Goal: Information Seeking & Learning: Learn about a topic

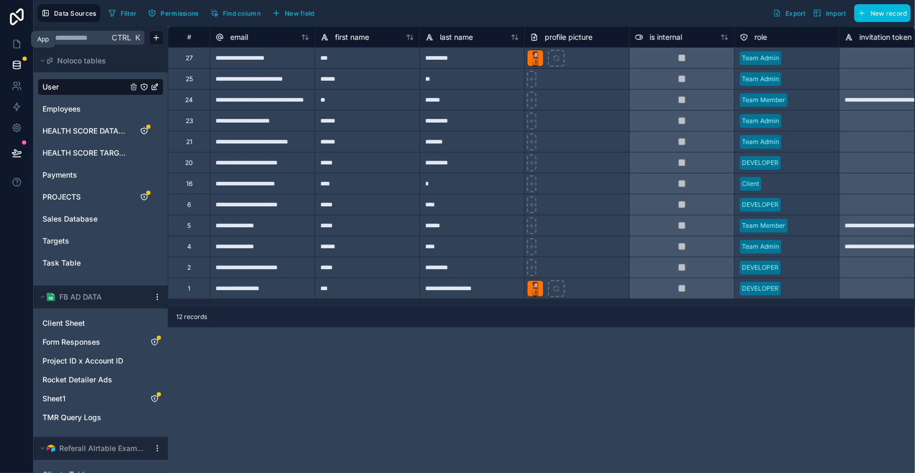
click at [6, 40] on link at bounding box center [16, 44] width 33 height 21
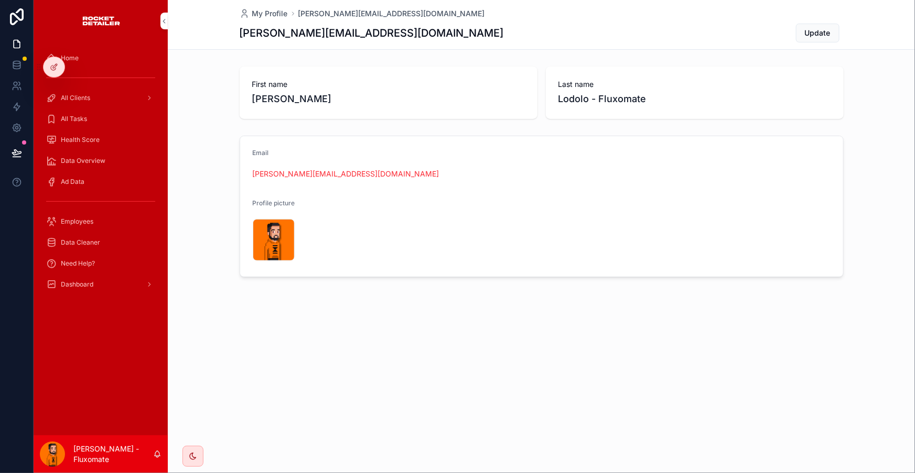
click at [96, 276] on div "Dashboard" at bounding box center [100, 284] width 109 height 17
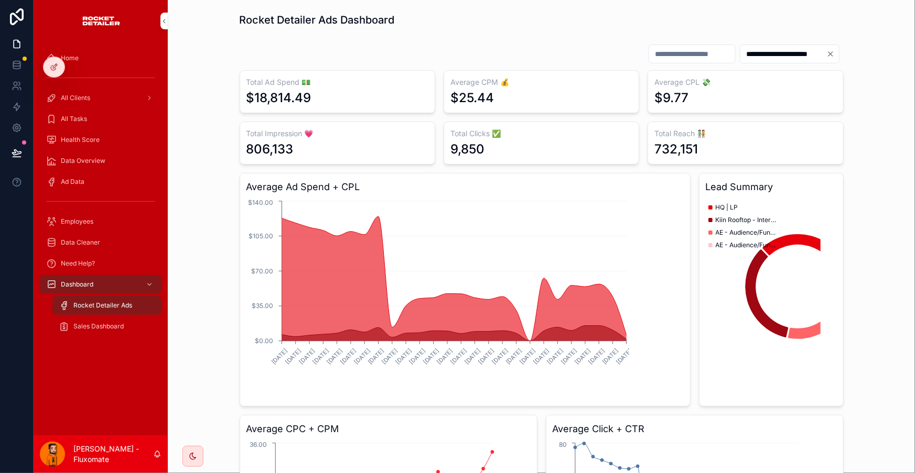
click at [105, 318] on div "Sales Dashboard" at bounding box center [107, 326] width 96 height 17
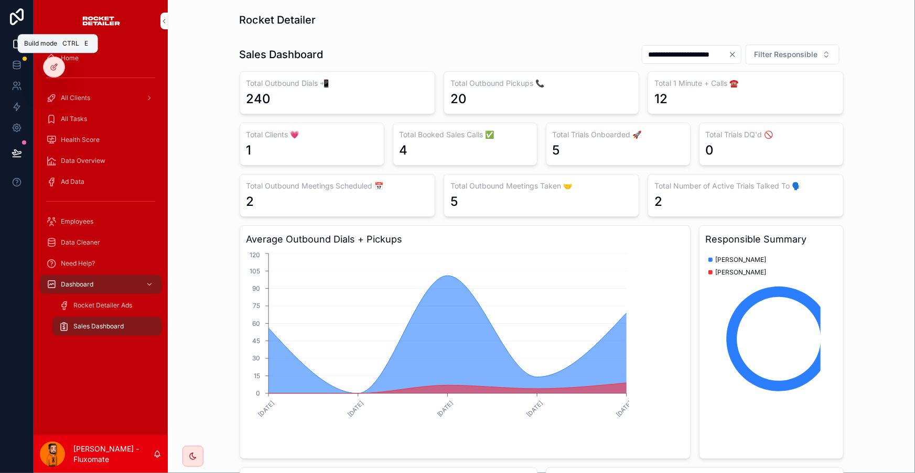
click at [56, 64] on icon at bounding box center [54, 67] width 8 height 8
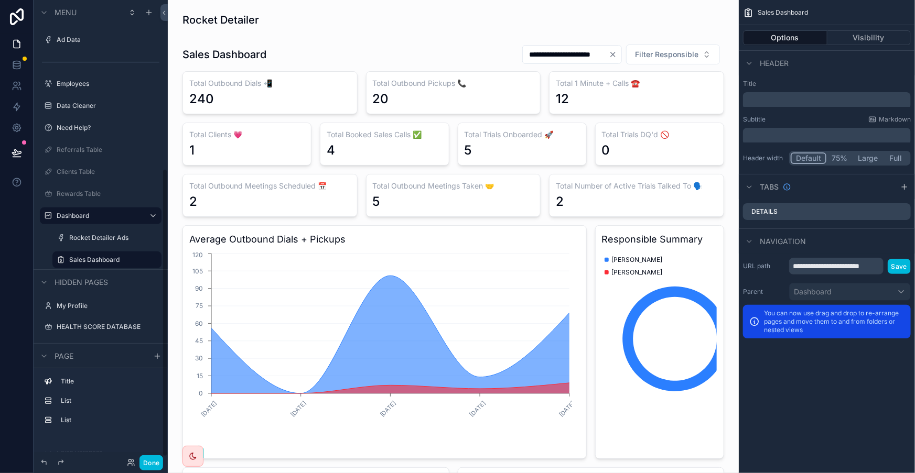
scroll to position [278, 0]
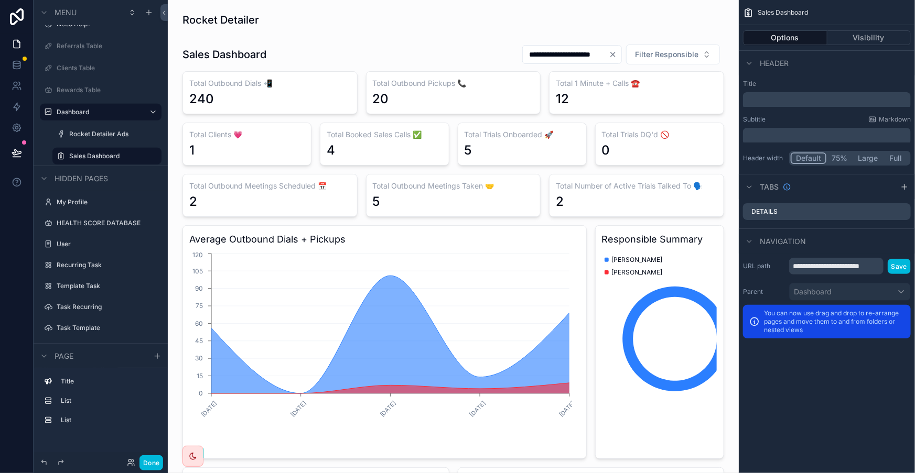
click at [57, 387] on label "Payments" at bounding box center [106, 391] width 99 height 8
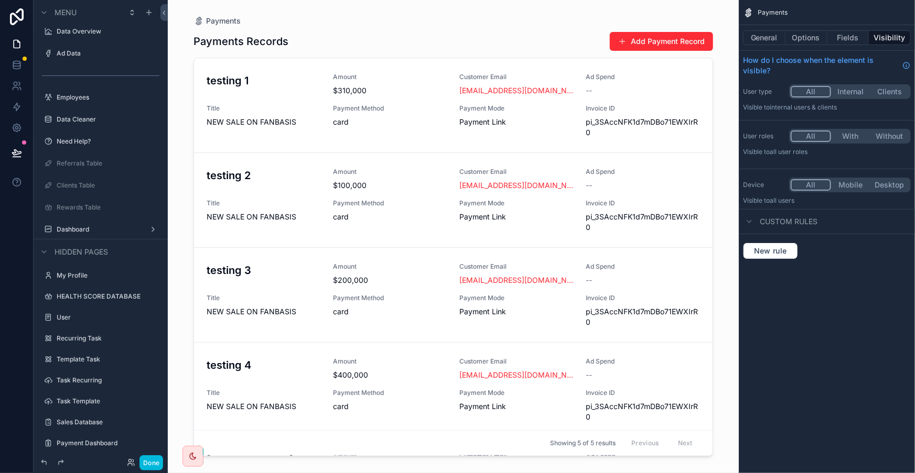
click at [76, 439] on div "Payment Dashboard" at bounding box center [108, 443] width 103 height 8
click at [77, 439] on label "Payment Dashboard" at bounding box center [106, 443] width 99 height 8
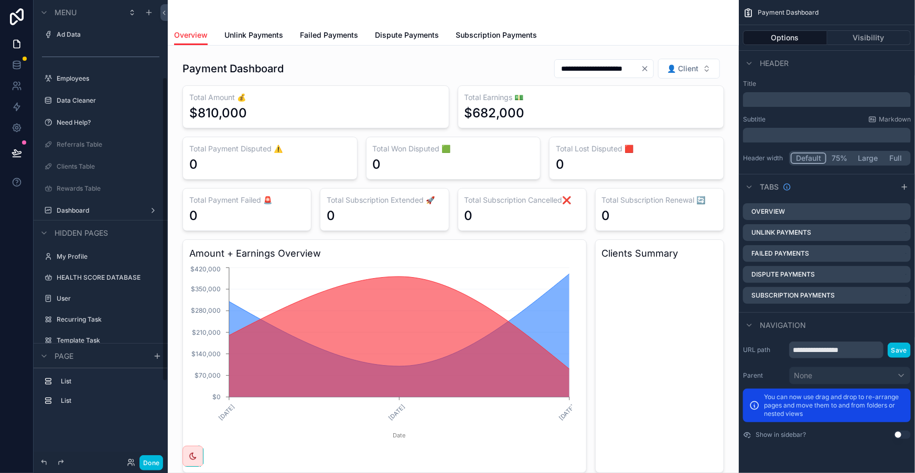
scroll to position [191, 0]
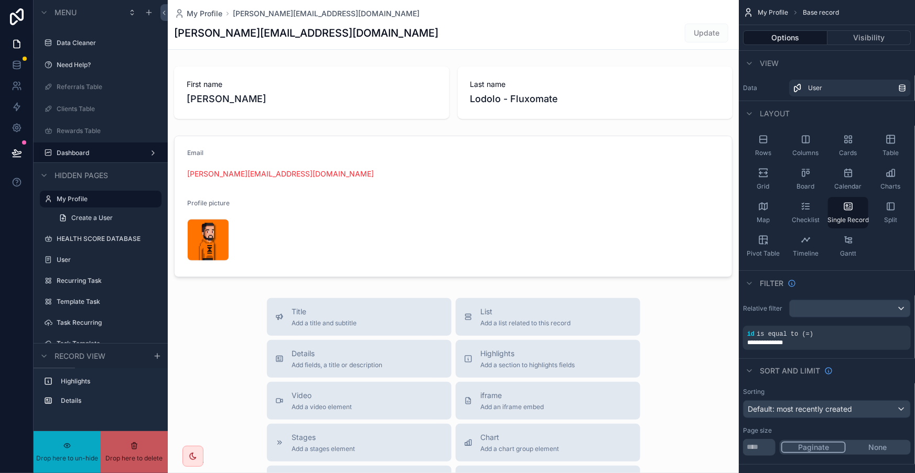
scroll to position [141, 0]
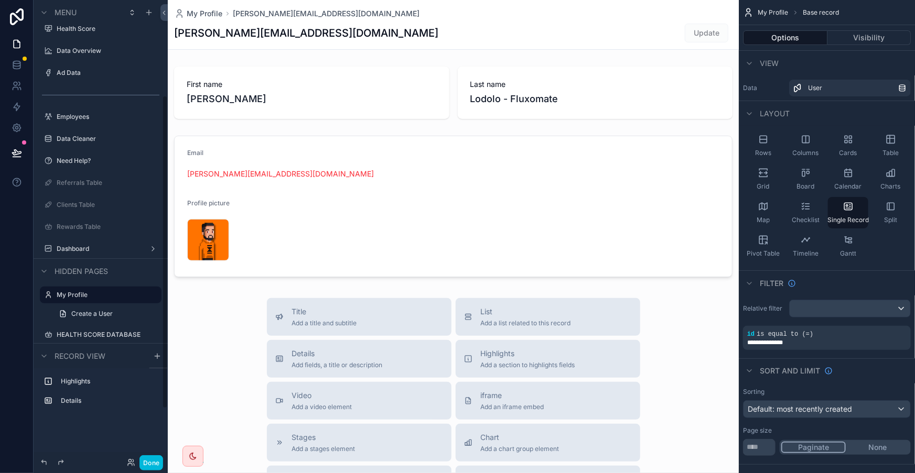
click at [93, 241] on div "Dashboard" at bounding box center [100, 249] width 117 height 17
click at [93, 245] on label "Dashboard" at bounding box center [99, 249] width 84 height 8
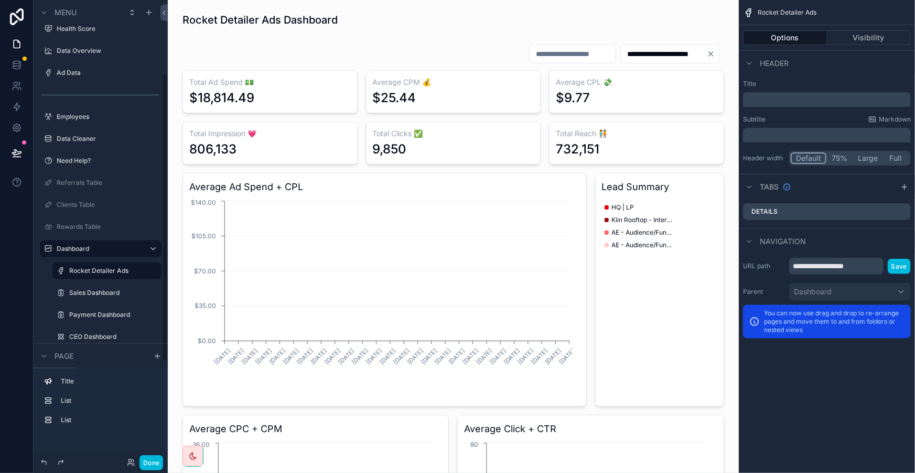
scroll to position [119, 0]
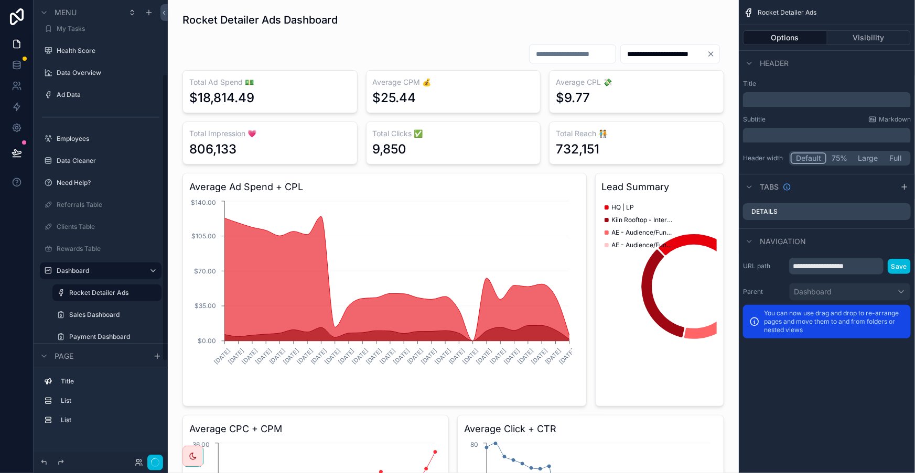
click at [81, 346] on div "scrollable content" at bounding box center [107, 347] width 122 height 2
click at [90, 311] on label "Sales Dashboard" at bounding box center [112, 315] width 86 height 8
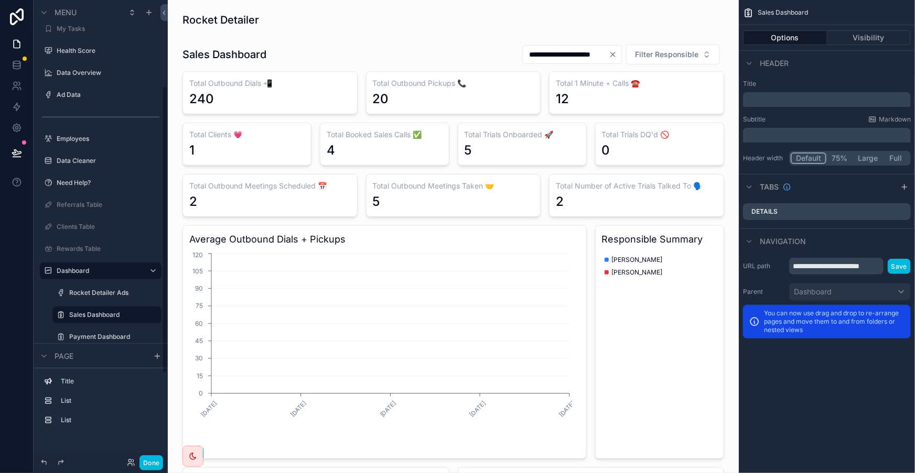
scroll to position [138, 0]
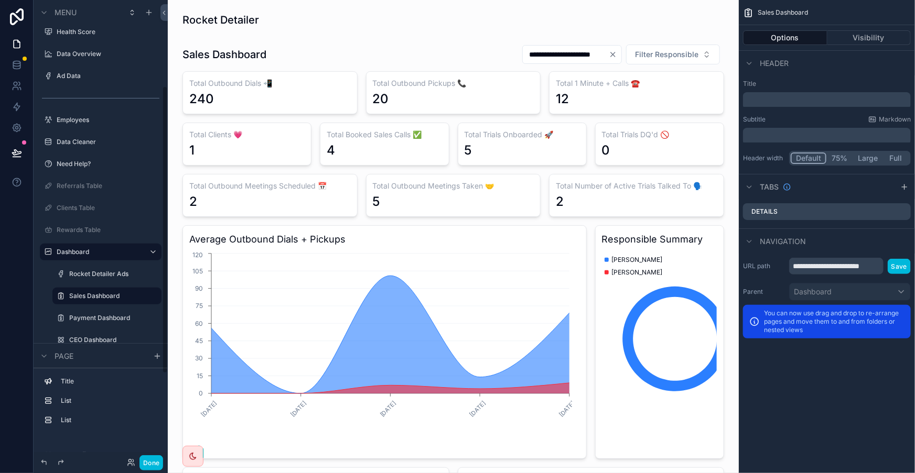
click at [92, 336] on label "CEO Dashboard" at bounding box center [112, 340] width 86 height 8
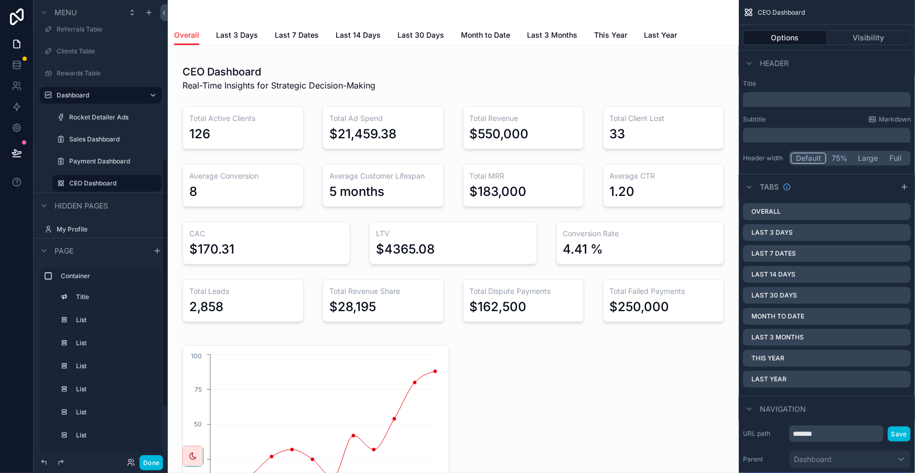
scroll to position [281, 0]
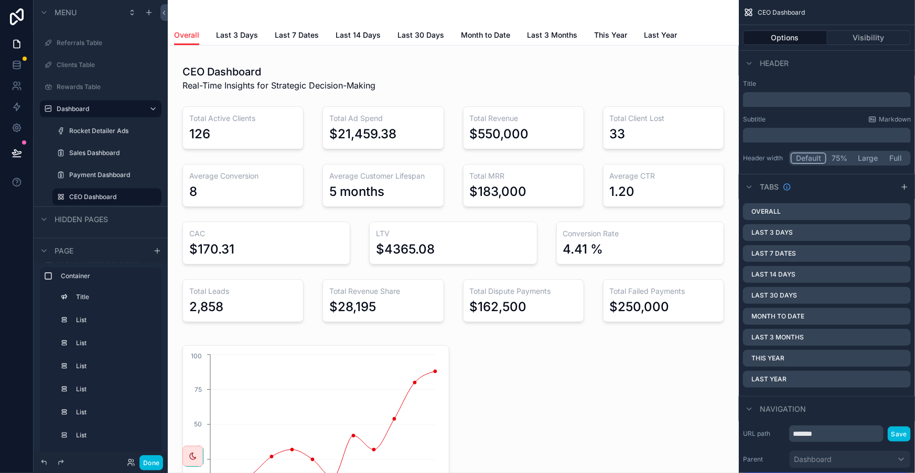
click at [139, 458] on button "Done" at bounding box center [151, 462] width 24 height 15
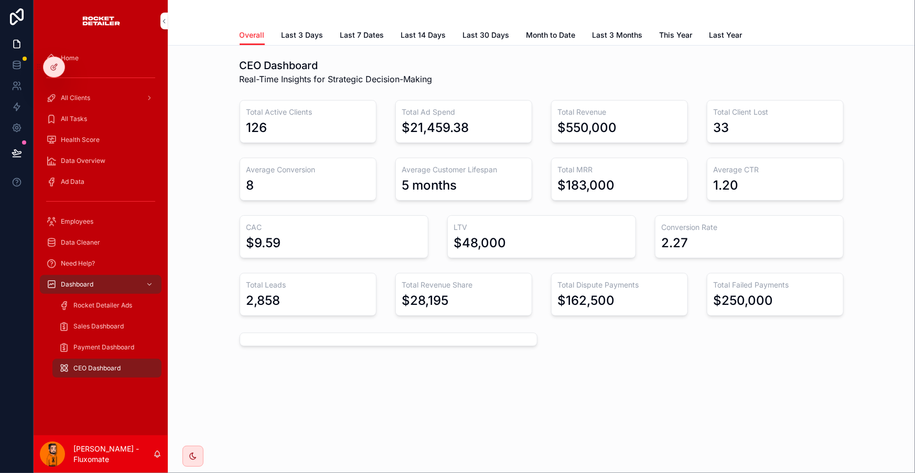
click at [214, 219] on div "CEO Dashboard Real-Time Insights for Strategic Decision-Making Total Active Cli…" at bounding box center [541, 187] width 730 height 266
click at [316, 36] on link "Last 3 Days" at bounding box center [302, 36] width 42 height 21
click at [265, 30] on span "Overall" at bounding box center [252, 35] width 25 height 10
click at [313, 26] on link "Last 3 Days" at bounding box center [302, 36] width 42 height 21
click at [366, 30] on span "Last 7 Dates" at bounding box center [362, 35] width 44 height 10
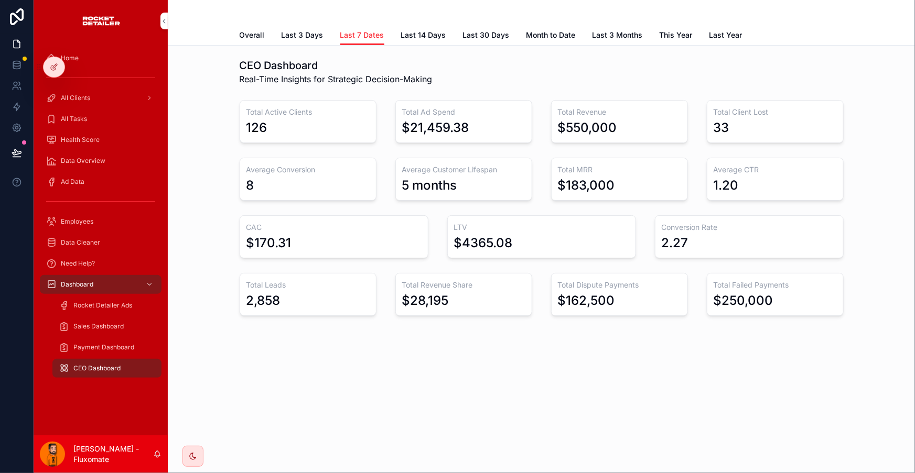
click at [403, 27] on div "Overall Last 3 Days Last 7 Dates Last 14 Days Last 30 Days Month to Date Last 3…" at bounding box center [542, 35] width 604 height 20
click at [414, 30] on span "Last 14 Days" at bounding box center [423, 35] width 45 height 10
click at [463, 30] on span "Last 30 Days" at bounding box center [486, 35] width 47 height 10
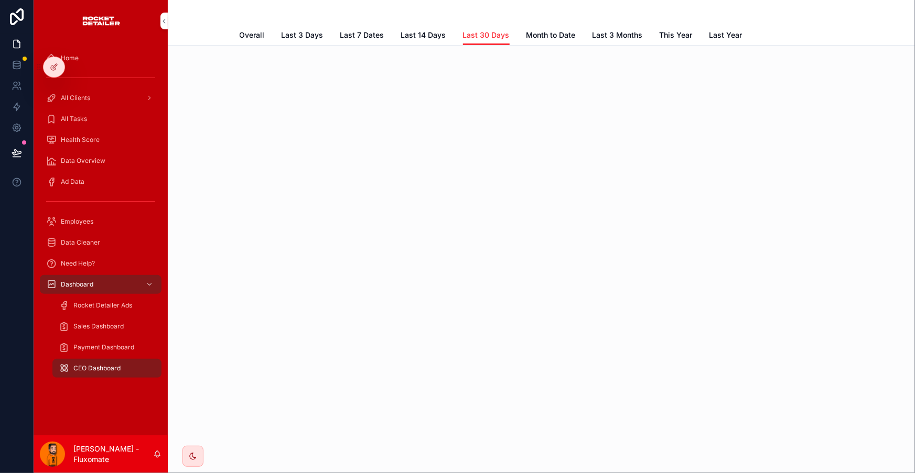
click at [292, 28] on div "Overall Last 3 Days Last 7 Dates Last 14 Days Last 30 Days Month to Date Last 3…" at bounding box center [542, 35] width 604 height 20
click at [290, 28] on div "Overall Last 3 Days Last 7 Dates Last 14 Days Last 30 Days Month to Date Last 3…" at bounding box center [542, 35] width 604 height 20
click at [265, 30] on span "Overall" at bounding box center [252, 35] width 25 height 10
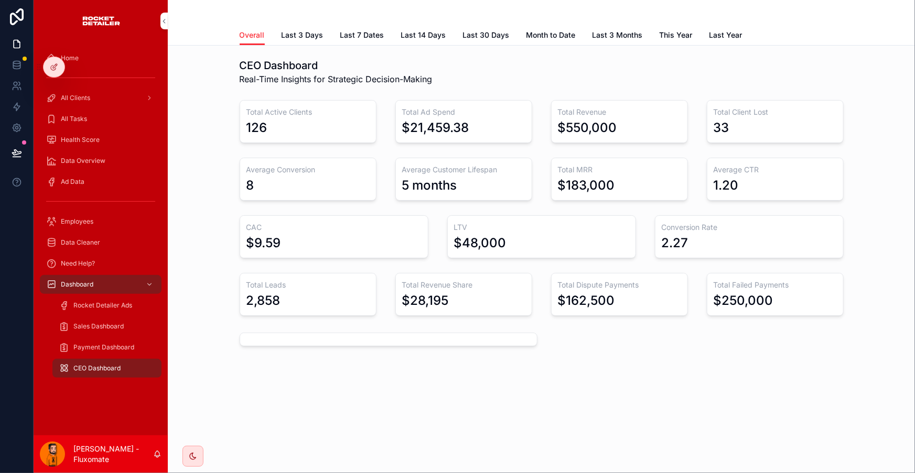
click at [265, 30] on span "Overall" at bounding box center [252, 35] width 25 height 10
click at [305, 30] on span "Last 3 Days" at bounding box center [302, 35] width 42 height 10
click at [265, 30] on span "Overall" at bounding box center [252, 35] width 25 height 10
click at [323, 31] on span "Last 3 Days" at bounding box center [302, 35] width 42 height 10
click at [52, 73] on div at bounding box center [54, 67] width 21 height 20
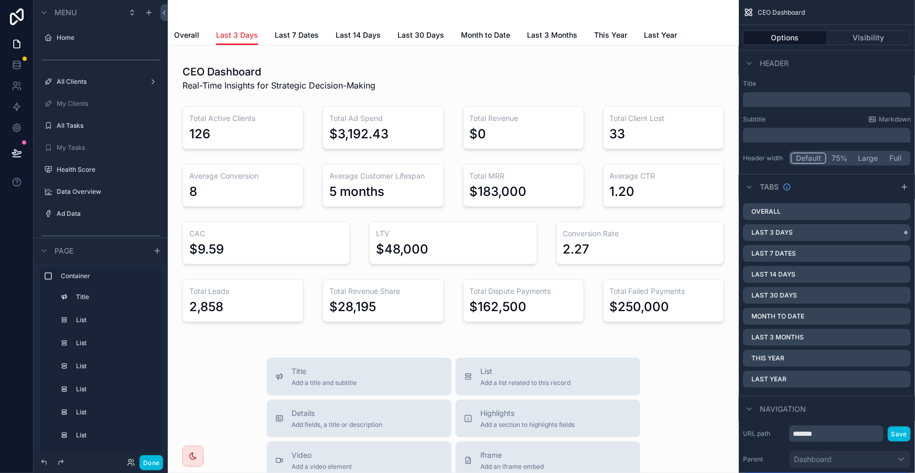
click at [0, 0] on icon "scrollable content" at bounding box center [0, 0] width 0 height 0
click at [892, 225] on div "Remove tab and contents" at bounding box center [846, 229] width 101 height 19
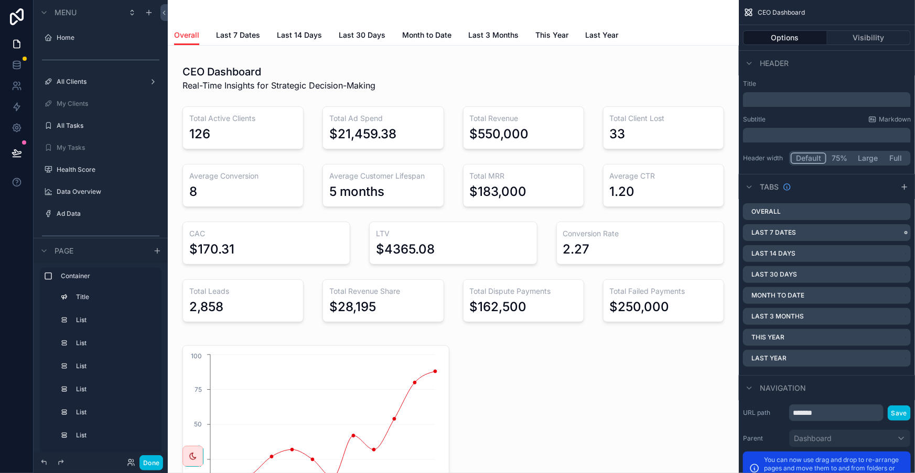
click at [0, 0] on icon "scrollable content" at bounding box center [0, 0] width 0 height 0
click at [887, 220] on div "Remove tab and contents" at bounding box center [846, 229] width 101 height 19
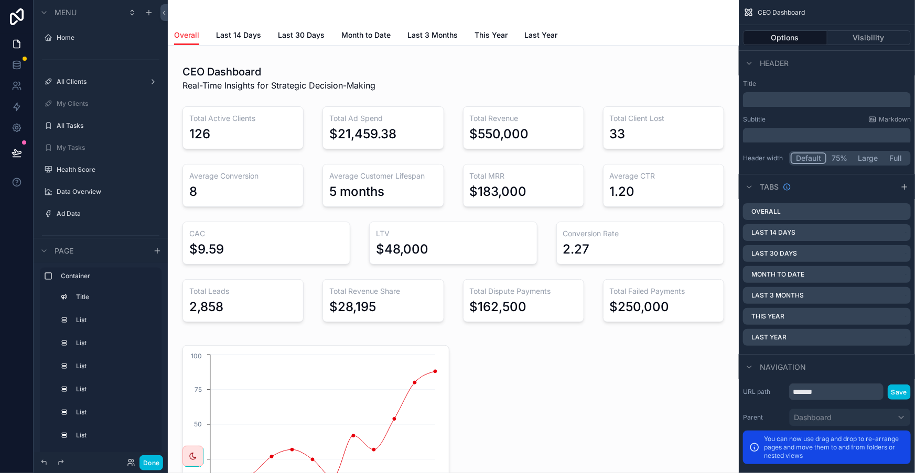
click at [311, 30] on span "Last 30 Days" at bounding box center [301, 35] width 47 height 10
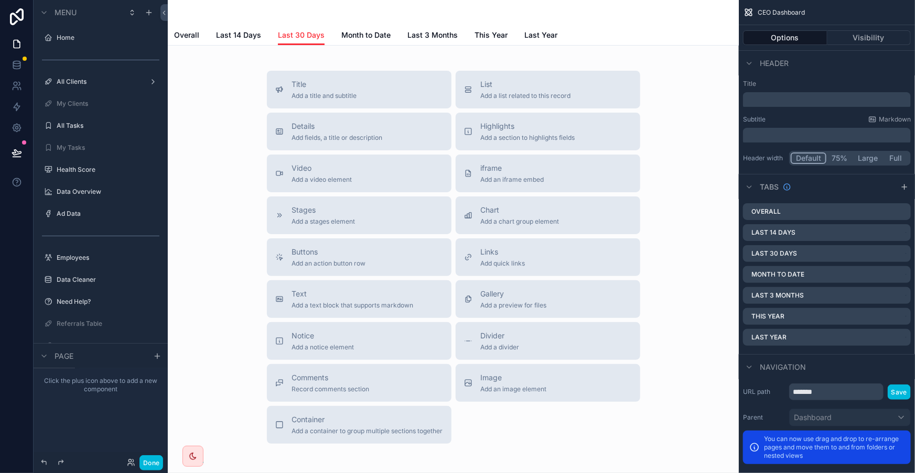
click at [341, 30] on span "Month to Date" at bounding box center [365, 35] width 49 height 10
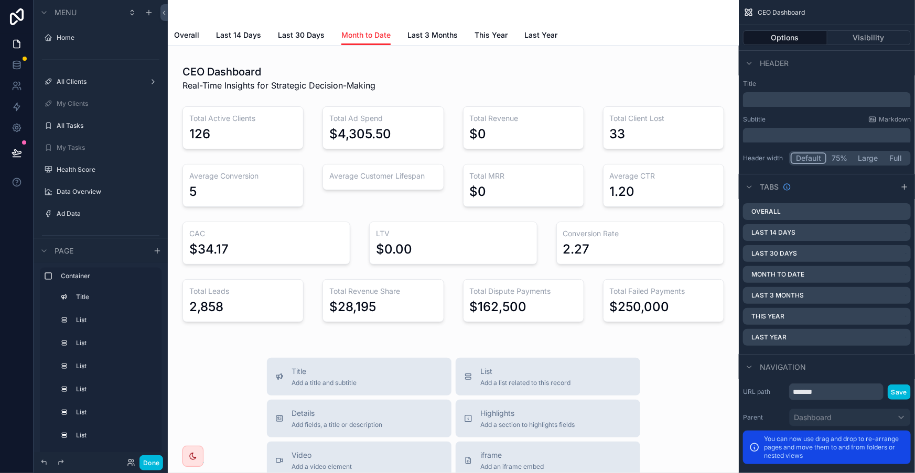
click at [415, 30] on span "Last 3 Months" at bounding box center [432, 35] width 50 height 10
click at [0, 0] on icon "scrollable content" at bounding box center [0, 0] width 0 height 0
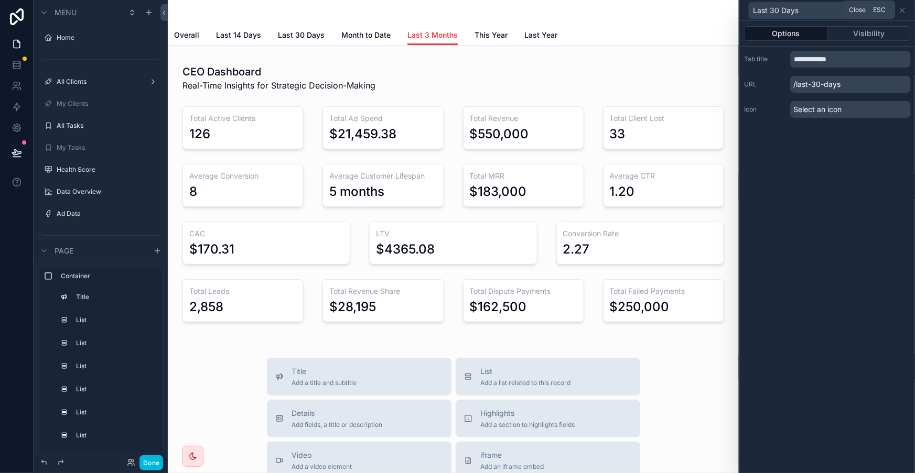
click at [901, 13] on icon at bounding box center [902, 10] width 8 height 8
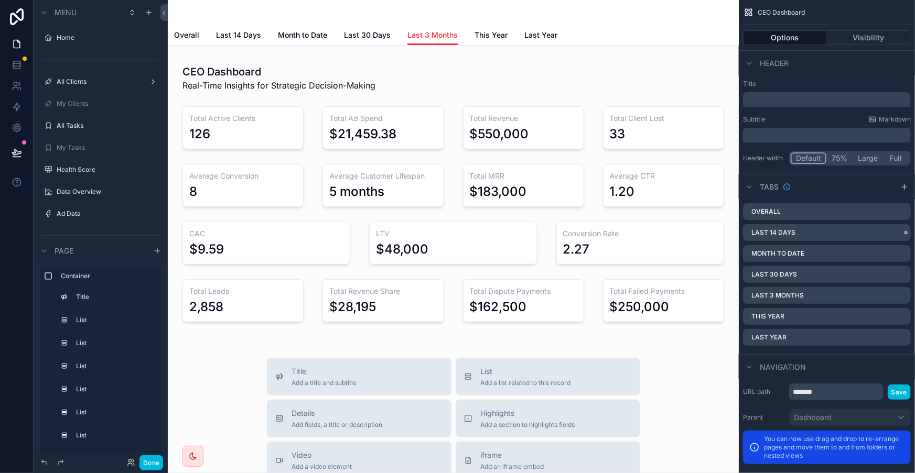
click at [0, 0] on icon "scrollable content" at bounding box center [0, 0] width 0 height 0
click at [874, 227] on span "Remove tab and contents" at bounding box center [846, 229] width 89 height 13
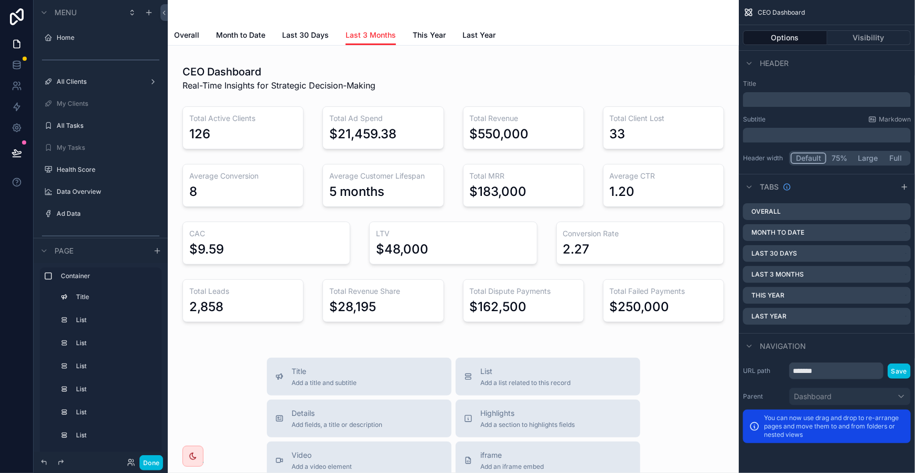
click at [610, 105] on div "scrollable content" at bounding box center [453, 193] width 554 height 279
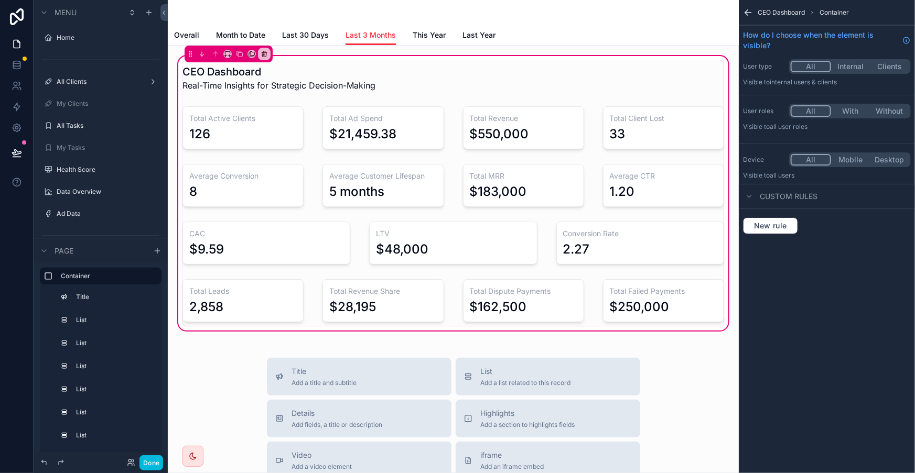
click at [621, 102] on div "scrollable content" at bounding box center [663, 127] width 134 height 51
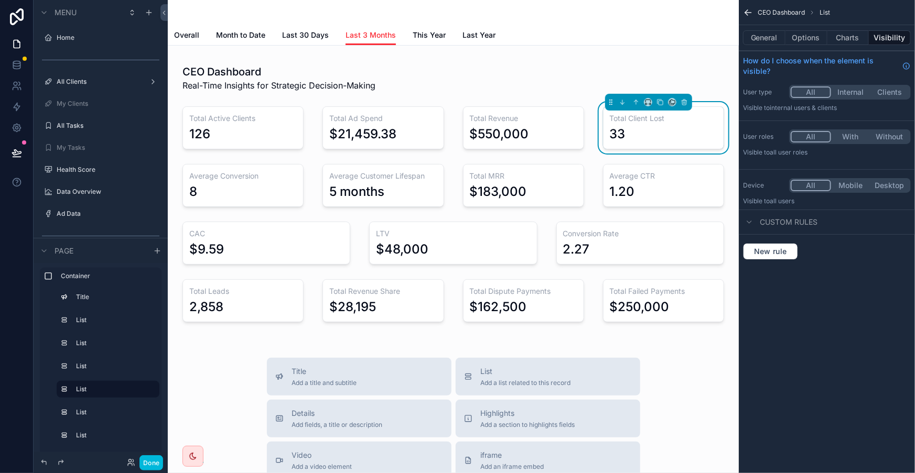
click at [668, 113] on h3 "Total Client Lost" at bounding box center [663, 118] width 107 height 10
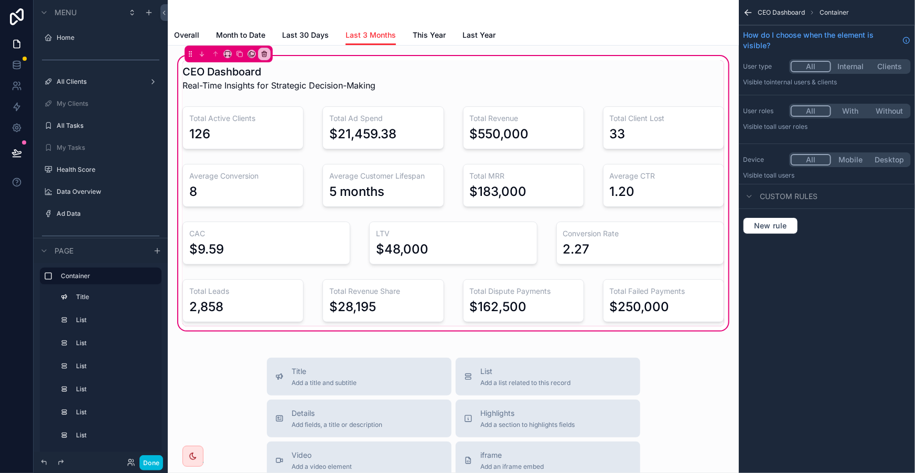
click at [699, 104] on div "scrollable content" at bounding box center [663, 127] width 134 height 51
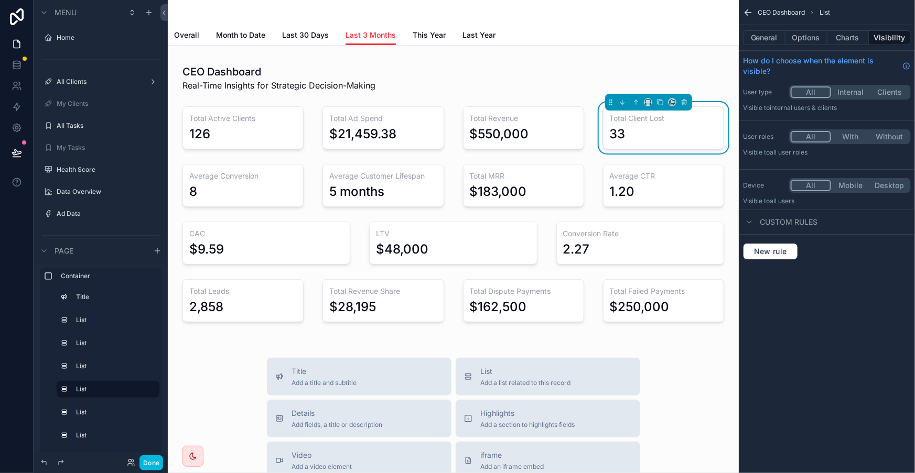
click at [854, 30] on button "Charts" at bounding box center [848, 37] width 42 height 15
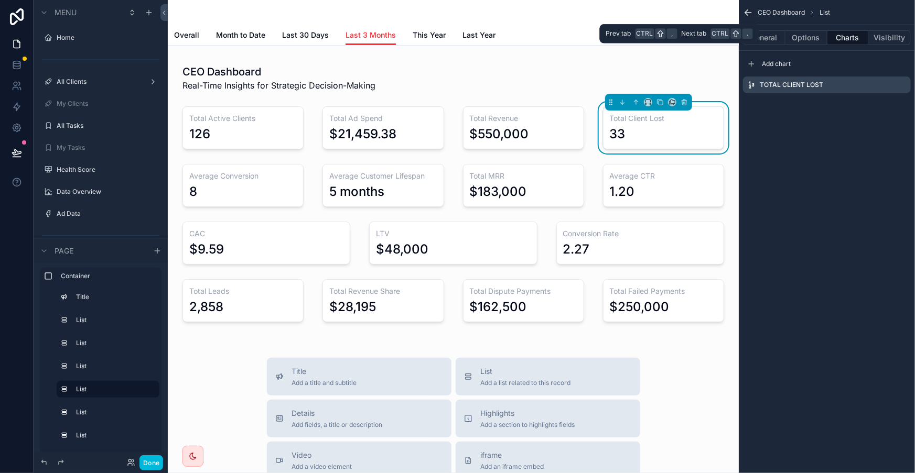
click at [827, 30] on button "Options" at bounding box center [806, 37] width 42 height 15
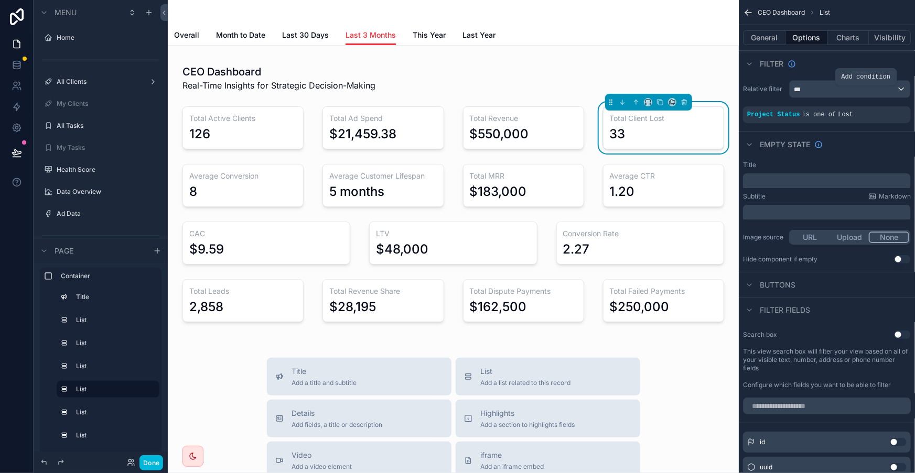
click at [0, 0] on icon "scrollable content" at bounding box center [0, 0] width 0 height 0
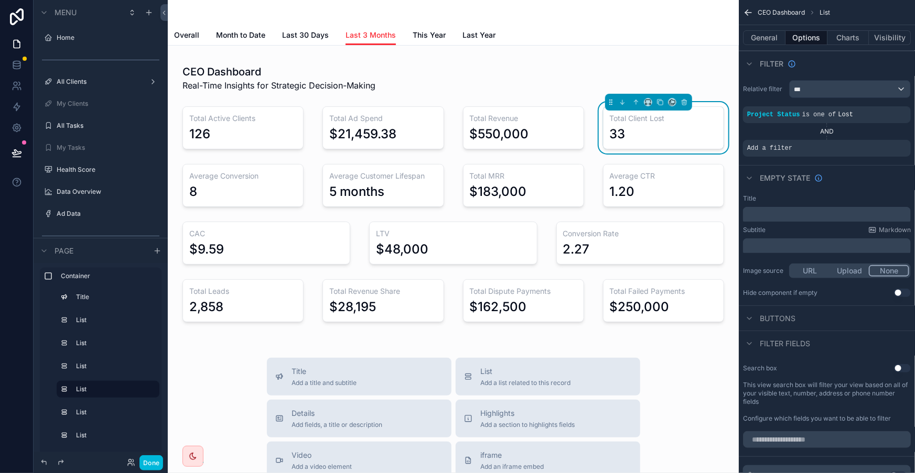
click at [0, 0] on div "scrollable content" at bounding box center [0, 0] width 0 height 0
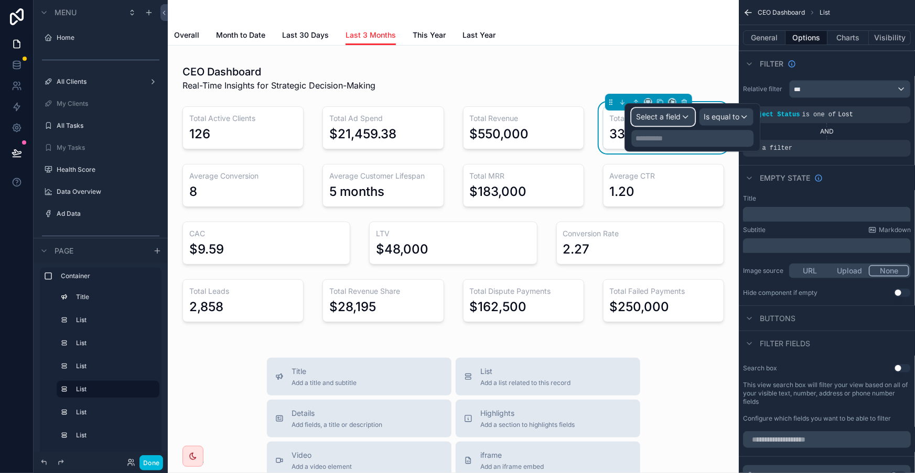
click at [679, 115] on span "Select a field" at bounding box center [658, 116] width 45 height 9
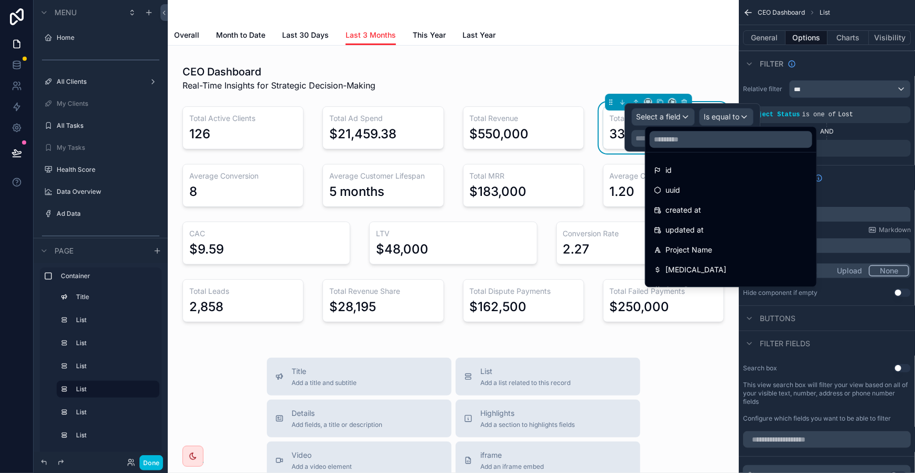
click at [768, 204] on div "created at" at bounding box center [731, 210] width 154 height 13
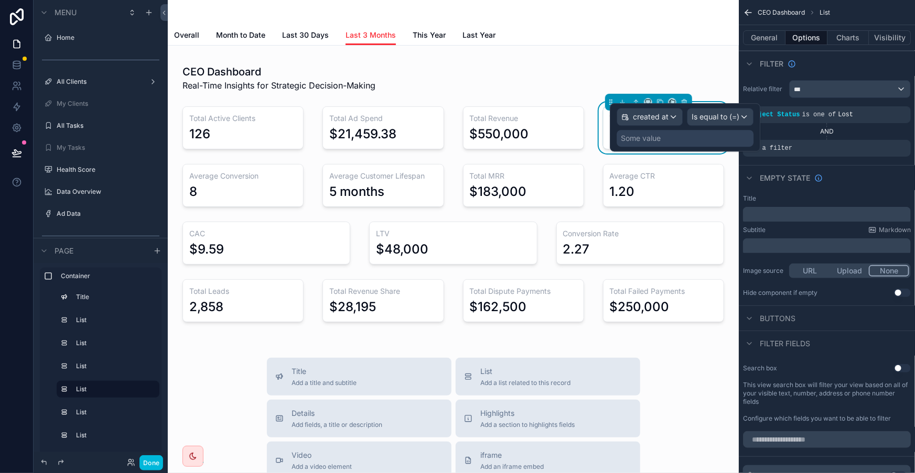
click at [714, 136] on div "Some value" at bounding box center [684, 138] width 137 height 17
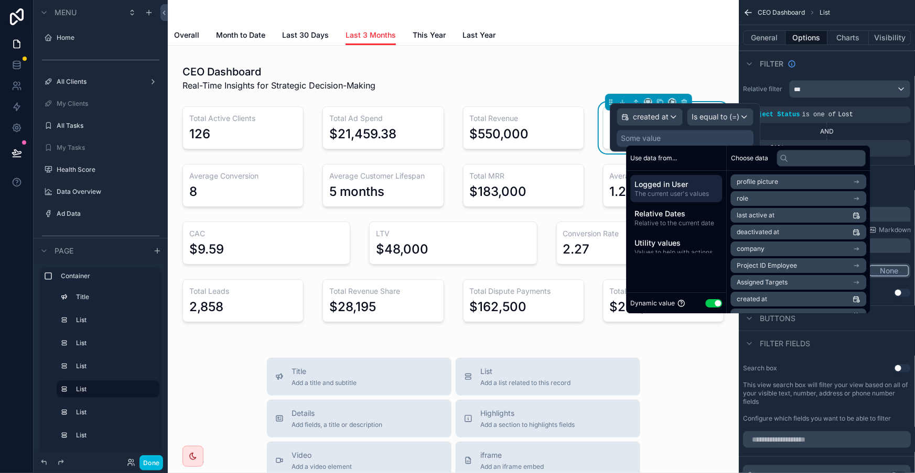
click at [696, 219] on span "Relative to the current date" at bounding box center [676, 223] width 83 height 8
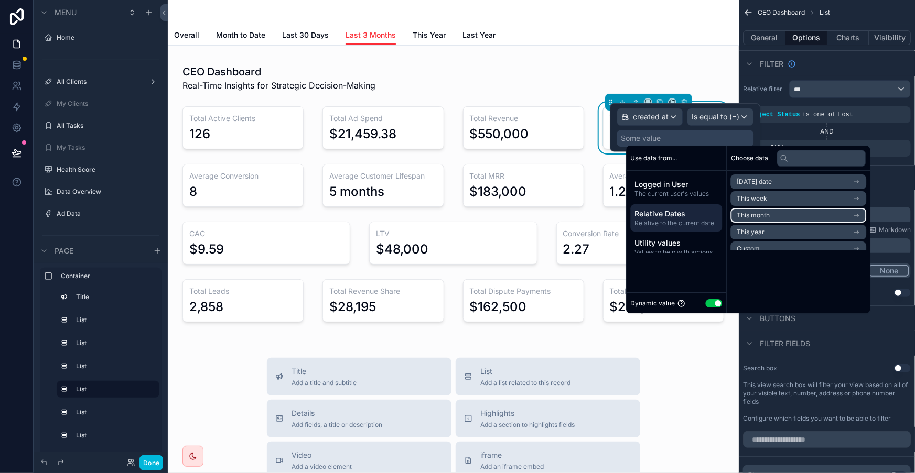
click at [751, 208] on li "This month" at bounding box center [799, 215] width 136 height 15
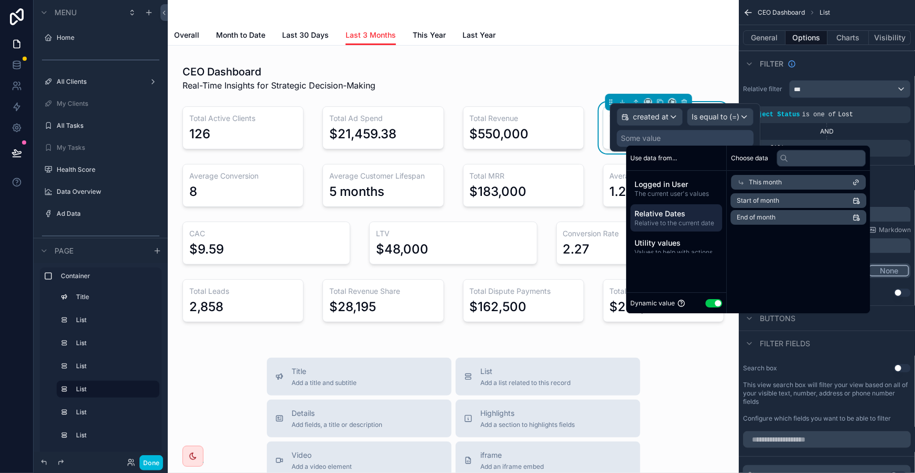
click at [702, 209] on span "Relative Dates" at bounding box center [676, 214] width 83 height 10
click at [750, 242] on li "Custom" at bounding box center [799, 249] width 136 height 15
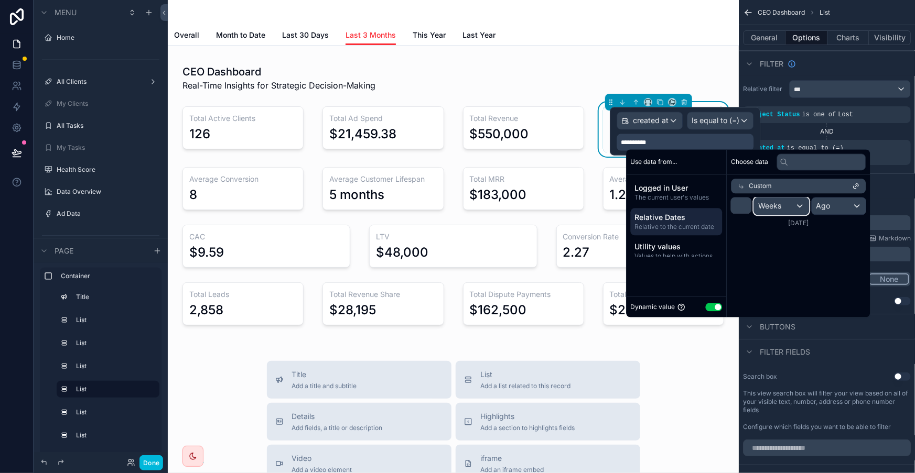
click at [758, 201] on span "Weeks" at bounding box center [769, 206] width 23 height 10
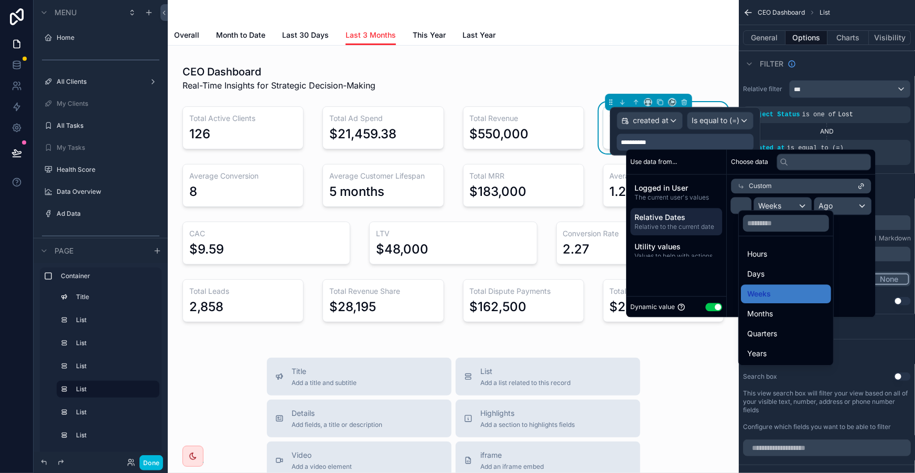
click at [766, 308] on span "Months" at bounding box center [760, 314] width 26 height 13
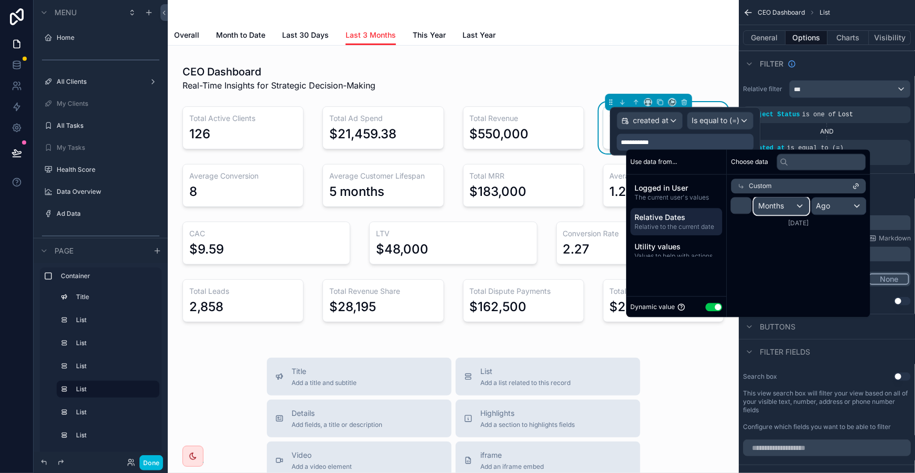
click at [765, 200] on div "Months" at bounding box center [781, 206] width 55 height 17
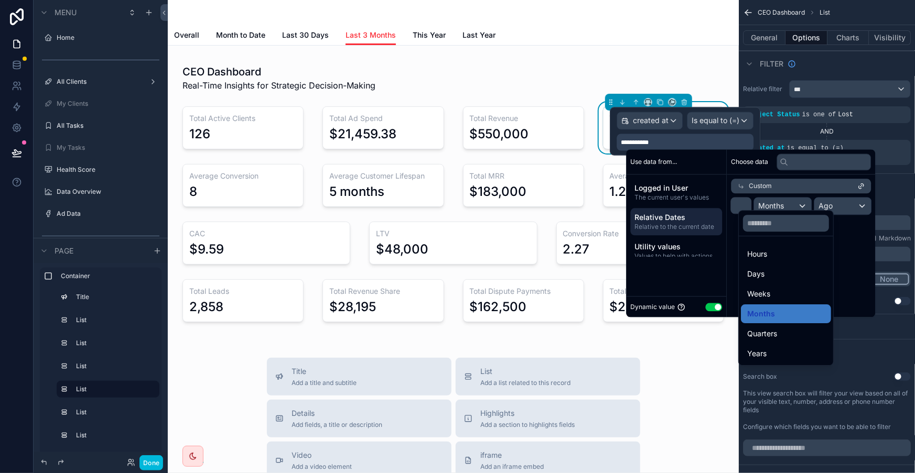
click at [708, 273] on div "scrollable content" at bounding box center [750, 233] width 249 height 168
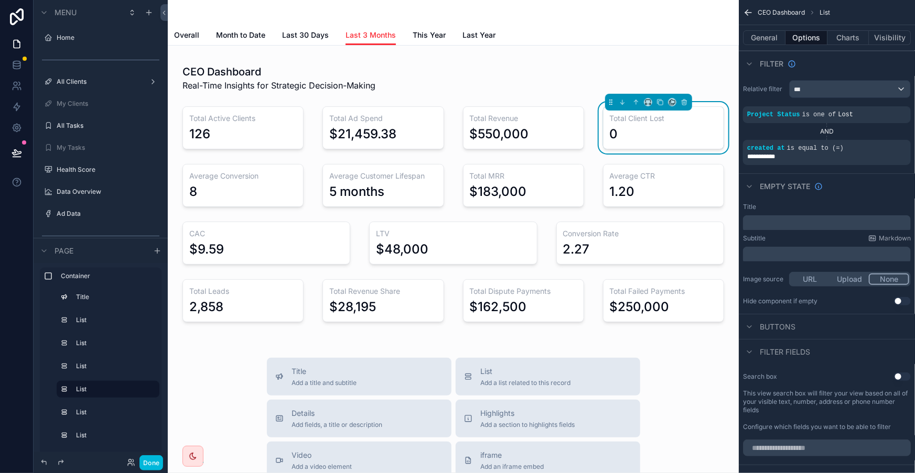
click at [688, 46] on div "CEO Dashboard Real-Time Insights for Strategic Decision-Making Total Active Cli…" at bounding box center [453, 430] width 571 height 769
click at [371, 31] on span "Last 3 Months" at bounding box center [370, 35] width 50 height 10
click at [0, 0] on div "scrollable content" at bounding box center [0, 0] width 0 height 0
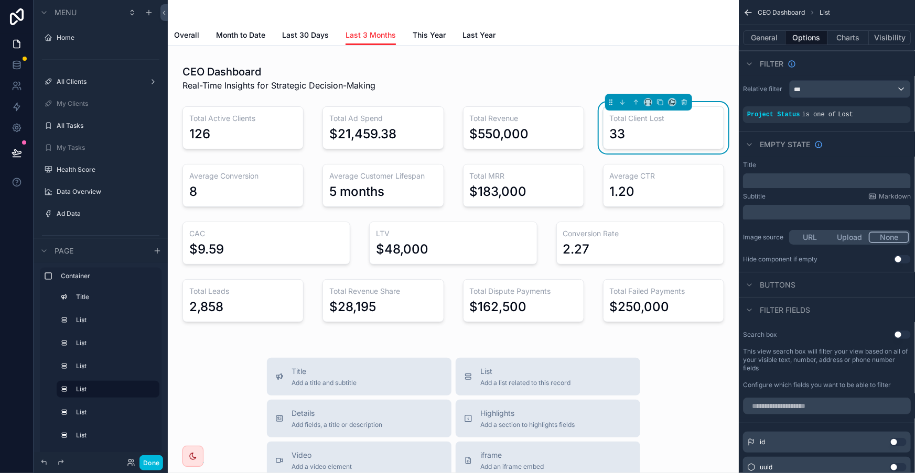
click at [524, 13] on div "scrollable content" at bounding box center [453, 12] width 558 height 25
click at [681, 300] on div "CEO Dashboard Real-Time Insights for Strategic Decision-Making Total Active Cli…" at bounding box center [453, 430] width 571 height 769
click at [139, 465] on button "Done" at bounding box center [151, 462] width 24 height 15
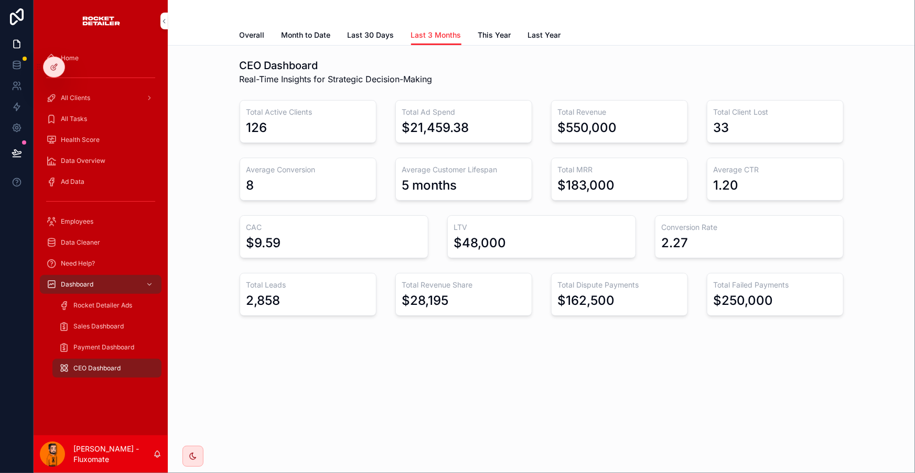
click at [83, 317] on link "Sales Dashboard" at bounding box center [106, 326] width 109 height 19
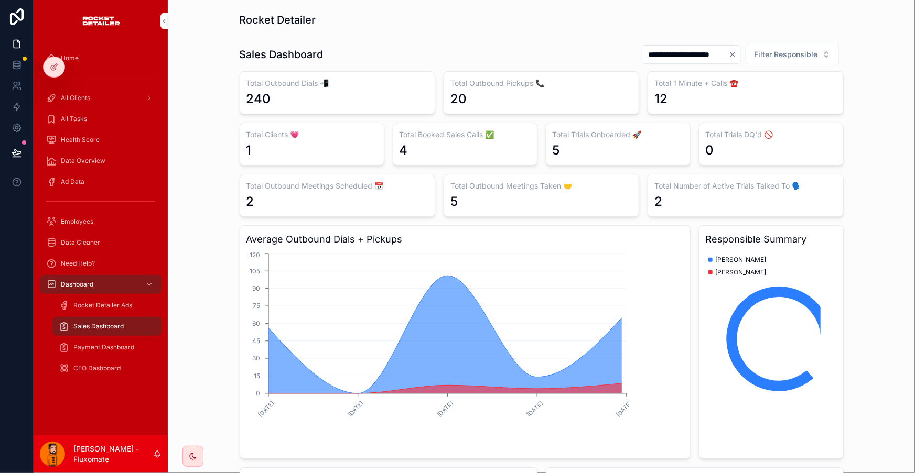
click at [81, 297] on div "Rocket Detailer Ads" at bounding box center [107, 305] width 96 height 17
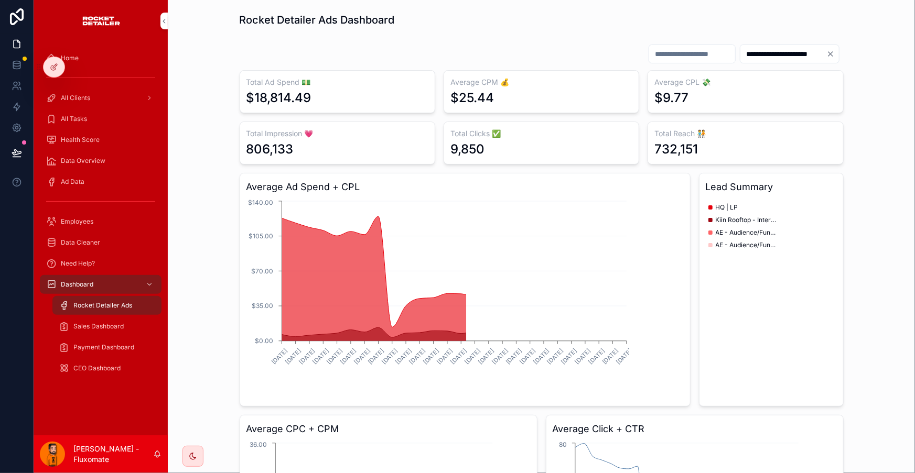
click at [82, 318] on div "Sales Dashboard" at bounding box center [107, 326] width 96 height 17
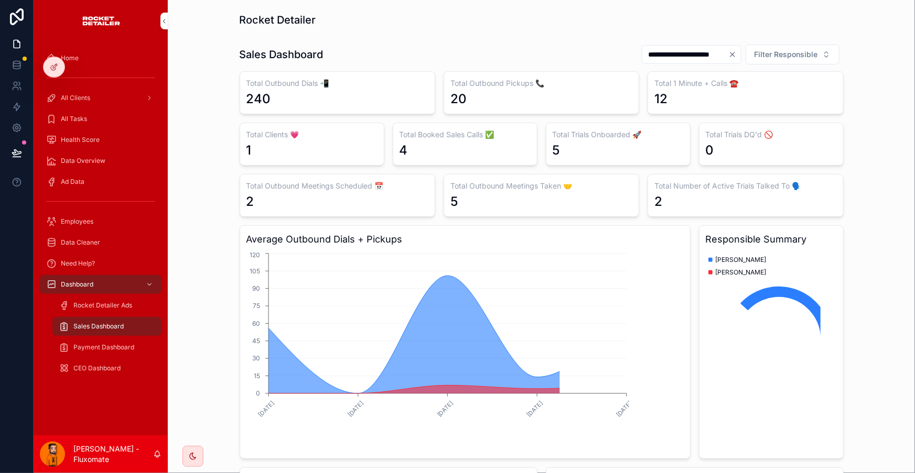
click at [80, 339] on div "Payment Dashboard" at bounding box center [107, 347] width 96 height 17
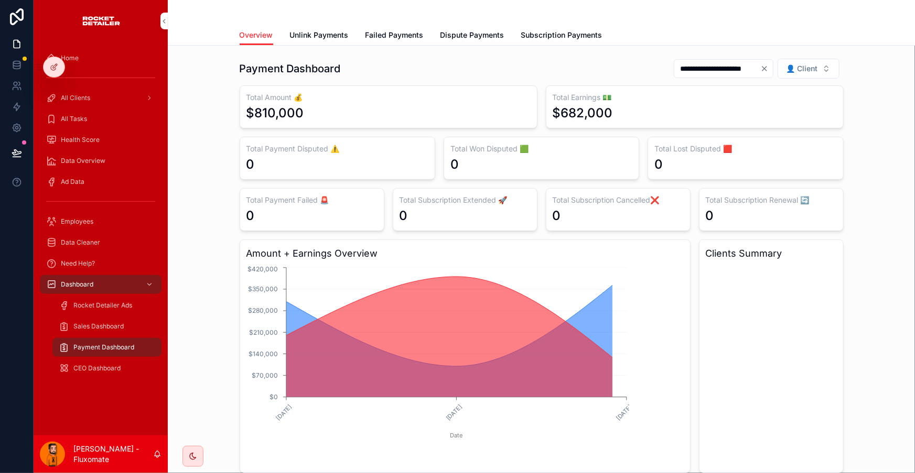
click at [47, 64] on div at bounding box center [54, 67] width 21 height 20
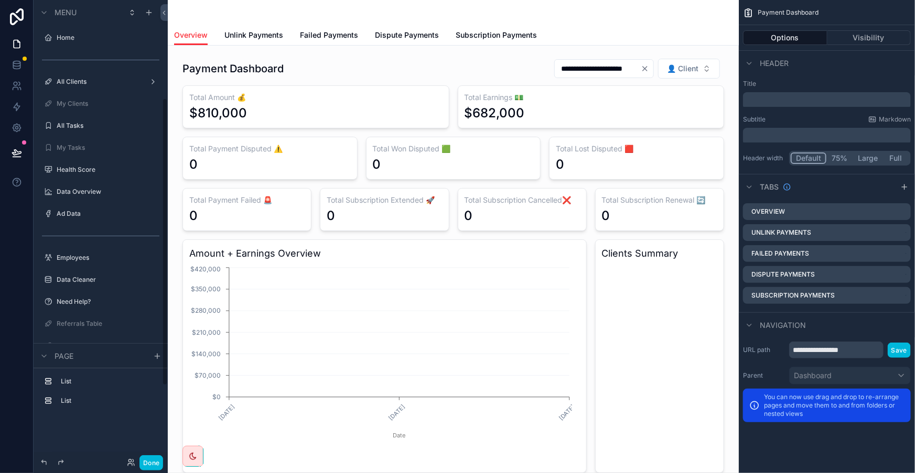
scroll to position [157, 0]
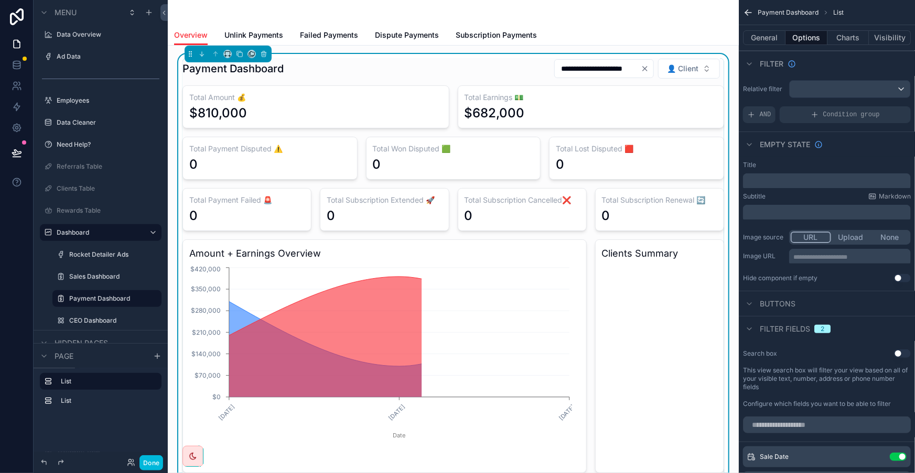
click at [338, 144] on h3 "Total Payment Disputed ⚠️" at bounding box center [269, 149] width 161 height 10
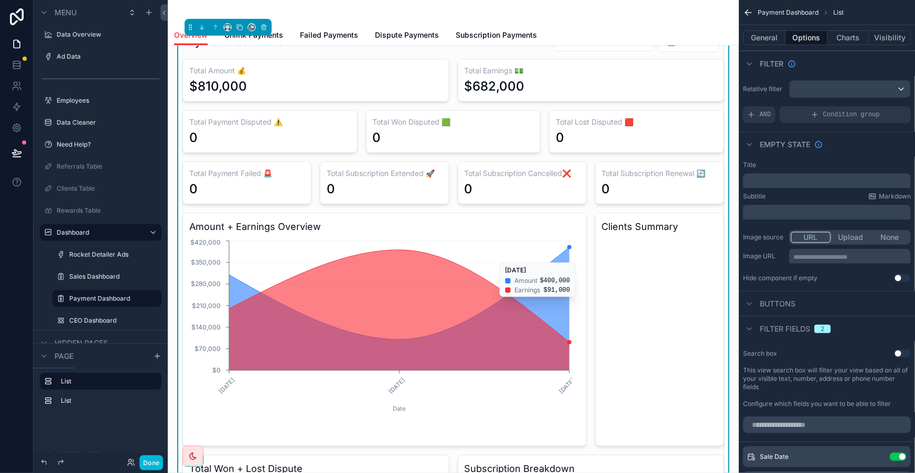
scroll to position [0, 0]
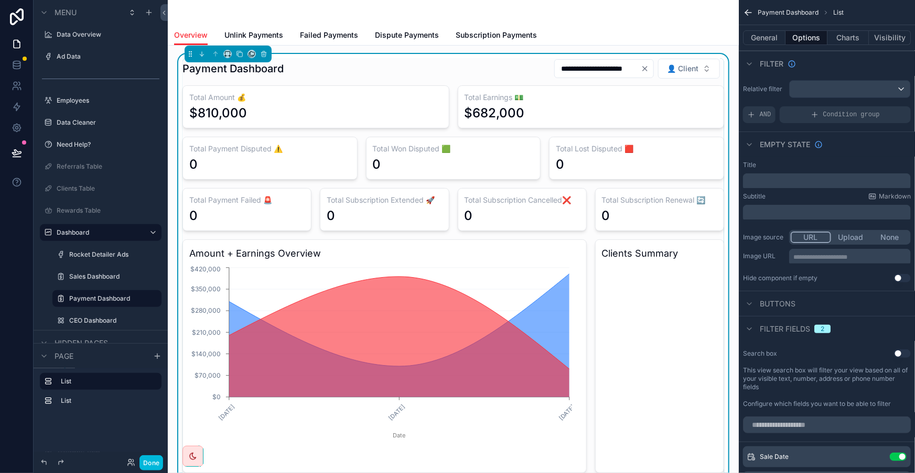
click at [351, 156] on div "0" at bounding box center [269, 164] width 161 height 17
click at [643, 64] on div "**********" at bounding box center [604, 68] width 100 height 19
click at [645, 64] on icon "Clear" at bounding box center [645, 68] width 8 height 8
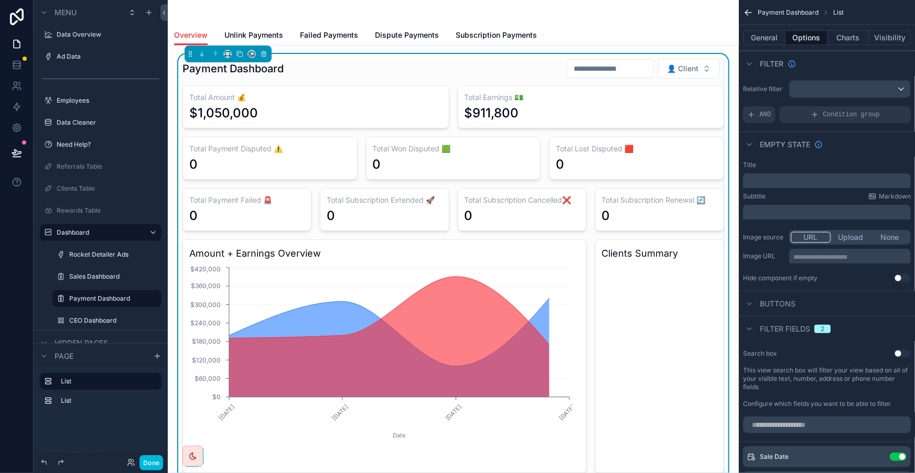
click at [397, 156] on div "0" at bounding box center [453, 164] width 161 height 17
click at [862, 34] on button "Charts" at bounding box center [848, 37] width 42 height 15
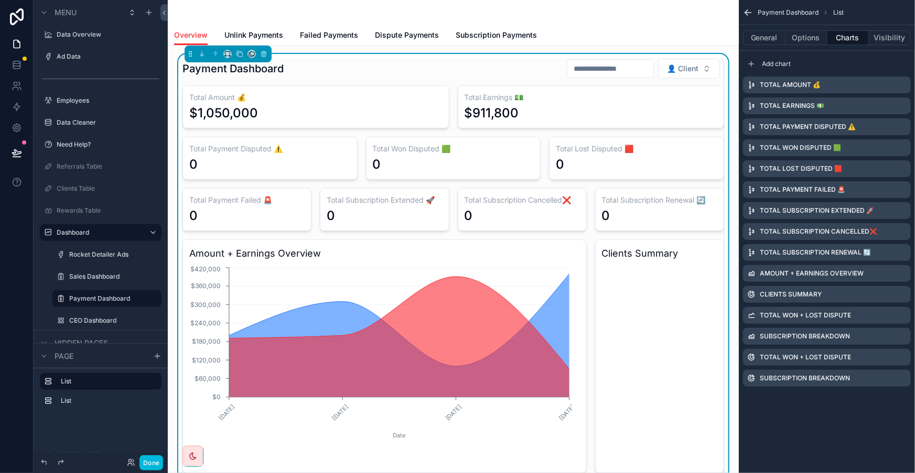
click at [0, 0] on icon "scrollable content" at bounding box center [0, 0] width 0 height 0
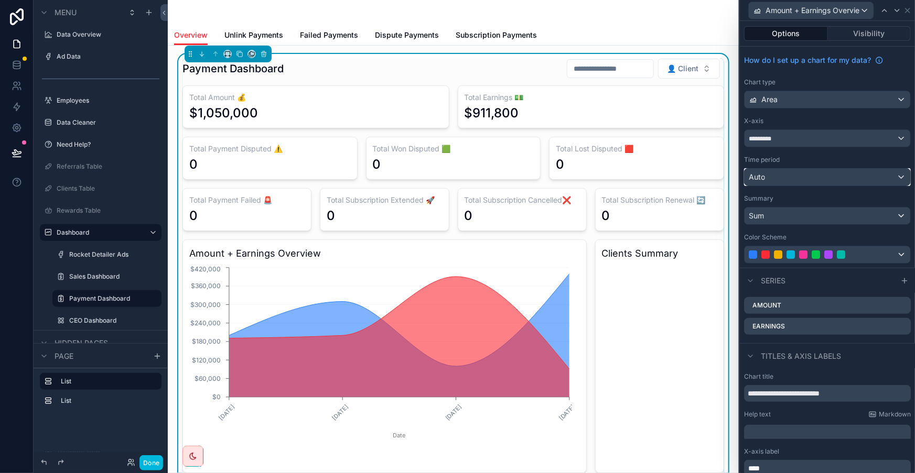
click at [850, 169] on div "Auto" at bounding box center [827, 177] width 166 height 17
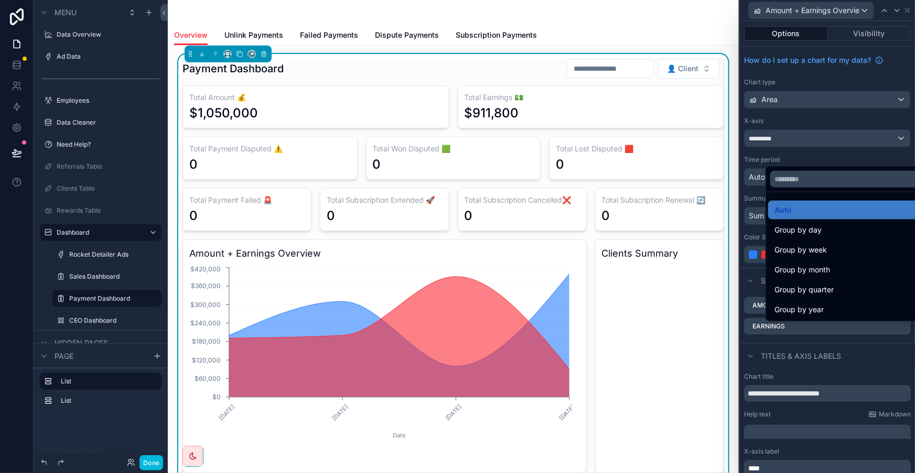
click at [840, 264] on div "Group by month" at bounding box center [846, 270] width 145 height 13
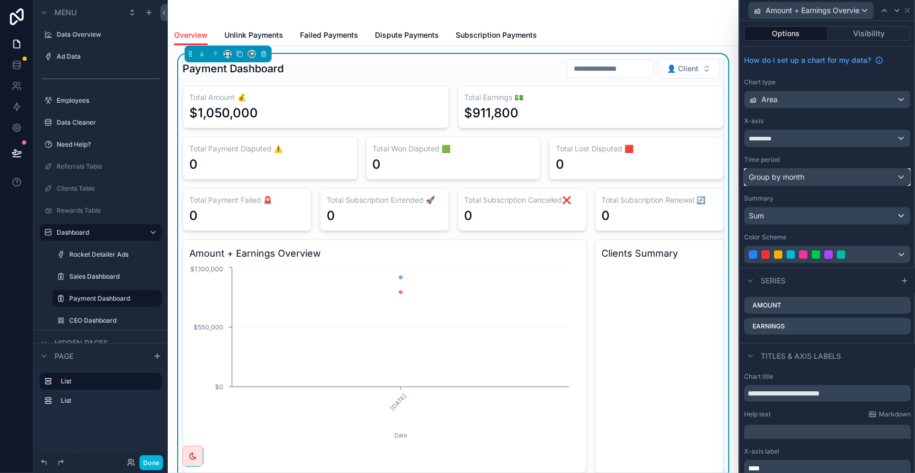
click at [799, 172] on span "Group by month" at bounding box center [776, 177] width 56 height 10
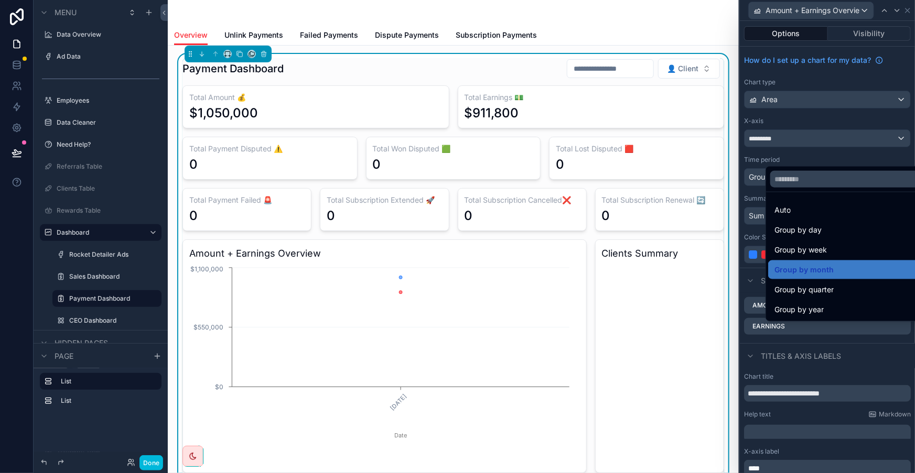
click at [809, 244] on span "Group by week" at bounding box center [800, 250] width 52 height 13
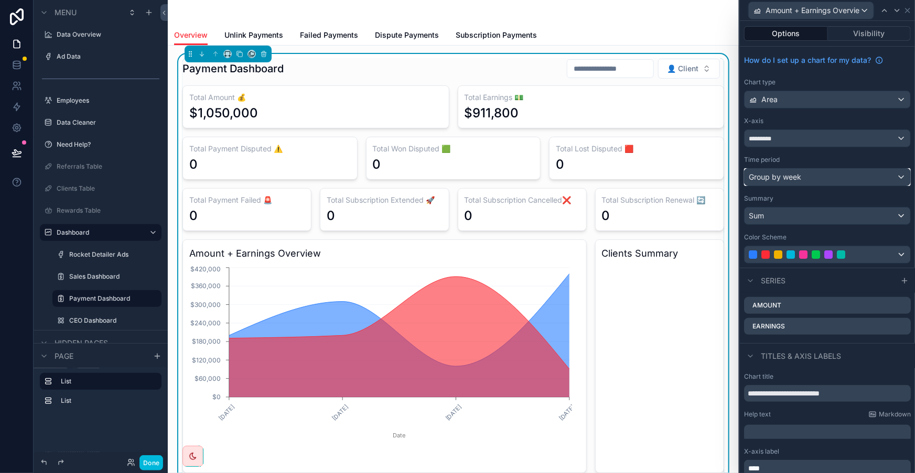
click at [801, 172] on span "Group by week" at bounding box center [774, 177] width 52 height 10
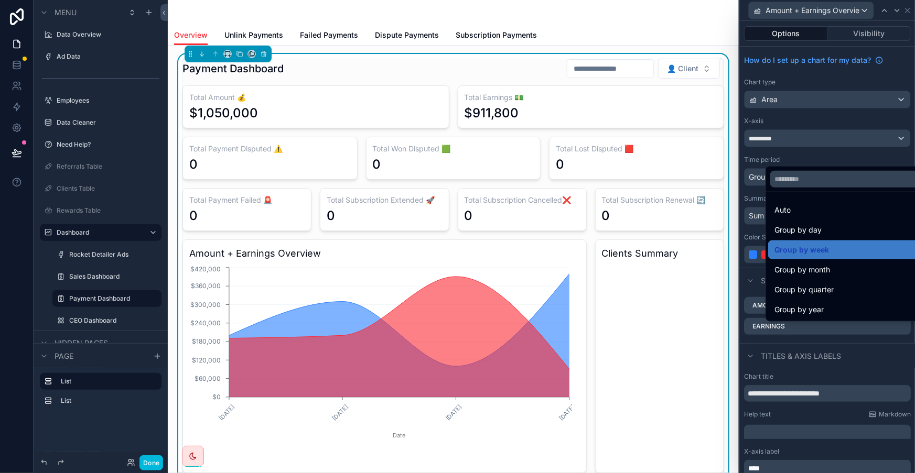
click at [791, 201] on div "Auto" at bounding box center [847, 210] width 158 height 19
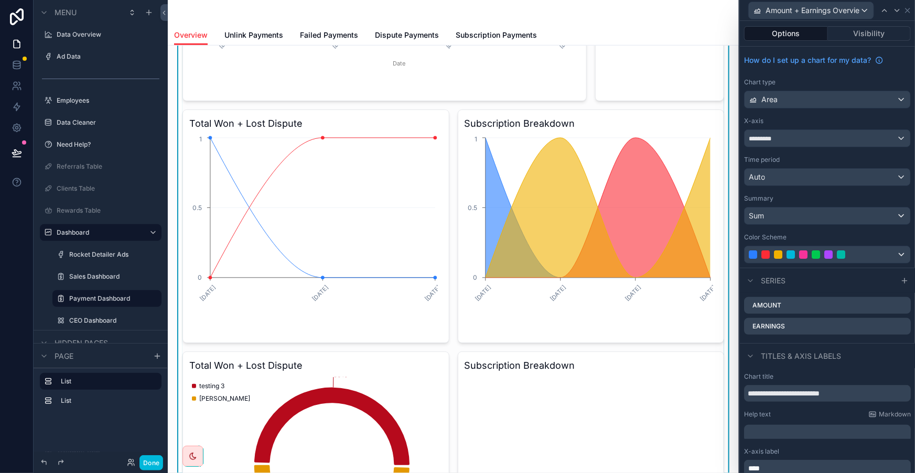
scroll to position [381, 0]
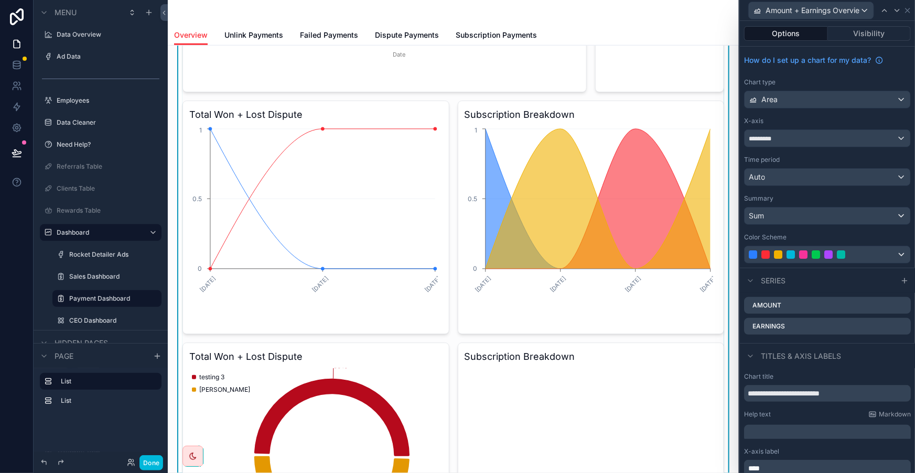
click at [426, 368] on icon "50% 50%" at bounding box center [313, 456] width 248 height 176
click at [907, 9] on icon at bounding box center [907, 10] width 8 height 8
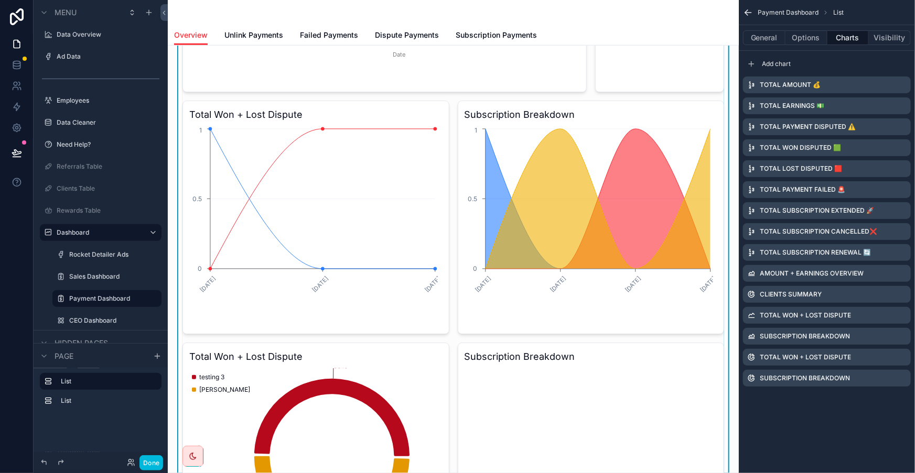
click at [0, 0] on icon "scrollable content" at bounding box center [0, 0] width 0 height 0
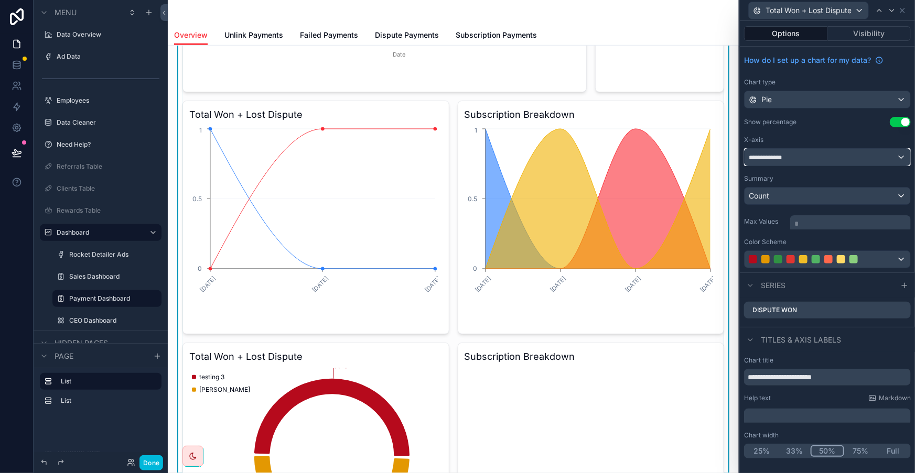
click at [852, 149] on div "**********" at bounding box center [827, 157] width 166 height 17
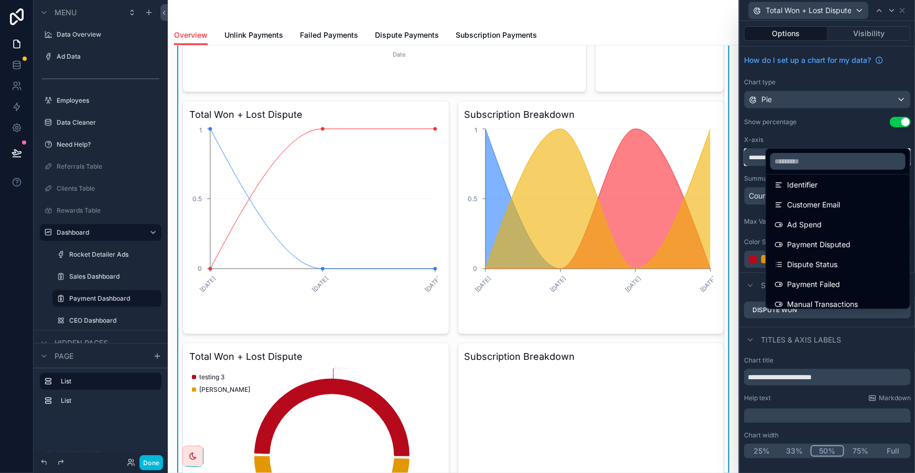
scroll to position [95, 0]
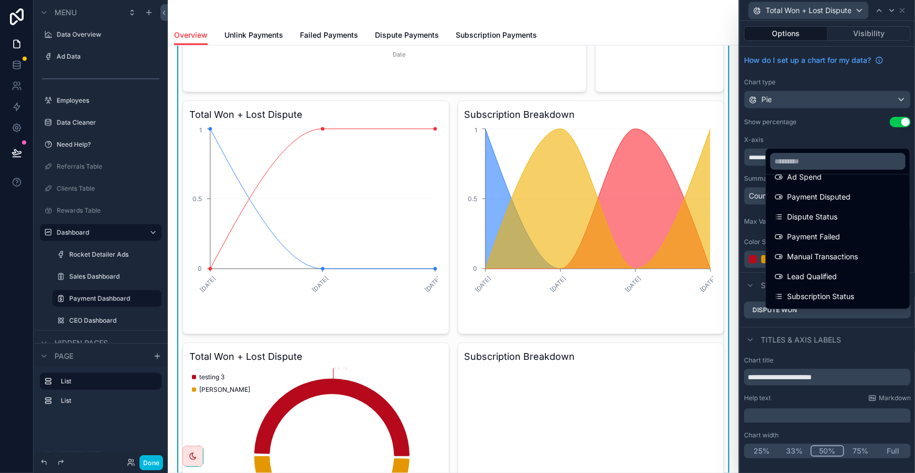
click at [844, 211] on div "Dispute Status" at bounding box center [837, 217] width 127 height 13
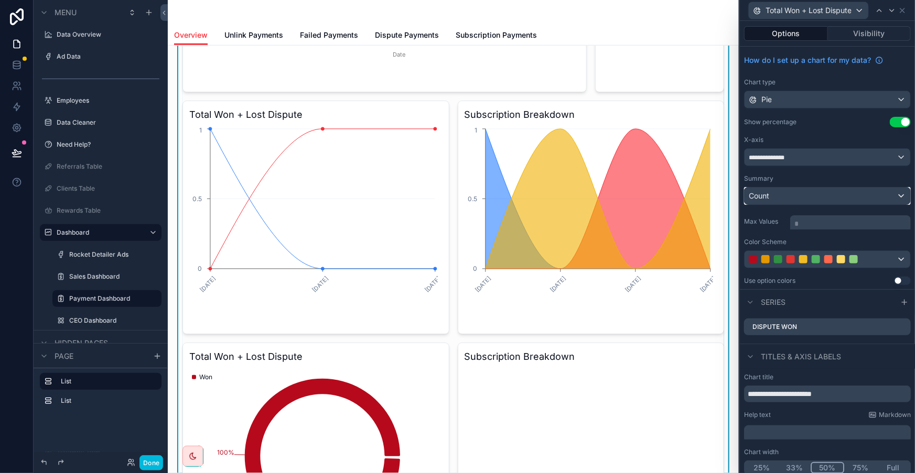
click at [837, 188] on div "Count" at bounding box center [827, 196] width 166 height 17
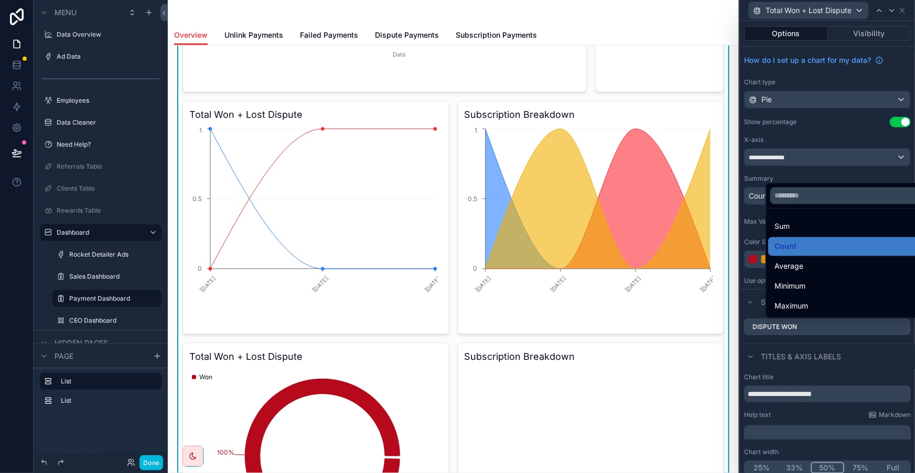
click at [836, 167] on div at bounding box center [827, 236] width 175 height 473
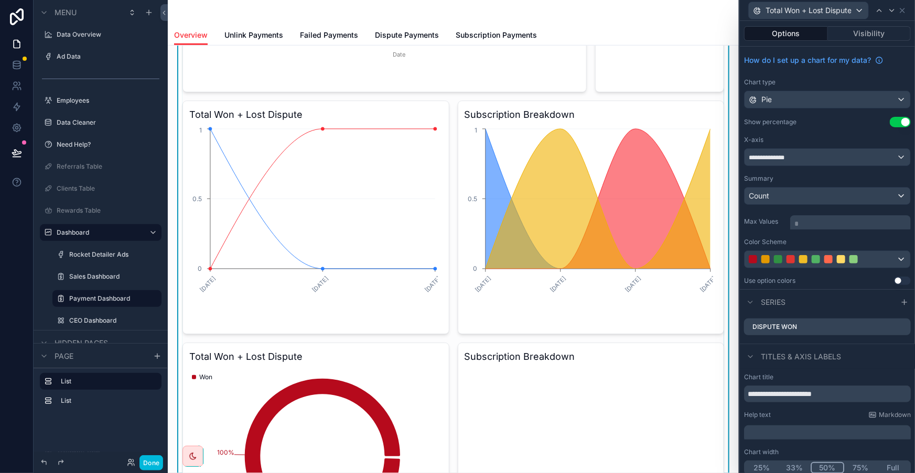
click at [0, 0] on icon at bounding box center [0, 0] width 0 height 0
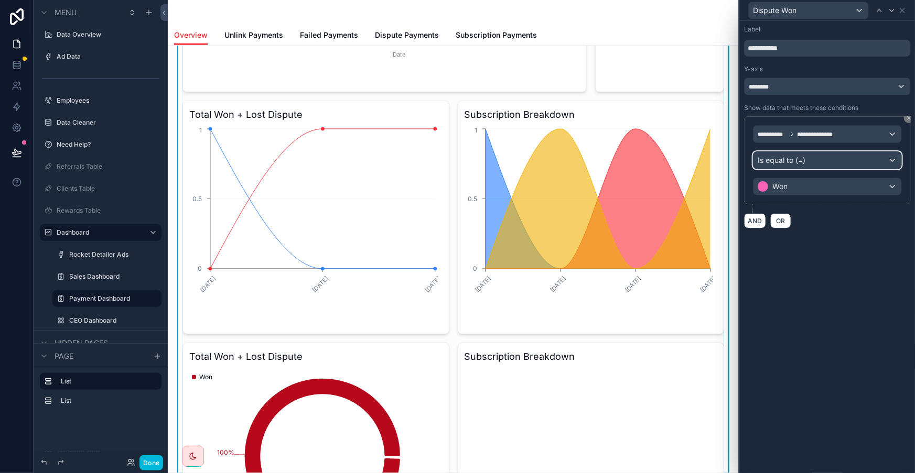
click at [849, 152] on div "Is equal to (=)" at bounding box center [827, 160] width 148 height 17
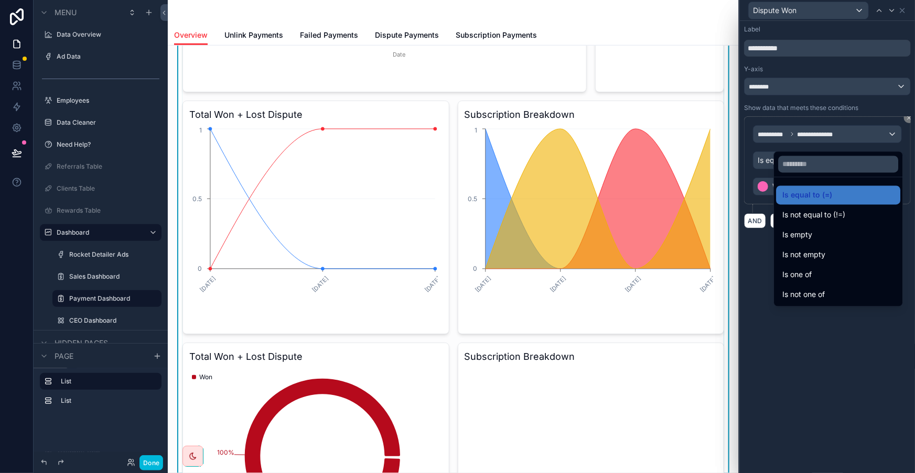
click at [875, 119] on div at bounding box center [827, 236] width 175 height 473
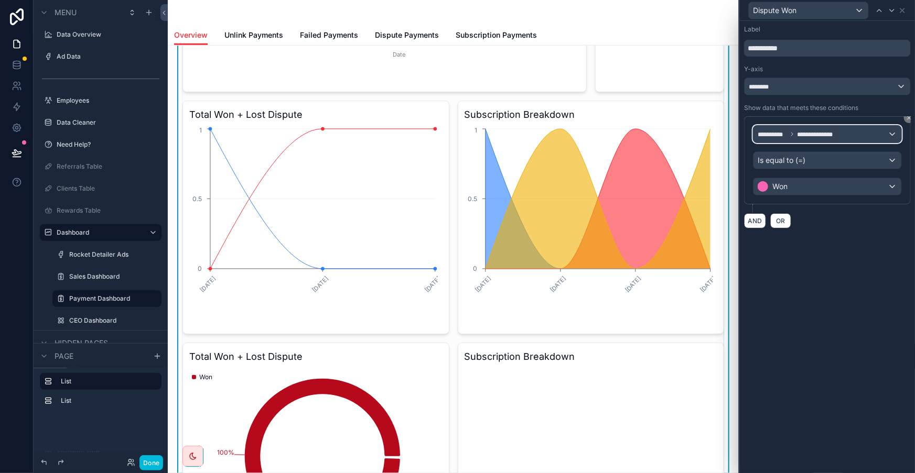
click at [875, 126] on div "**********" at bounding box center [827, 134] width 148 height 17
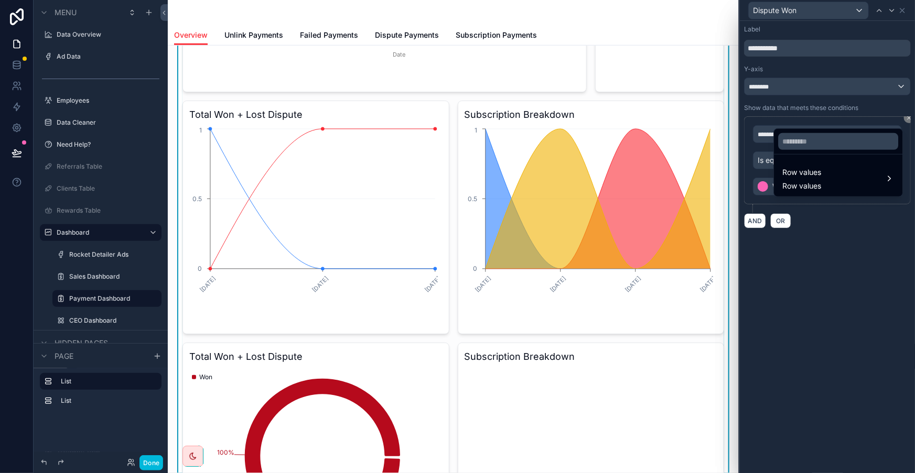
click at [828, 166] on div "Row values Row values" at bounding box center [838, 178] width 112 height 25
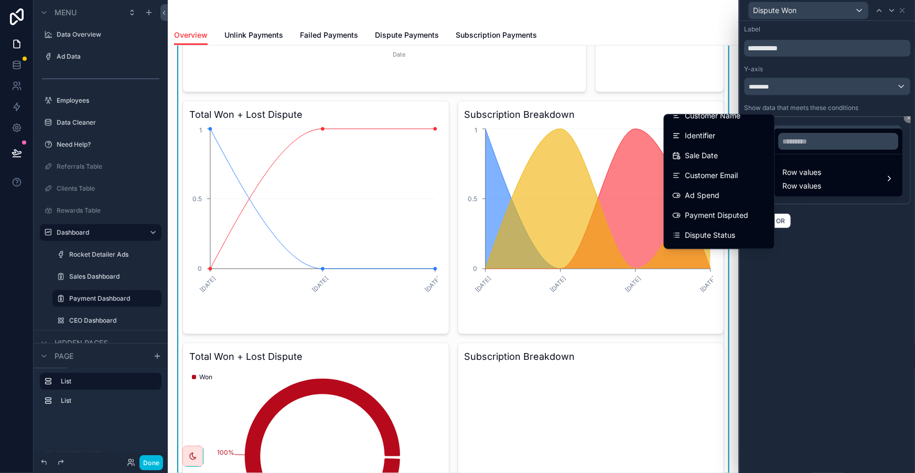
scroll to position [47, 0]
click at [732, 212] on span "Dispute Status" at bounding box center [710, 218] width 50 height 13
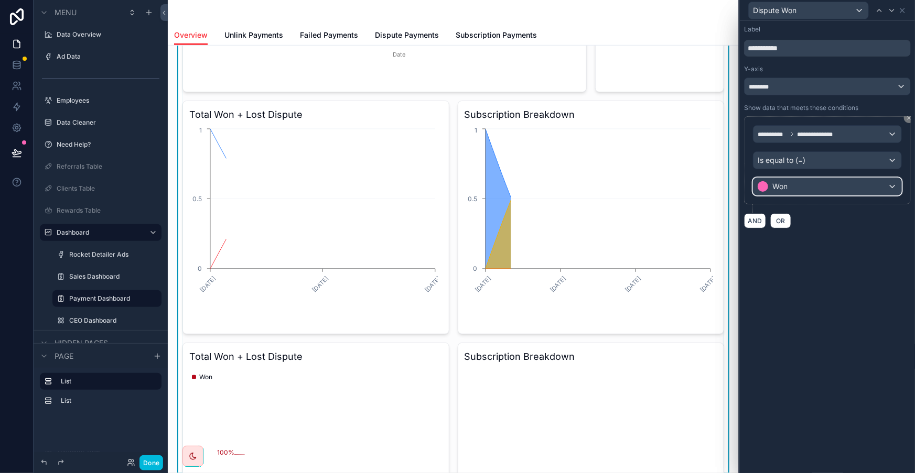
click at [812, 178] on div "Won" at bounding box center [827, 186] width 148 height 17
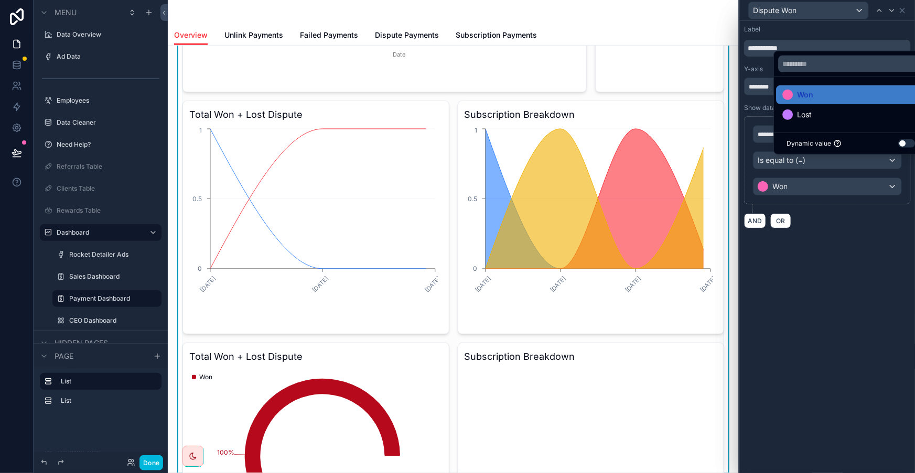
click at [813, 183] on div at bounding box center [827, 236] width 175 height 473
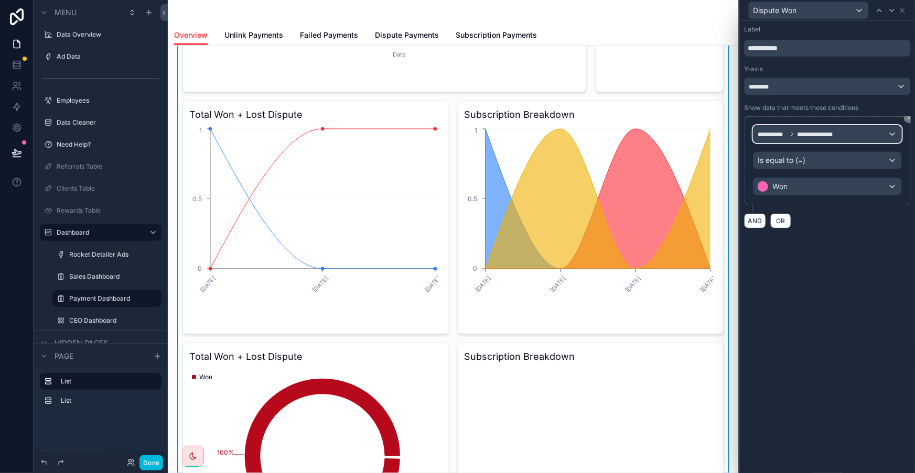
click at [826, 131] on span "**********" at bounding box center [816, 134] width 38 height 7
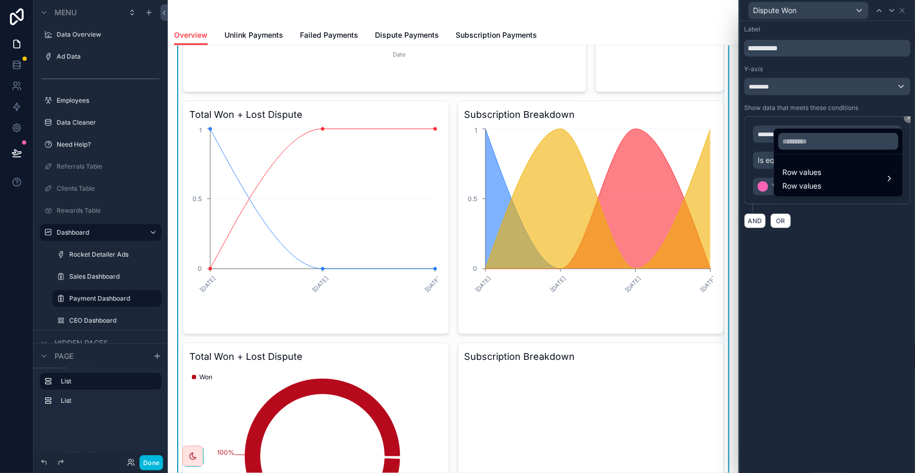
click at [821, 166] on div "Row values Row values" at bounding box center [838, 178] width 112 height 25
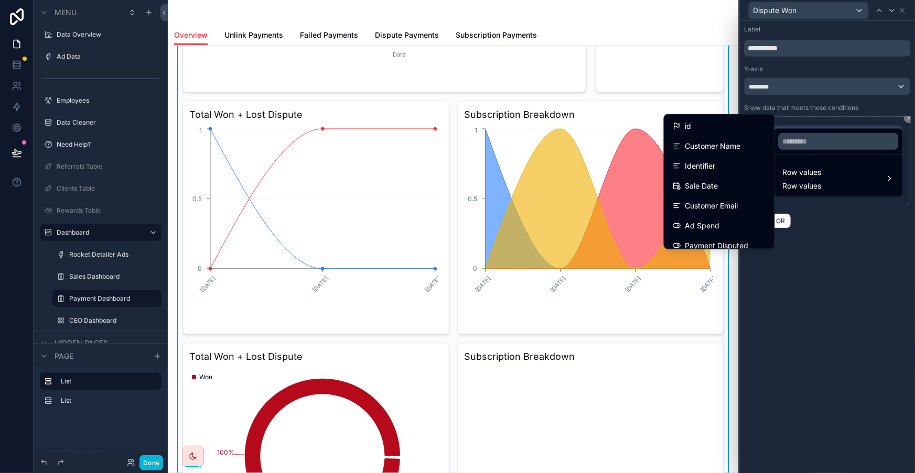
click at [760, 128] on div "id" at bounding box center [719, 126] width 106 height 19
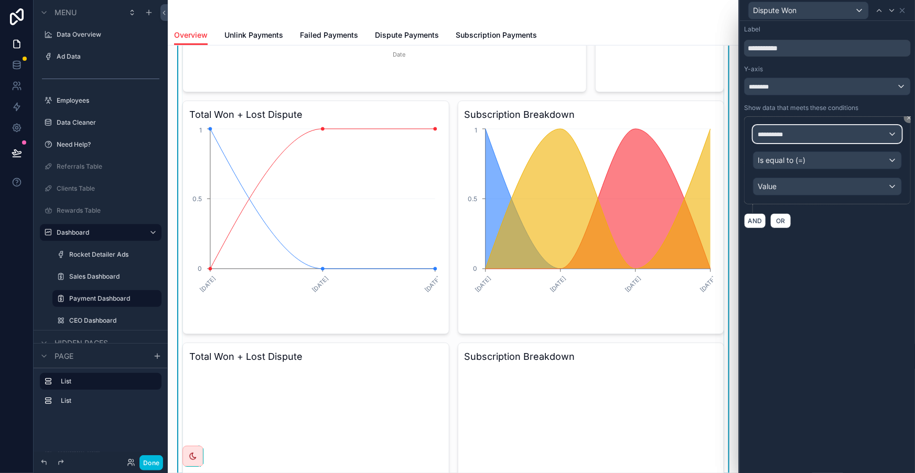
click at [881, 126] on div "**********" at bounding box center [827, 134] width 148 height 17
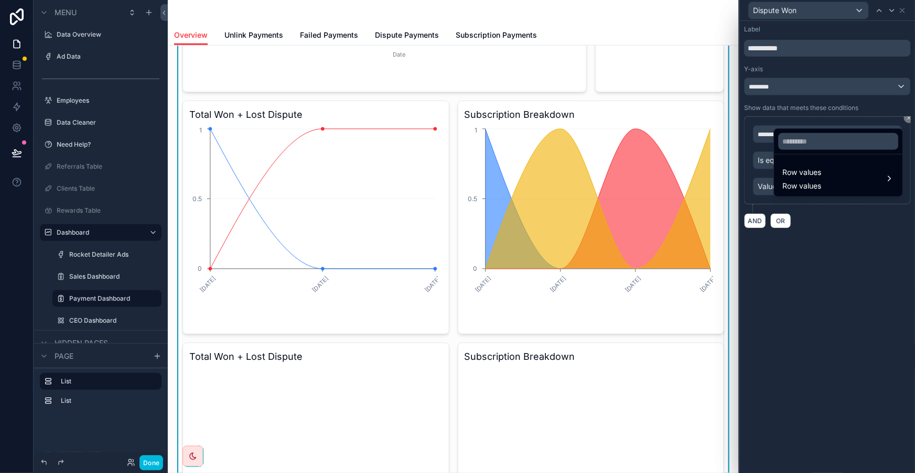
click at [821, 166] on div "Row values Row values" at bounding box center [838, 178] width 112 height 25
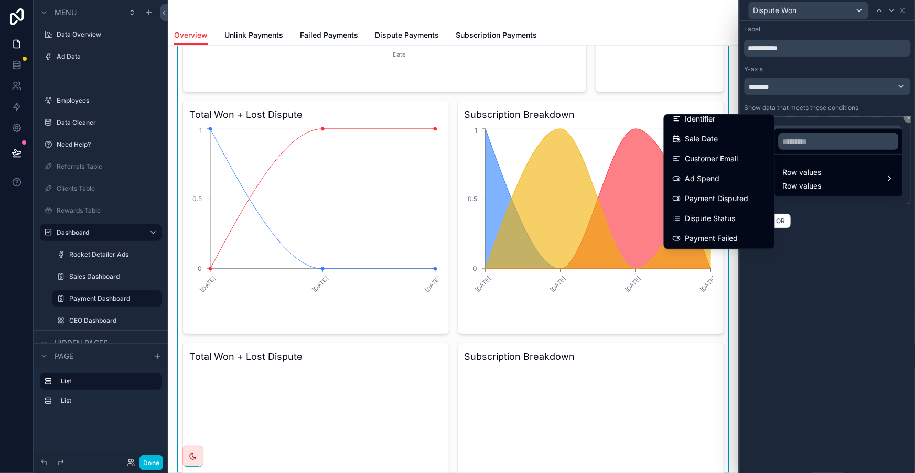
click at [739, 192] on span "Payment Disputed" at bounding box center [716, 198] width 63 height 13
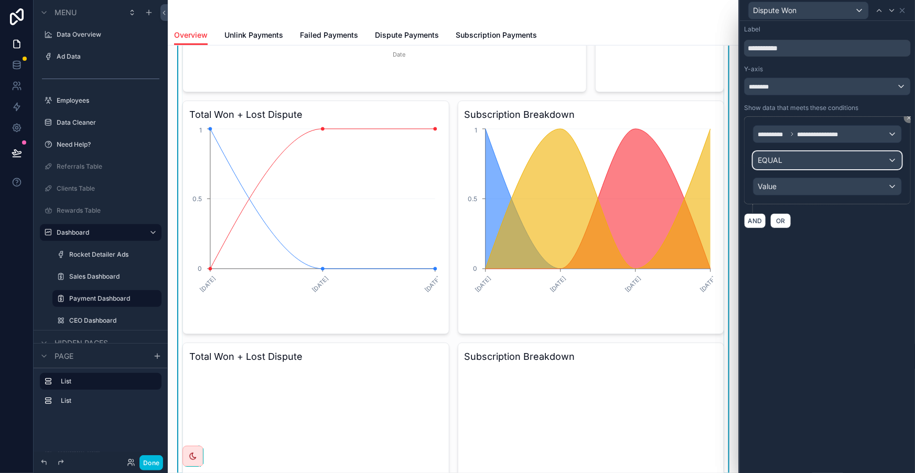
click at [806, 152] on div "EQUAL" at bounding box center [827, 160] width 148 height 17
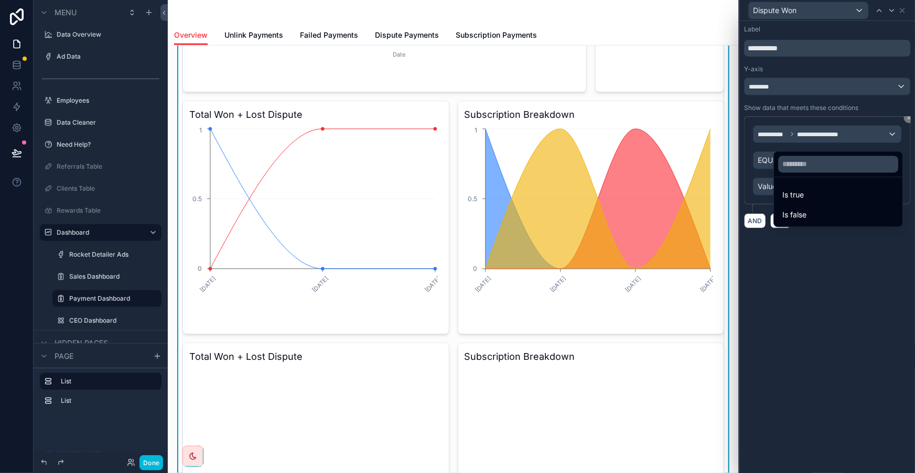
drag, startPoint x: 839, startPoint y: 237, endPoint x: 825, endPoint y: 173, distance: 65.0
click at [839, 237] on div at bounding box center [827, 236] width 175 height 473
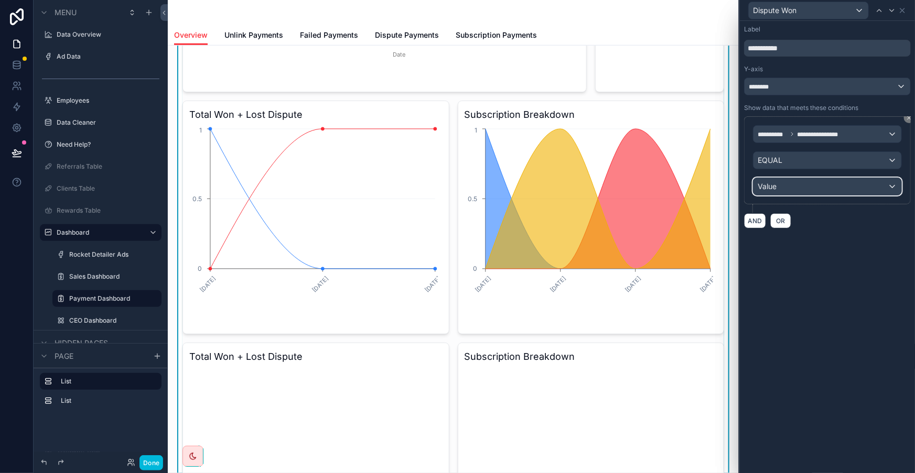
click at [816, 178] on div "Value" at bounding box center [827, 186] width 148 height 17
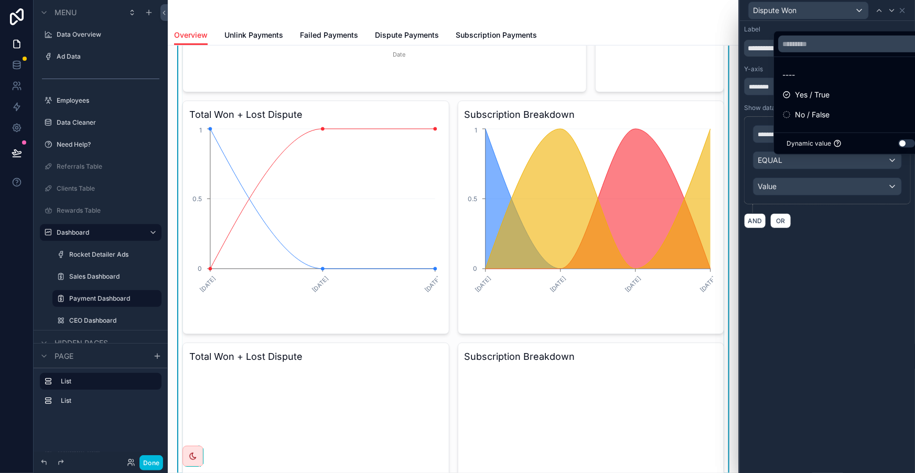
click at [818, 104] on div "Yes / True" at bounding box center [850, 94] width 149 height 19
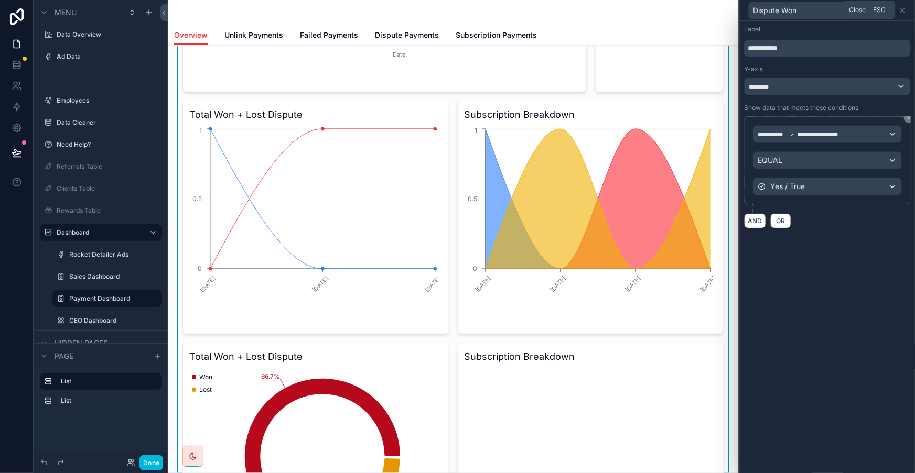
click at [900, 10] on icon at bounding box center [902, 10] width 8 height 8
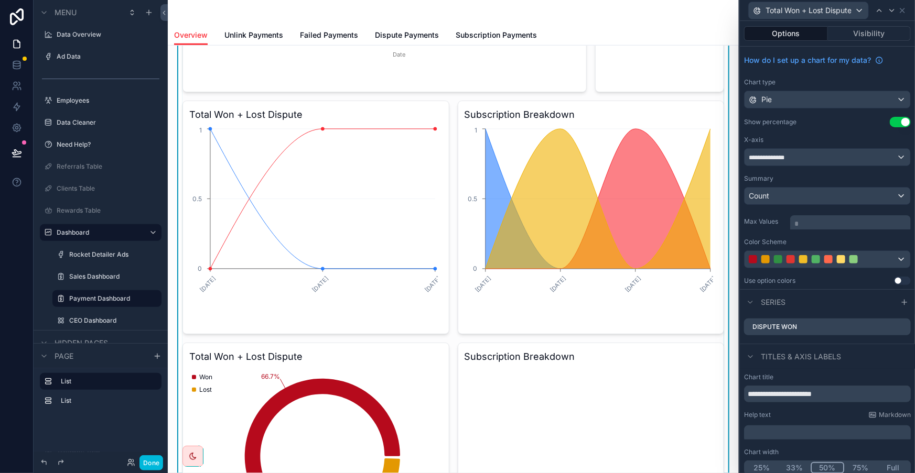
click at [0, 0] on icon at bounding box center [0, 0] width 0 height 0
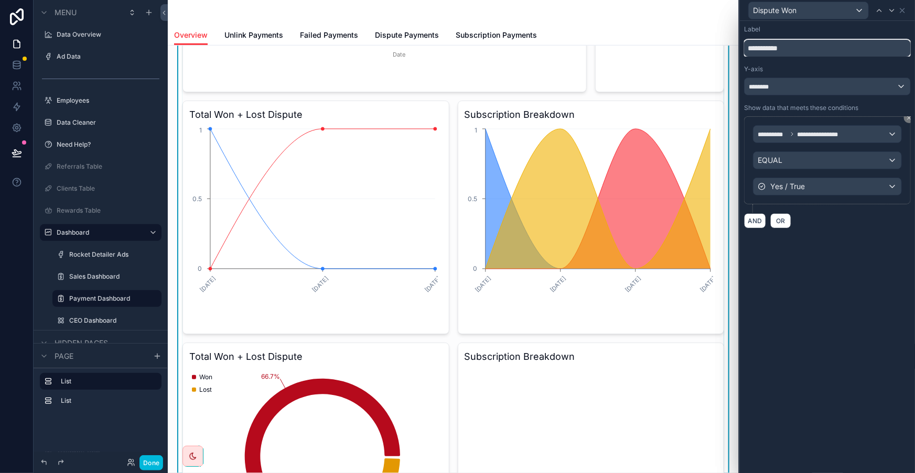
click at [804, 47] on input "**********" at bounding box center [827, 48] width 167 height 17
type input "**********"
click at [904, 10] on icon at bounding box center [902, 10] width 4 height 4
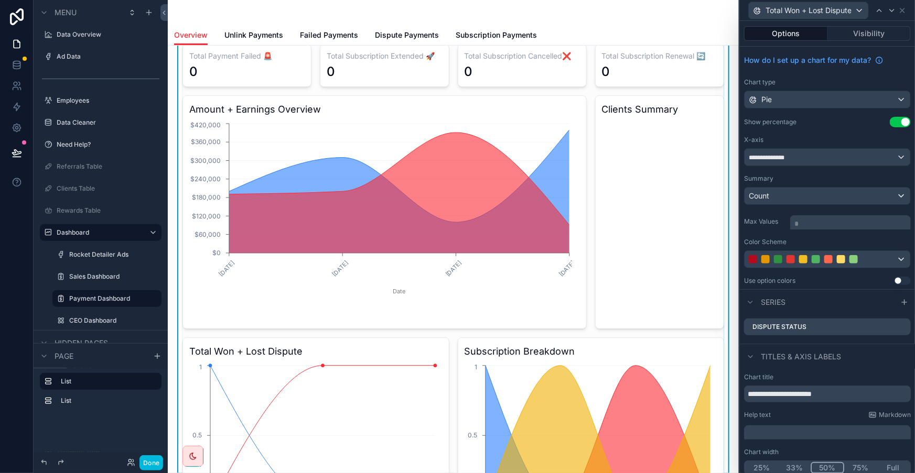
scroll to position [143, 0]
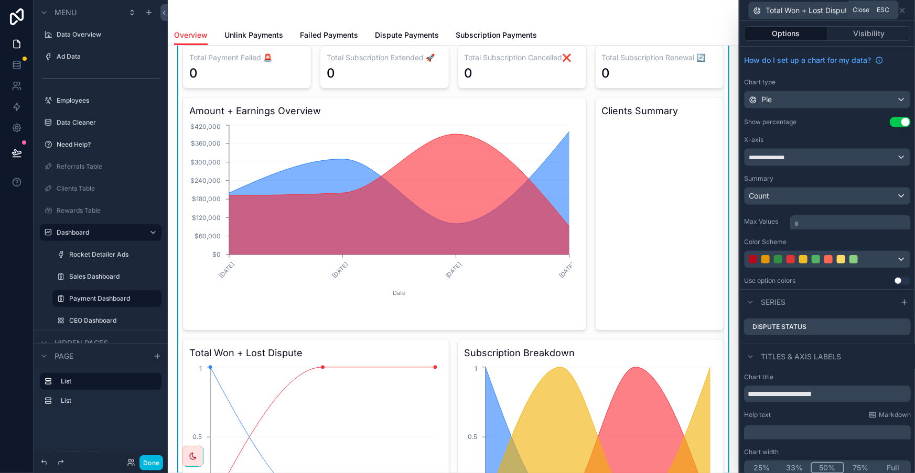
click at [904, 10] on icon at bounding box center [902, 10] width 4 height 4
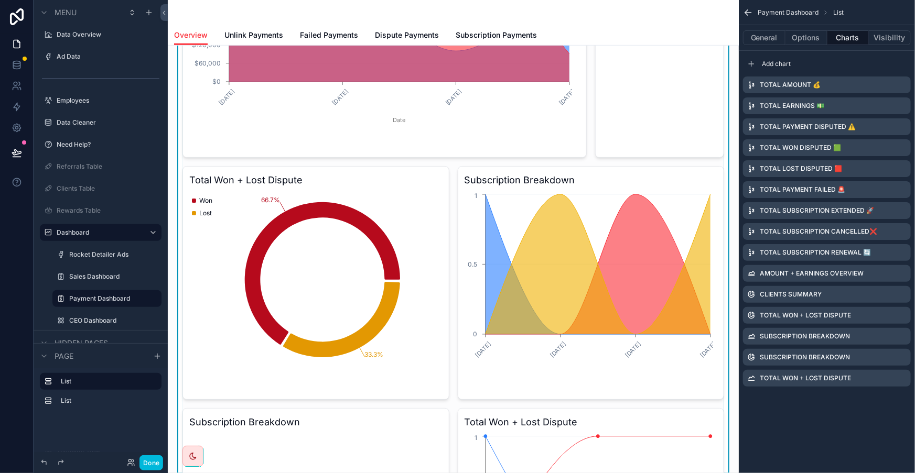
scroll to position [333, 0]
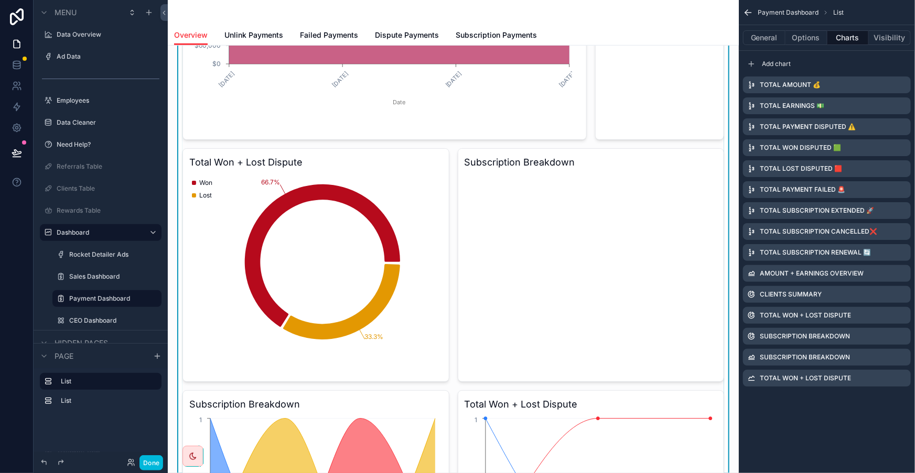
click at [909, 328] on div "Subscription Breakdown" at bounding box center [827, 336] width 168 height 17
click at [0, 0] on icon "scrollable content" at bounding box center [0, 0] width 0 height 0
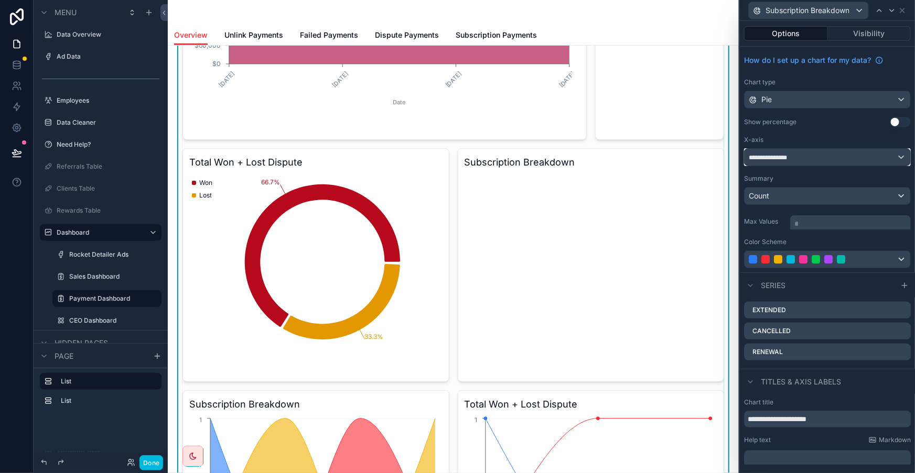
click at [839, 149] on div "**********" at bounding box center [827, 157] width 166 height 17
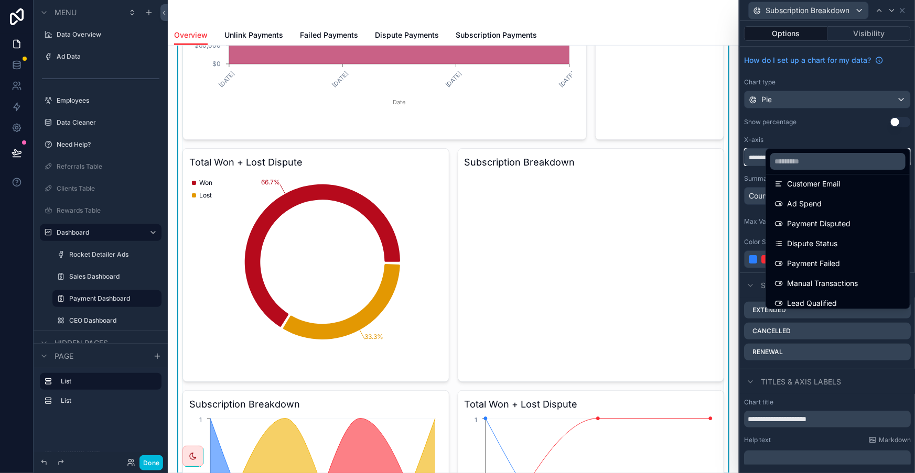
scroll to position [95, 0]
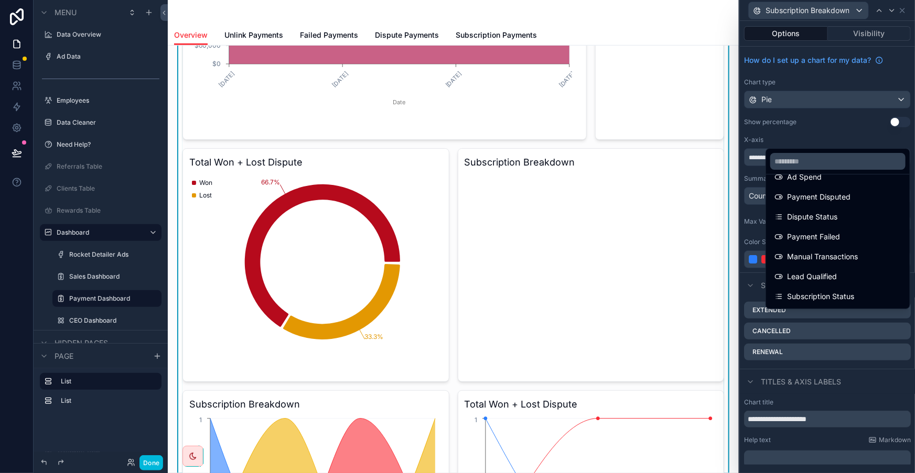
click at [845, 287] on div "Subscription Status" at bounding box center [837, 296] width 139 height 19
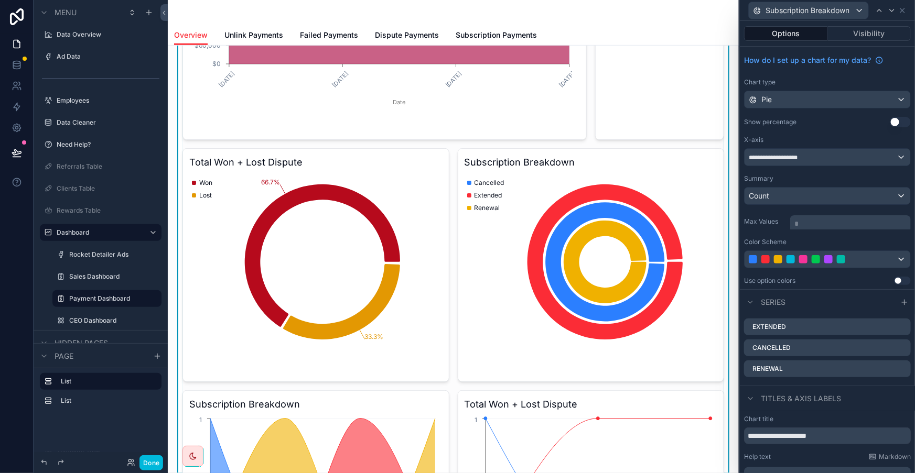
click at [0, 0] on icon at bounding box center [0, 0] width 0 height 0
click at [891, 289] on icon at bounding box center [895, 290] width 8 height 8
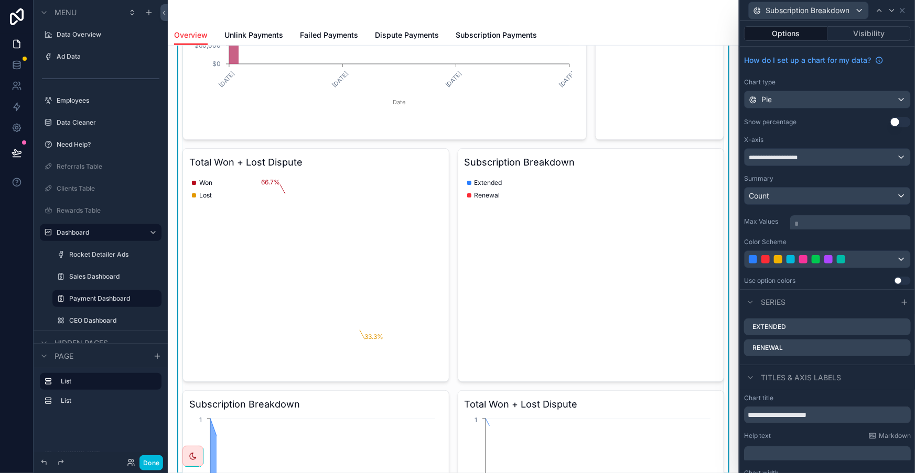
click at [0, 0] on icon at bounding box center [0, 0] width 0 height 0
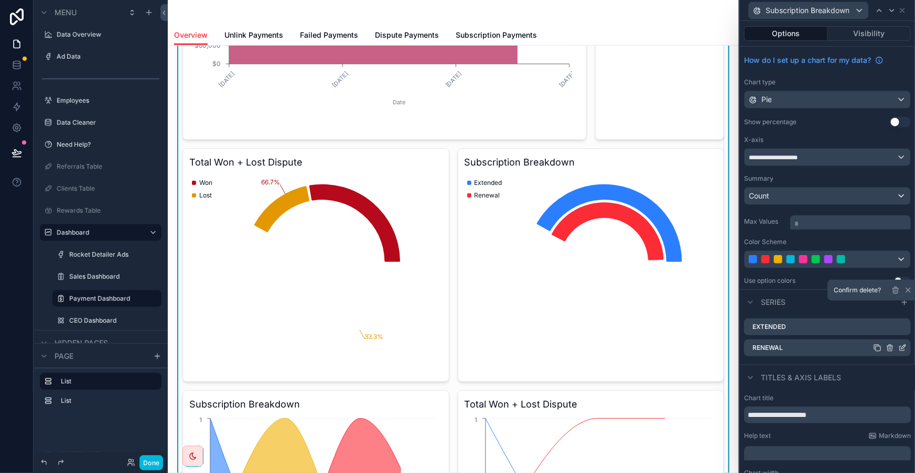
click at [891, 292] on icon at bounding box center [895, 290] width 8 height 8
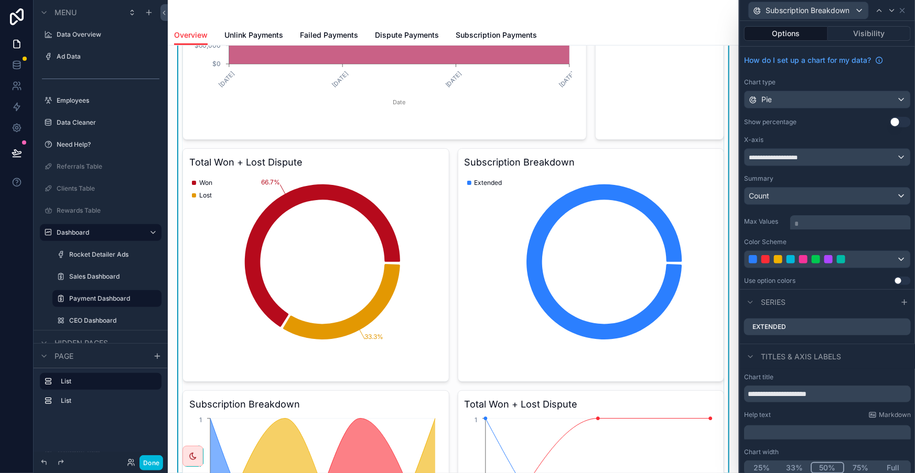
click at [0, 0] on icon at bounding box center [0, 0] width 0 height 0
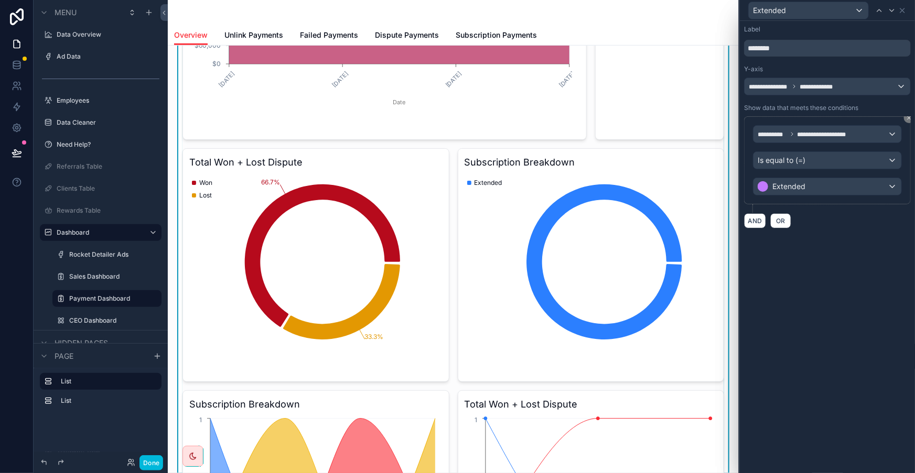
click at [907, 115] on icon at bounding box center [909, 118] width 6 height 6
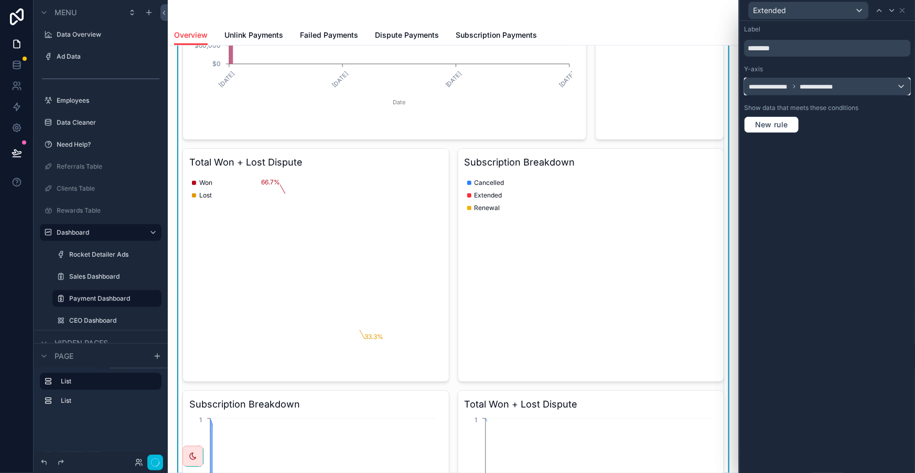
click at [867, 79] on div "**********" at bounding box center [827, 86] width 166 height 17
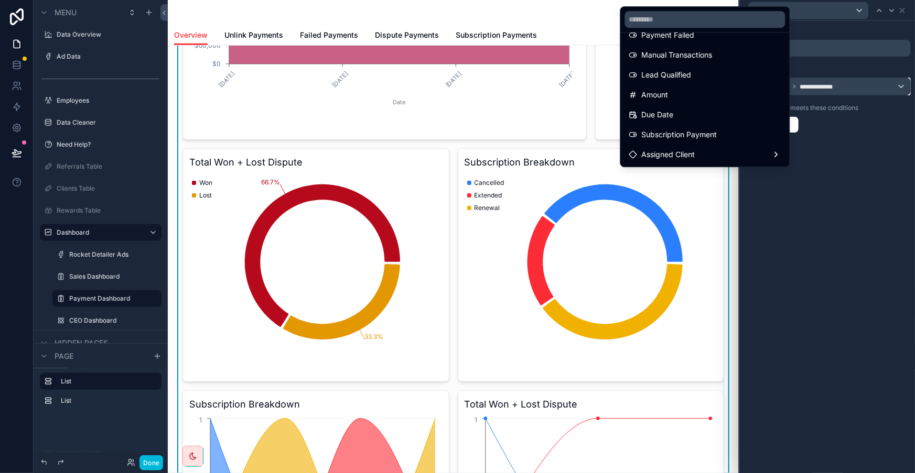
scroll to position [143, 0]
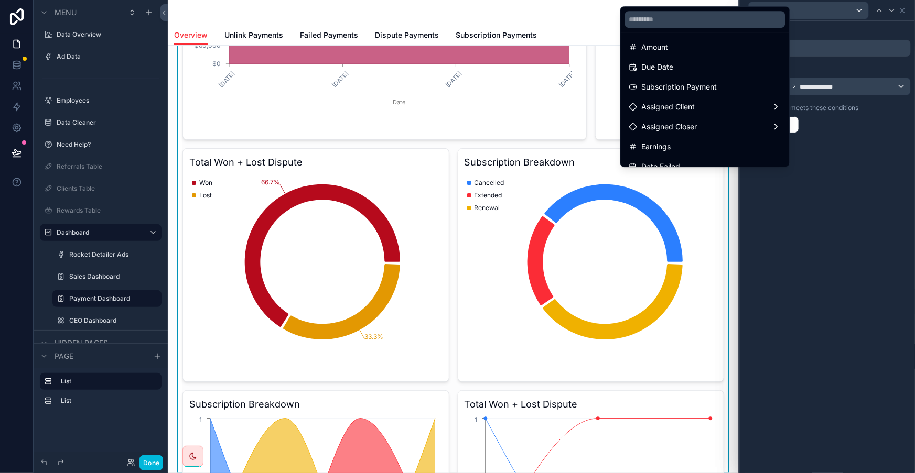
click at [714, 81] on div "Subscription Payment" at bounding box center [705, 87] width 152 height 13
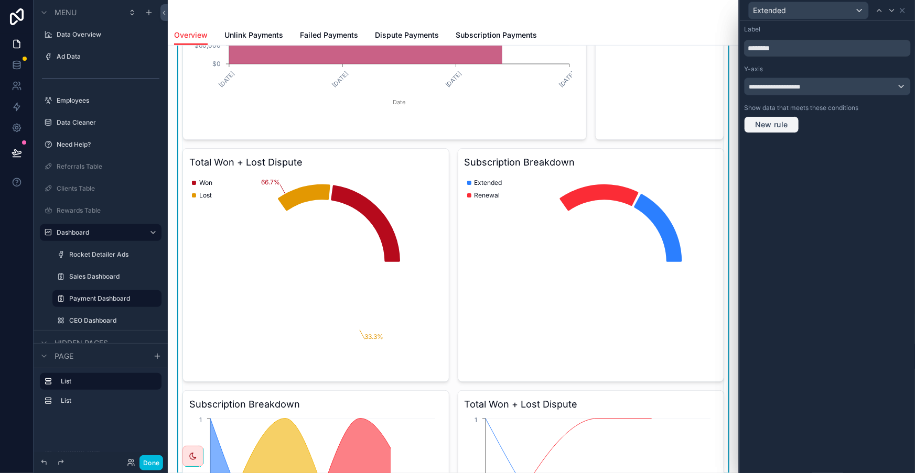
click at [792, 120] on span "New rule" at bounding box center [771, 124] width 41 height 9
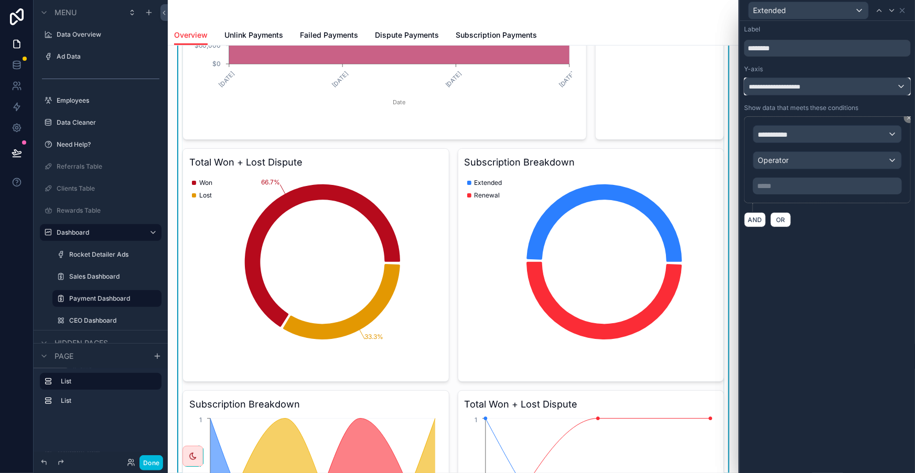
click at [818, 78] on div "**********" at bounding box center [827, 86] width 166 height 17
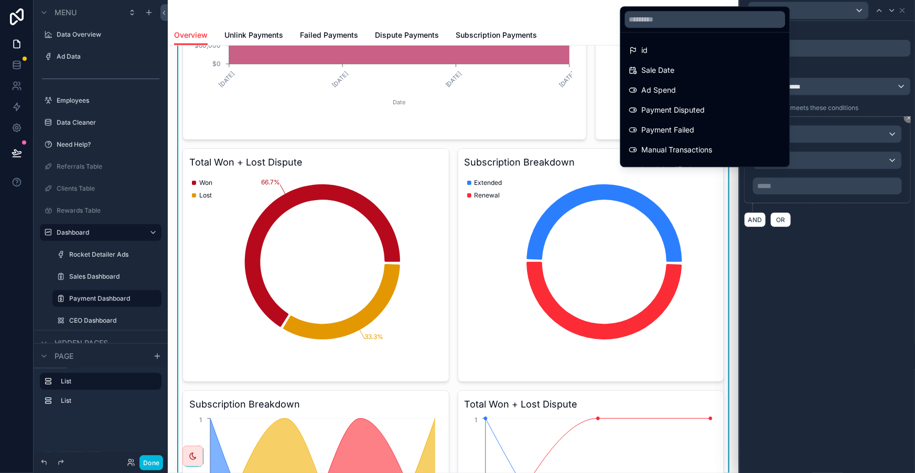
click at [823, 123] on div at bounding box center [827, 236] width 175 height 473
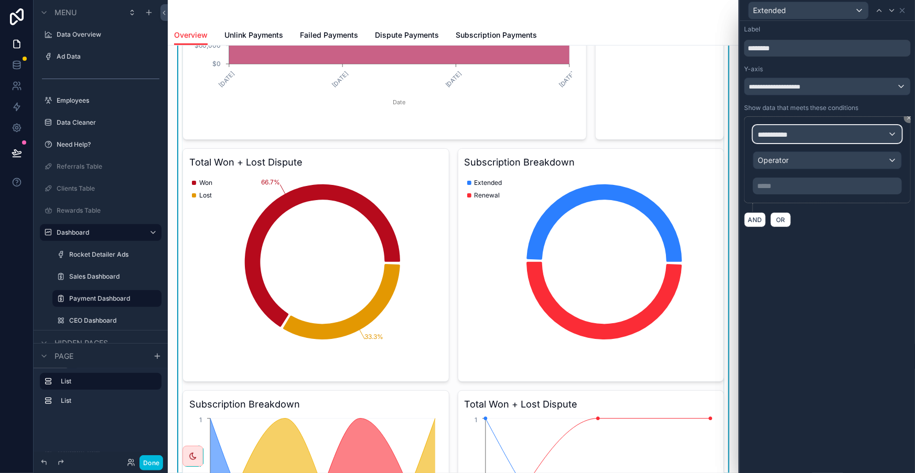
click at [823, 126] on div "**********" at bounding box center [827, 134] width 148 height 17
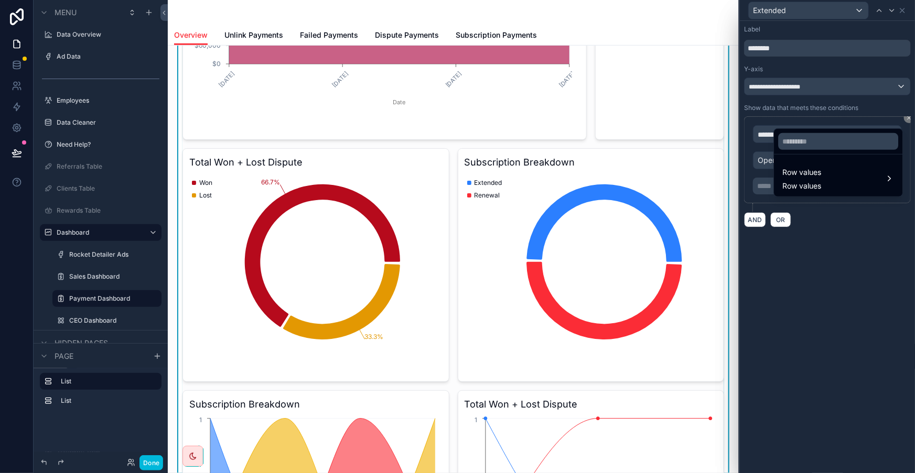
click at [819, 175] on div "Row values Row values" at bounding box center [838, 178] width 112 height 25
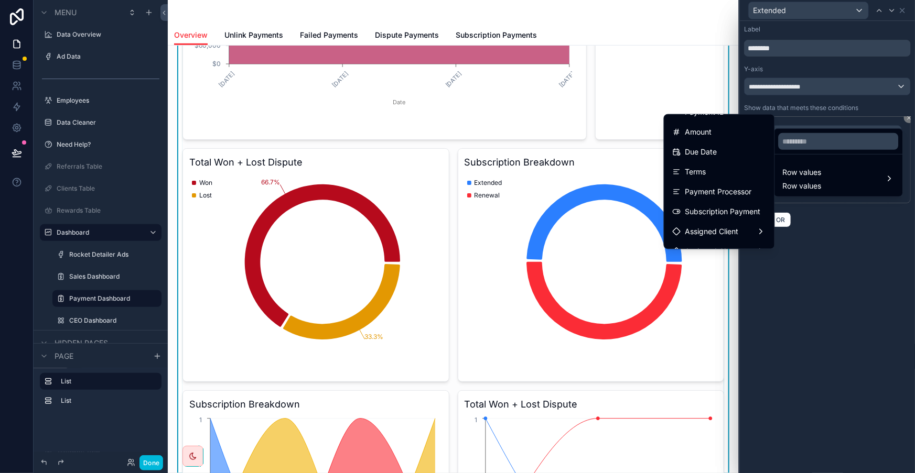
scroll to position [333, 0]
click at [743, 185] on span "Subscription Payment" at bounding box center [722, 191] width 75 height 13
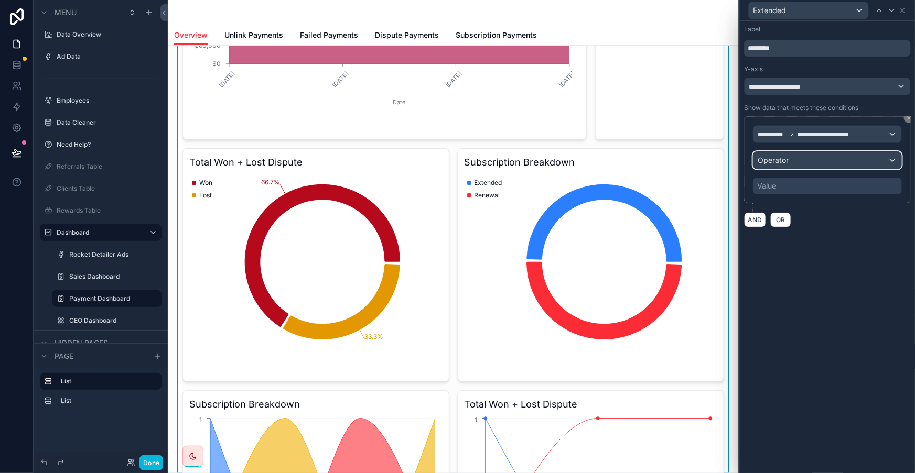
click at [810, 152] on div "Operator" at bounding box center [827, 160] width 148 height 17
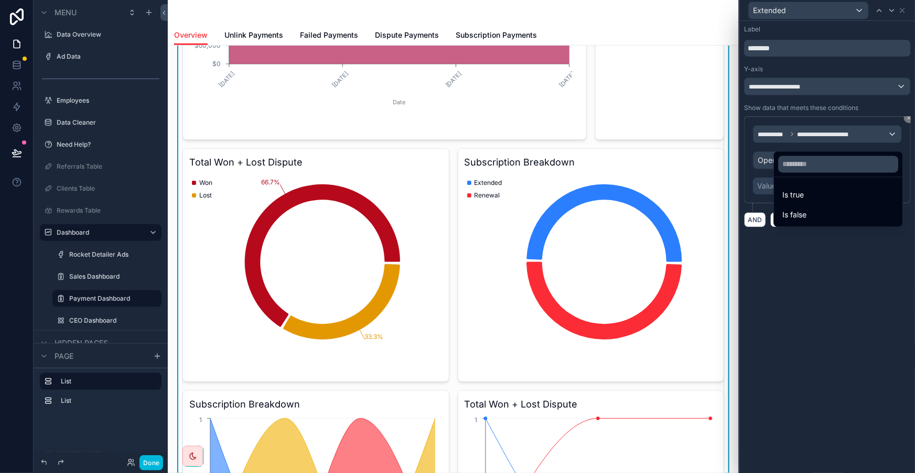
click at [811, 189] on div "Is true" at bounding box center [838, 195] width 112 height 13
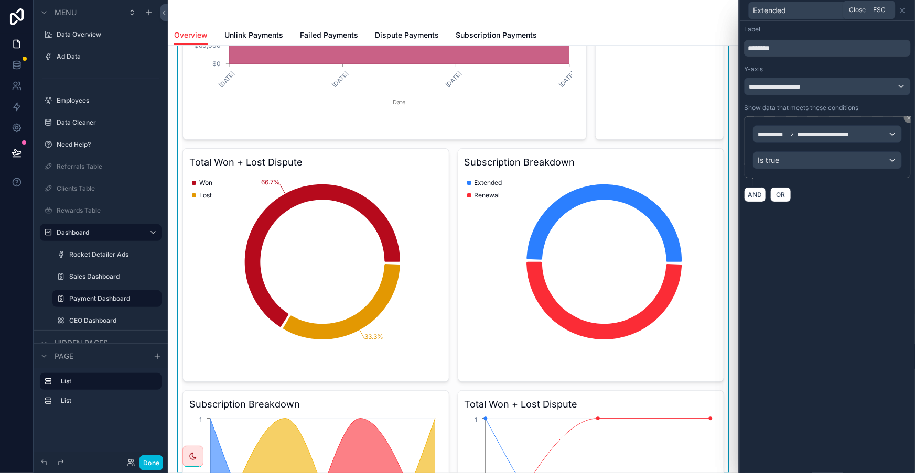
click at [904, 8] on icon at bounding box center [902, 10] width 4 height 4
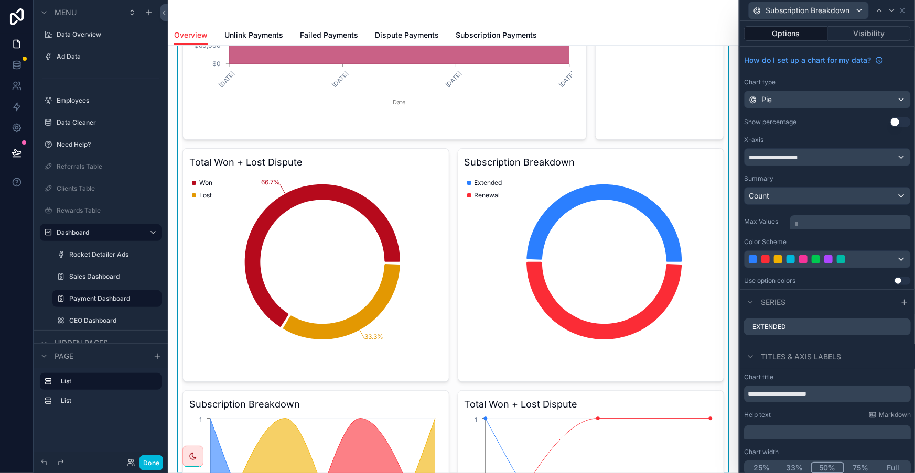
click at [896, 117] on button "Use setting" at bounding box center [899, 122] width 21 height 10
click at [0, 0] on icon at bounding box center [0, 0] width 0 height 0
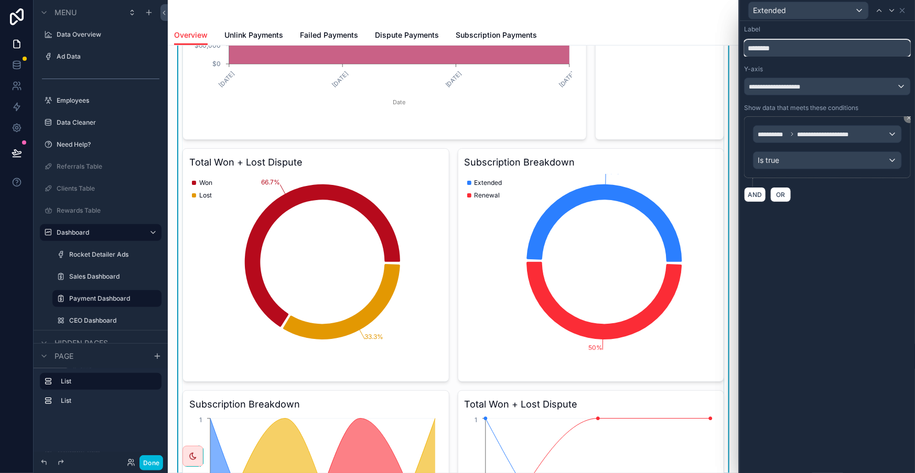
click at [815, 48] on input "********" at bounding box center [827, 48] width 167 height 17
type input "**********"
click at [899, 6] on icon at bounding box center [902, 10] width 8 height 8
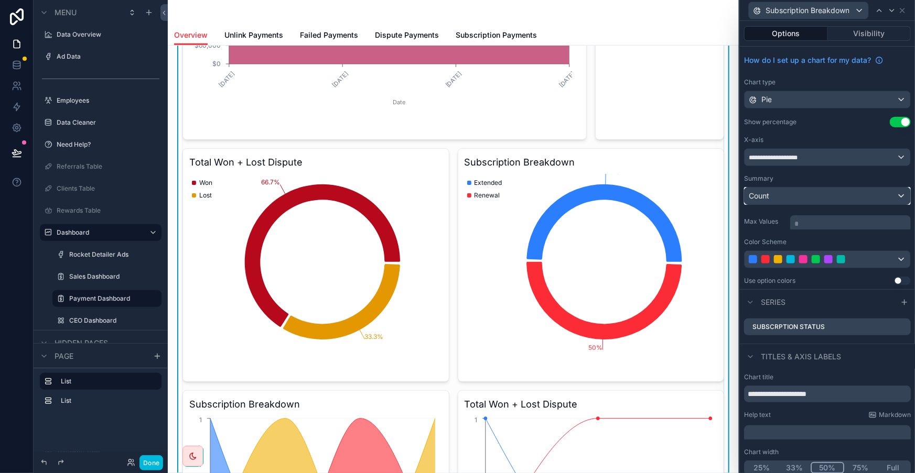
click at [830, 188] on div "Count" at bounding box center [827, 196] width 166 height 17
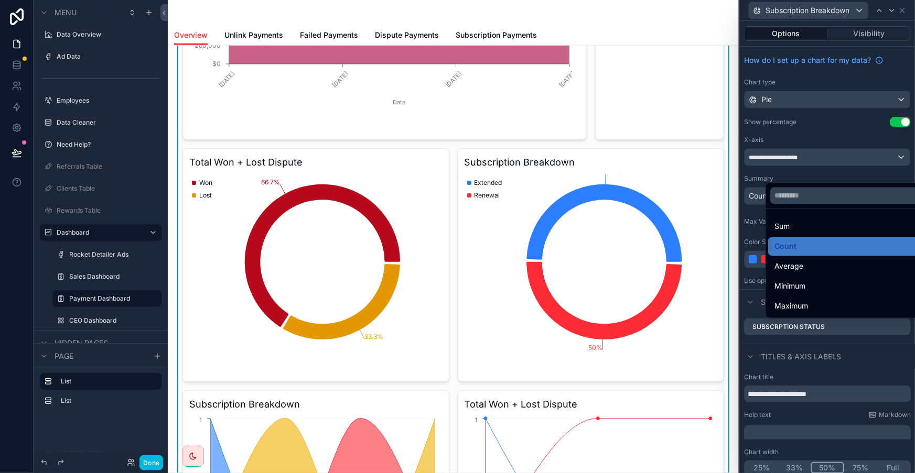
click at [841, 157] on div at bounding box center [827, 236] width 175 height 473
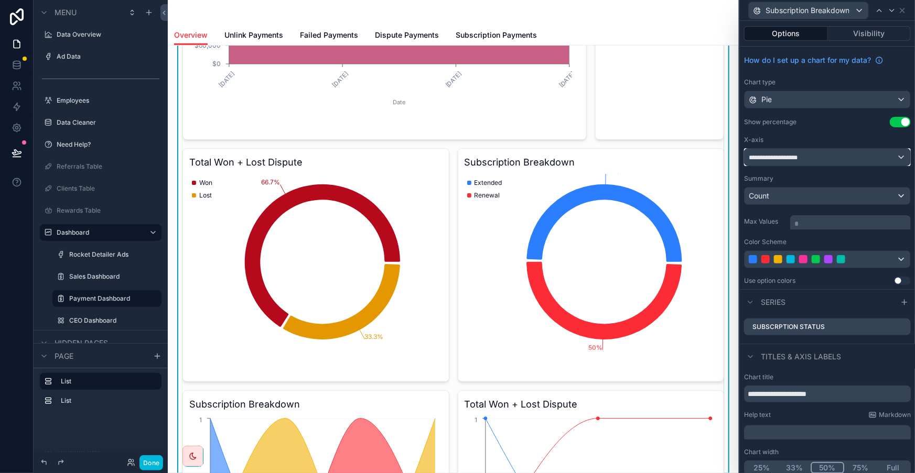
click at [861, 149] on div "**********" at bounding box center [827, 157] width 166 height 17
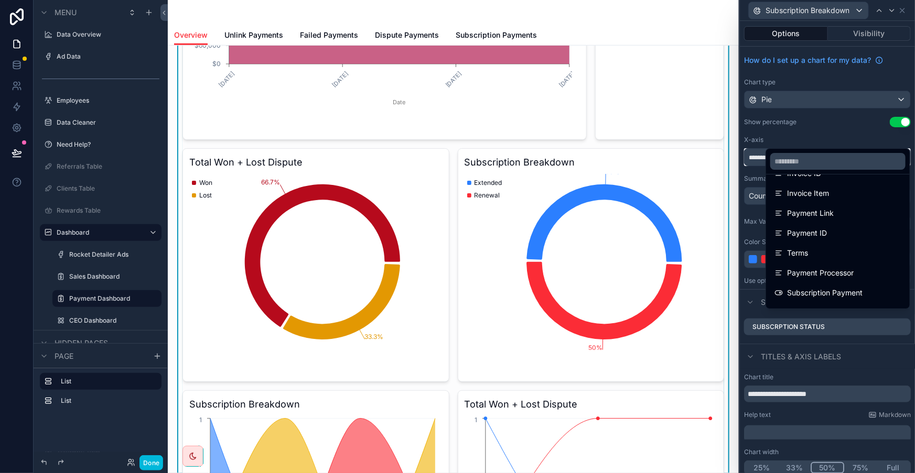
scroll to position [286, 0]
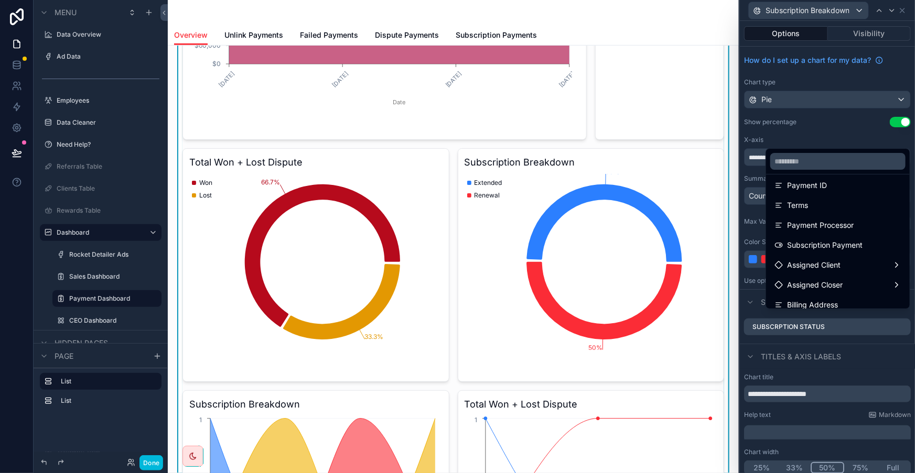
click at [839, 130] on div at bounding box center [827, 236] width 175 height 473
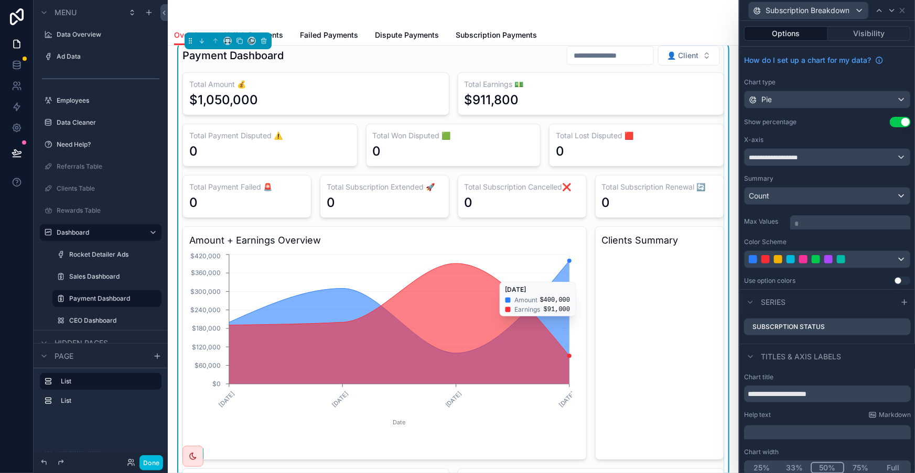
scroll to position [0, 0]
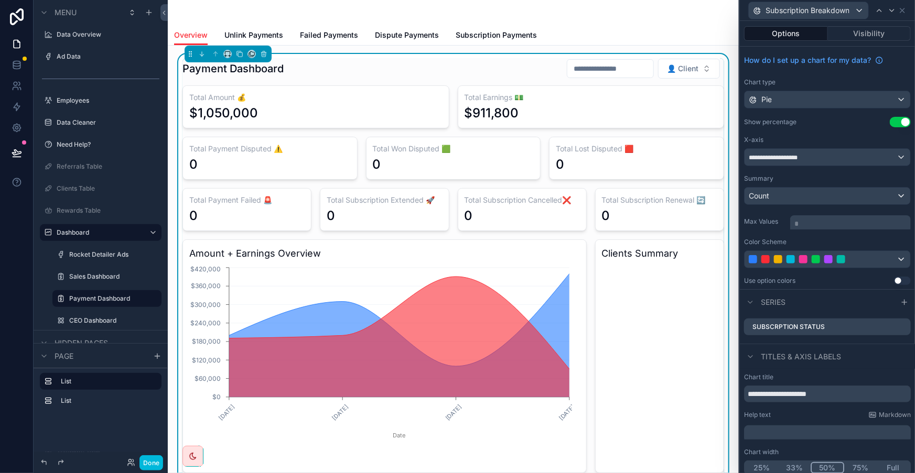
click at [649, 265] on icon "chart" at bounding box center [659, 353] width 115 height 176
click at [883, 6] on icon at bounding box center [879, 10] width 8 height 8
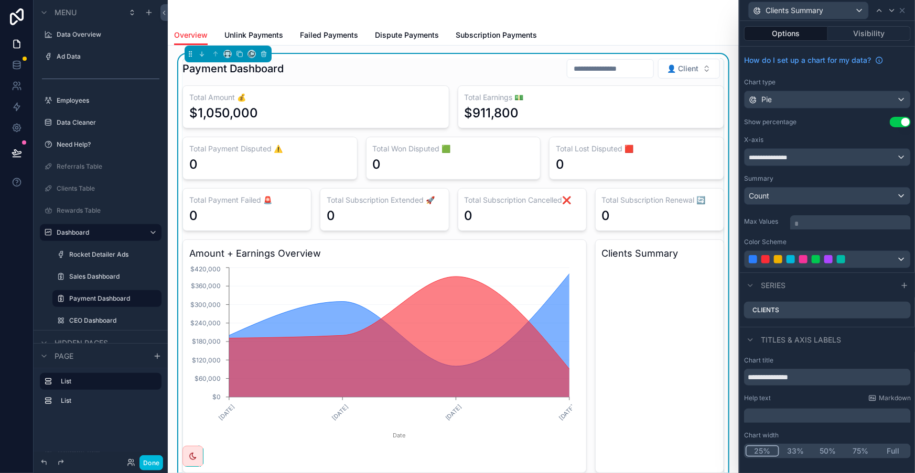
click at [674, 277] on icon "chart" at bounding box center [659, 353] width 115 height 176
click at [139, 466] on button "Done" at bounding box center [151, 462] width 24 height 15
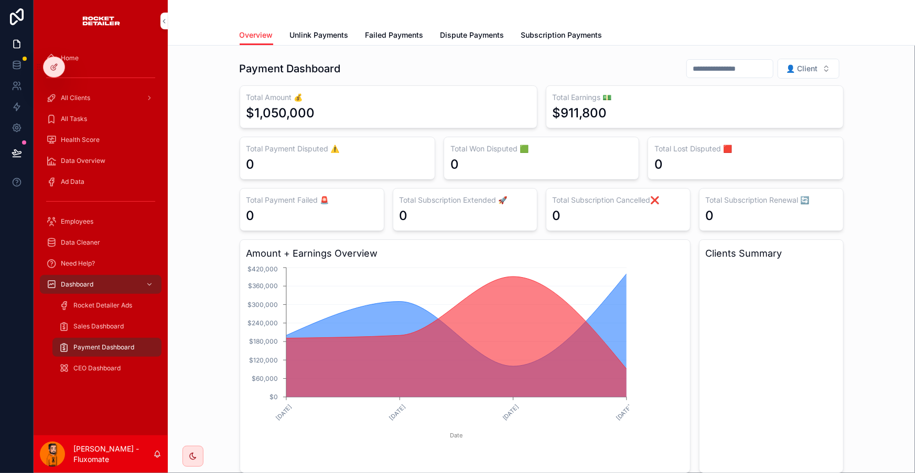
click at [55, 66] on icon at bounding box center [54, 67] width 8 height 8
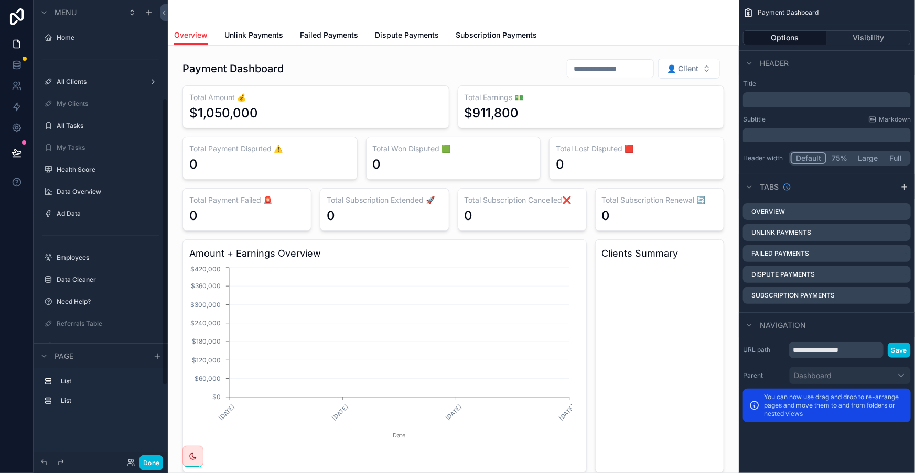
scroll to position [157, 0]
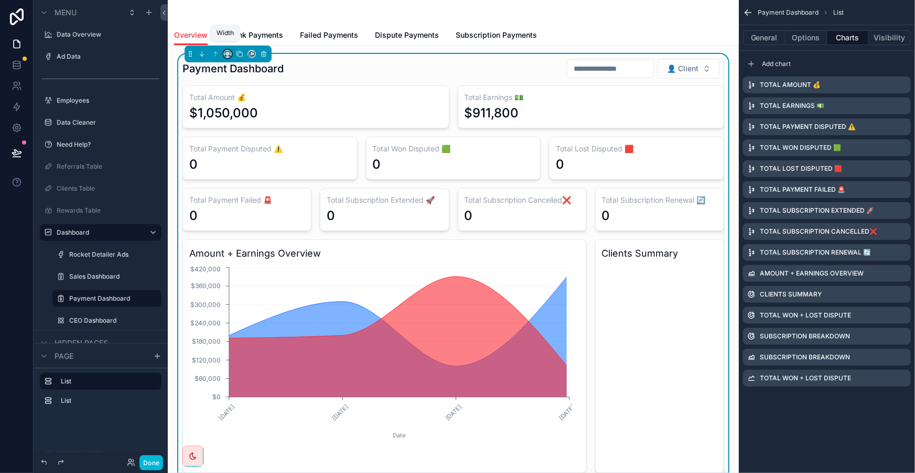
click at [224, 50] on icon "scrollable content" at bounding box center [227, 53] width 7 height 7
click at [228, 155] on span "Full width" at bounding box center [244, 161] width 32 height 13
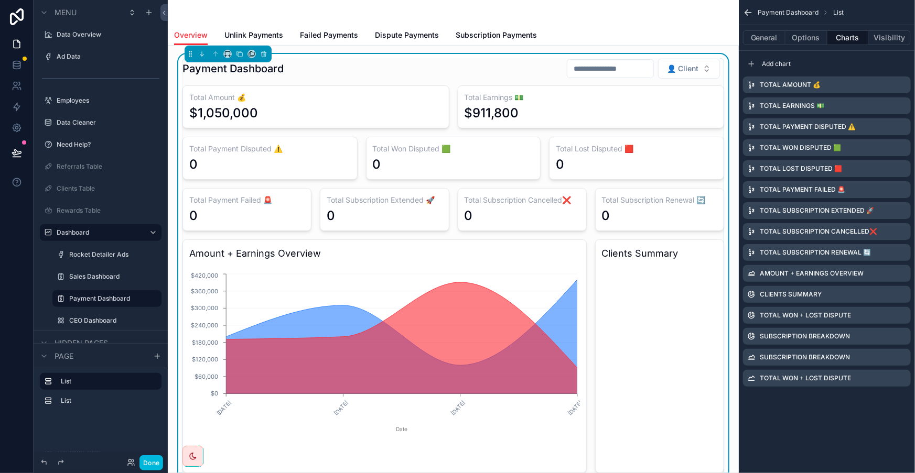
click at [140, 462] on button "Done" at bounding box center [151, 462] width 24 height 15
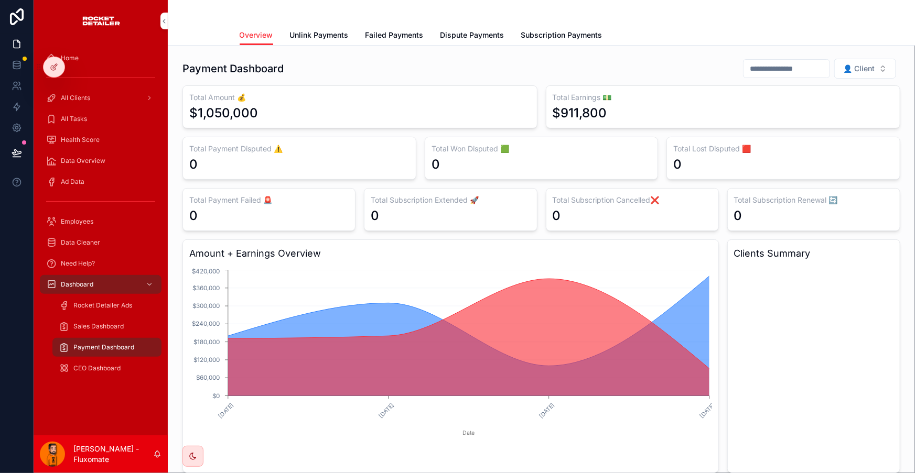
click at [57, 64] on div at bounding box center [54, 67] width 21 height 20
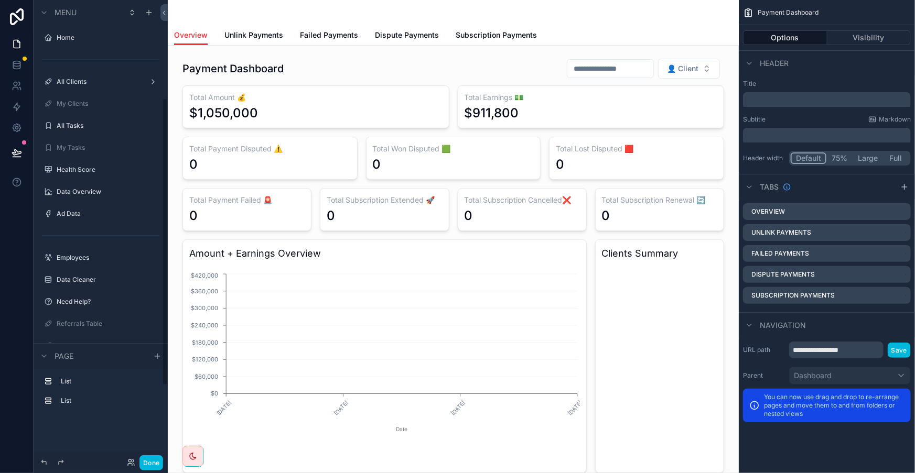
scroll to position [157, 0]
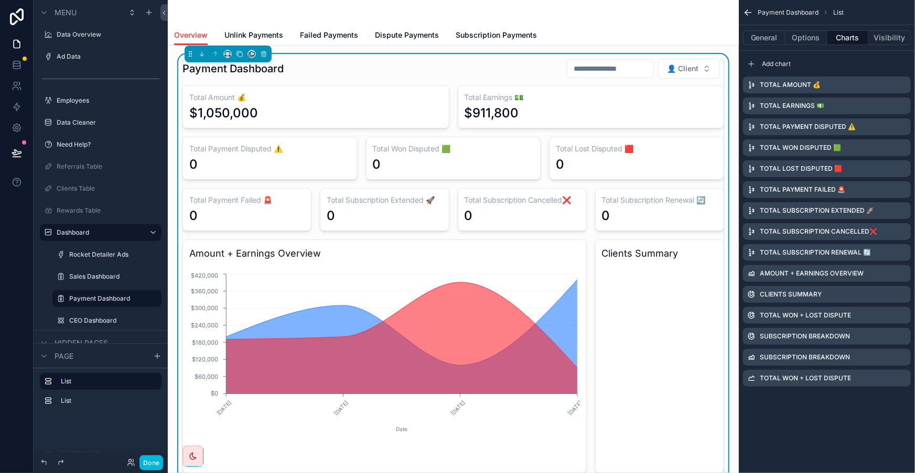
click at [0, 0] on icon "scrollable content" at bounding box center [0, 0] width 0 height 0
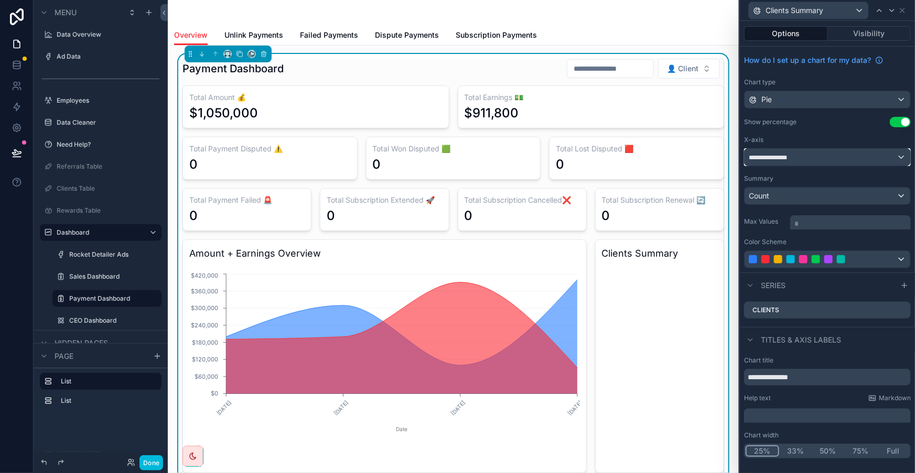
click at [852, 149] on div "**********" at bounding box center [827, 157] width 166 height 17
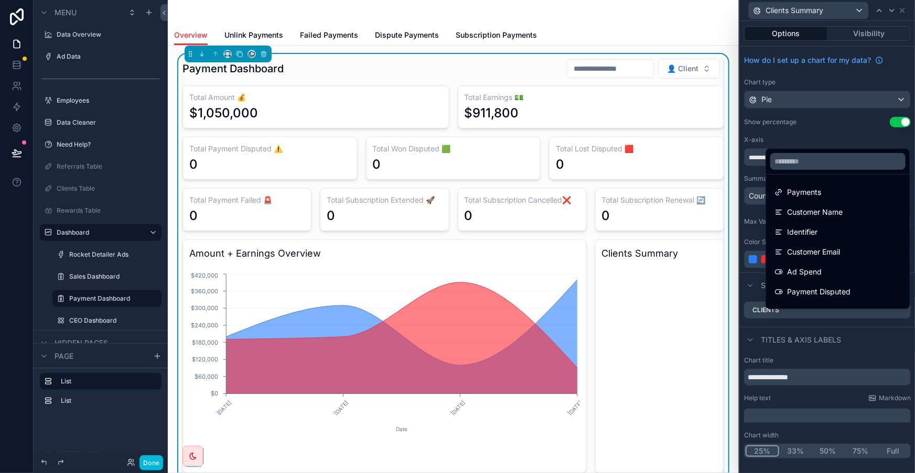
click at [850, 125] on div at bounding box center [827, 236] width 175 height 473
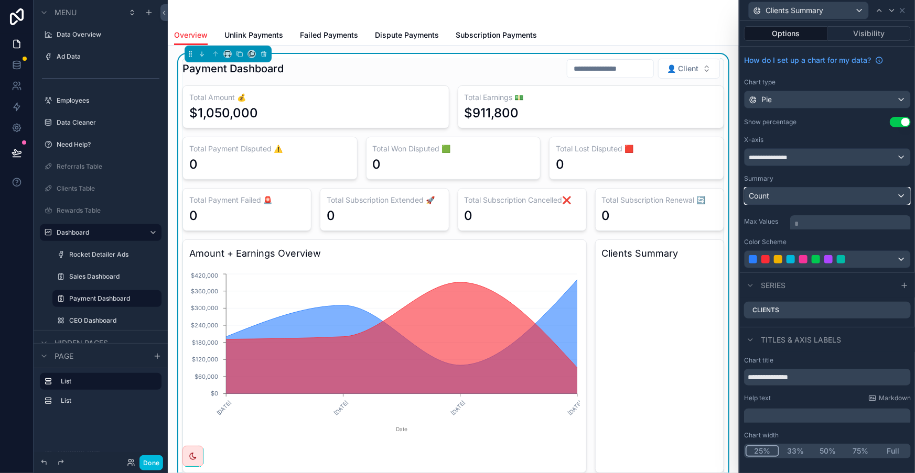
click at [842, 188] on div "Count" at bounding box center [827, 196] width 166 height 17
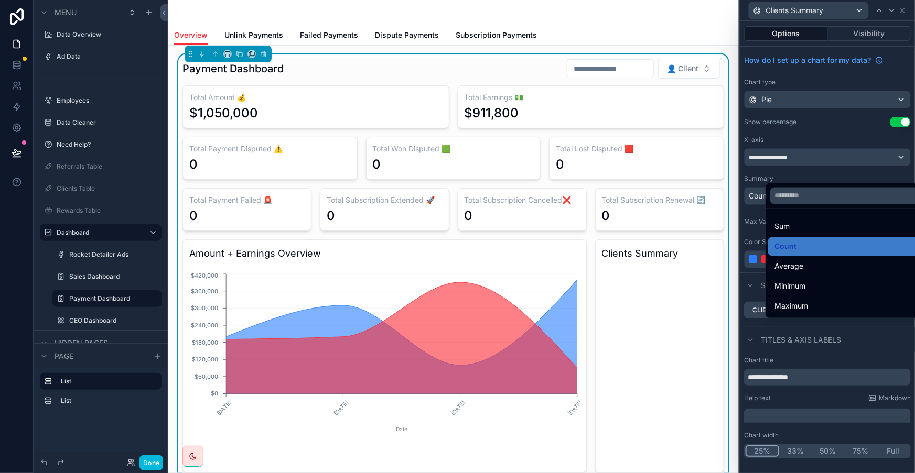
click at [842, 161] on div at bounding box center [827, 236] width 175 height 473
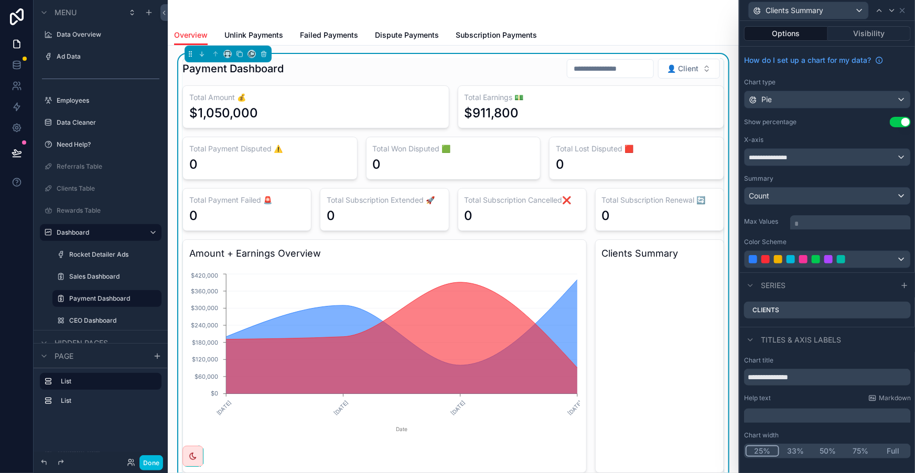
click at [0, 0] on icon at bounding box center [0, 0] width 0 height 0
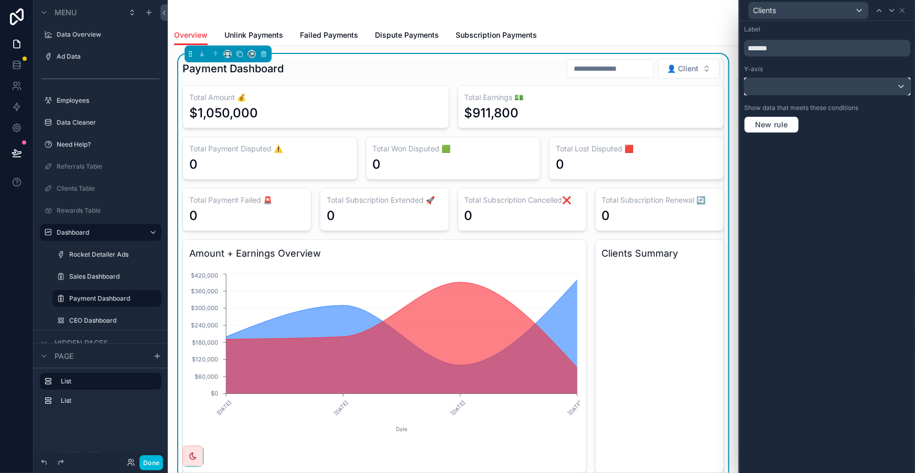
click at [880, 80] on div at bounding box center [827, 86] width 166 height 17
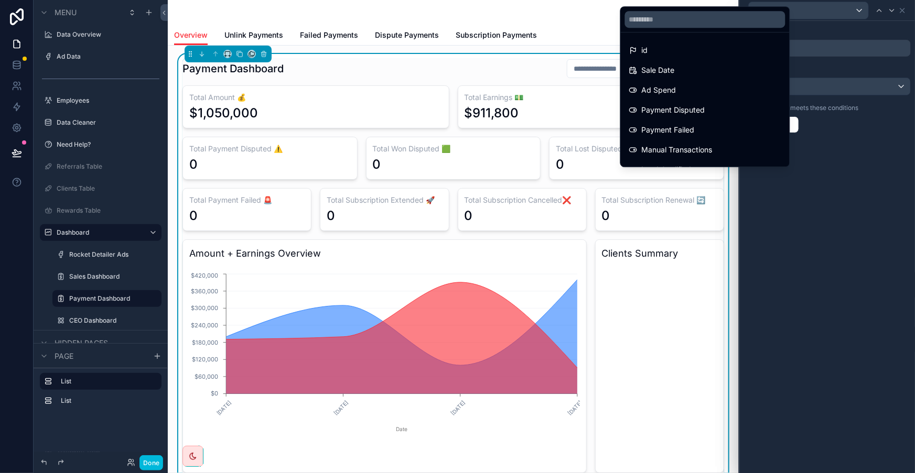
click at [717, 41] on div "id" at bounding box center [705, 50] width 165 height 19
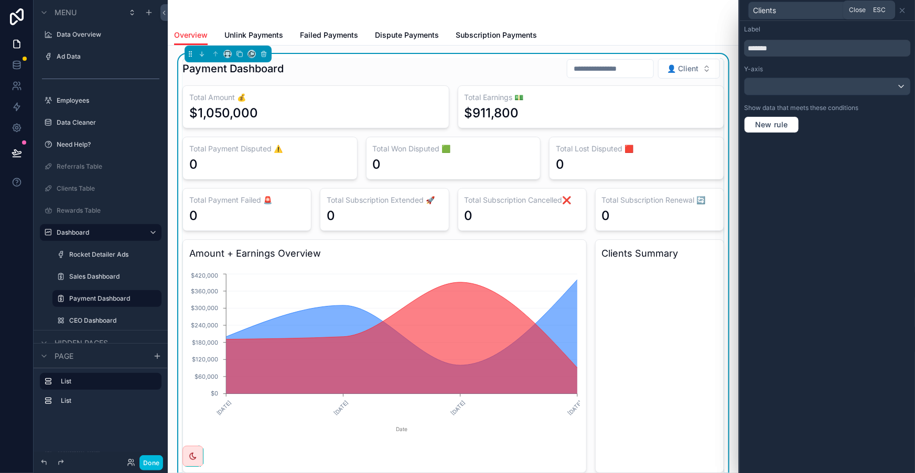
click at [903, 9] on icon at bounding box center [902, 10] width 4 height 4
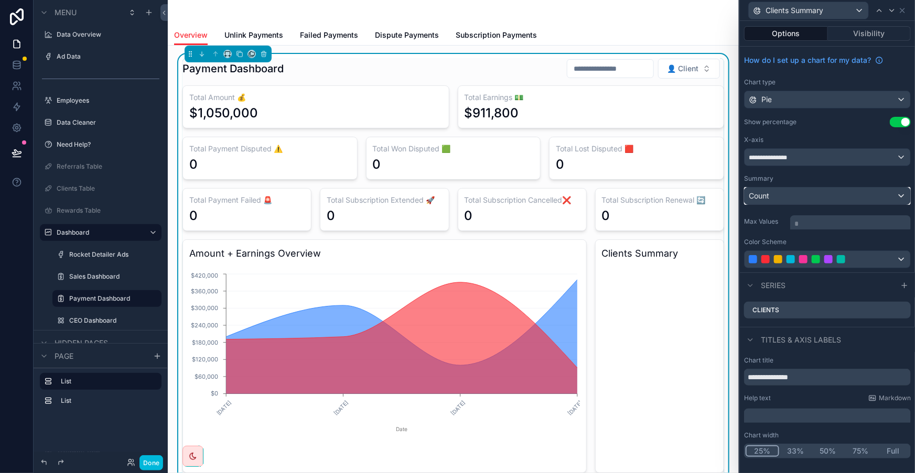
click at [856, 188] on div "Count" at bounding box center [827, 196] width 166 height 17
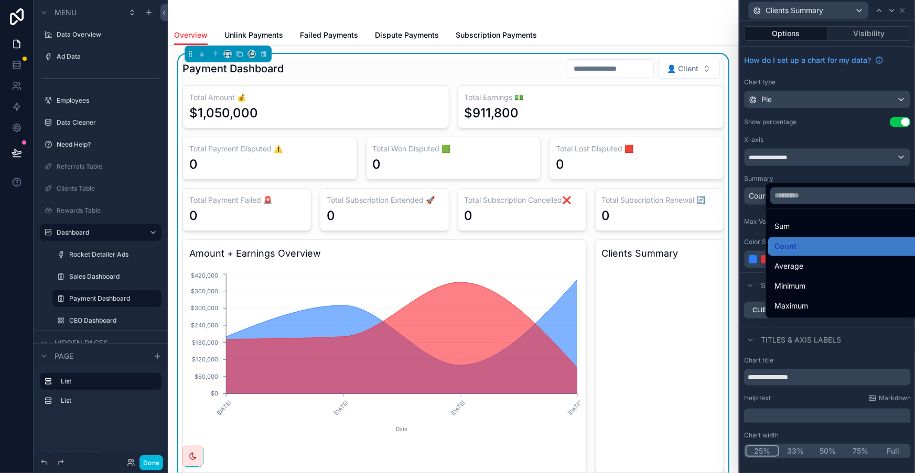
click at [823, 229] on div "Sum" at bounding box center [850, 227] width 165 height 19
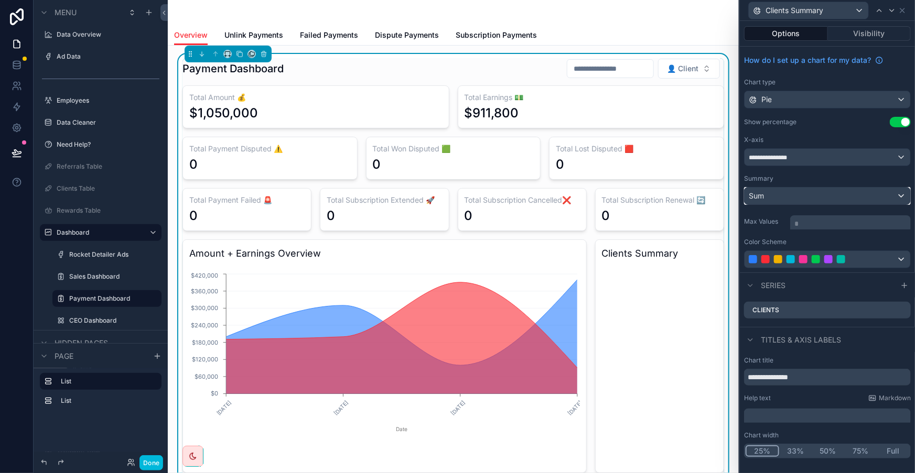
click at [817, 188] on div "Sum" at bounding box center [827, 196] width 166 height 17
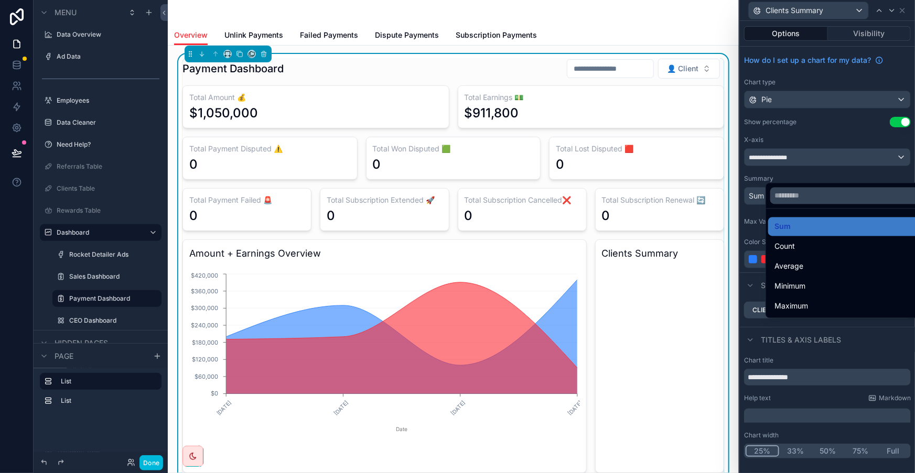
click at [797, 218] on div "Sum" at bounding box center [850, 227] width 165 height 19
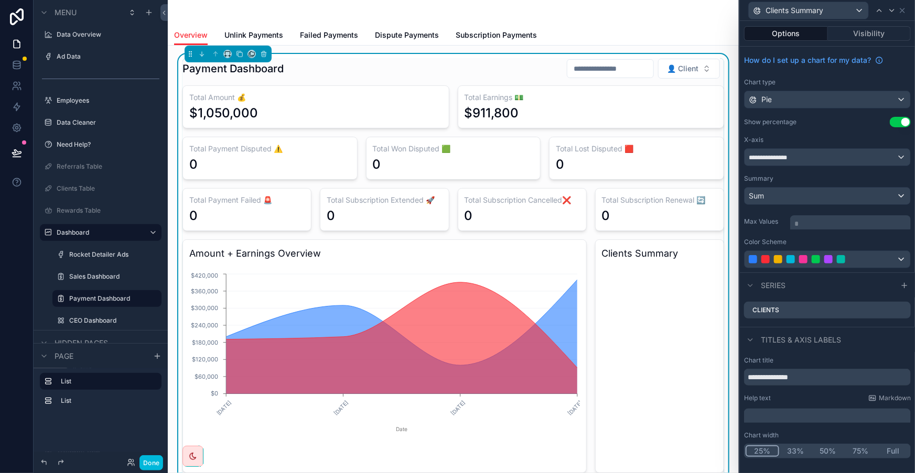
click at [829, 136] on div "X-axis" at bounding box center [827, 140] width 167 height 8
click at [833, 149] on div "**********" at bounding box center [827, 157] width 166 height 17
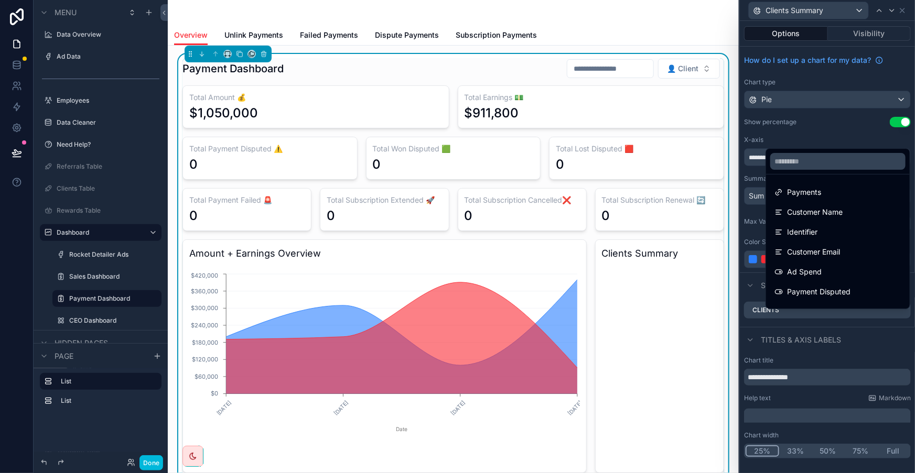
click at [852, 206] on div "Customer Name" at bounding box center [837, 212] width 127 height 13
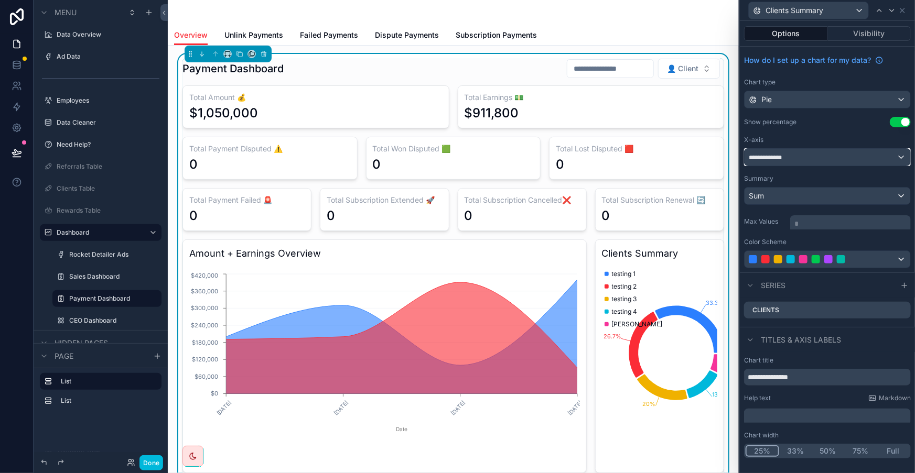
click at [830, 149] on div "**********" at bounding box center [827, 157] width 166 height 17
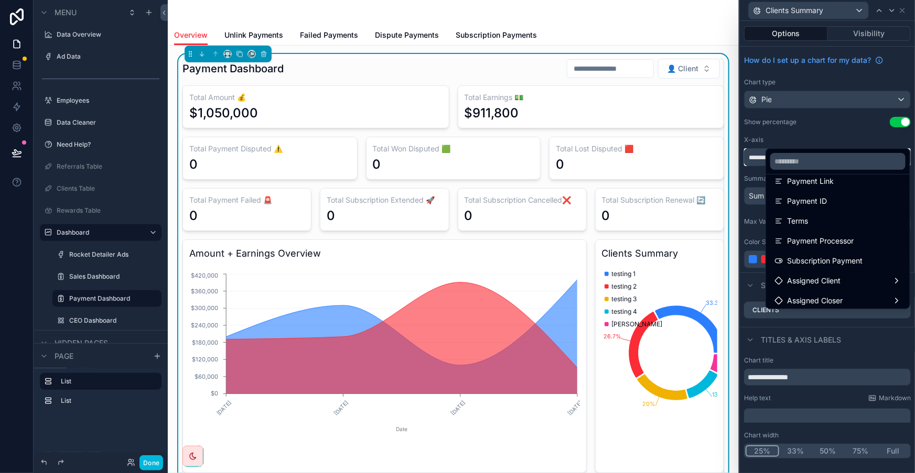
scroll to position [286, 0]
click at [840, 259] on div "Assigned Client" at bounding box center [837, 265] width 127 height 13
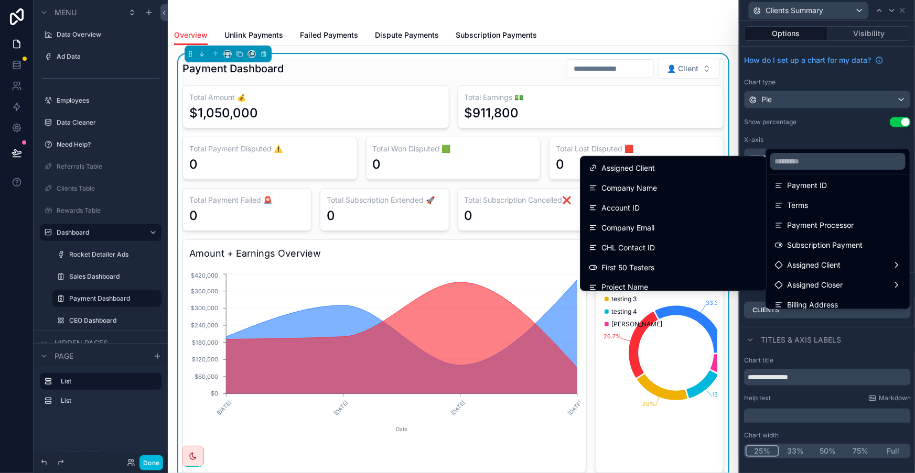
click at [718, 170] on div "Assigned Client" at bounding box center [673, 168] width 169 height 13
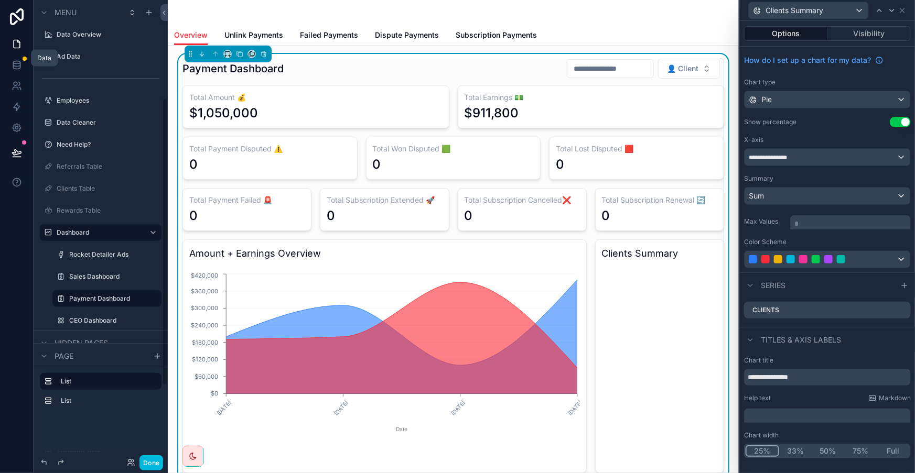
click at [16, 60] on icon at bounding box center [17, 65] width 10 height 10
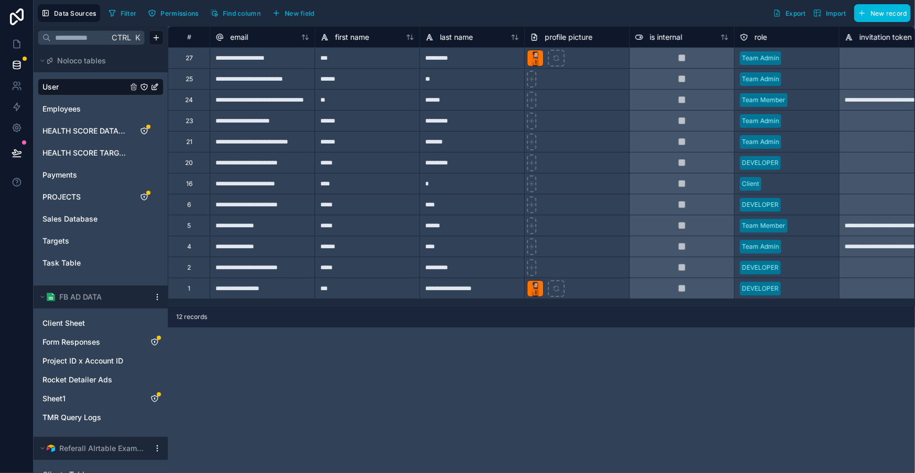
click at [77, 170] on link "Payments" at bounding box center [84, 175] width 85 height 10
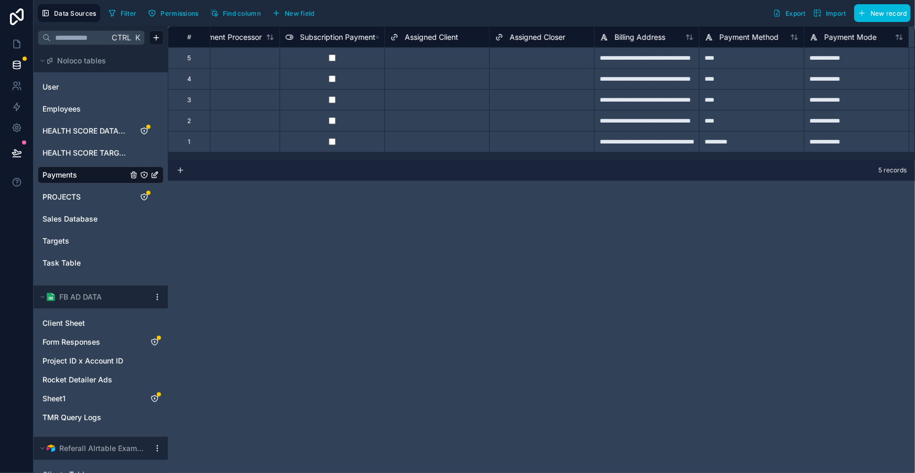
scroll to position [0, 2035]
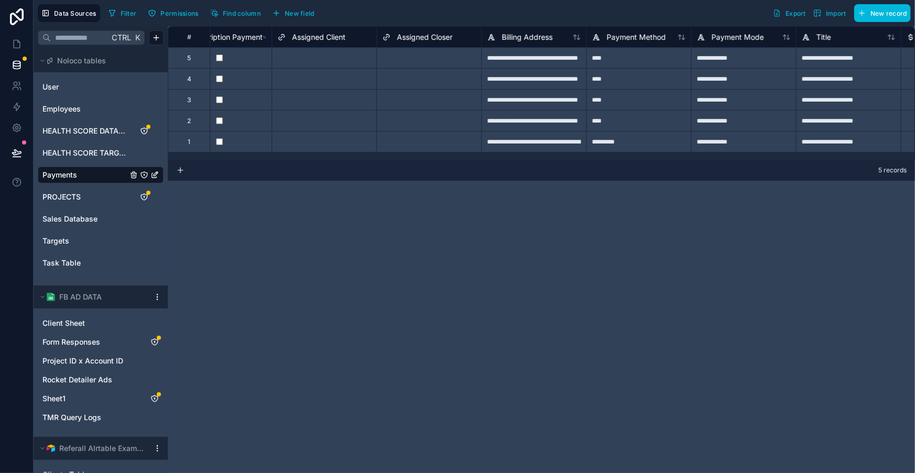
click at [322, 61] on div "Select a Assigned Client" at bounding box center [324, 58] width 104 height 15
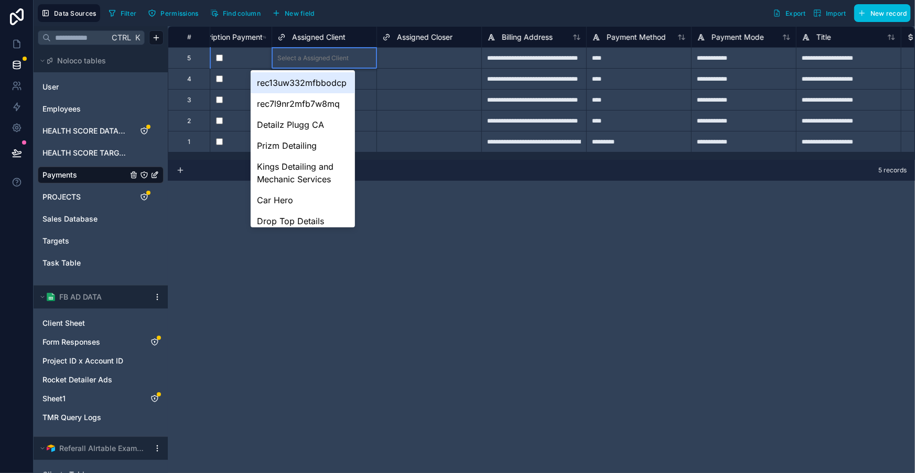
click at [318, 79] on div "rec13uw332mfbbodcp" at bounding box center [303, 82] width 104 height 21
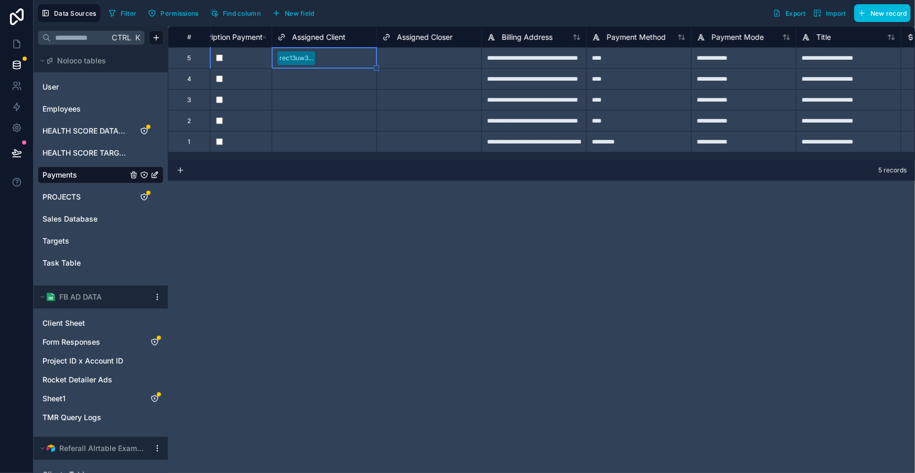
click at [318, 79] on div "Select a Assigned Client" at bounding box center [312, 79] width 71 height 8
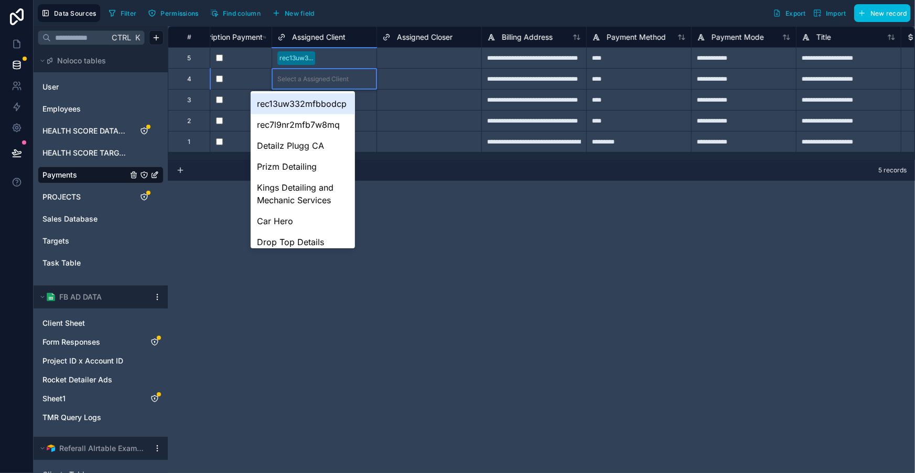
click at [318, 79] on div "Select a Assigned Client" at bounding box center [312, 79] width 71 height 8
click at [313, 99] on div "rec13uw332mfbbodcp" at bounding box center [303, 103] width 104 height 21
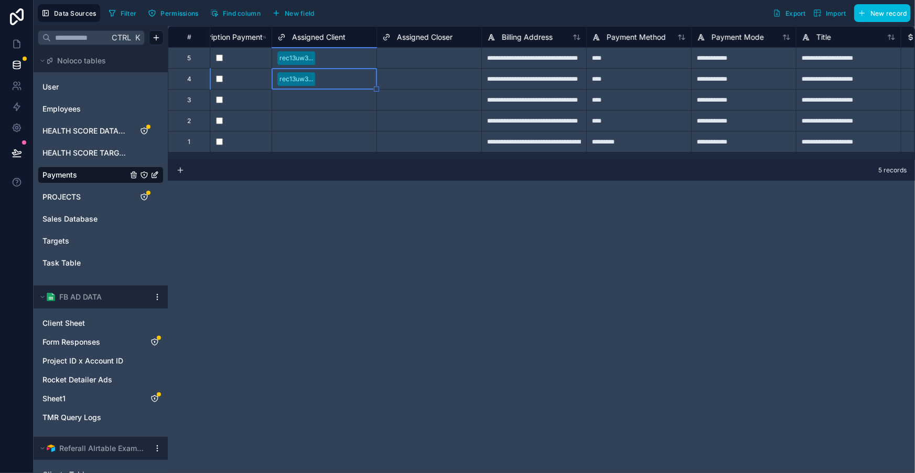
click at [313, 99] on div "Select a Assigned Client" at bounding box center [312, 100] width 71 height 8
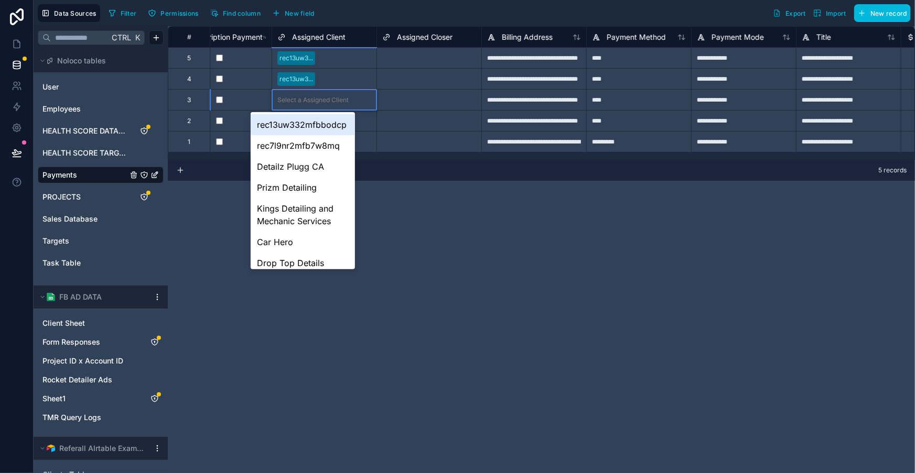
click at [313, 99] on div "Select a Assigned Client" at bounding box center [312, 100] width 71 height 8
click at [309, 120] on div "rec13uw332mfbbodcp" at bounding box center [303, 124] width 104 height 21
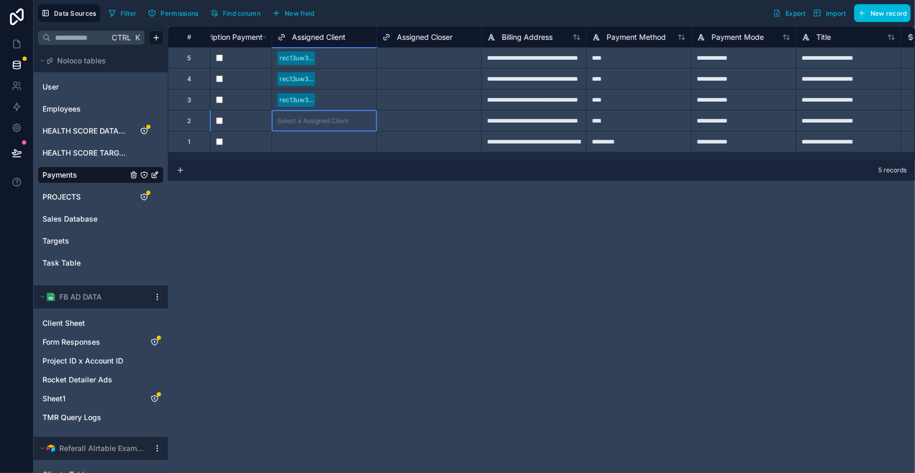
click at [309, 120] on div "Select a Assigned Client" at bounding box center [312, 121] width 71 height 8
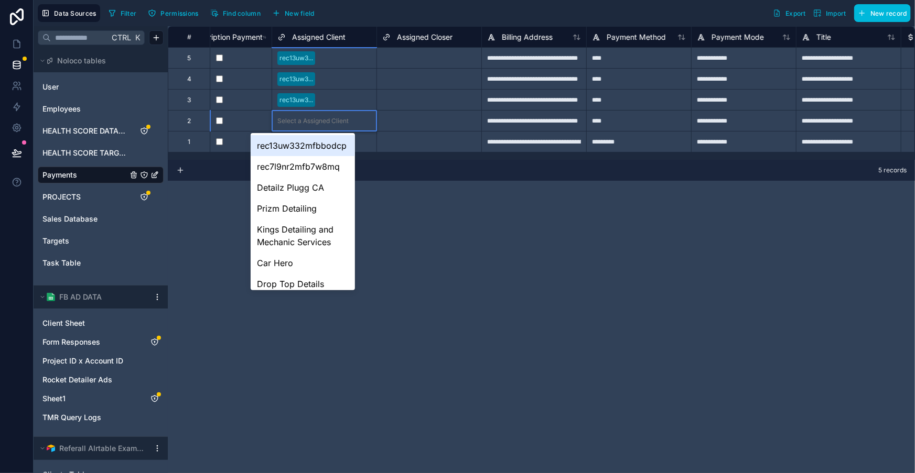
click at [309, 138] on div "rec13uw332mfbbodcp" at bounding box center [303, 145] width 104 height 21
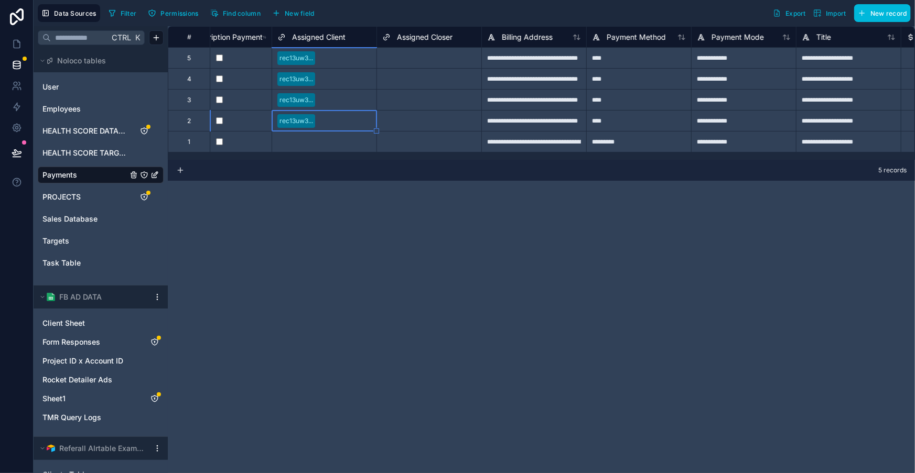
click at [309, 138] on div "Select a Assigned Client" at bounding box center [312, 142] width 71 height 8
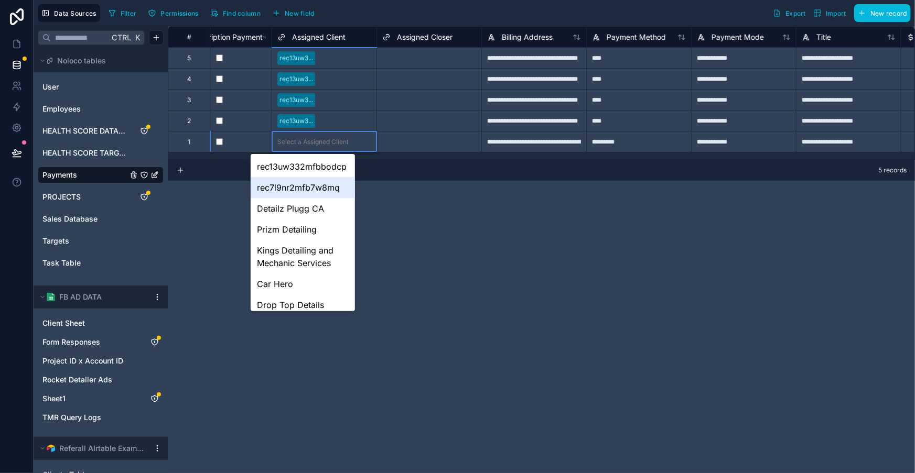
click at [299, 189] on div "rec7l9nr2mfb7w8mq" at bounding box center [303, 187] width 104 height 21
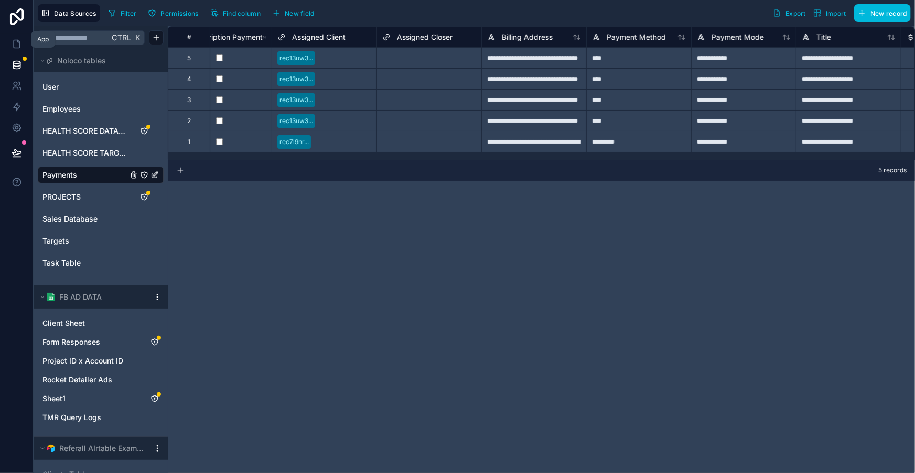
click at [19, 39] on icon at bounding box center [17, 44] width 10 height 10
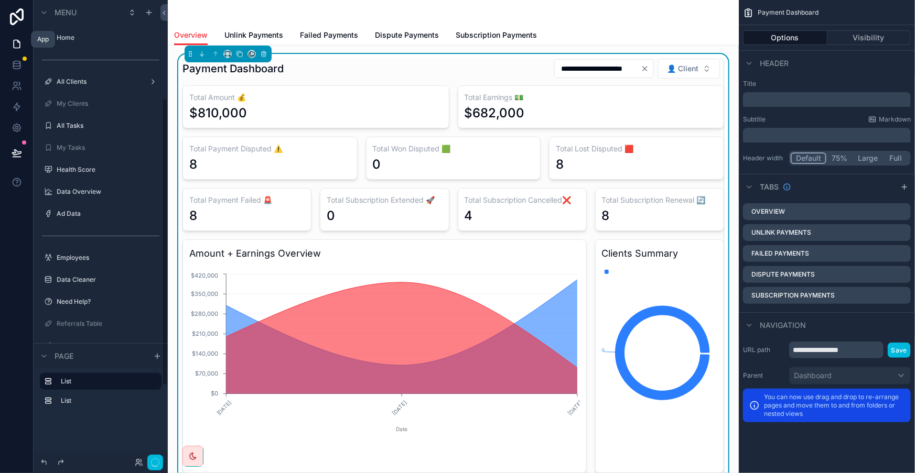
scroll to position [157, 0]
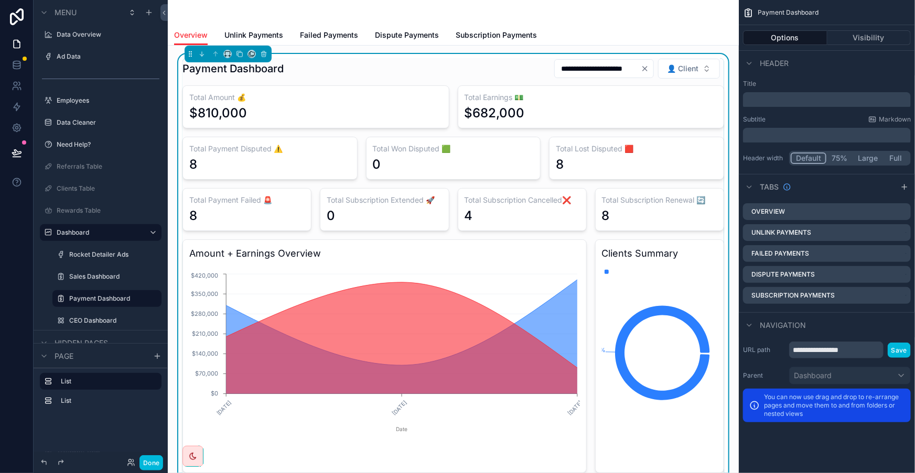
click at [682, 246] on h3 "Clients Summary" at bounding box center [659, 253] width 115 height 15
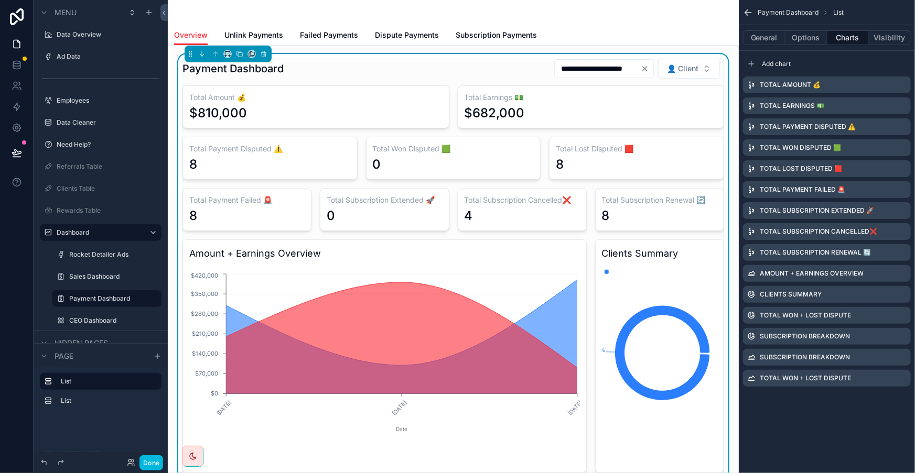
click at [0, 0] on icon "scrollable content" at bounding box center [0, 0] width 0 height 0
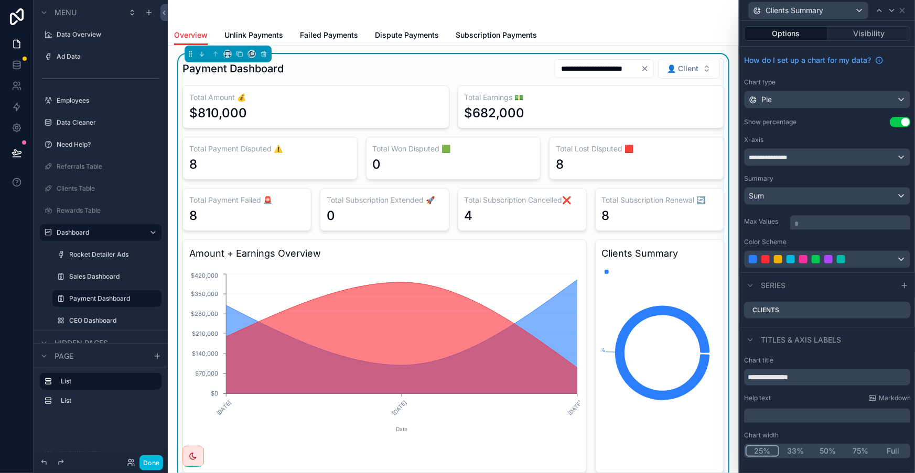
click at [843, 175] on div "Summary Sum" at bounding box center [827, 190] width 167 height 30
click at [841, 188] on div "Sum" at bounding box center [827, 196] width 166 height 17
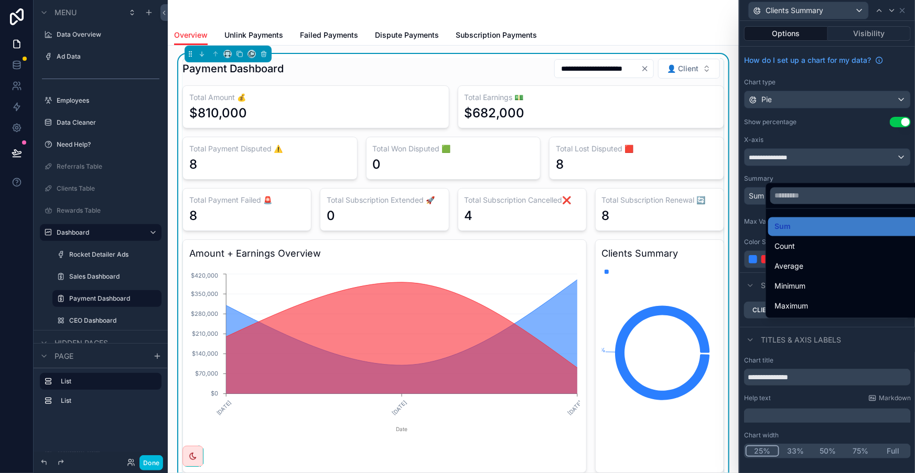
click at [800, 231] on ul "Sum Count Average Minimum Maximum" at bounding box center [850, 263] width 169 height 109
click at [800, 237] on div "Count" at bounding box center [850, 246] width 165 height 19
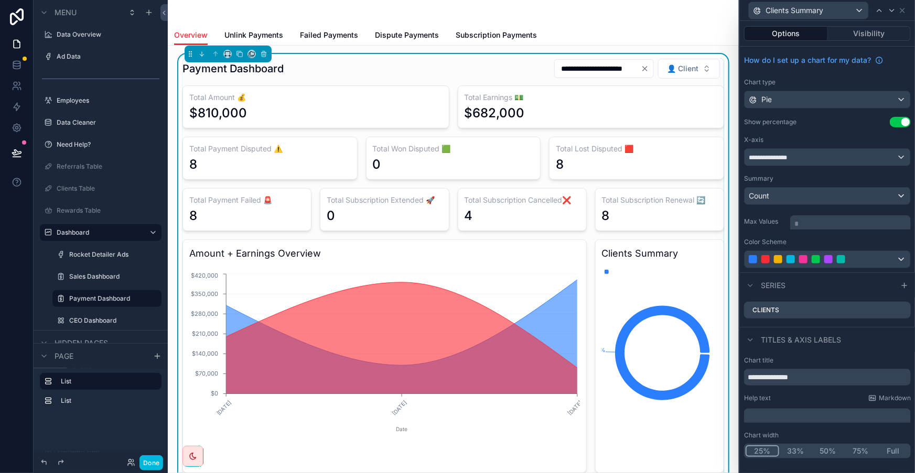
click at [0, 0] on icon at bounding box center [0, 0] width 0 height 0
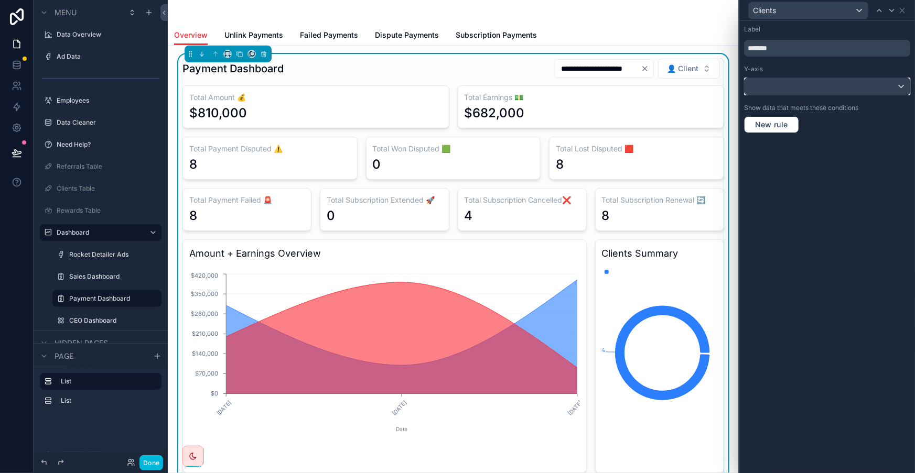
click at [834, 78] on div at bounding box center [827, 86] width 166 height 17
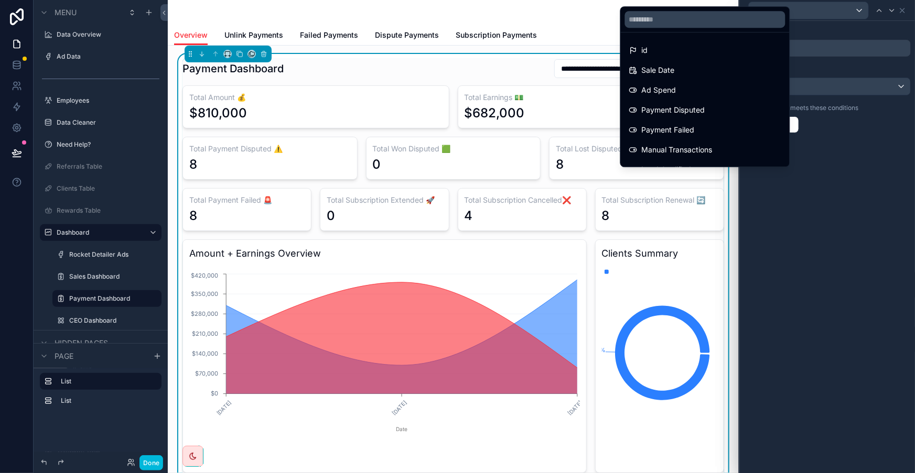
click at [695, 48] on div "id" at bounding box center [705, 50] width 152 height 13
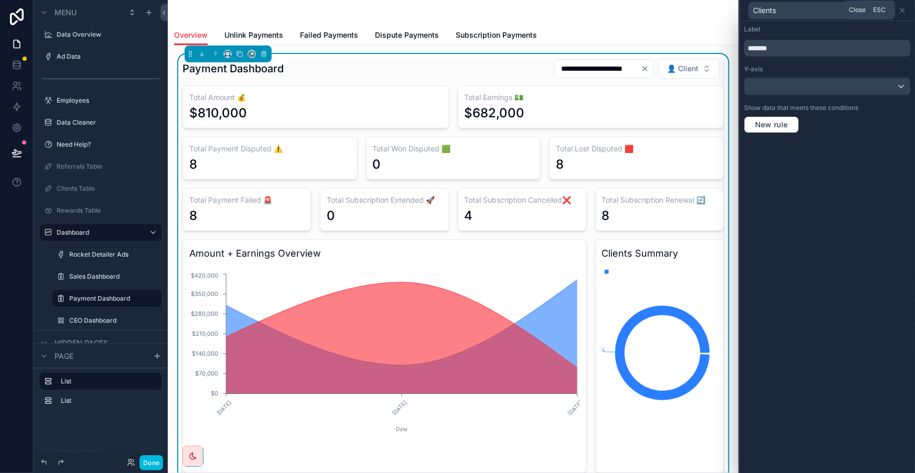
click at [900, 6] on icon at bounding box center [902, 10] width 8 height 8
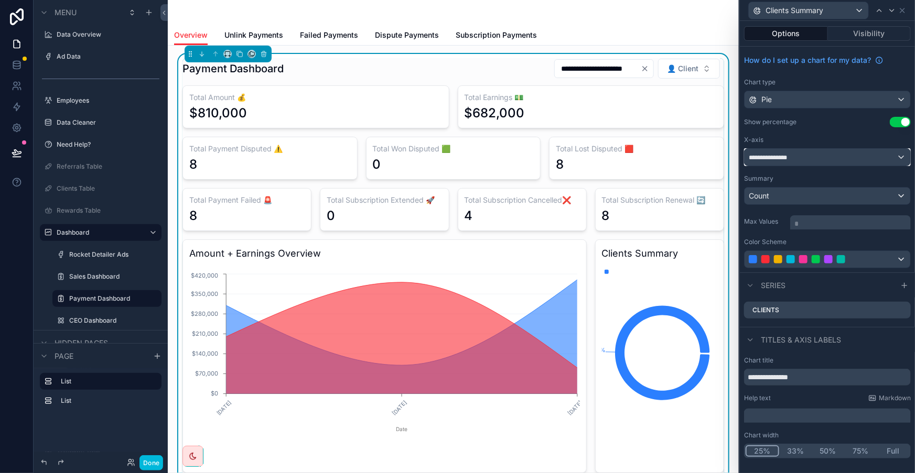
click at [842, 149] on div "**********" at bounding box center [827, 157] width 166 height 17
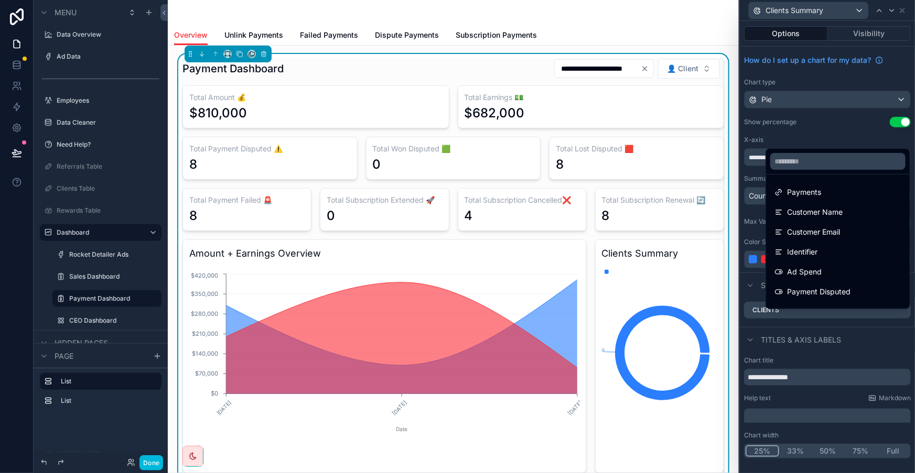
click at [826, 206] on span "Customer Name" at bounding box center [815, 212] width 56 height 13
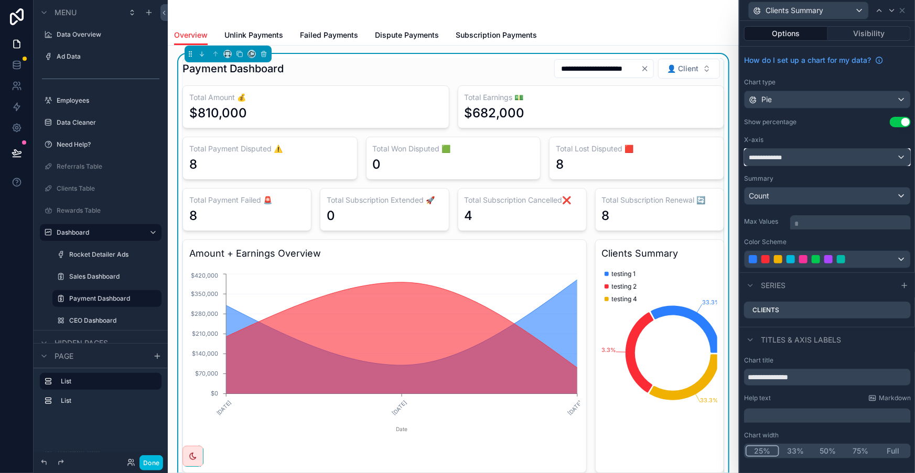
click at [844, 149] on div "**********" at bounding box center [827, 157] width 166 height 17
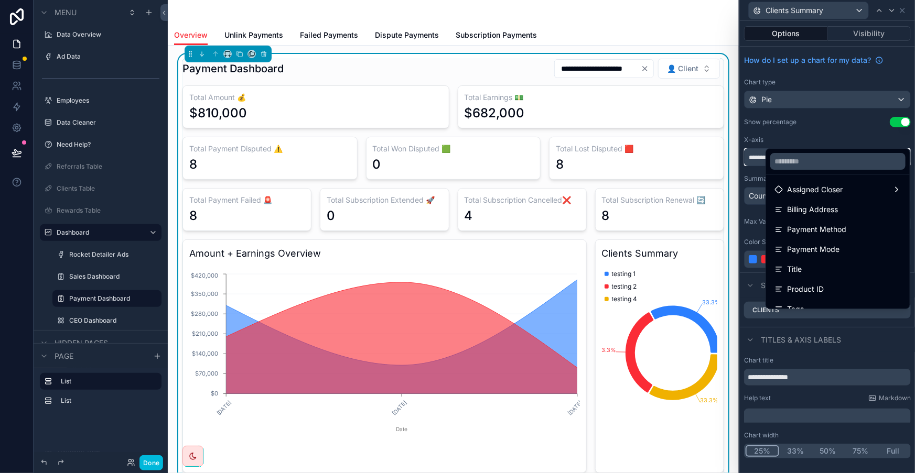
scroll to position [414, 0]
click at [823, 310] on div "Status" at bounding box center [837, 316] width 127 height 13
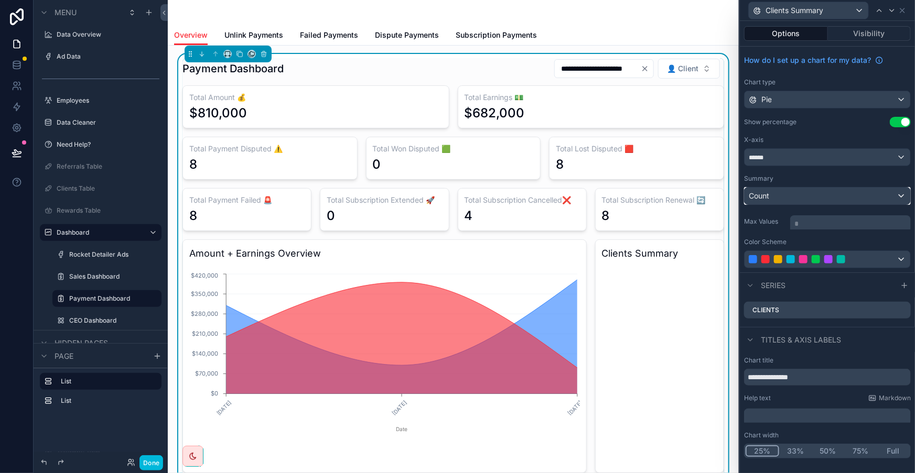
click at [791, 188] on div "Count" at bounding box center [827, 196] width 166 height 17
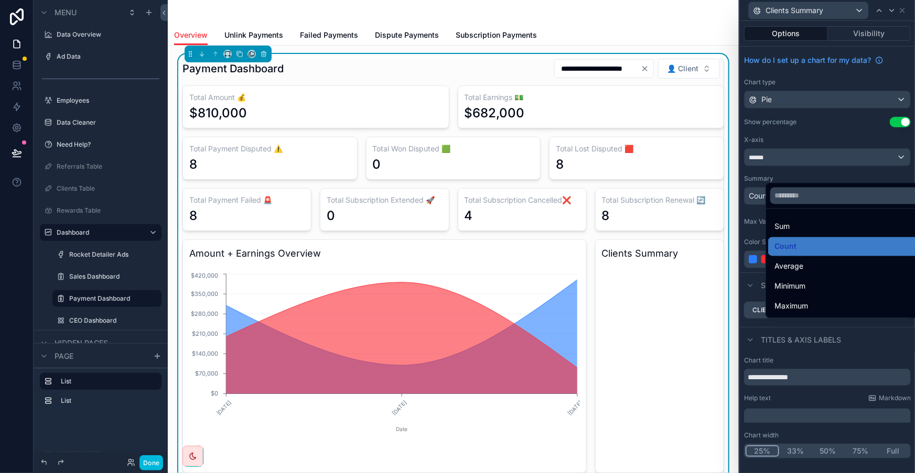
click at [805, 138] on div at bounding box center [827, 236] width 175 height 473
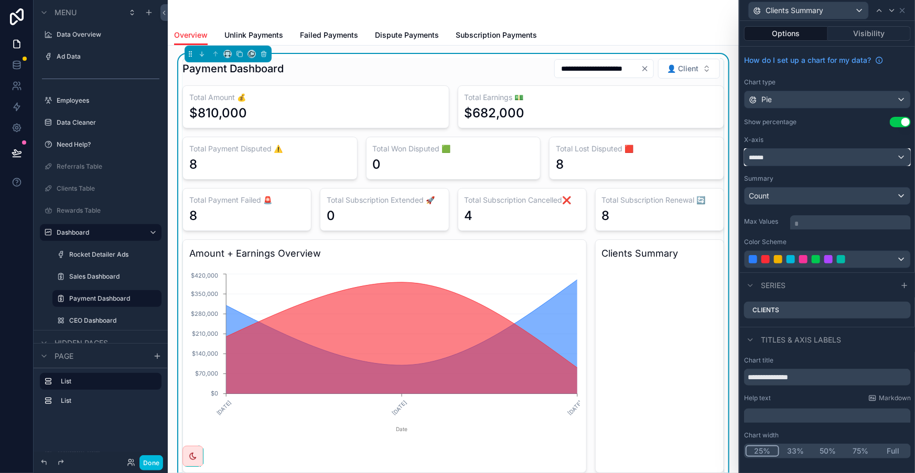
click at [805, 149] on div "******" at bounding box center [827, 157] width 166 height 17
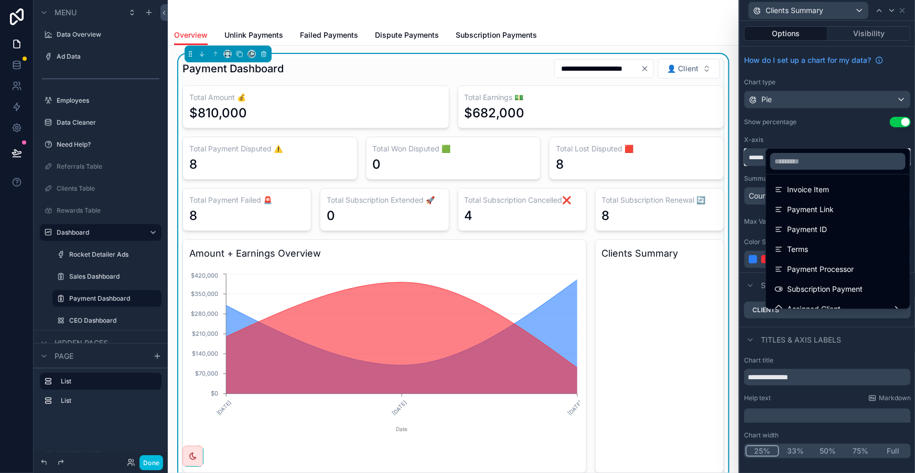
scroll to position [223, 0]
click at [818, 282] on span "Payment Processor" at bounding box center [820, 288] width 67 height 13
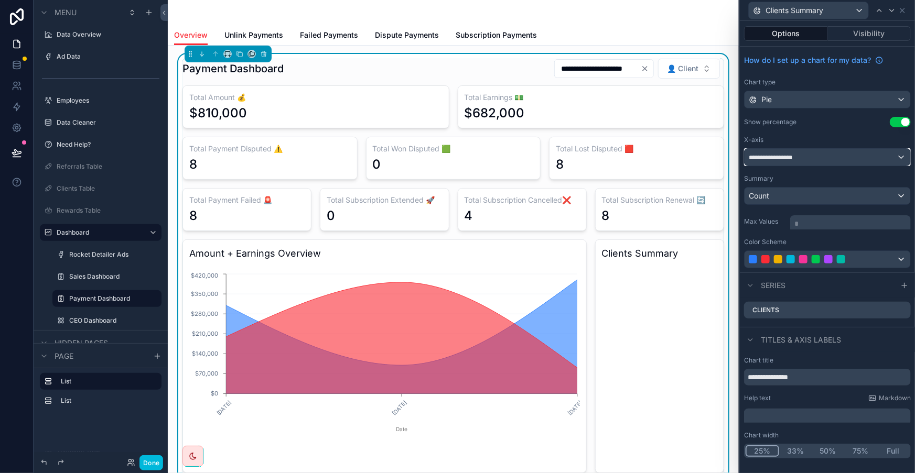
click at [839, 149] on div "**********" at bounding box center [827, 157] width 166 height 17
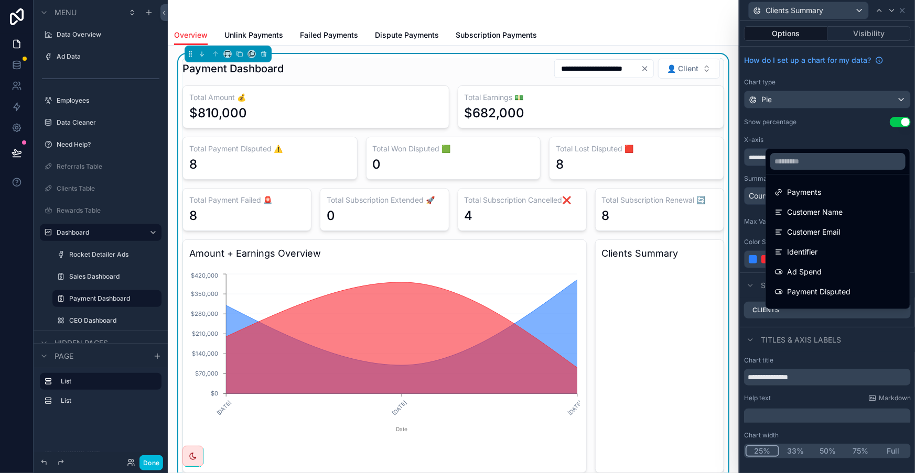
click at [837, 206] on div "Customer Name" at bounding box center [837, 212] width 127 height 13
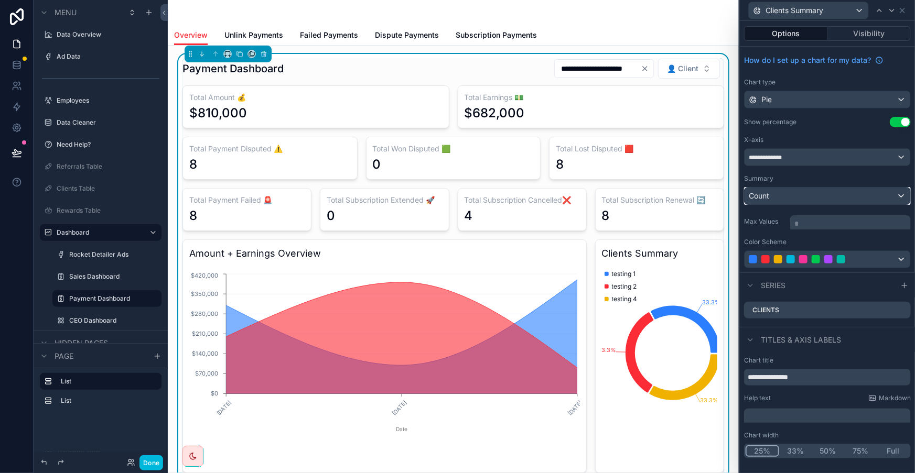
click at [863, 188] on div "Count" at bounding box center [827, 196] width 166 height 17
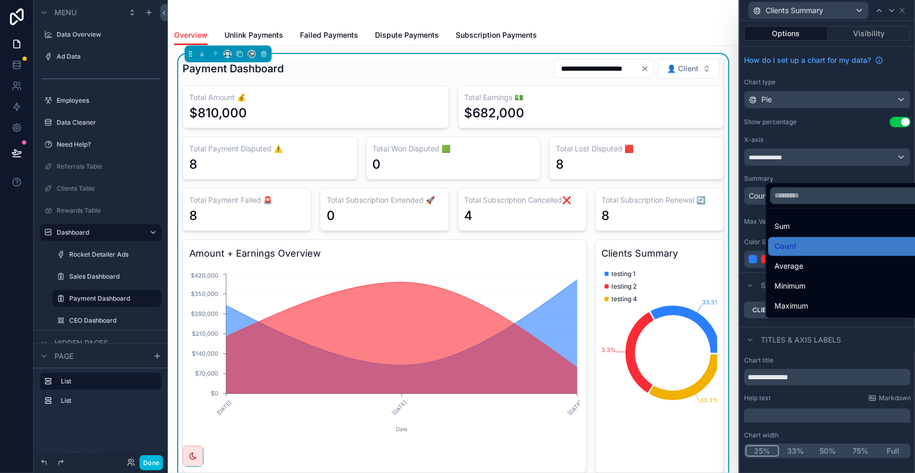
click at [852, 160] on div at bounding box center [827, 236] width 175 height 473
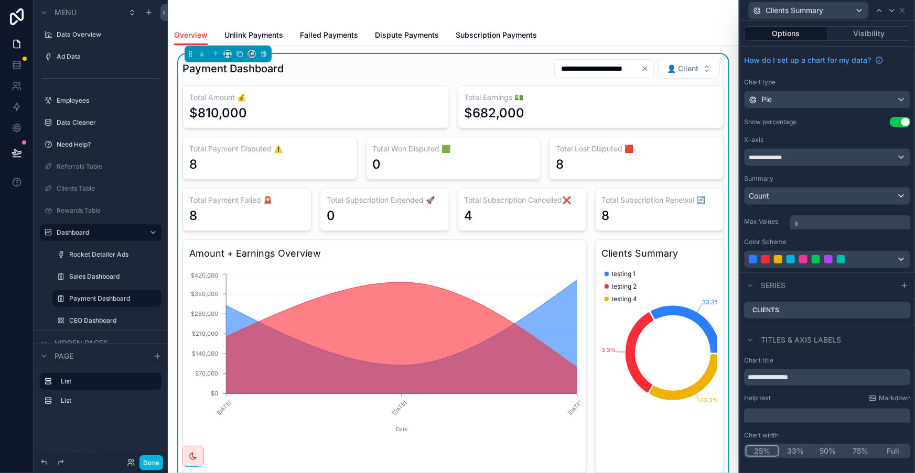
click at [0, 0] on icon at bounding box center [0, 0] width 0 height 0
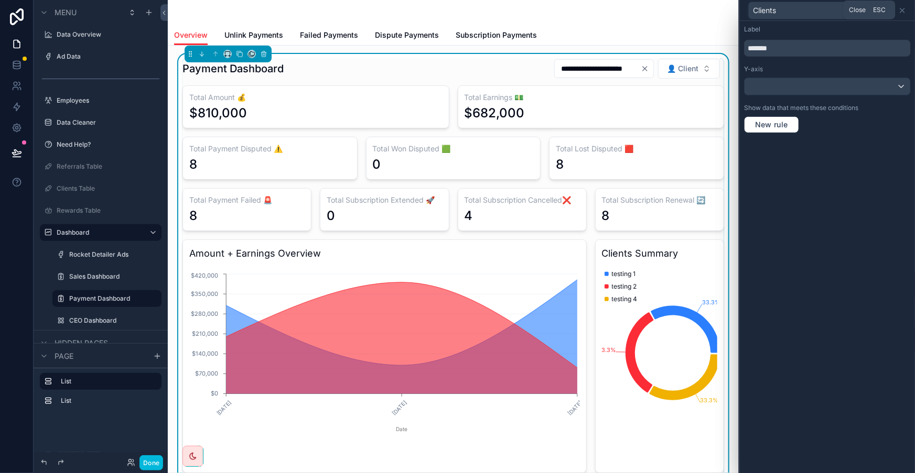
click at [901, 7] on icon at bounding box center [902, 10] width 8 height 8
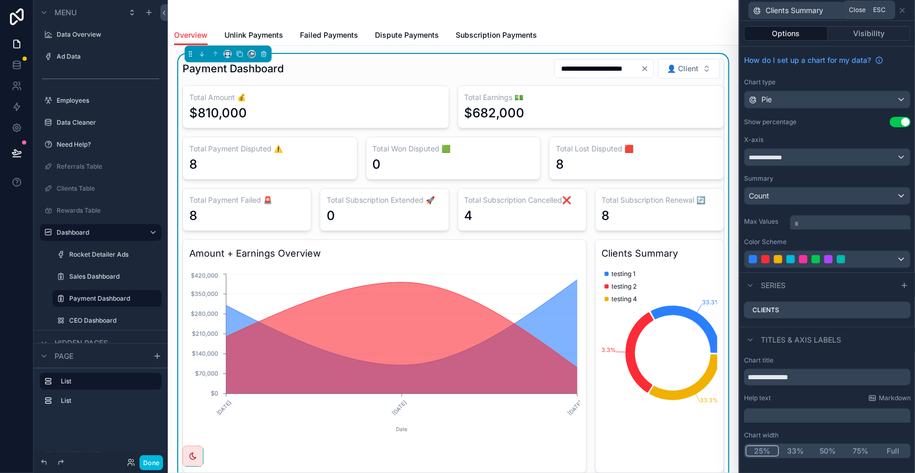
click at [902, 7] on icon at bounding box center [902, 10] width 8 height 8
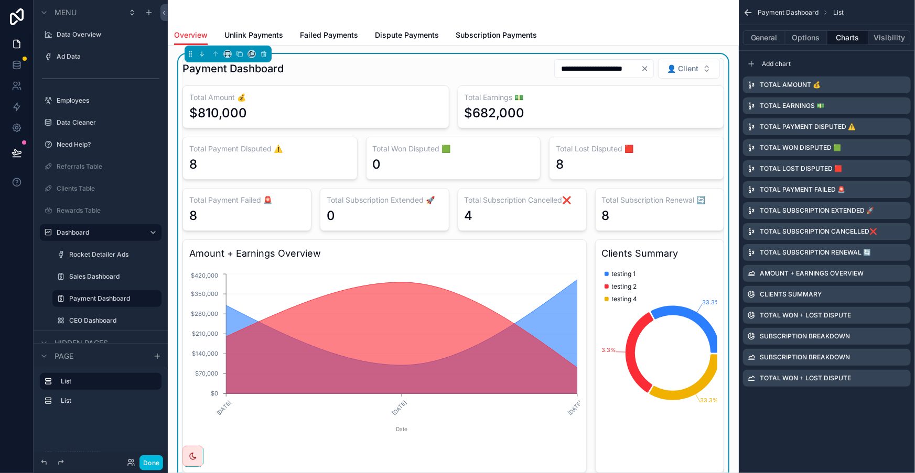
click at [0, 0] on icon "scrollable content" at bounding box center [0, 0] width 0 height 0
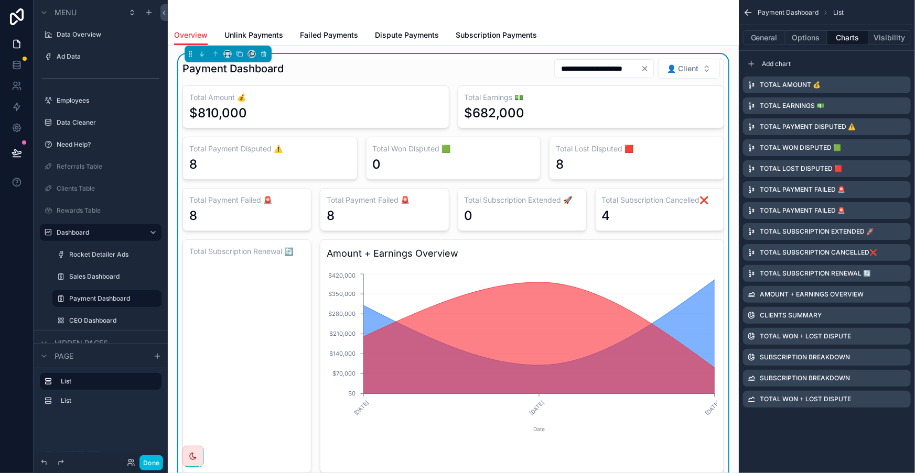
click at [0, 0] on icon "scrollable content" at bounding box center [0, 0] width 0 height 0
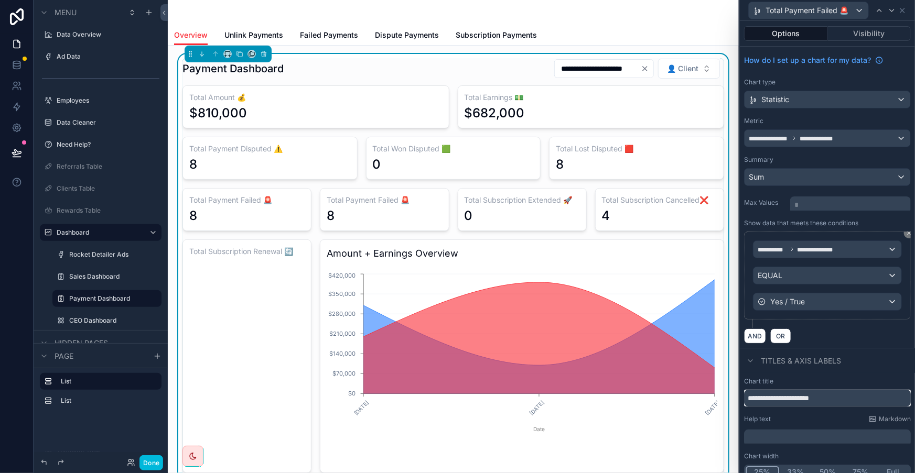
click at [796, 390] on input "**********" at bounding box center [827, 398] width 167 height 17
type input "**********"
click at [896, 78] on div "Chart type" at bounding box center [827, 82] width 167 height 8
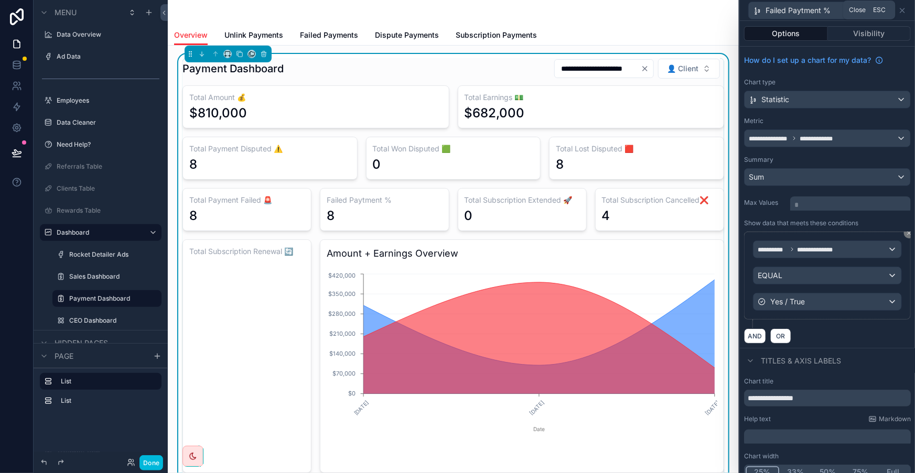
click at [903, 11] on icon at bounding box center [902, 10] width 8 height 8
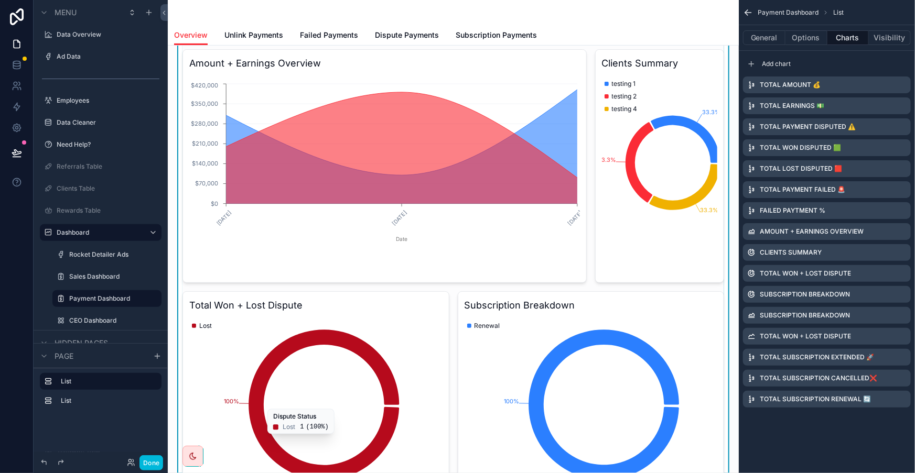
scroll to position [0, 0]
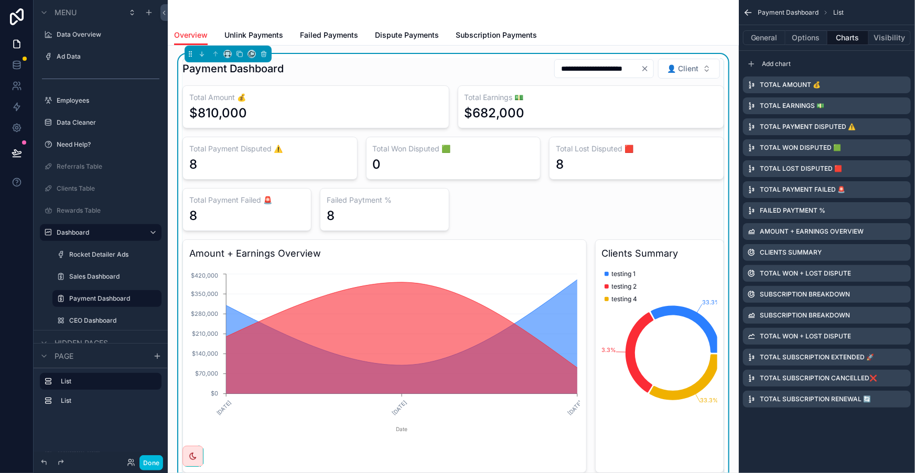
click at [0, 0] on icon "scrollable content" at bounding box center [0, 0] width 0 height 0
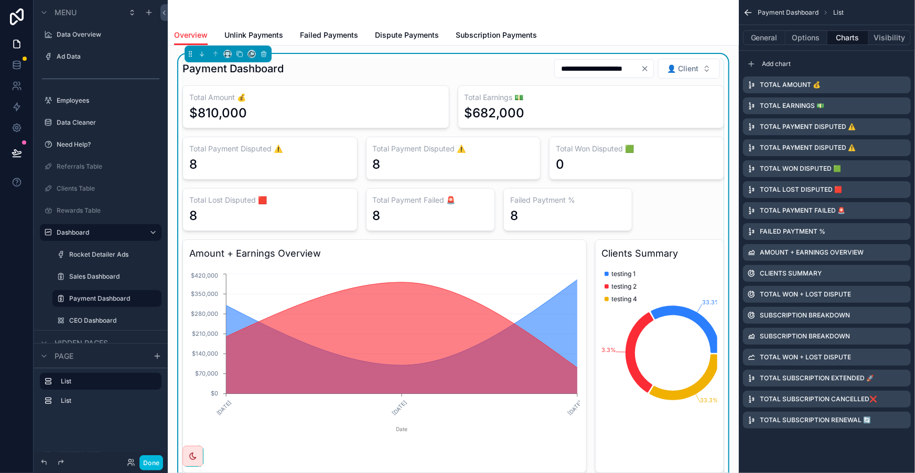
click at [0, 0] on icon "scrollable content" at bounding box center [0, 0] width 0 height 0
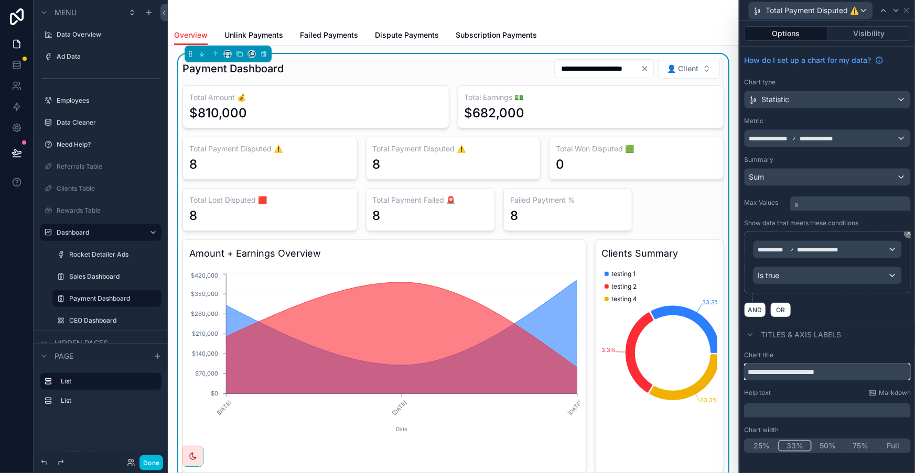
click at [826, 364] on input "**********" at bounding box center [827, 372] width 167 height 17
click at [846, 364] on input "**********" at bounding box center [827, 372] width 167 height 17
drag, startPoint x: 860, startPoint y: 330, endPoint x: 811, endPoint y: 328, distance: 48.8
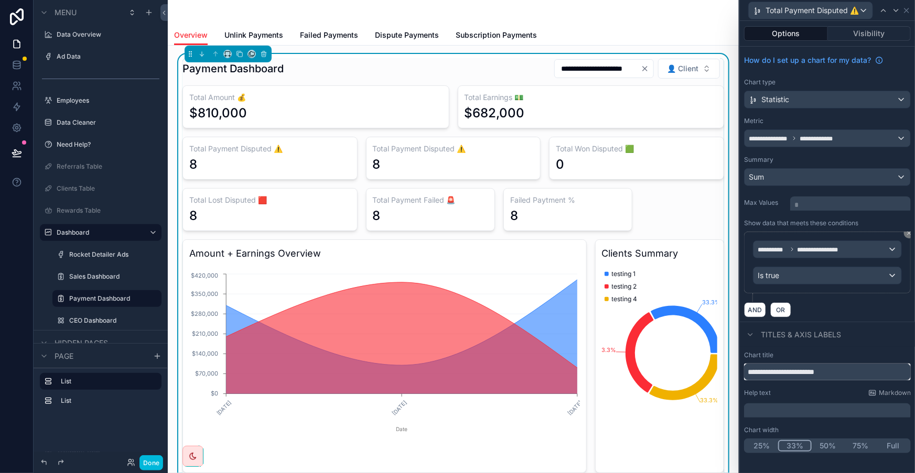
click at [811, 364] on input "**********" at bounding box center [827, 372] width 167 height 17
type input "**********"
click at [908, 230] on icon at bounding box center [909, 233] width 6 height 6
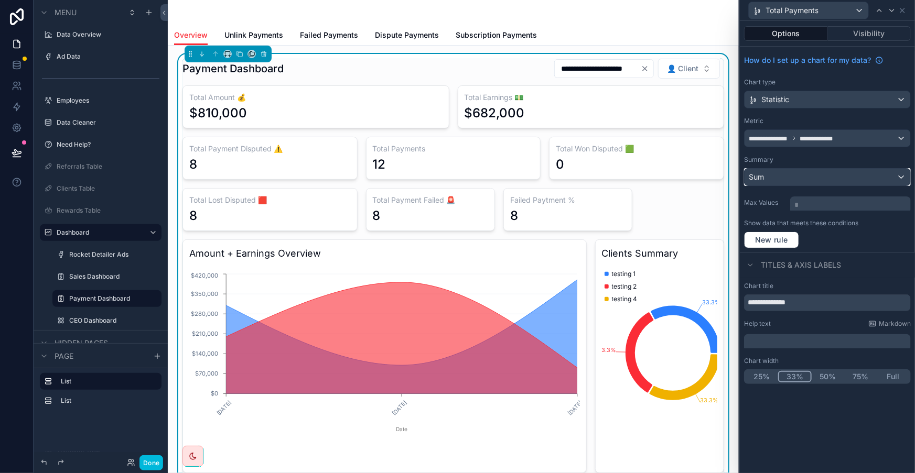
click at [828, 169] on div "Sum" at bounding box center [827, 177] width 166 height 17
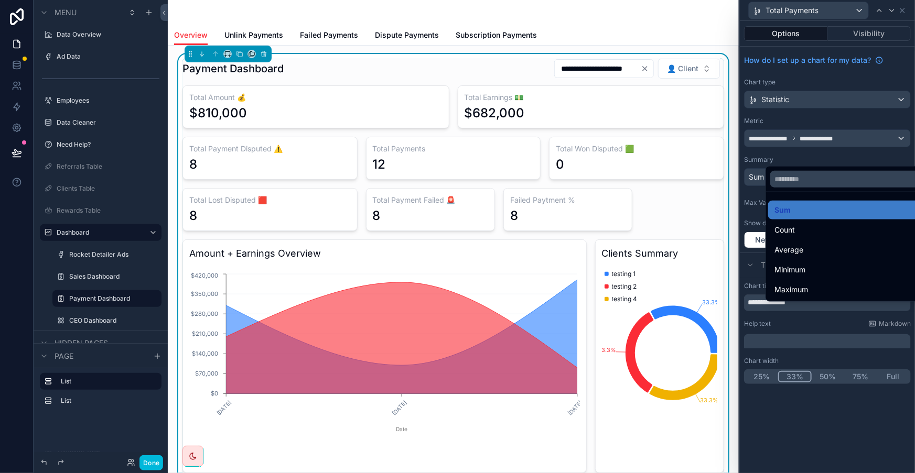
click at [817, 224] on div "Count" at bounding box center [850, 230] width 152 height 13
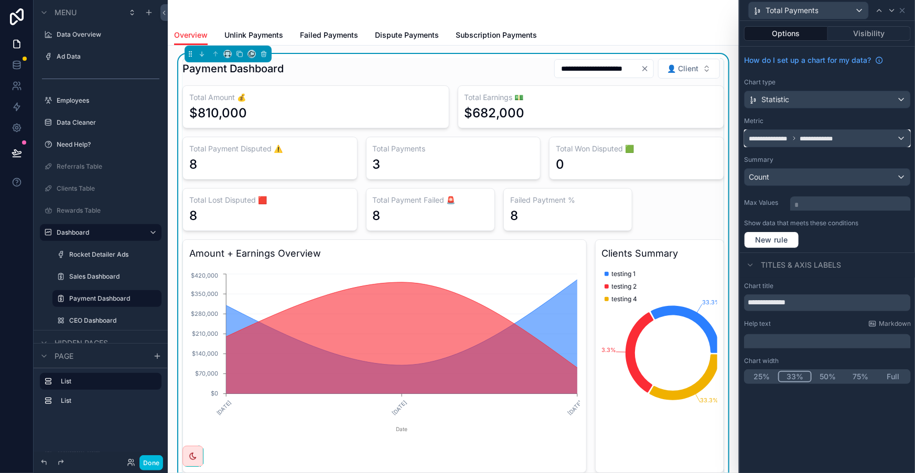
click at [860, 130] on div "**********" at bounding box center [827, 138] width 166 height 17
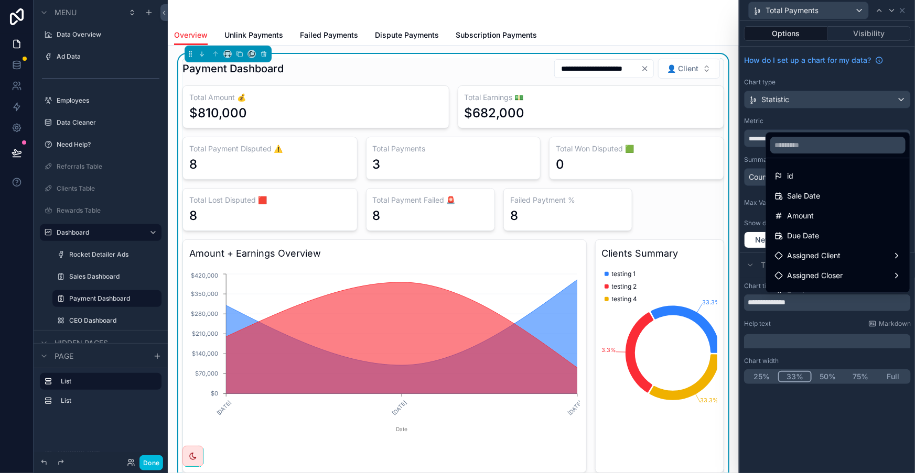
click at [817, 170] on div "id" at bounding box center [837, 176] width 127 height 13
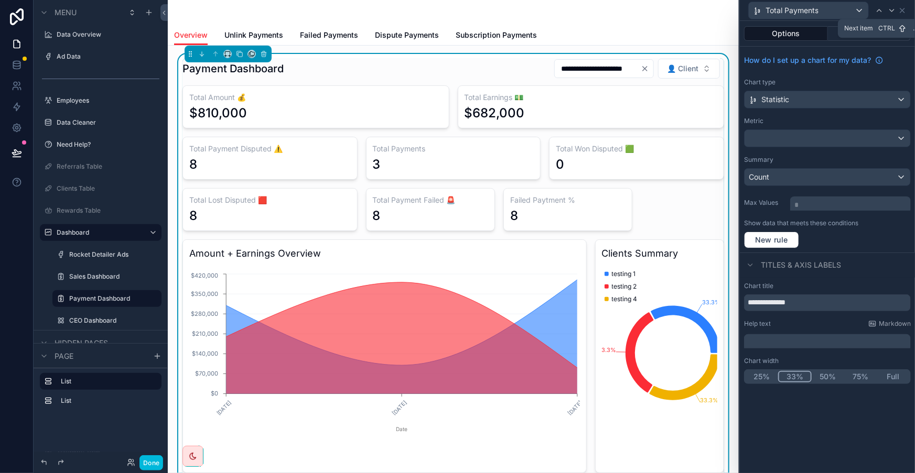
click at [894, 10] on icon at bounding box center [891, 10] width 8 height 8
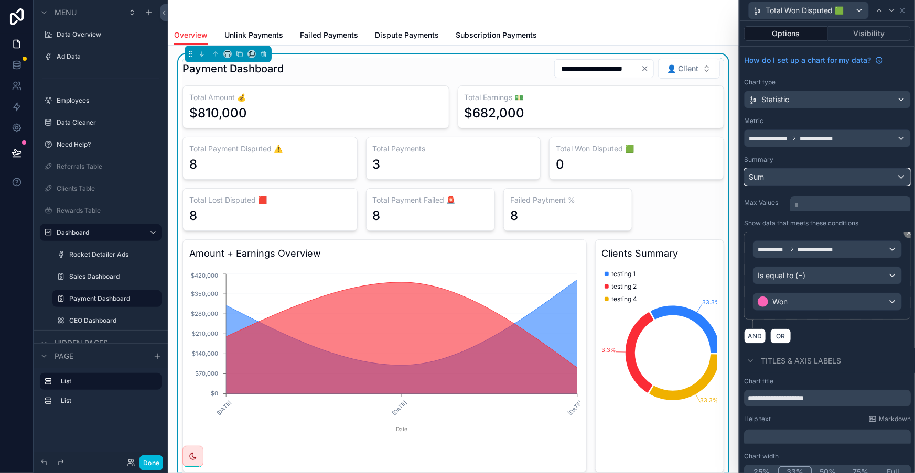
click at [837, 169] on div "Sum" at bounding box center [827, 177] width 166 height 17
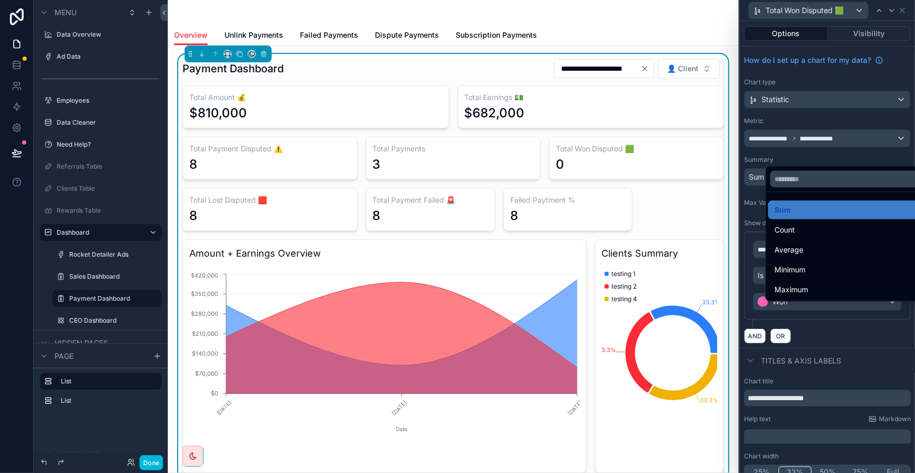
click at [809, 221] on div "Count" at bounding box center [850, 230] width 165 height 19
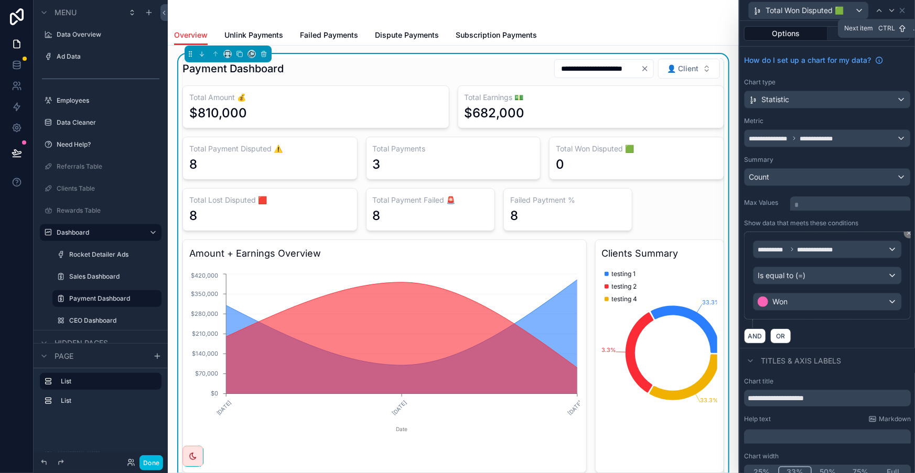
click at [892, 10] on icon at bounding box center [891, 10] width 8 height 8
click at [833, 169] on div "Sum" at bounding box center [827, 177] width 166 height 17
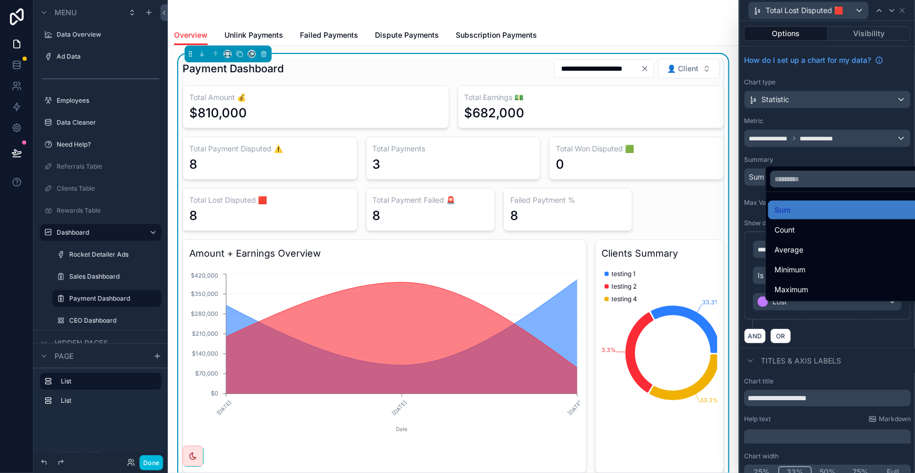
click at [808, 224] on div "Count" at bounding box center [850, 230] width 152 height 13
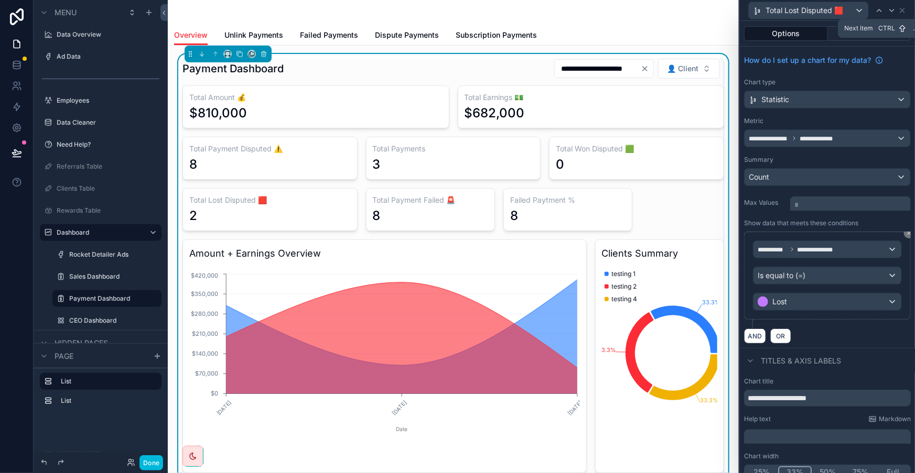
click at [893, 6] on icon at bounding box center [891, 10] width 8 height 8
click at [828, 130] on div "**********" at bounding box center [827, 138] width 166 height 17
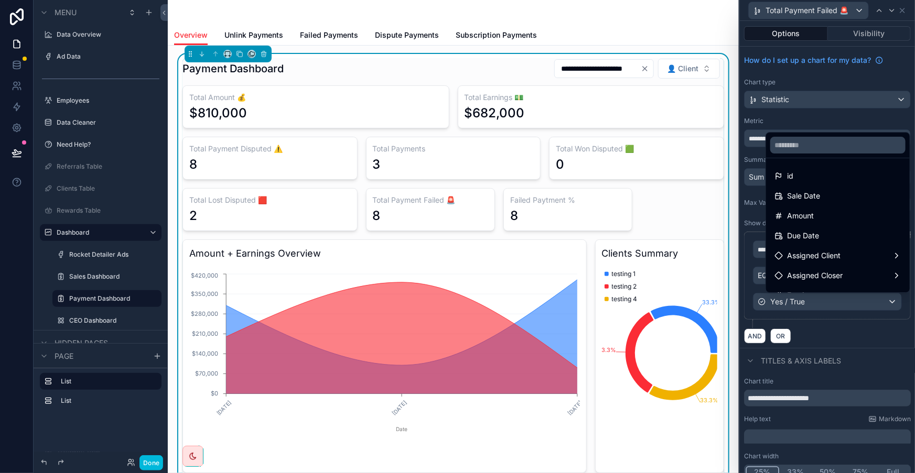
click at [828, 104] on div at bounding box center [827, 236] width 175 height 473
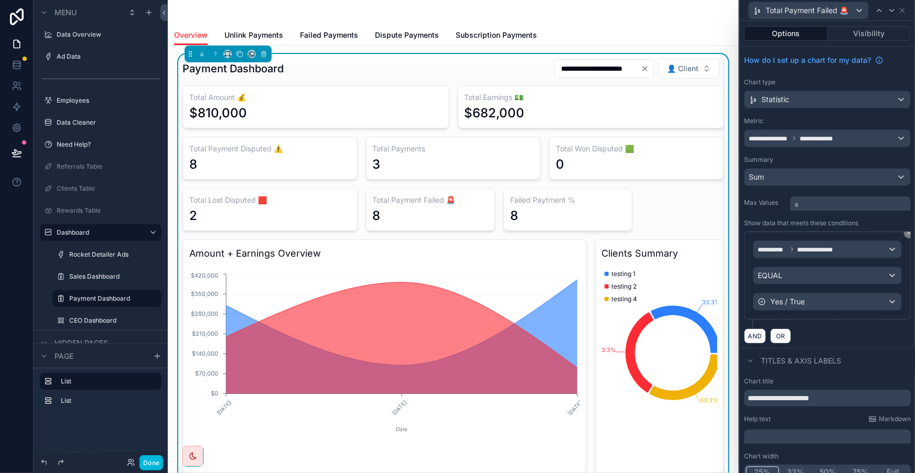
click at [809, 168] on div "**********" at bounding box center [827, 197] width 175 height 301
click at [810, 169] on div "Sum" at bounding box center [827, 177] width 166 height 17
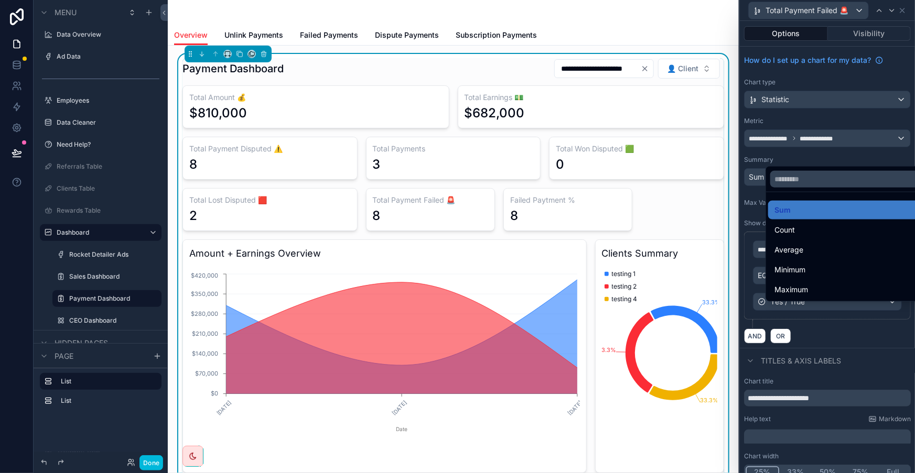
click at [805, 224] on div "Count" at bounding box center [850, 230] width 152 height 13
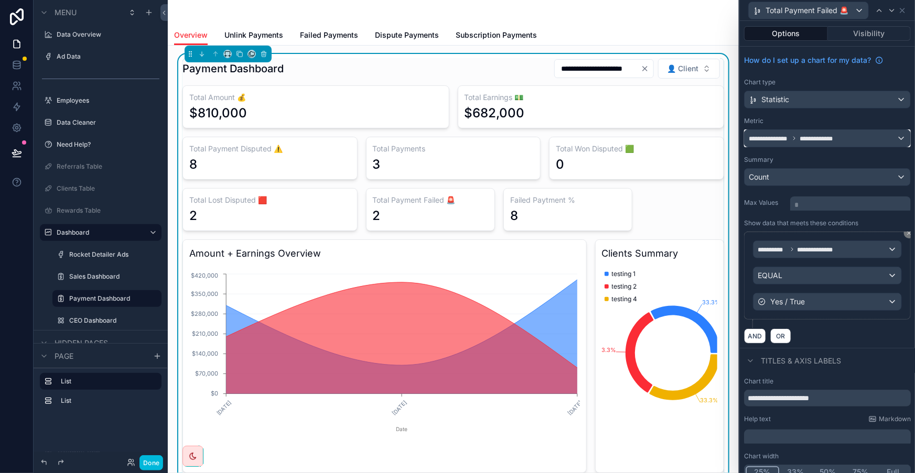
click at [818, 135] on span "**********" at bounding box center [792, 138] width 88 height 7
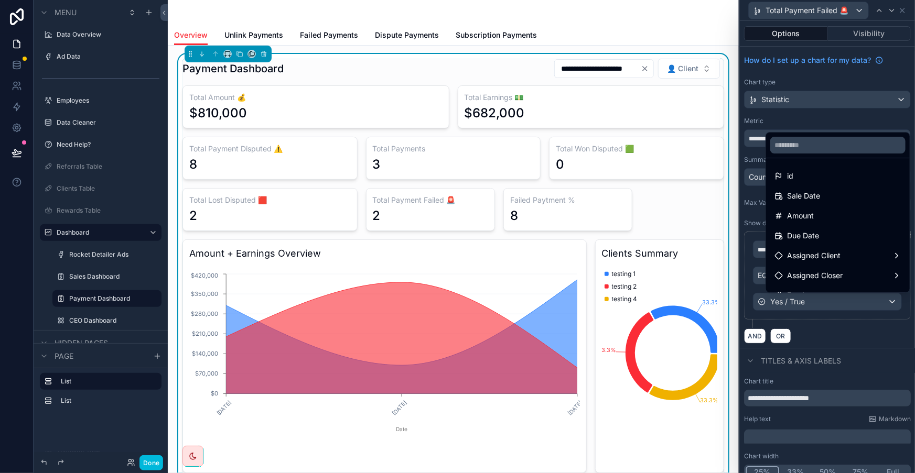
click at [803, 172] on div "id" at bounding box center [837, 176] width 127 height 13
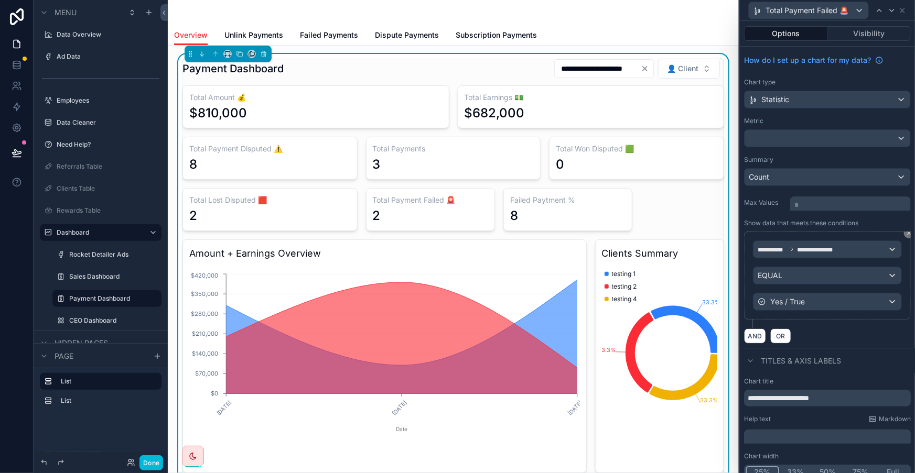
click at [895, 10] on icon at bounding box center [891, 10] width 8 height 8
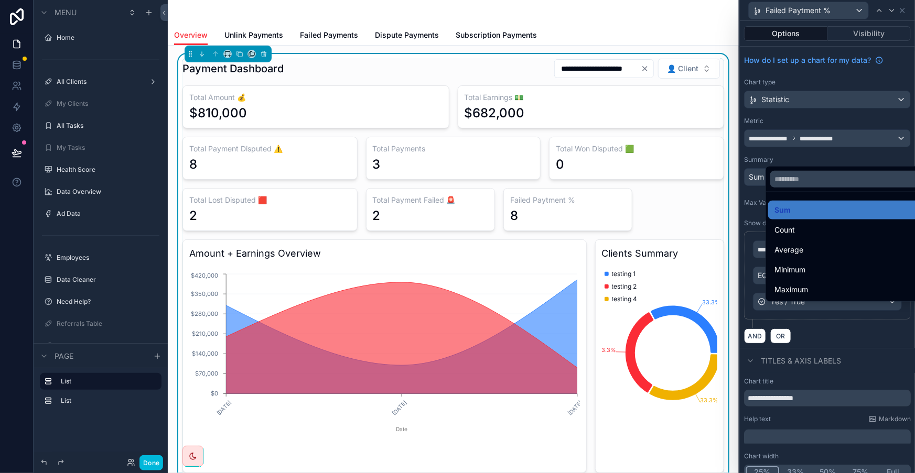
scroll to position [157, 0]
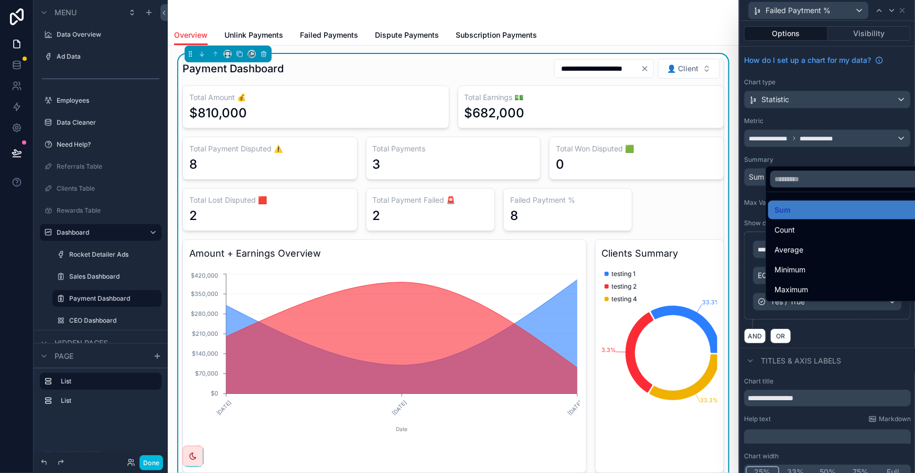
click at [798, 224] on div "Count" at bounding box center [850, 230] width 152 height 13
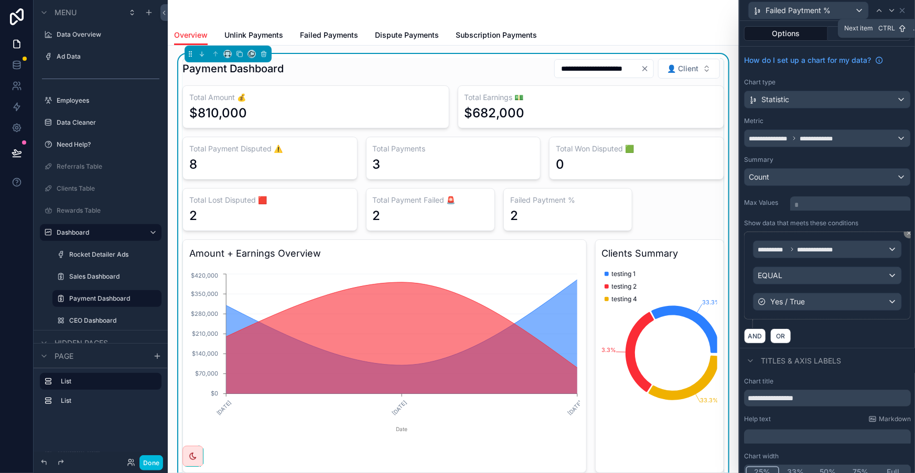
click at [892, 9] on icon at bounding box center [891, 10] width 4 height 2
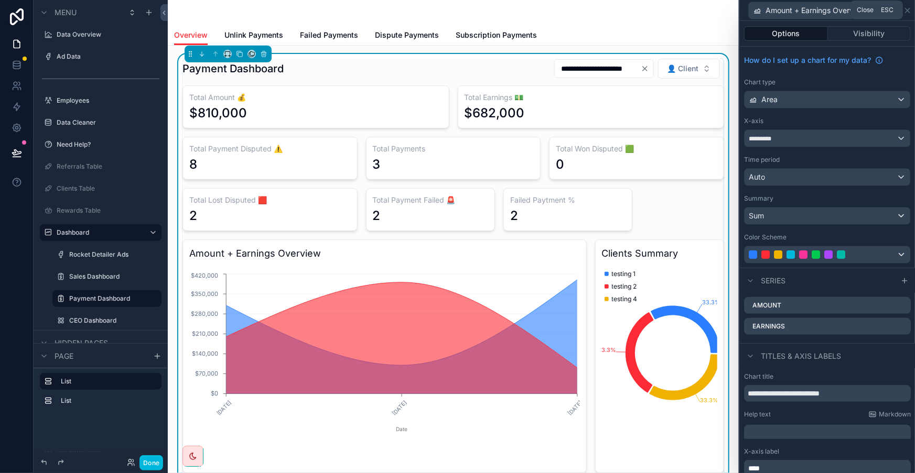
click at [911, 6] on icon at bounding box center [907, 10] width 8 height 8
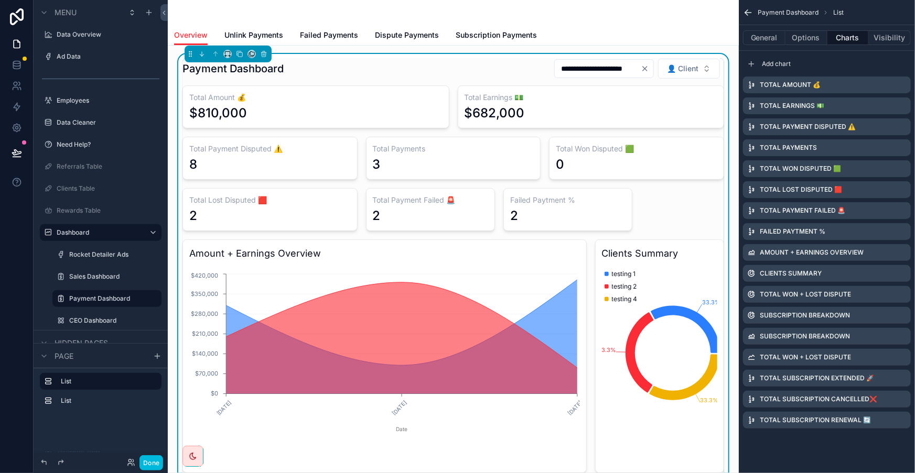
click at [0, 0] on icon "scrollable content" at bounding box center [0, 0] width 0 height 0
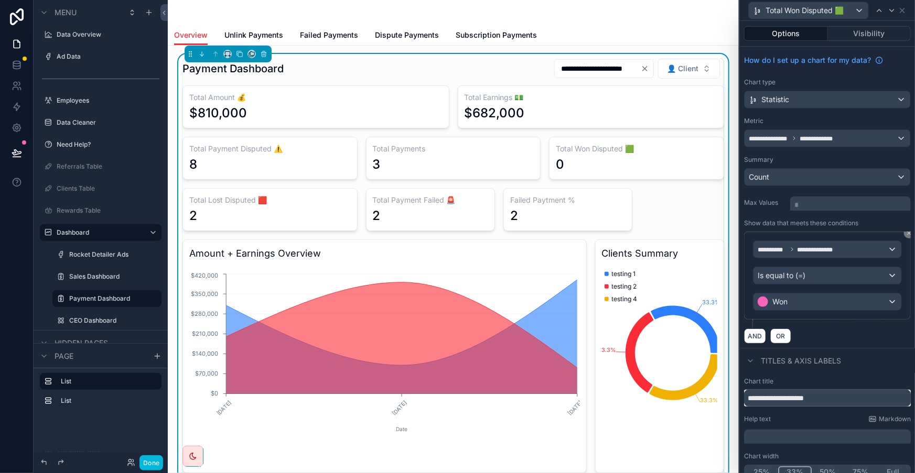
click at [826, 390] on input "**********" at bounding box center [827, 398] width 167 height 17
type input "*********"
click at [900, 7] on icon at bounding box center [902, 10] width 8 height 8
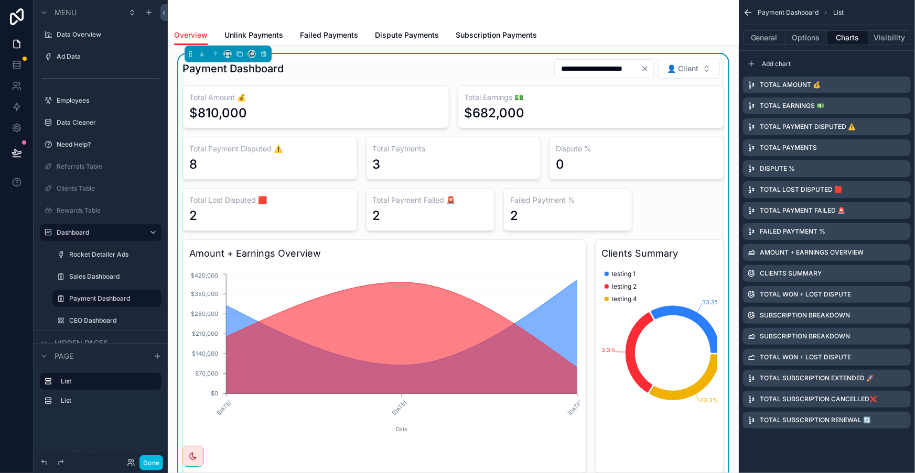
click at [0, 0] on icon "scrollable content" at bounding box center [0, 0] width 0 height 0
click at [891, 160] on button at bounding box center [895, 156] width 13 height 13
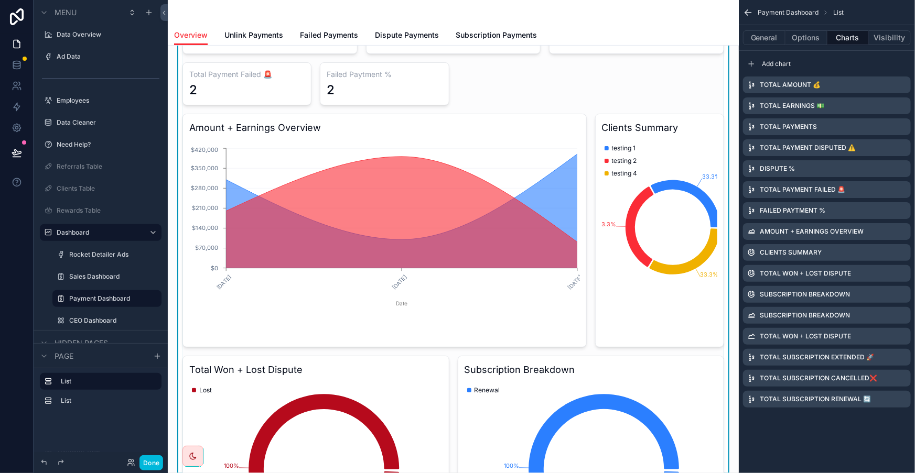
scroll to position [0, 0]
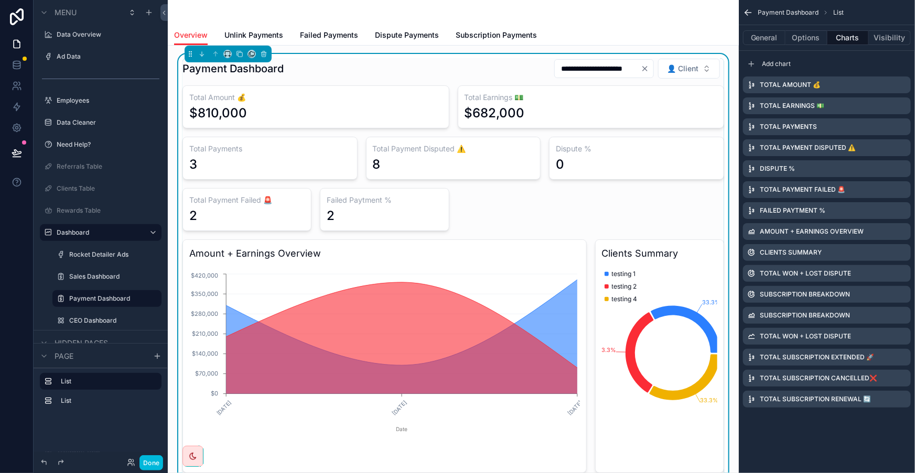
click at [0, 0] on icon "scrollable content" at bounding box center [0, 0] width 0 height 0
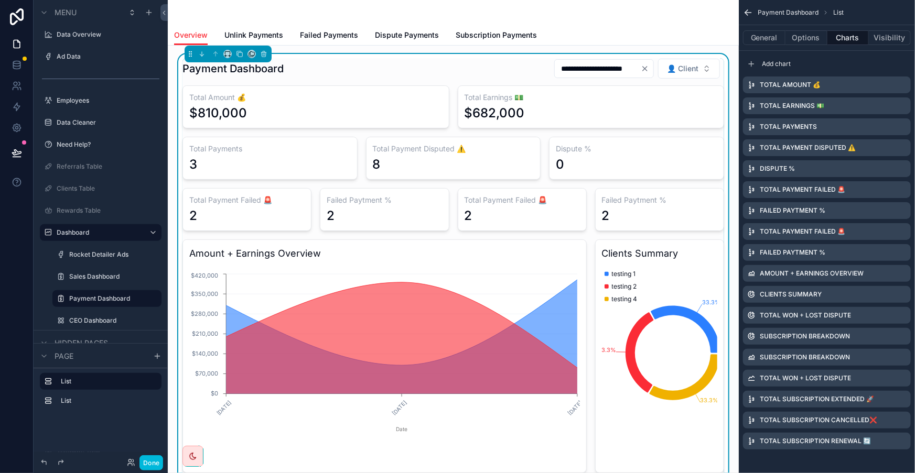
click at [0, 0] on icon "scrollable content" at bounding box center [0, 0] width 0 height 0
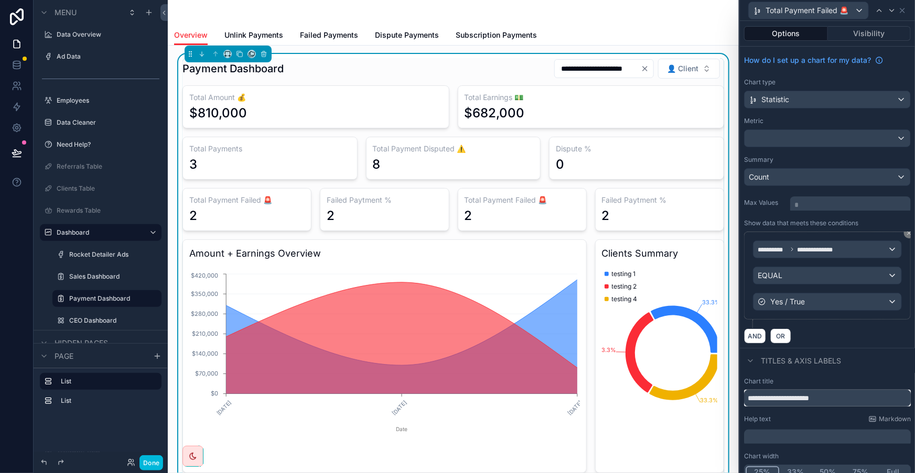
drag, startPoint x: 849, startPoint y: 351, endPoint x: 786, endPoint y: 351, distance: 62.9
click at [786, 390] on input "**********" at bounding box center [827, 398] width 167 height 17
type input "**********"
click at [892, 10] on icon at bounding box center [891, 10] width 8 height 8
click at [823, 390] on input "**********" at bounding box center [827, 398] width 167 height 17
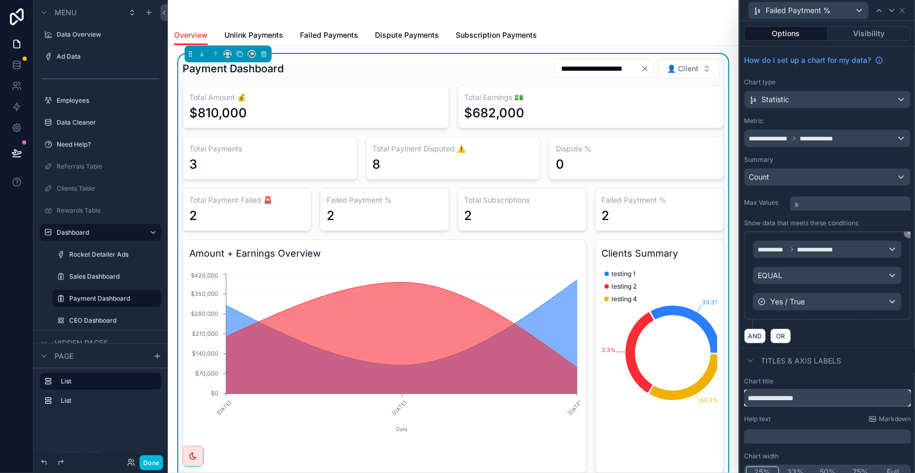
click at [823, 390] on input "**********" at bounding box center [827, 398] width 167 height 17
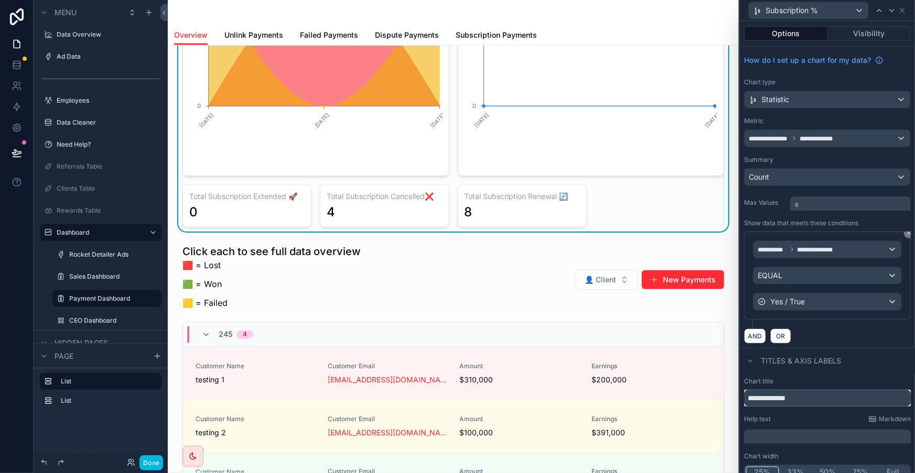
scroll to position [762, 0]
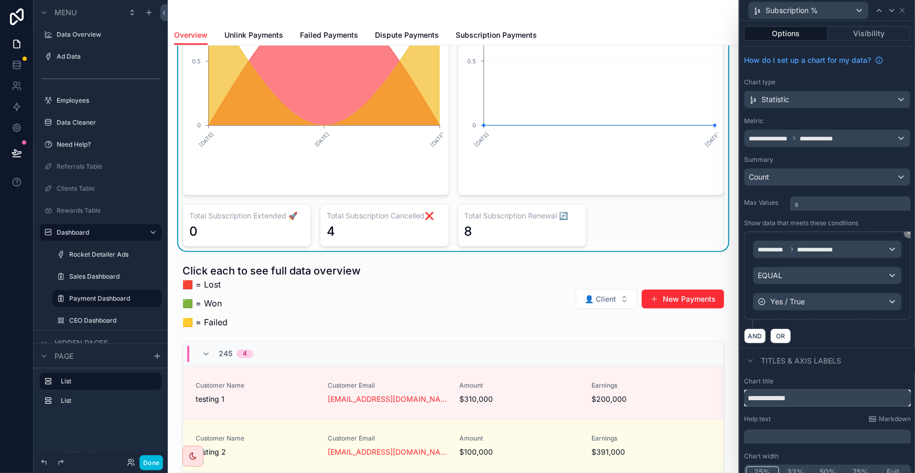
type input "**********"
click at [471, 259] on div "scrollable content" at bounding box center [453, 474] width 554 height 431
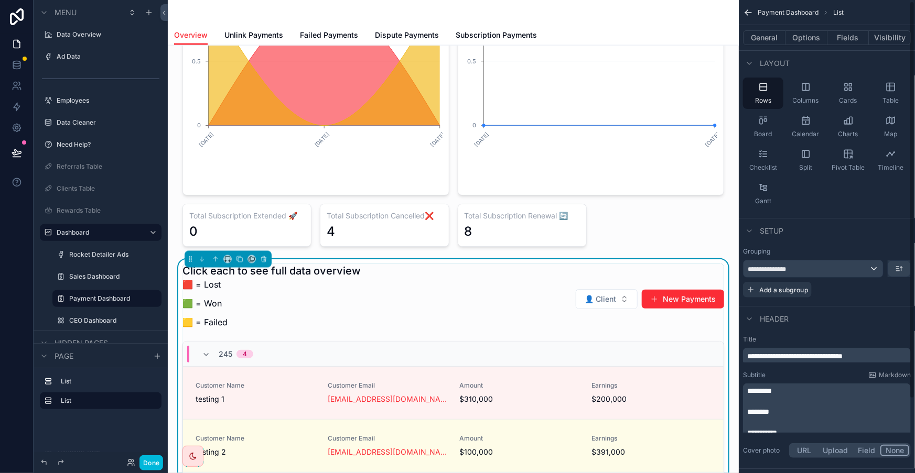
scroll to position [89, 0]
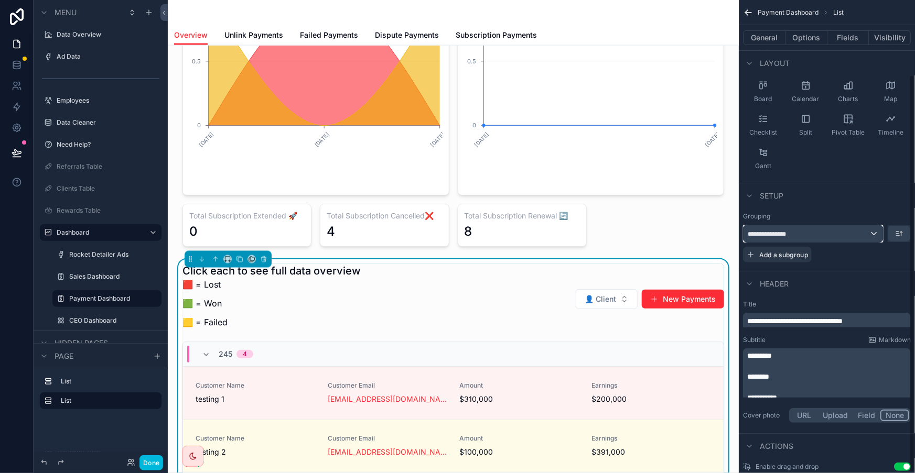
click at [824, 225] on div "**********" at bounding box center [812, 233] width 139 height 17
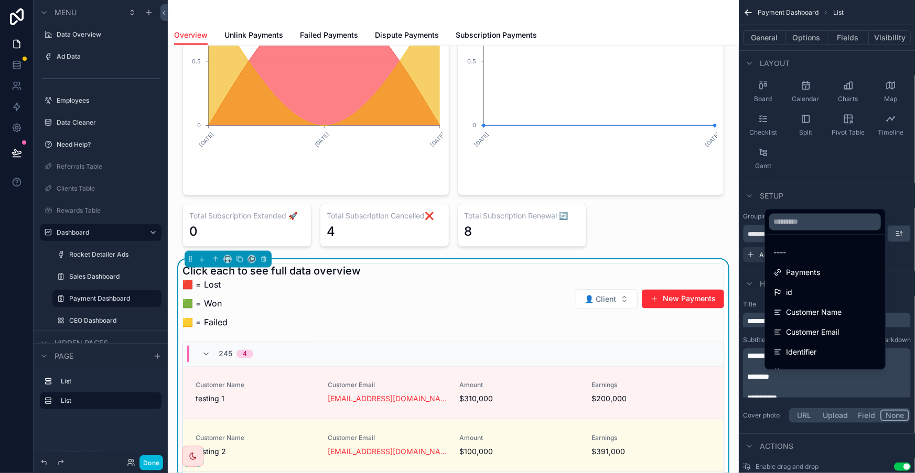
click at [817, 247] on div "----" at bounding box center [824, 253] width 103 height 13
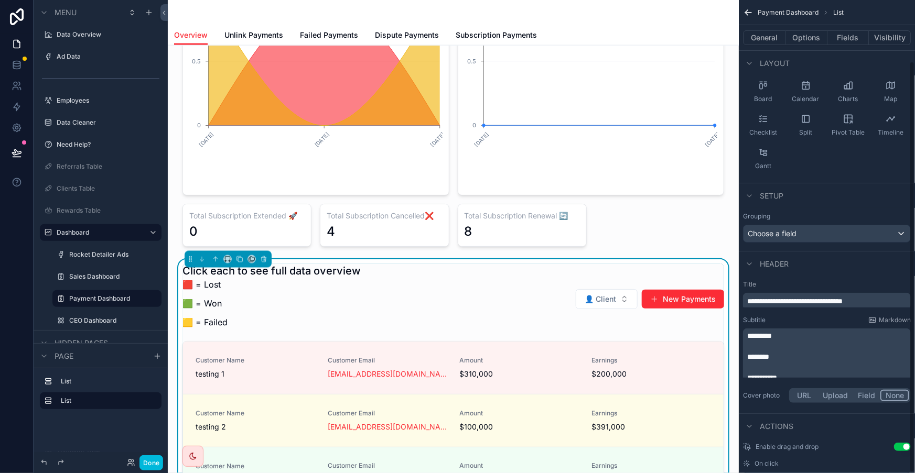
scroll to position [71, 0]
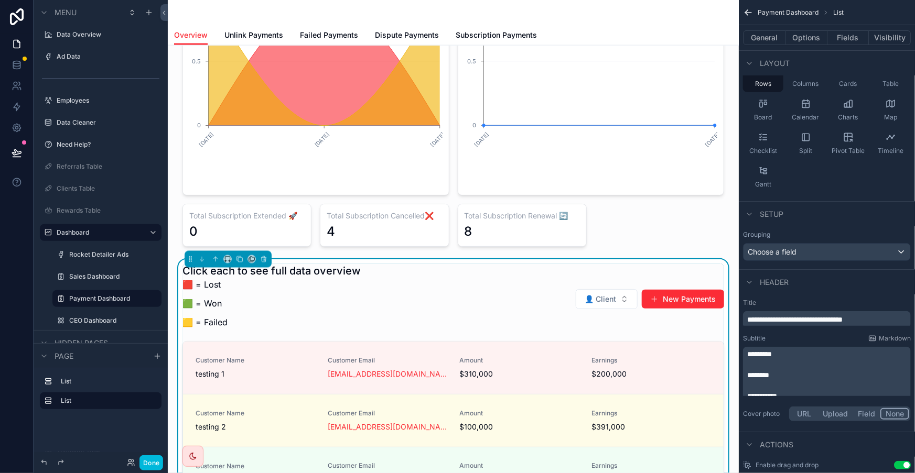
click at [830, 231] on div "Grouping Choose a field" at bounding box center [827, 246] width 168 height 30
click at [828, 244] on div "Choose a field" at bounding box center [826, 252] width 167 height 17
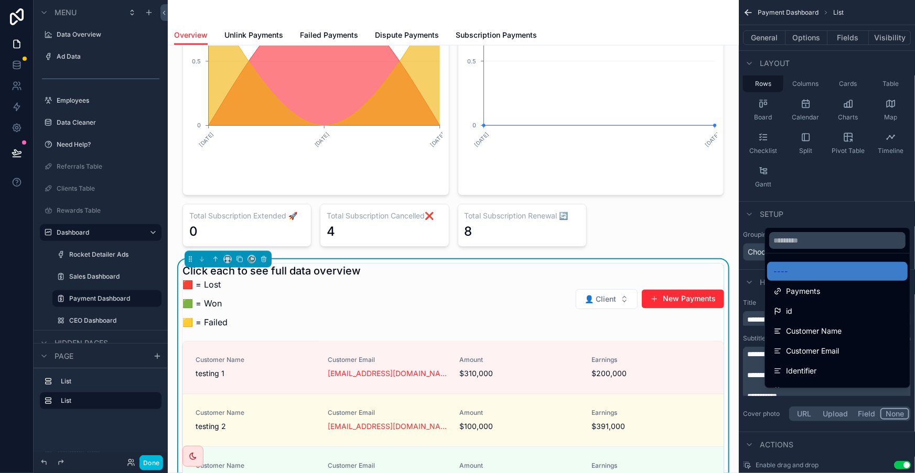
click at [815, 325] on span "Customer Name" at bounding box center [814, 331] width 56 height 13
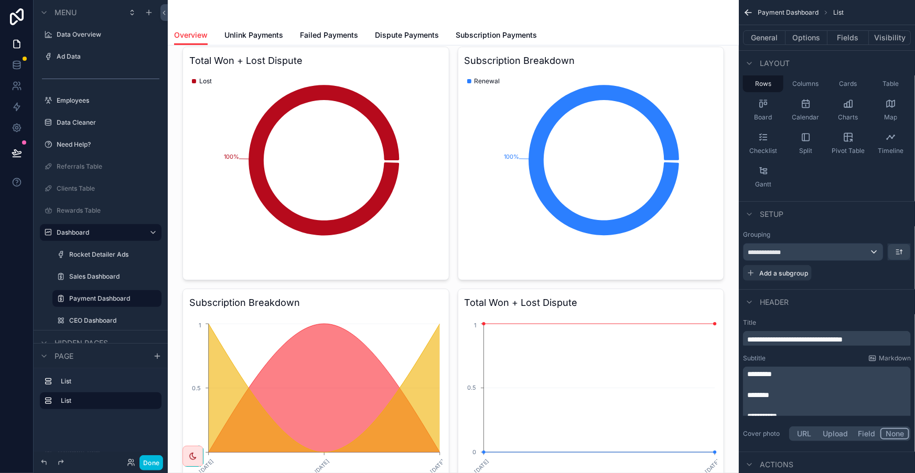
scroll to position [476, 0]
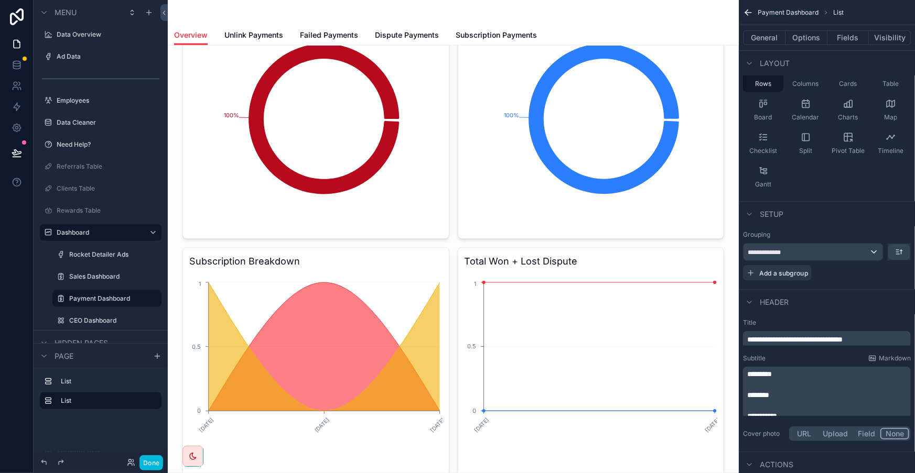
click at [583, 383] on div "scrollable content" at bounding box center [453, 57] width 554 height 959
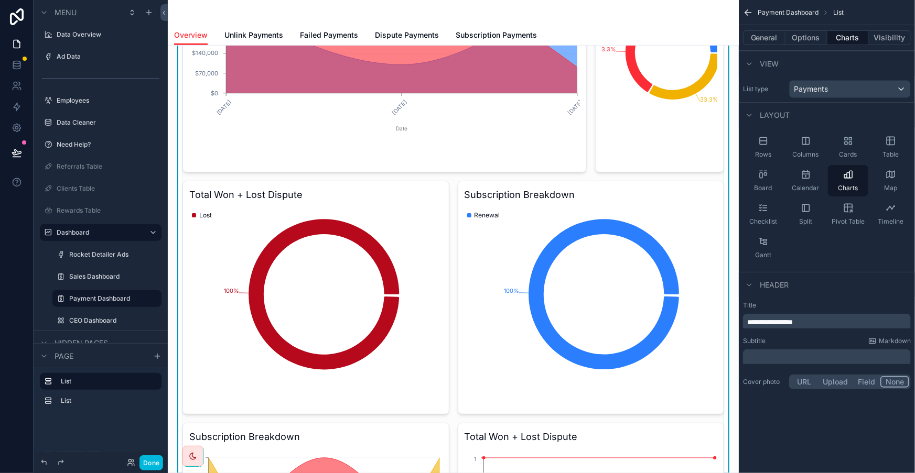
scroll to position [286, 0]
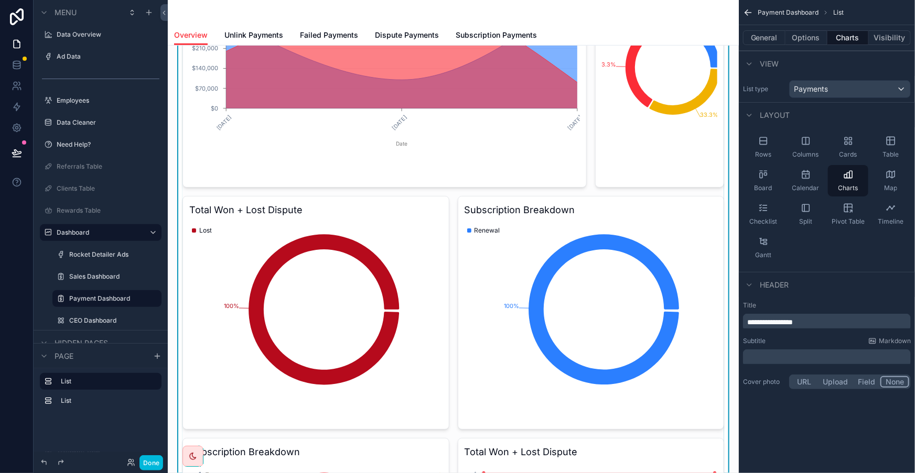
click at [629, 222] on icon "100%" at bounding box center [590, 310] width 253 height 176
click at [846, 34] on button "Charts" at bounding box center [848, 37] width 42 height 15
click at [827, 31] on button "Options" at bounding box center [806, 37] width 42 height 15
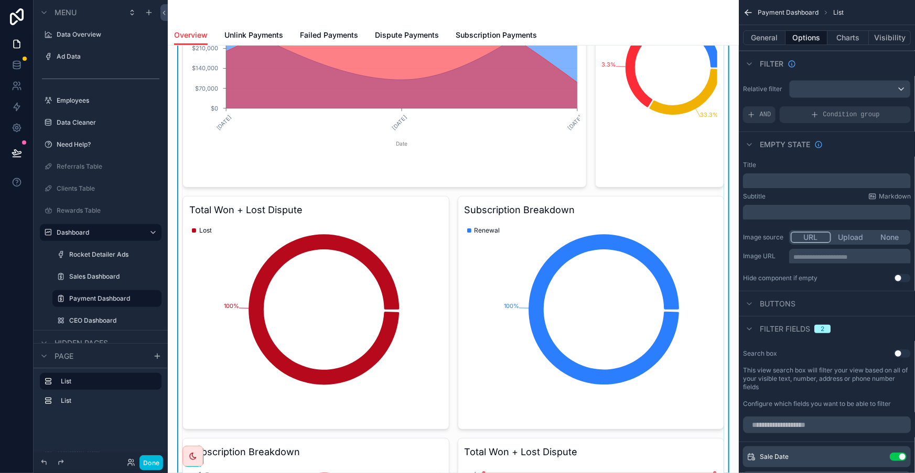
click at [848, 31] on button "Charts" at bounding box center [848, 37] width 42 height 15
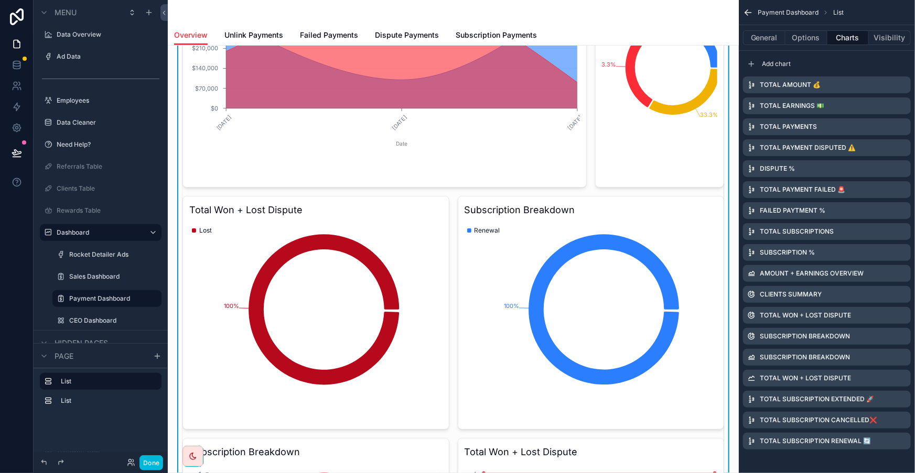
click at [0, 0] on icon "scrollable content" at bounding box center [0, 0] width 0 height 0
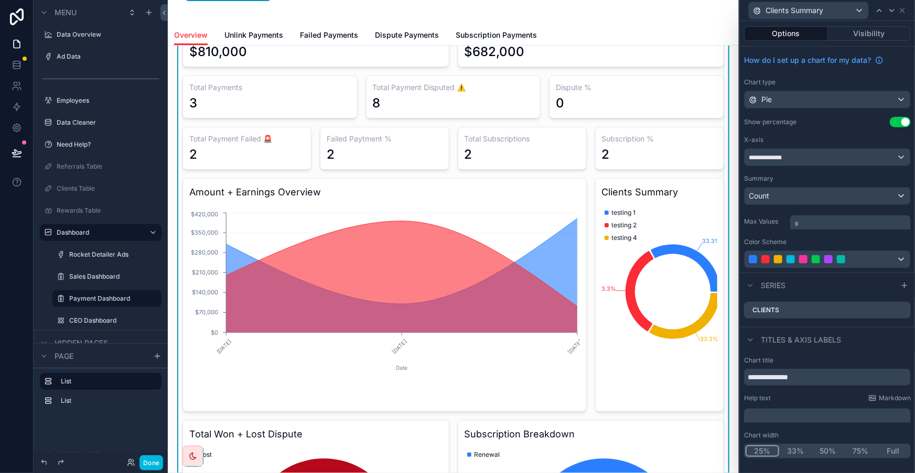
scroll to position [47, 0]
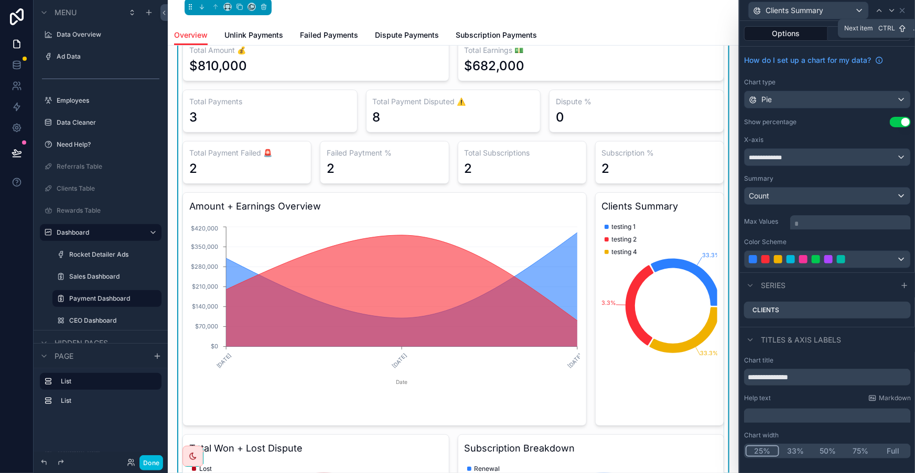
click at [887, 10] on div at bounding box center [891, 10] width 13 height 13
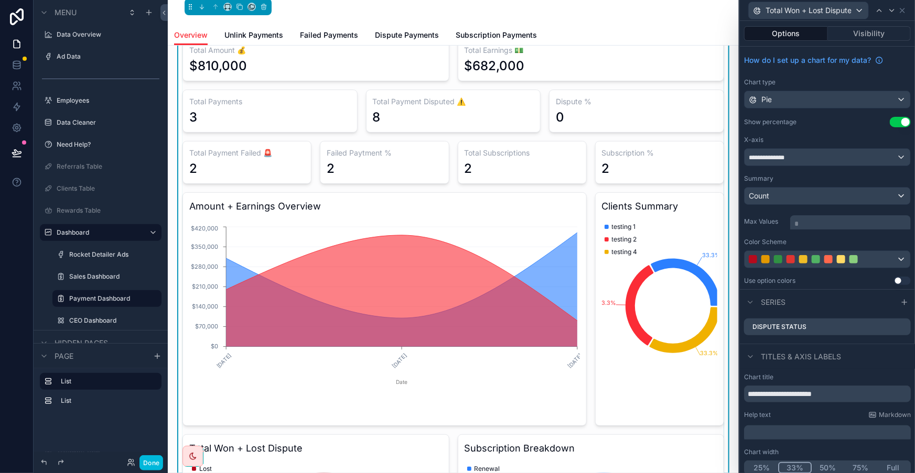
click at [808, 462] on button "33%" at bounding box center [795, 468] width 34 height 12
click at [893, 6] on icon at bounding box center [891, 10] width 8 height 8
click at [804, 462] on button "33%" at bounding box center [795, 468] width 34 height 12
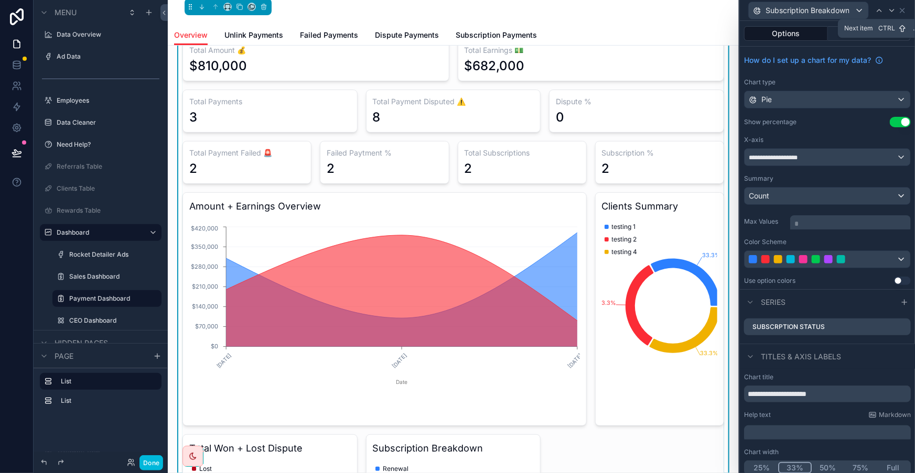
click at [887, 6] on div at bounding box center [885, 10] width 25 height 13
click at [893, 7] on icon at bounding box center [891, 10] width 8 height 8
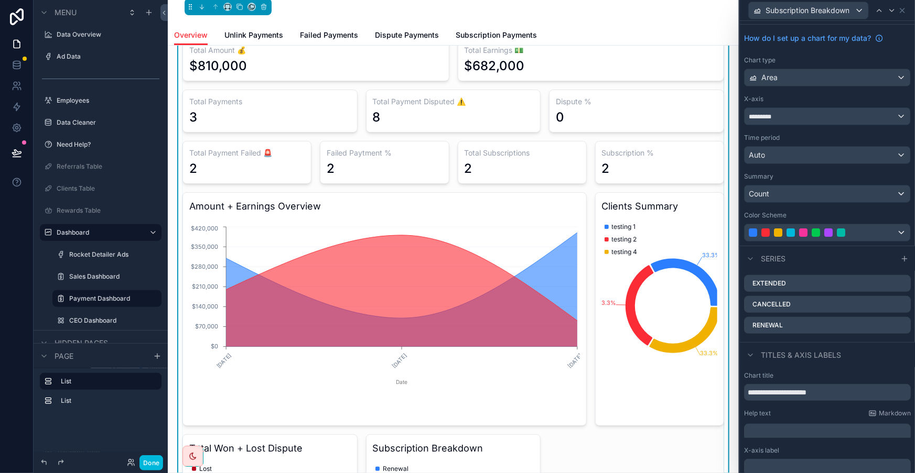
scroll to position [33, 0]
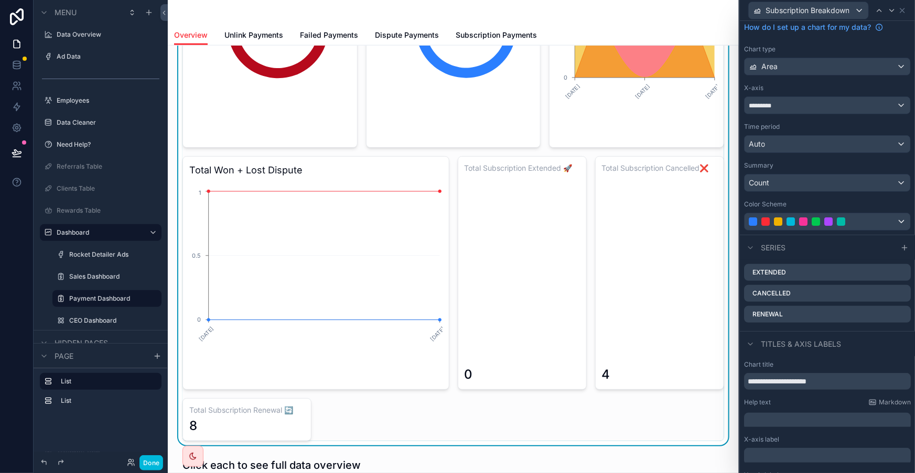
scroll to position [571, 0]
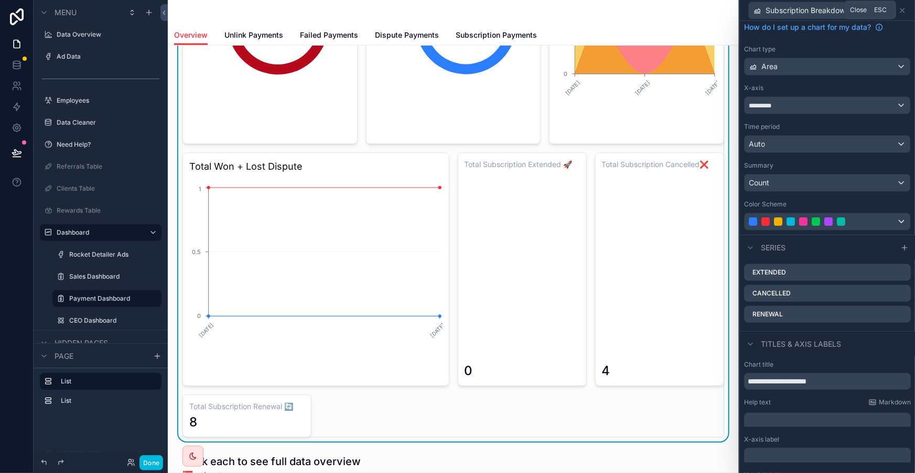
click at [906, 8] on icon at bounding box center [902, 10] width 8 height 8
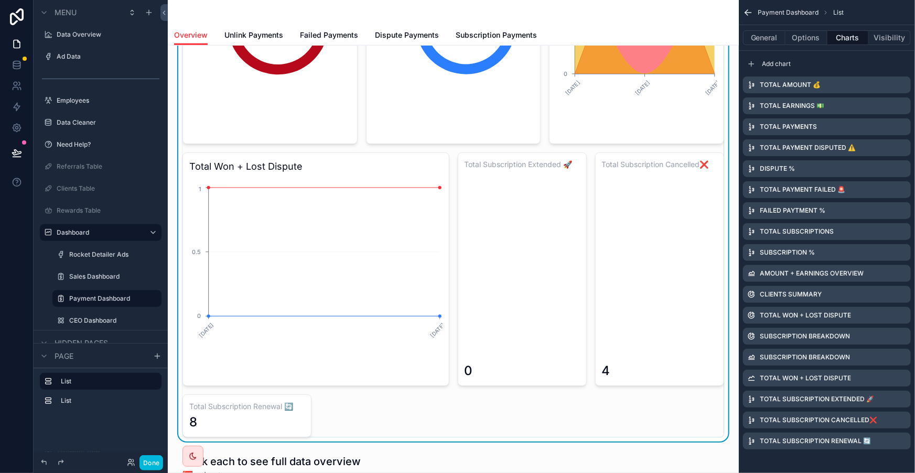
click at [0, 0] on icon "scrollable content" at bounding box center [0, 0] width 0 height 0
click at [891, 328] on icon at bounding box center [895, 330] width 8 height 8
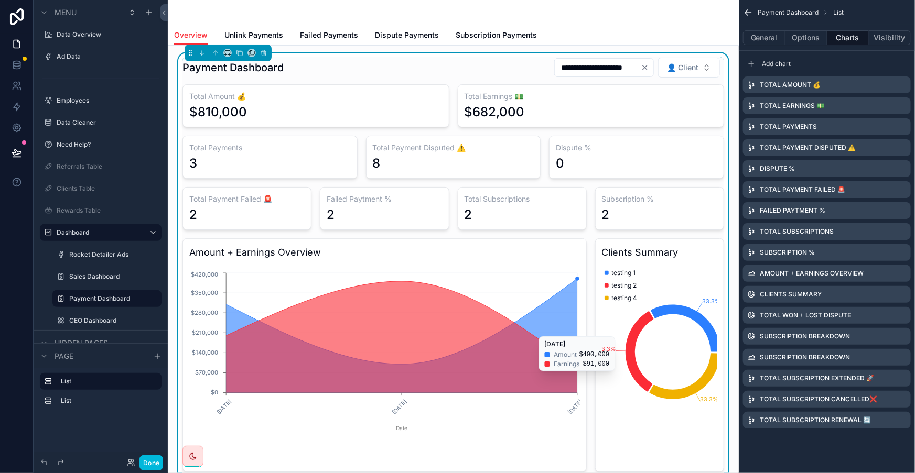
scroll to position [0, 0]
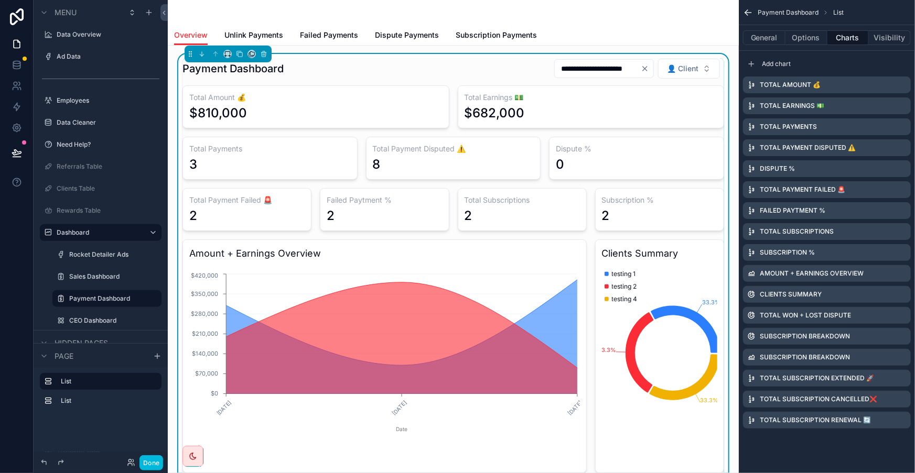
click at [0, 0] on icon "scrollable content" at bounding box center [0, 0] width 0 height 0
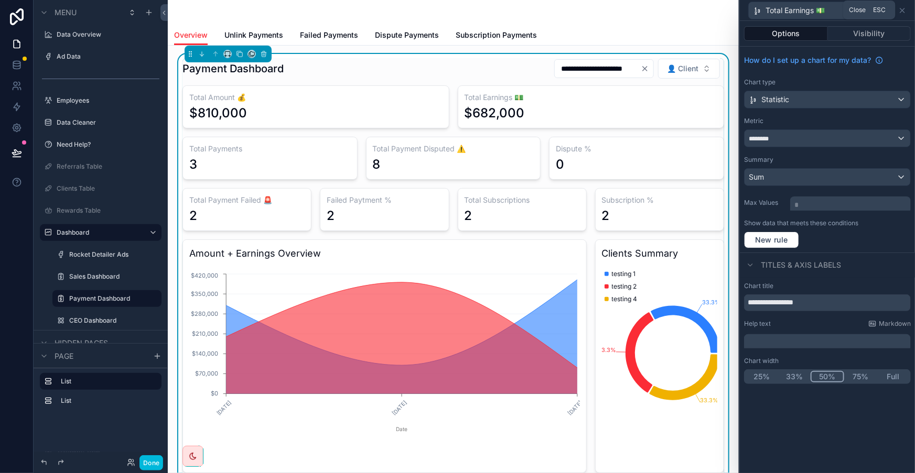
click at [903, 6] on icon at bounding box center [902, 10] width 8 height 8
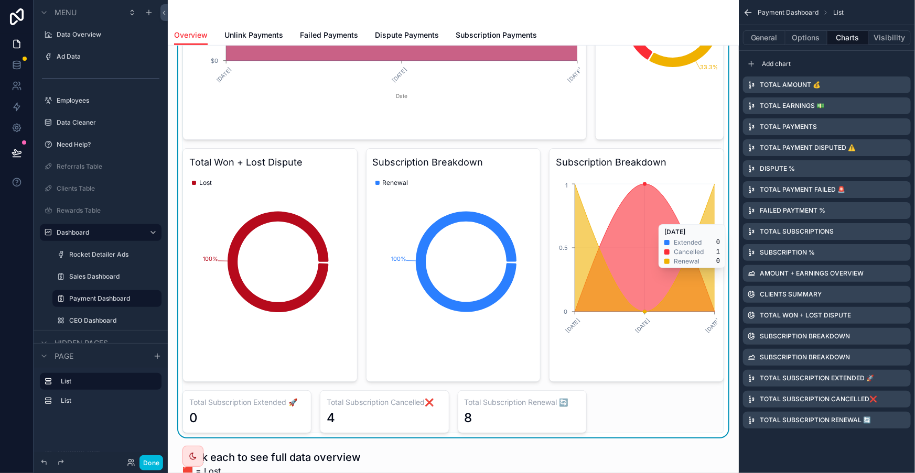
scroll to position [95, 0]
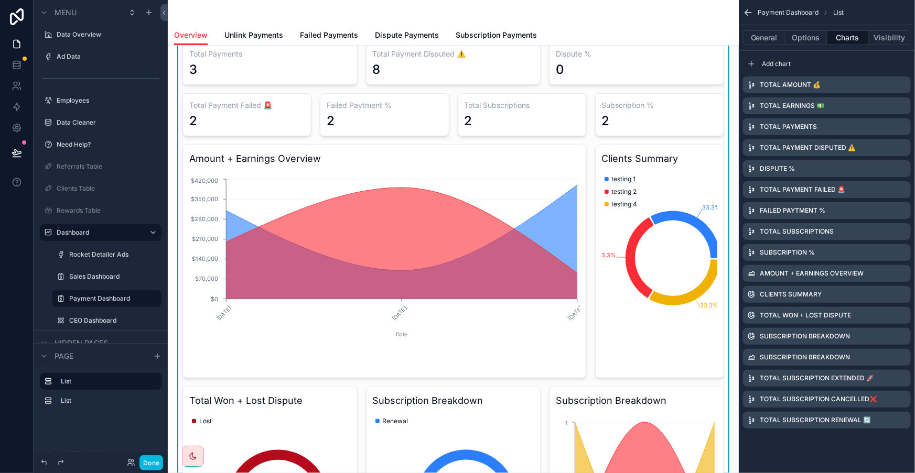
drag, startPoint x: 650, startPoint y: 156, endPoint x: 528, endPoint y: 155, distance: 122.1
click at [528, 170] on icon "[DATE] [DATE] [DATE] Date $0 $70,000 $140,000 $210,000 $280,000 $350,000 $420,0…" at bounding box center [384, 258] width 390 height 176
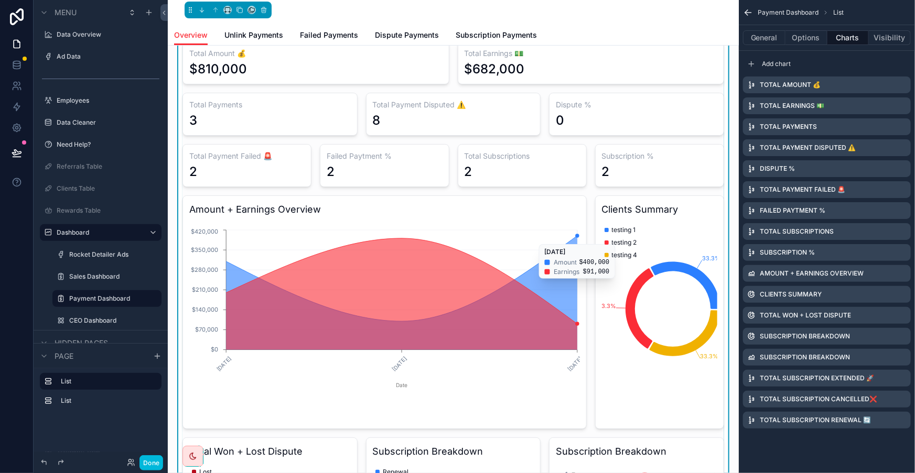
scroll to position [0, 0]
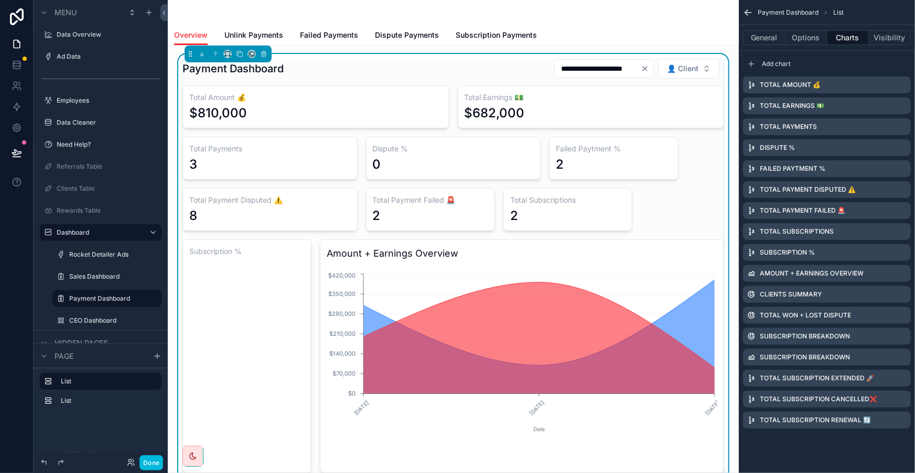
click at [0, 0] on icon "scrollable content" at bounding box center [0, 0] width 0 height 0
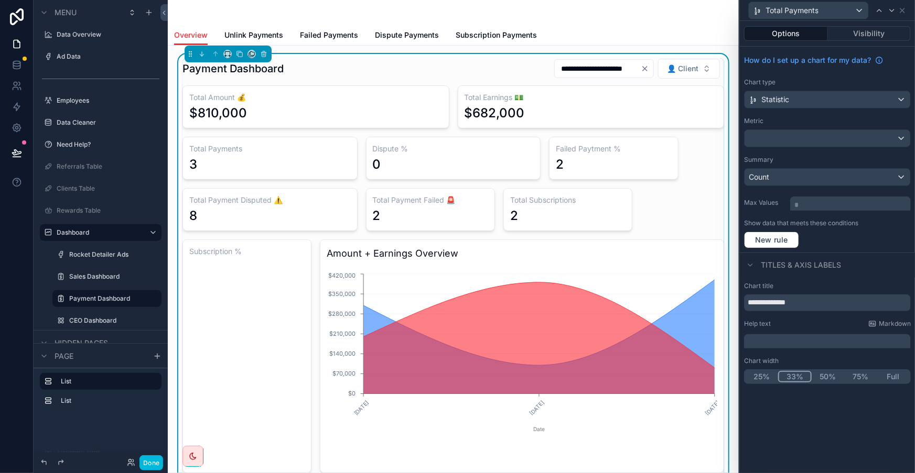
click at [778, 371] on button "25%" at bounding box center [761, 377] width 32 height 12
click at [889, 9] on icon at bounding box center [891, 10] width 8 height 8
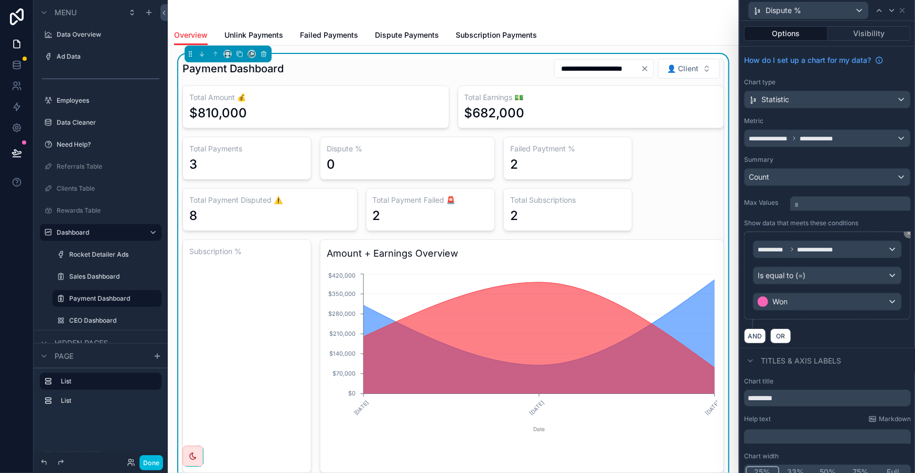
click at [779, 466] on button "25%" at bounding box center [762, 472] width 34 height 12
click at [891, 6] on icon at bounding box center [891, 10] width 8 height 8
click at [890, 6] on icon at bounding box center [891, 10] width 8 height 8
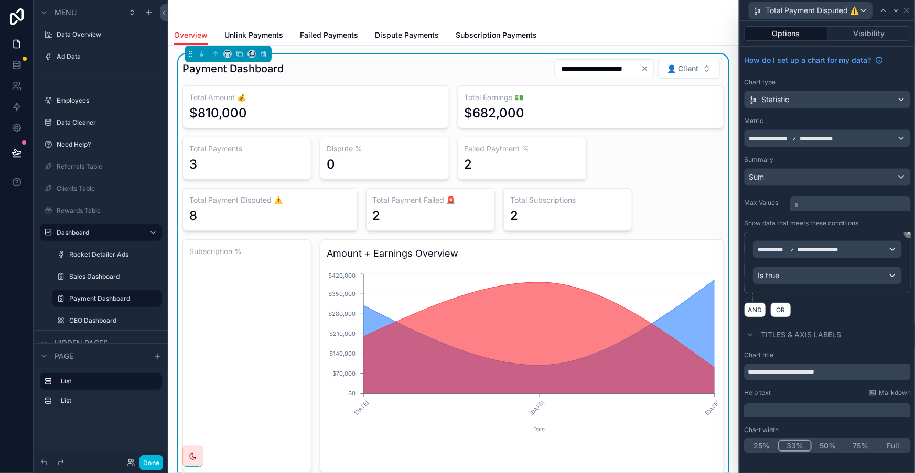
click at [778, 440] on button "25%" at bounding box center [761, 446] width 32 height 12
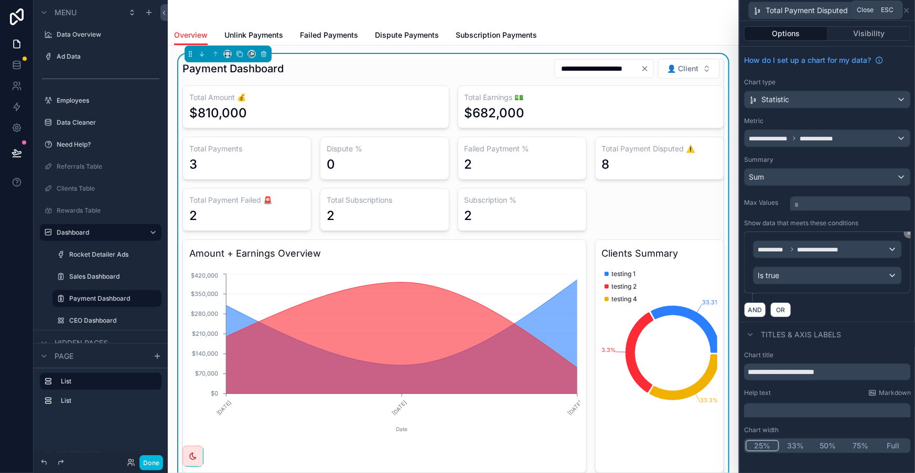
click at [907, 7] on icon at bounding box center [906, 10] width 8 height 8
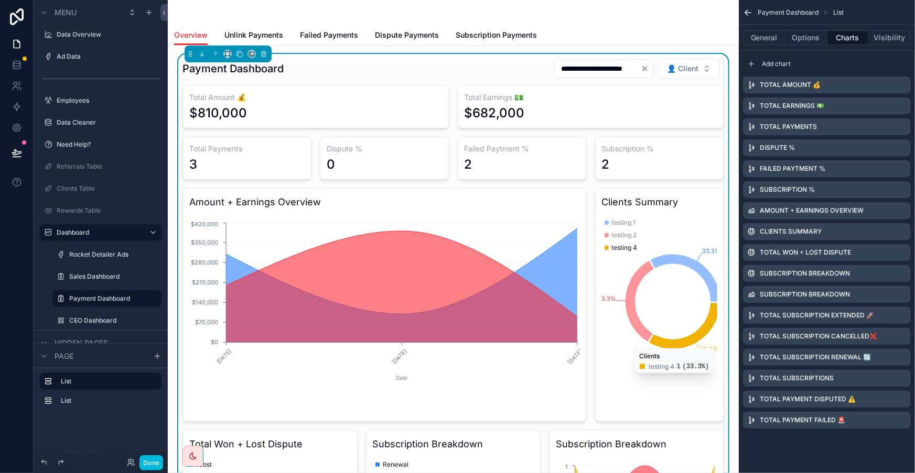
click at [0, 0] on icon "scrollable content" at bounding box center [0, 0] width 0 height 0
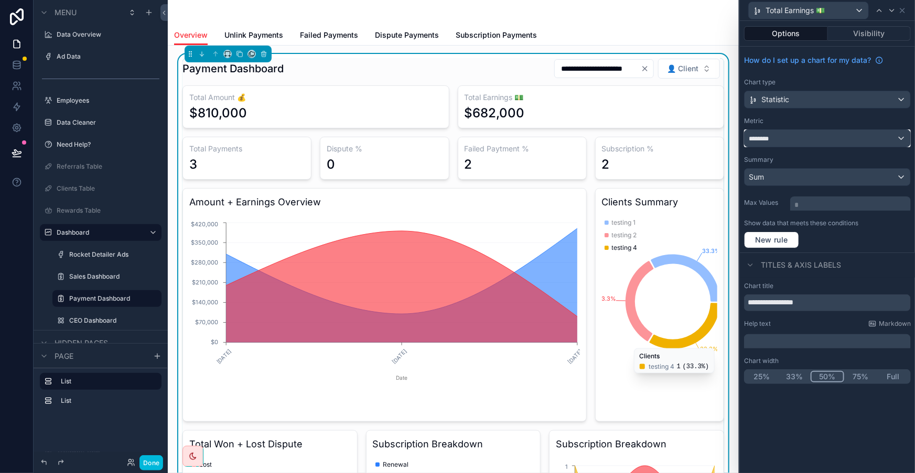
click at [832, 130] on div "********" at bounding box center [827, 138] width 166 height 17
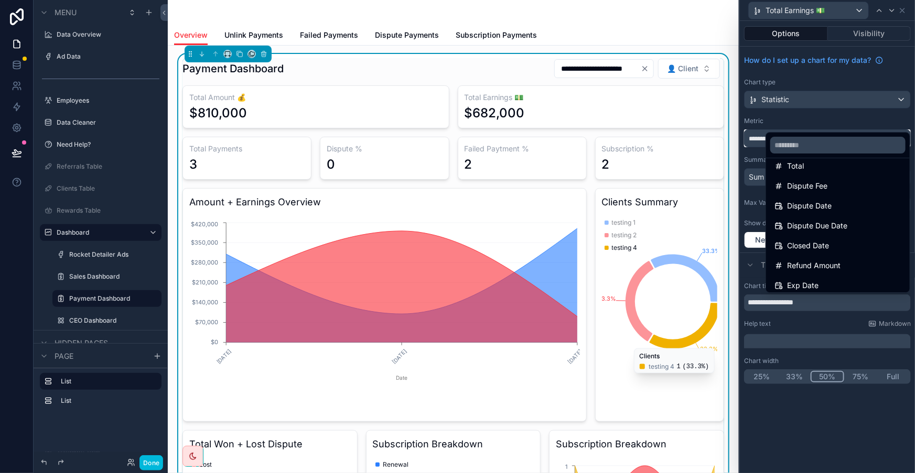
scroll to position [187, 0]
click at [635, 119] on div "Total Amount 💰 $810,000 Total Earnings 💵 $682,000 Total Payments 3 Dispute % 0 …" at bounding box center [452, 425] width 541 height 681
click at [529, 58] on div "**********" at bounding box center [452, 68] width 541 height 21
click at [652, 92] on h3 "Total Earnings 💵" at bounding box center [590, 97] width 253 height 10
click at [906, 10] on div at bounding box center [827, 236] width 175 height 473
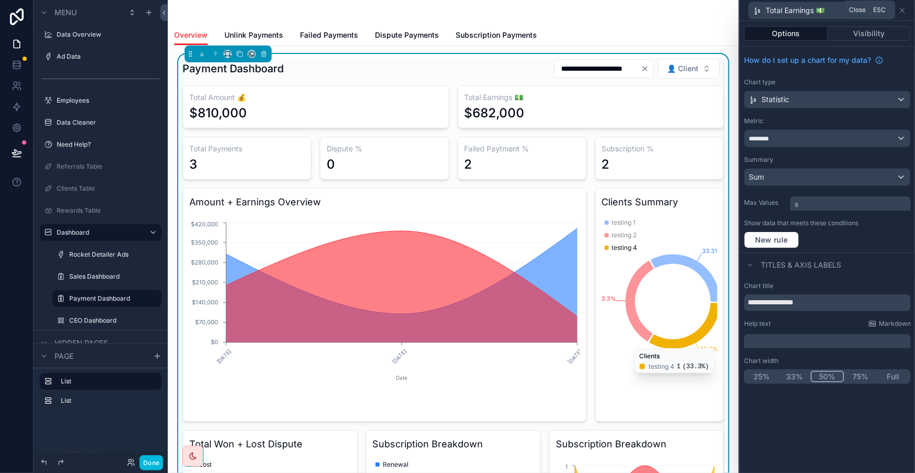
click at [904, 10] on icon at bounding box center [902, 10] width 4 height 4
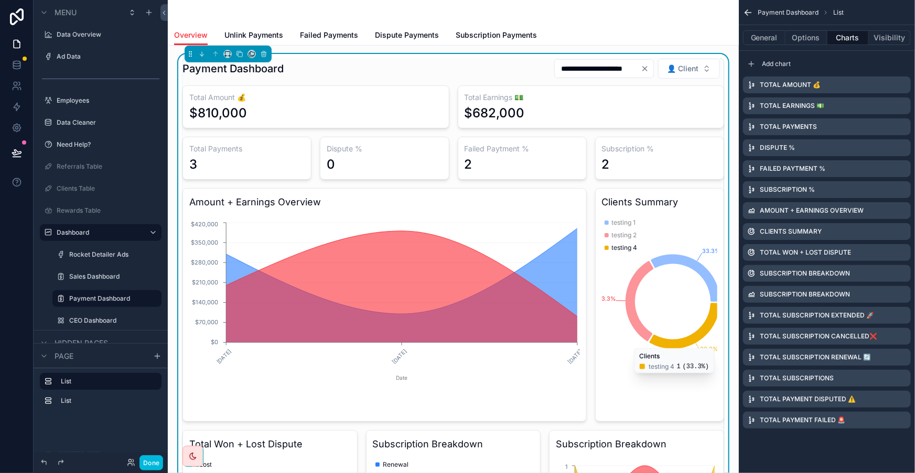
click at [0, 0] on icon "scrollable content" at bounding box center [0, 0] width 0 height 0
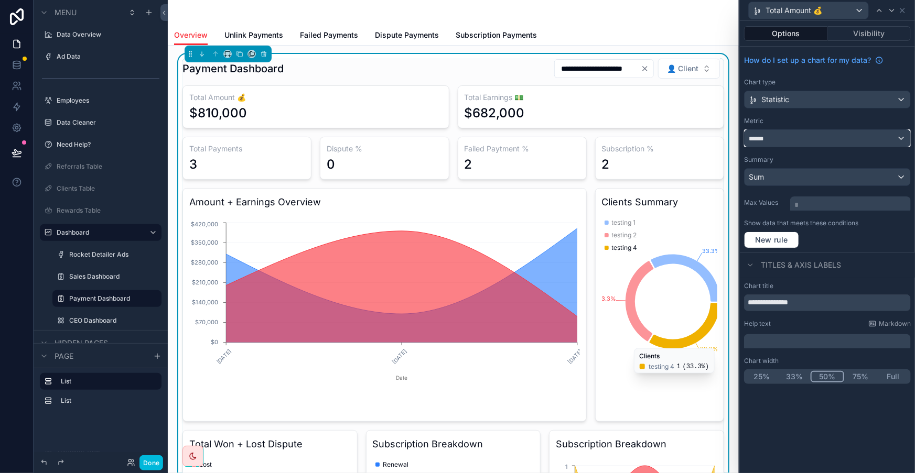
click at [878, 130] on div "******" at bounding box center [827, 138] width 166 height 17
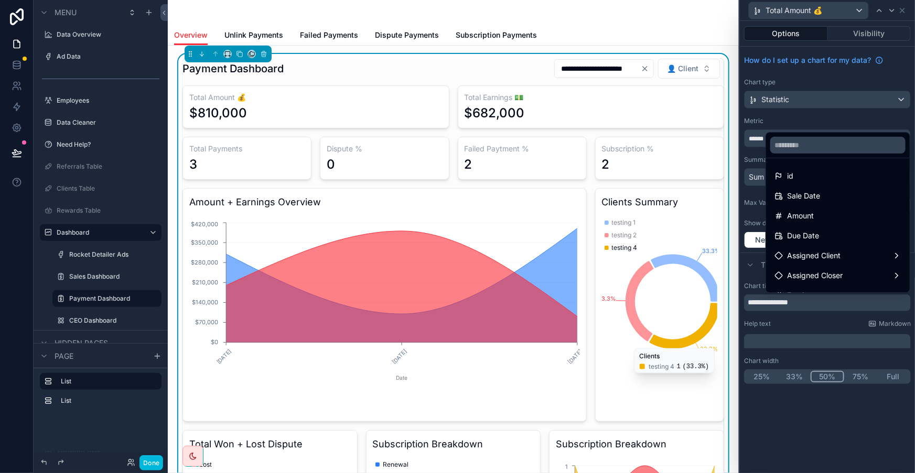
click at [863, 112] on div at bounding box center [827, 236] width 175 height 473
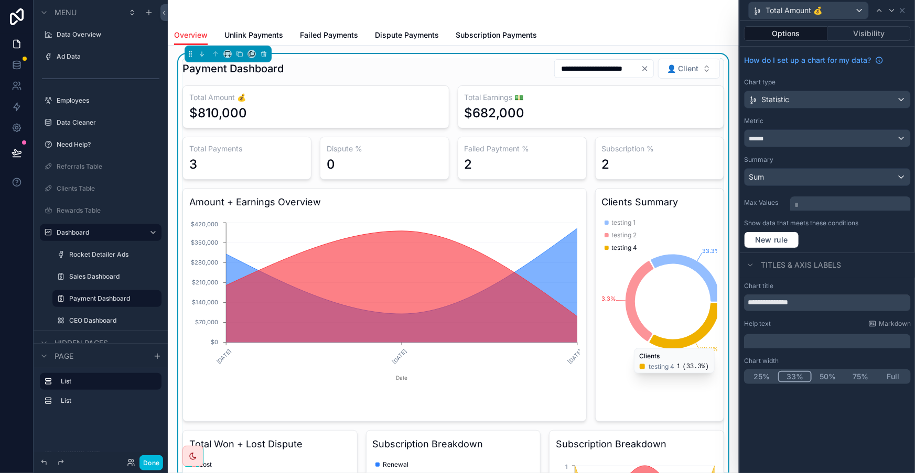
click at [806, 371] on button "33%" at bounding box center [795, 377] width 34 height 12
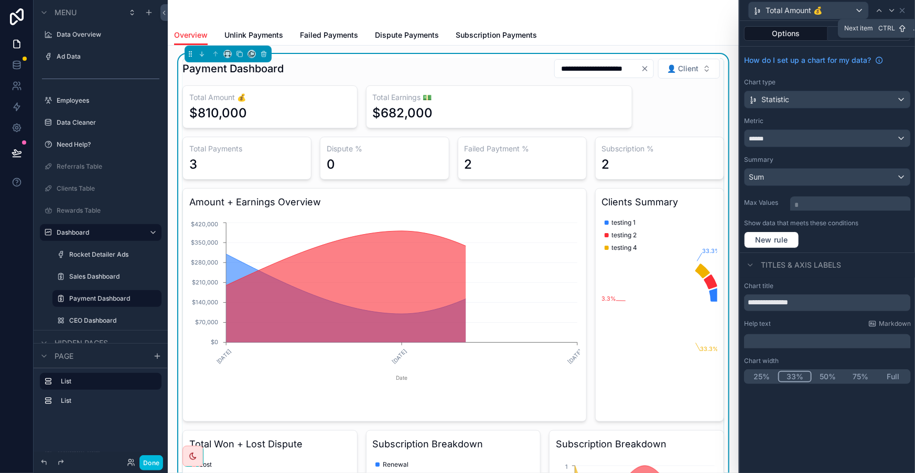
click at [896, 8] on icon at bounding box center [891, 10] width 8 height 8
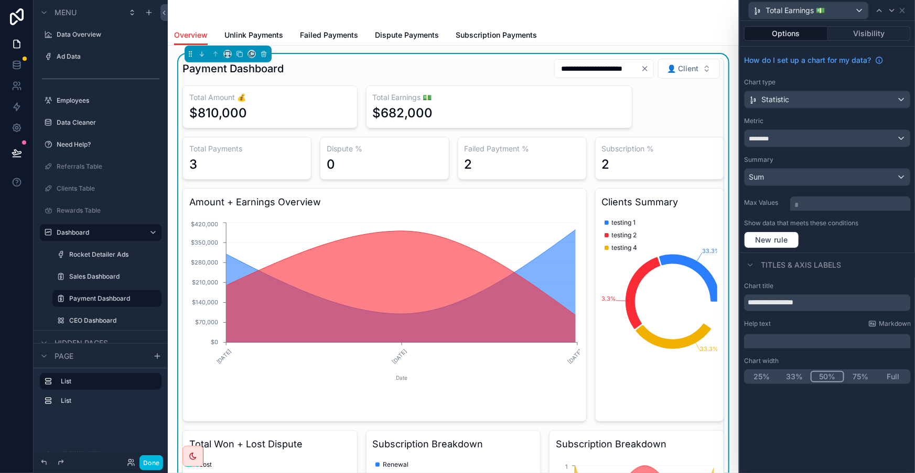
click at [810, 371] on button "33%" at bounding box center [794, 377] width 32 height 12
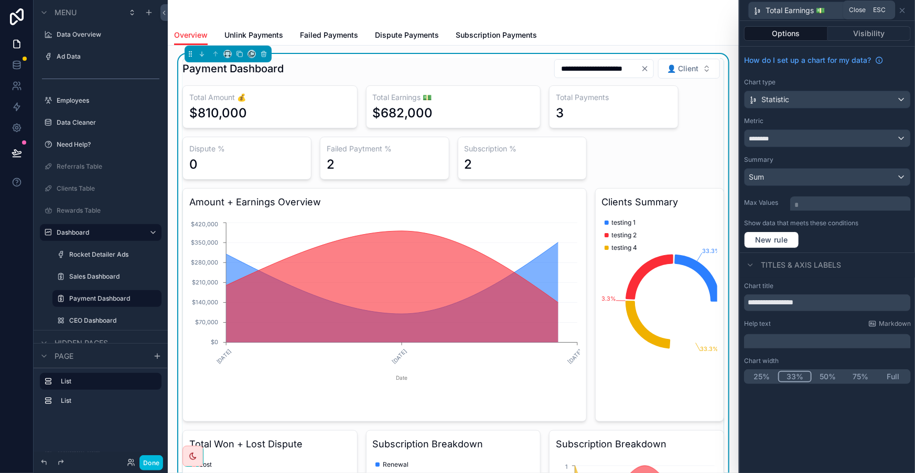
click at [906, 7] on icon at bounding box center [902, 10] width 8 height 8
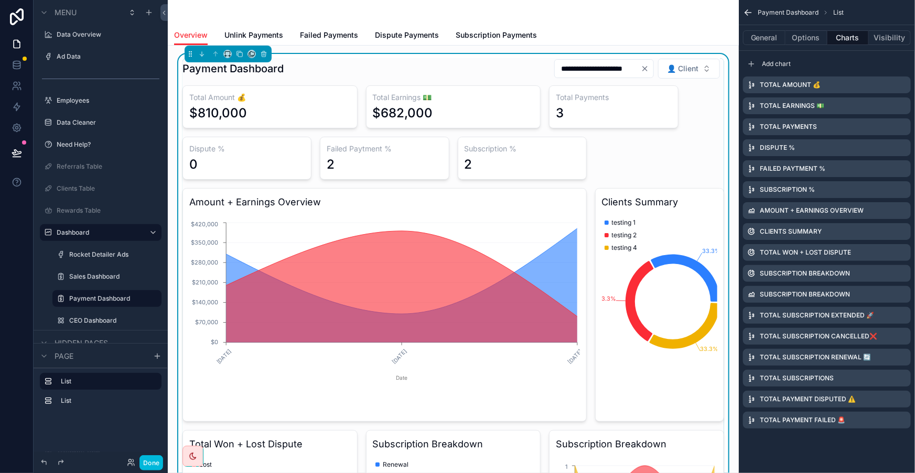
click at [0, 0] on icon "scrollable content" at bounding box center [0, 0] width 0 height 0
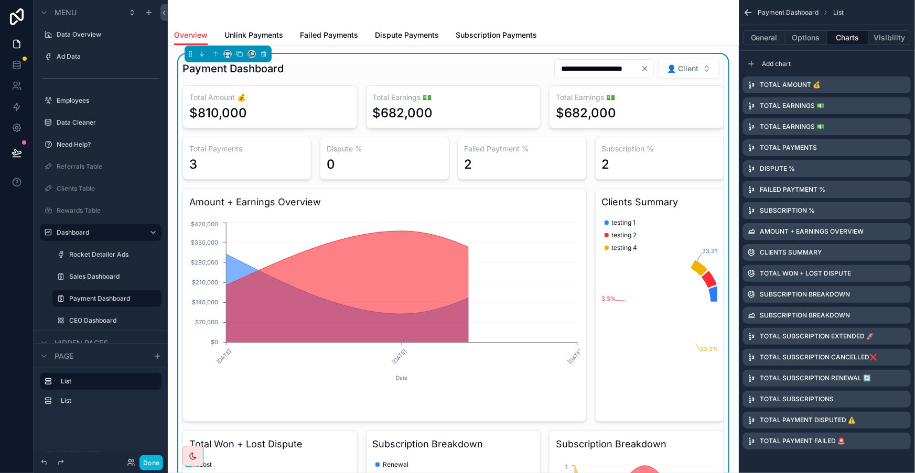
click at [0, 0] on icon "scrollable content" at bounding box center [0, 0] width 0 height 0
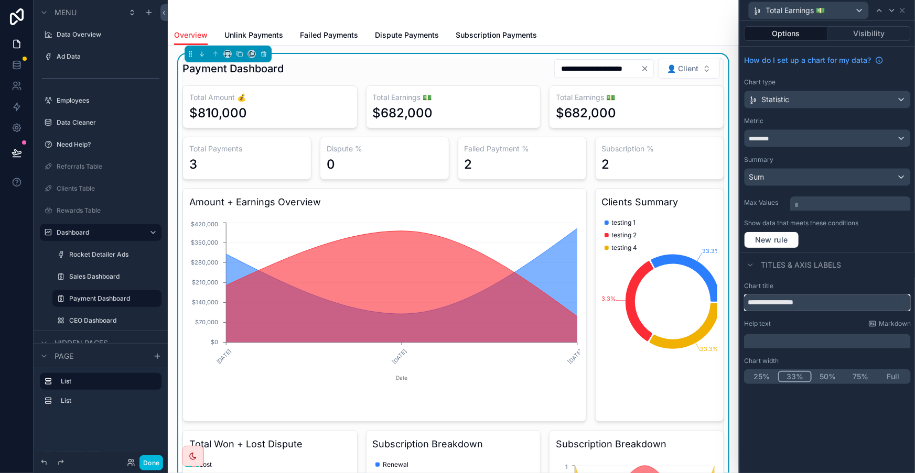
click at [818, 295] on input "**********" at bounding box center [827, 303] width 167 height 17
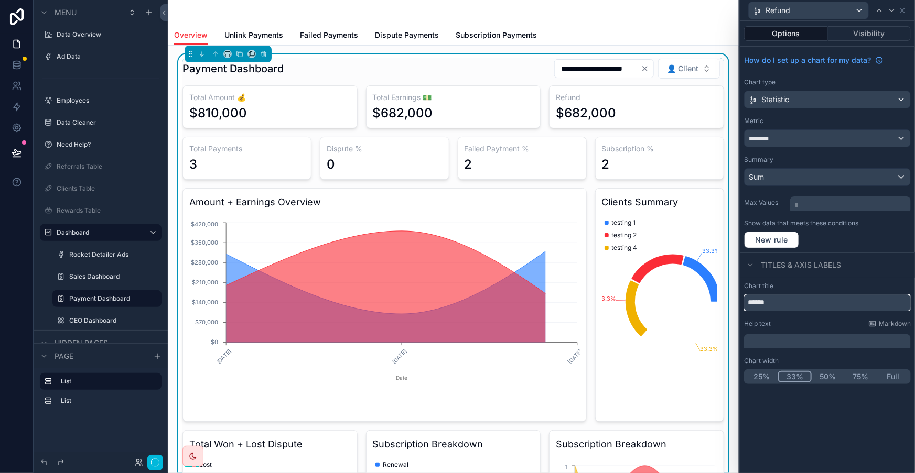
type input "******"
click at [826, 130] on div "********" at bounding box center [827, 138] width 166 height 17
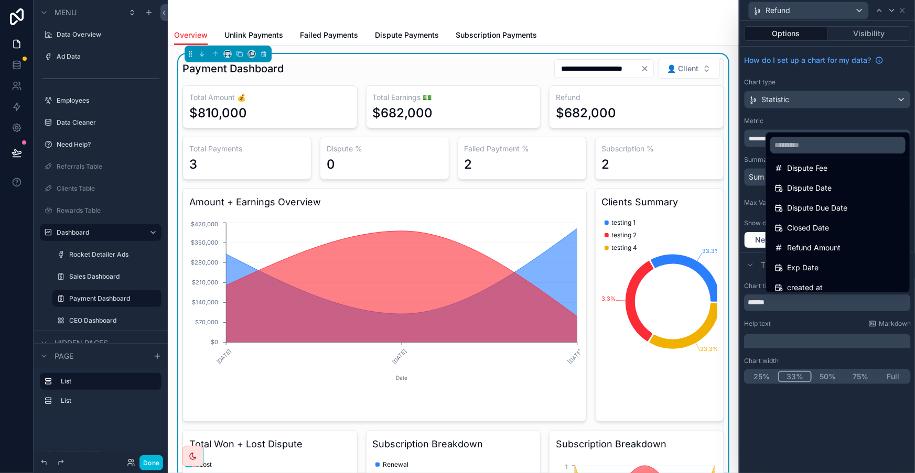
click at [829, 242] on span "Refund Amount" at bounding box center [813, 248] width 53 height 13
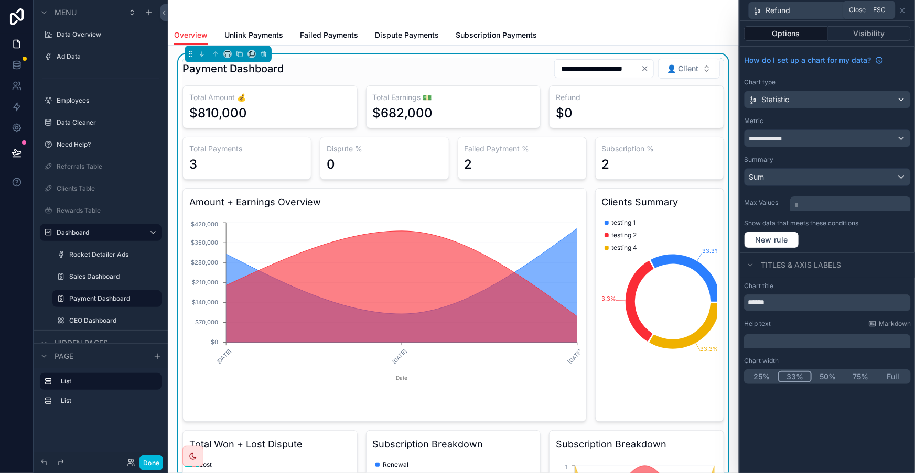
click at [901, 12] on icon at bounding box center [902, 10] width 8 height 8
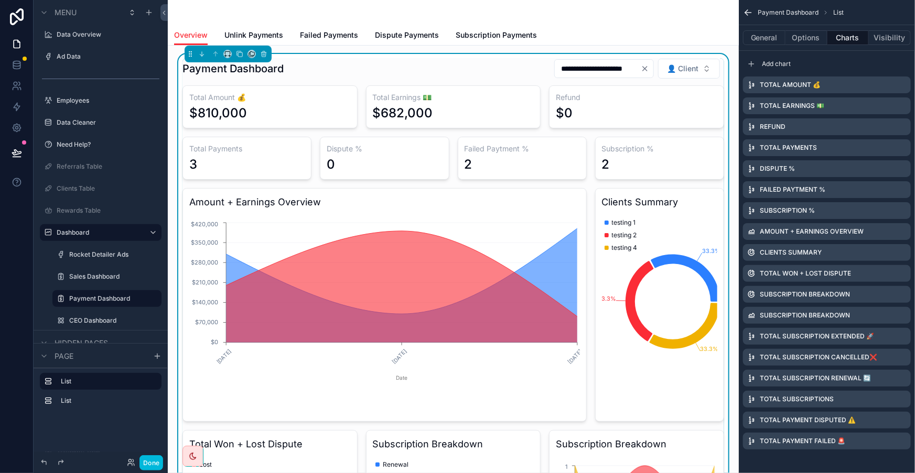
click at [0, 0] on icon "scrollable content" at bounding box center [0, 0] width 0 height 0
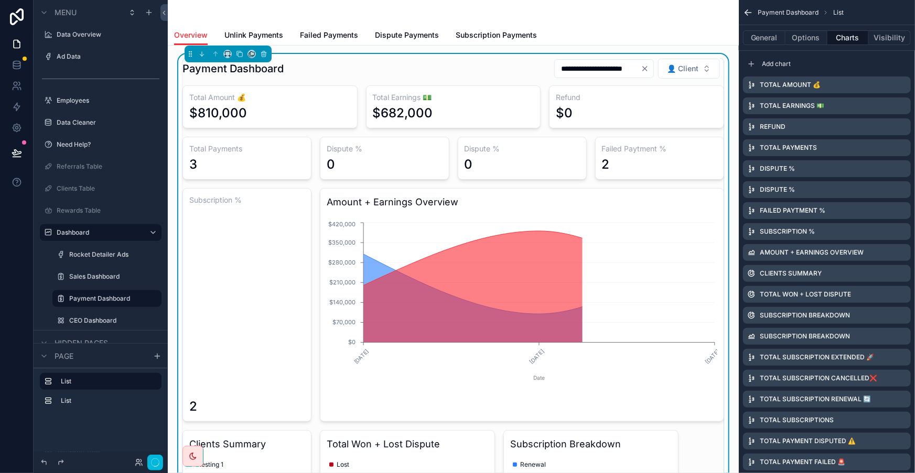
click at [0, 0] on icon "scrollable content" at bounding box center [0, 0] width 0 height 0
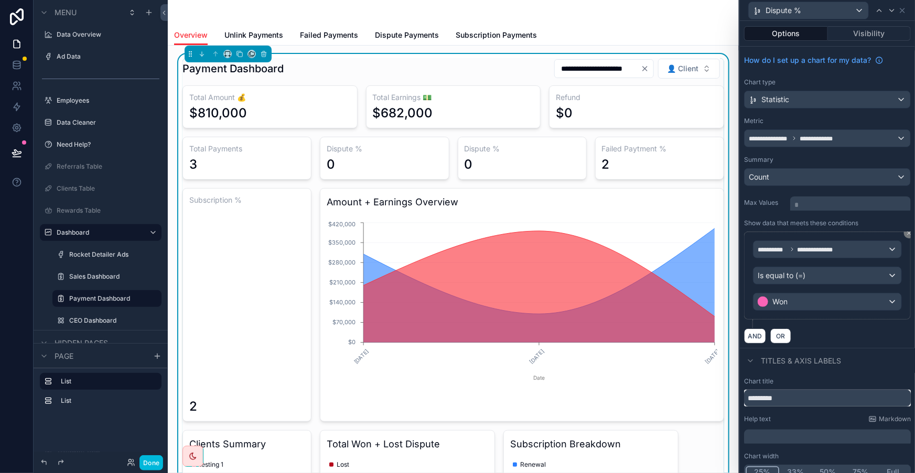
click at [806, 390] on input "*********" at bounding box center [827, 398] width 167 height 17
type input "********"
click at [903, 13] on div "Refund %" at bounding box center [827, 10] width 167 height 20
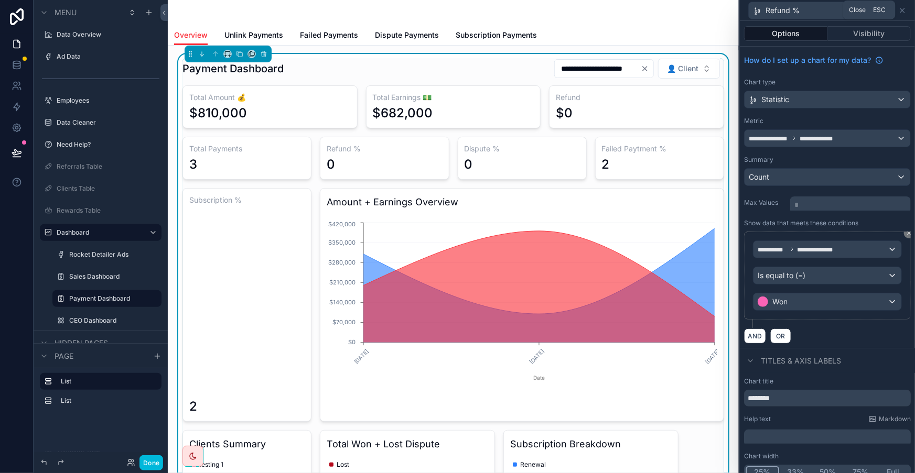
click at [904, 11] on icon at bounding box center [902, 10] width 8 height 8
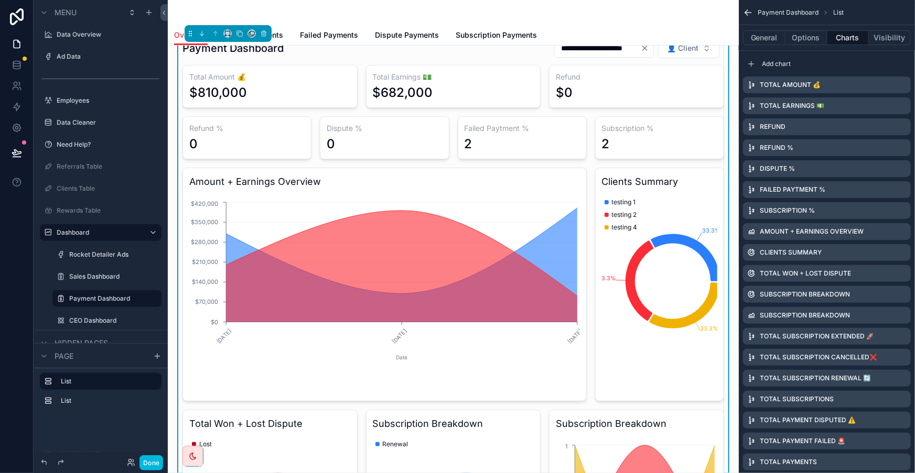
scroll to position [0, 0]
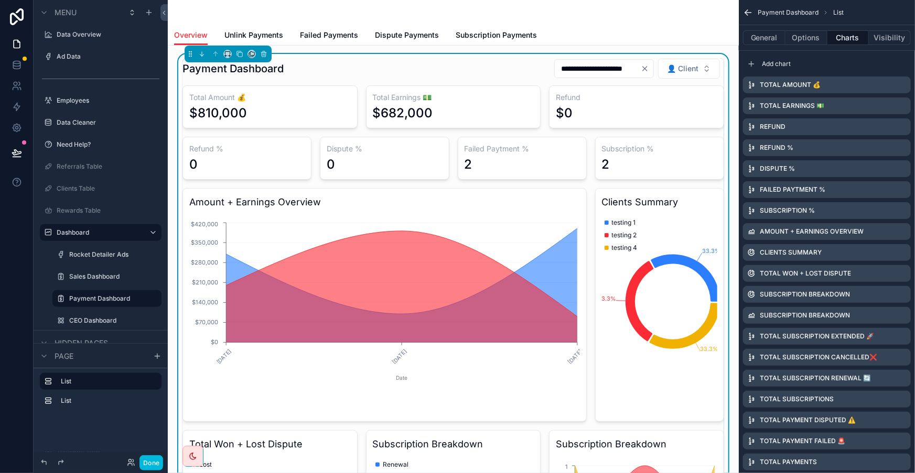
click at [274, 30] on span "Unlink Payments" at bounding box center [253, 35] width 59 height 10
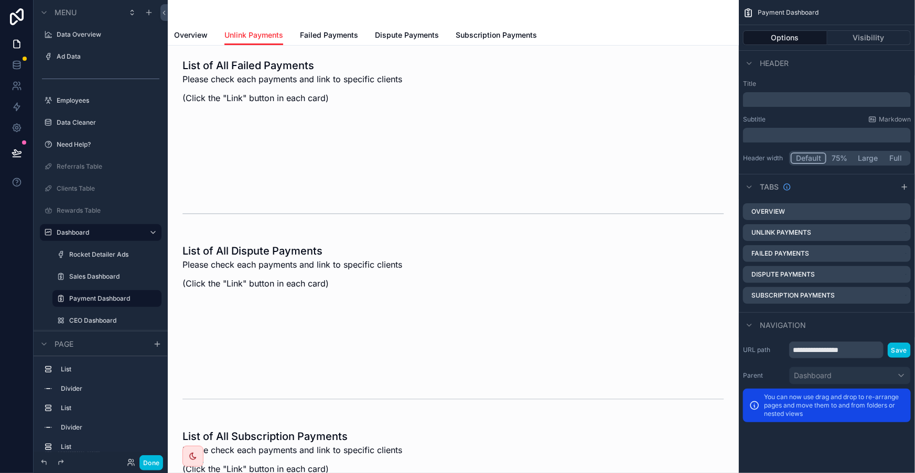
click at [411, 131] on div "scrollable content" at bounding box center [453, 121] width 554 height 134
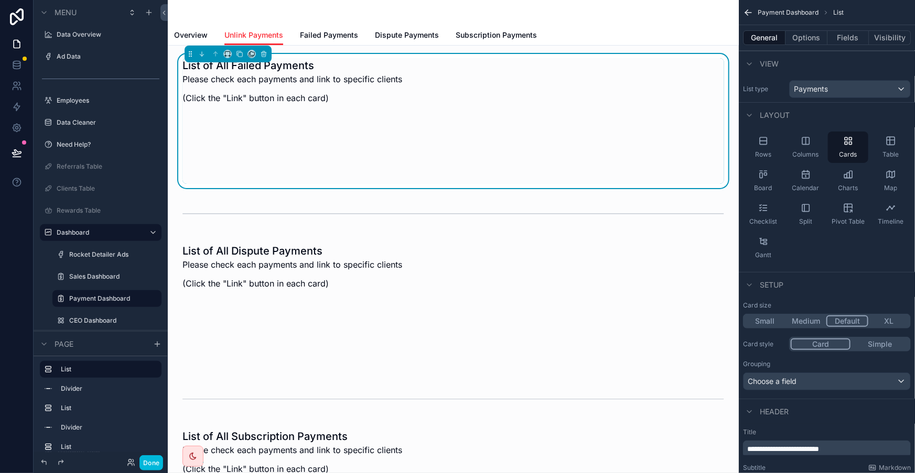
click at [384, 240] on div "scrollable content" at bounding box center [453, 307] width 554 height 134
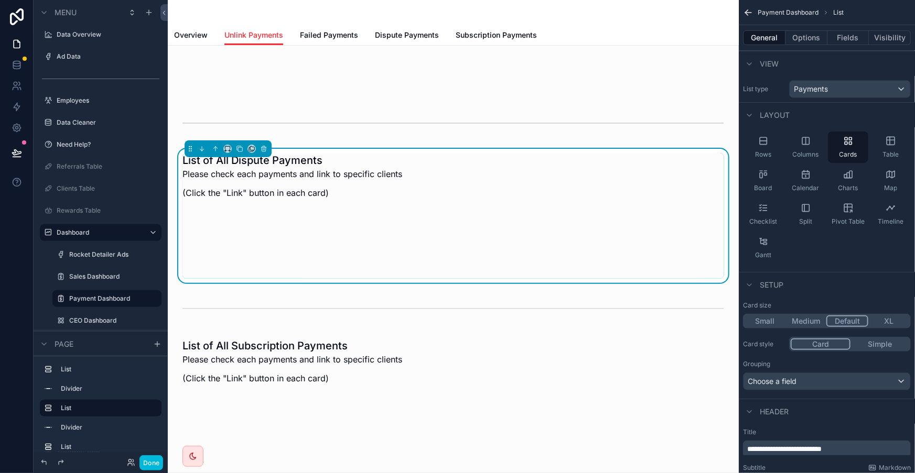
scroll to position [95, 0]
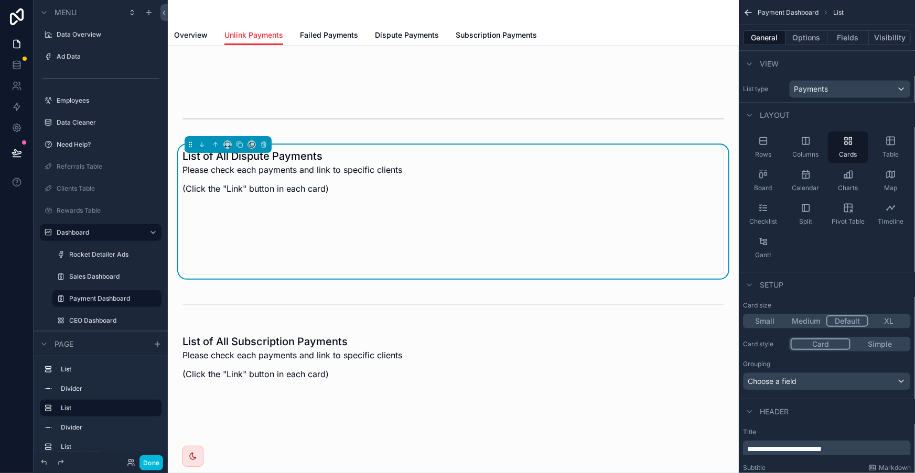
click at [349, 356] on div "scrollable content" at bounding box center [453, 397] width 554 height 134
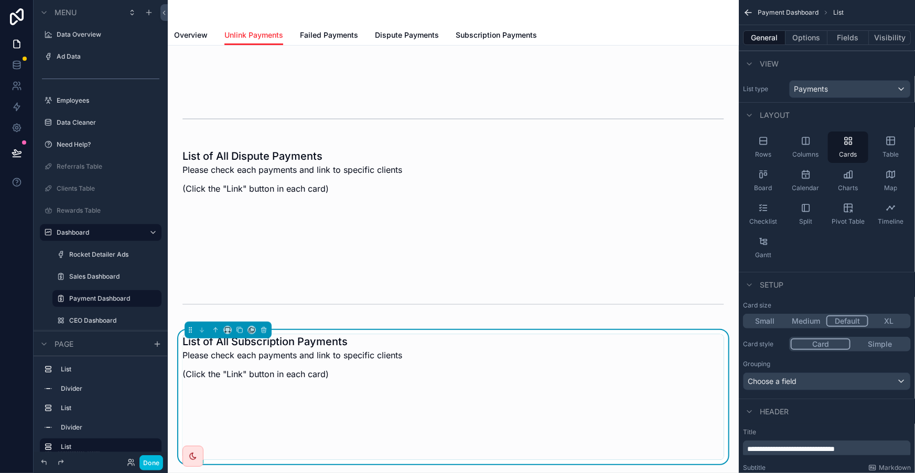
scroll to position [0, 0]
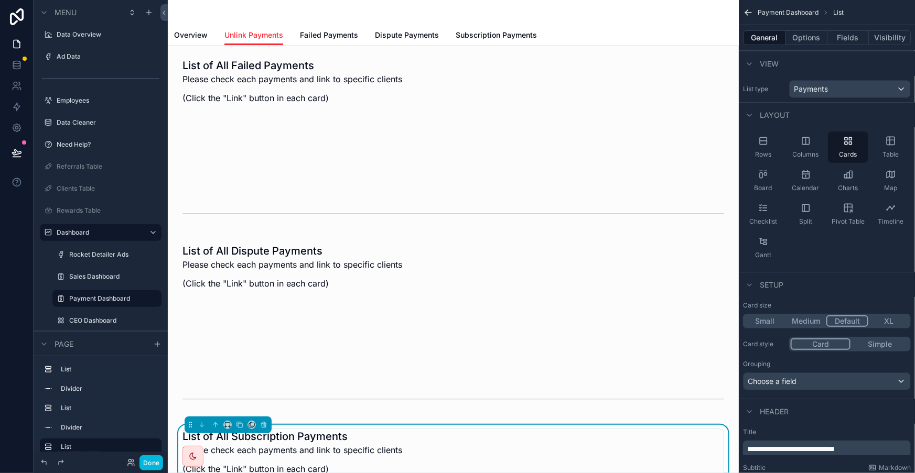
click at [325, 35] on span "Failed Payments" at bounding box center [329, 35] width 58 height 10
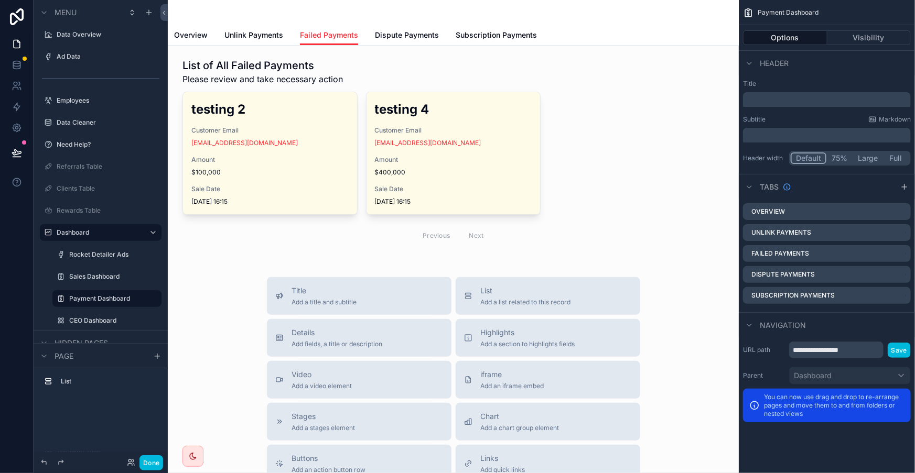
click at [375, 30] on span "Dispute Payments" at bounding box center [407, 35] width 64 height 10
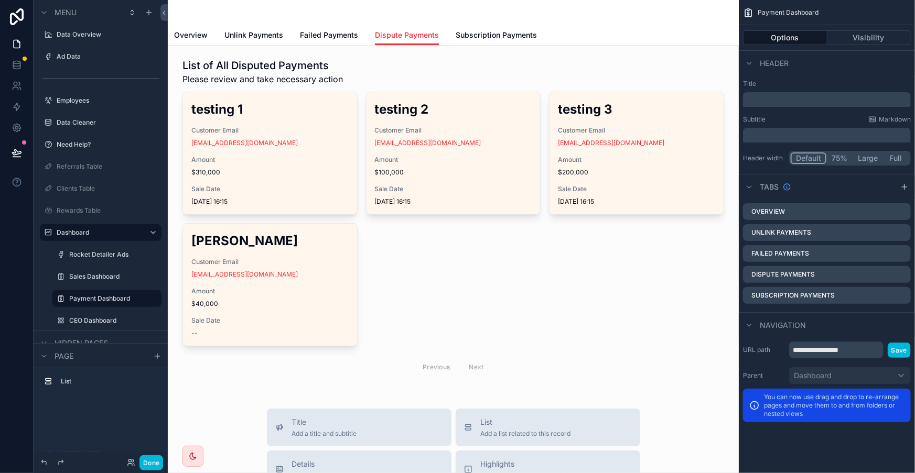
click at [469, 32] on span "Subscription Payments" at bounding box center [495, 35] width 81 height 10
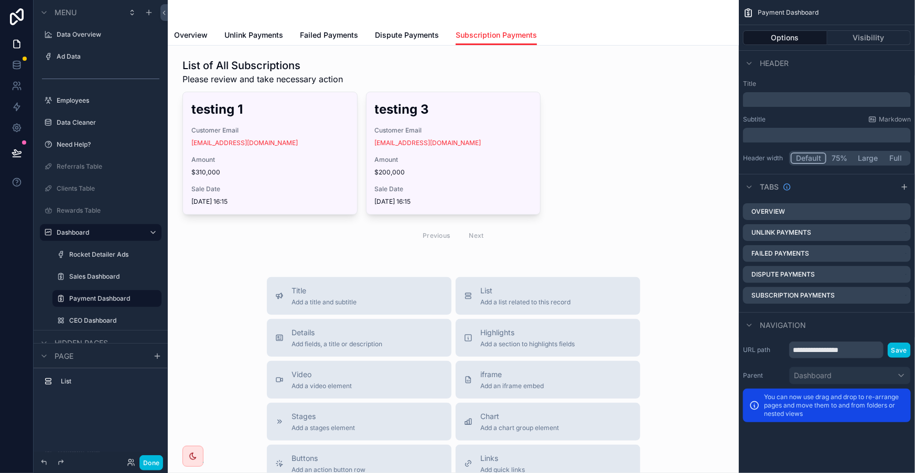
click at [251, 30] on span "Unlink Payments" at bounding box center [253, 35] width 59 height 10
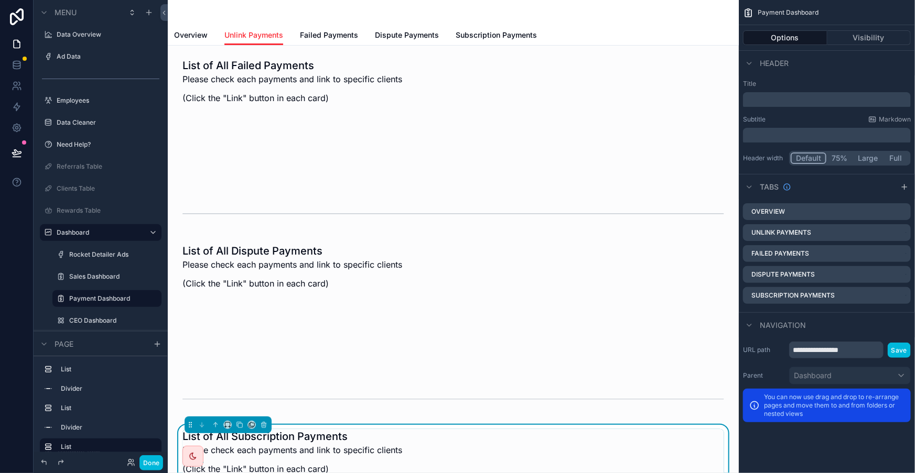
click at [200, 30] on span "Overview" at bounding box center [191, 35] width 34 height 10
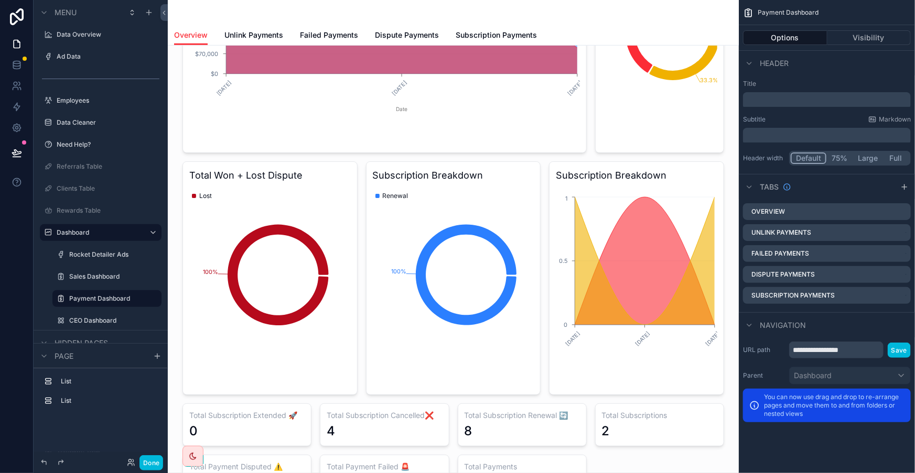
scroll to position [286, 0]
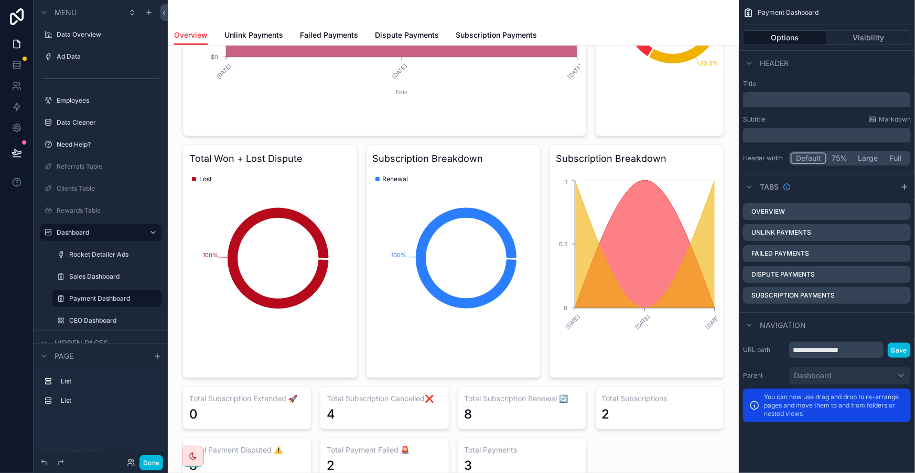
click at [645, 216] on div "scrollable content" at bounding box center [453, 126] width 554 height 717
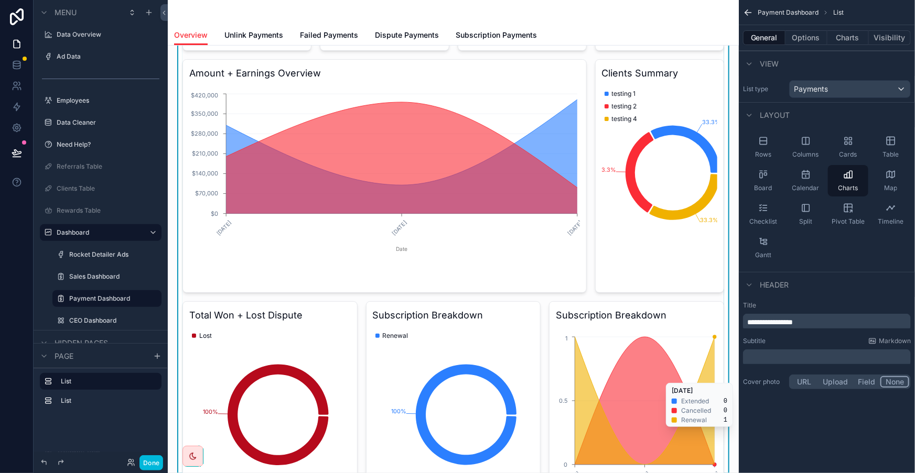
scroll to position [143, 0]
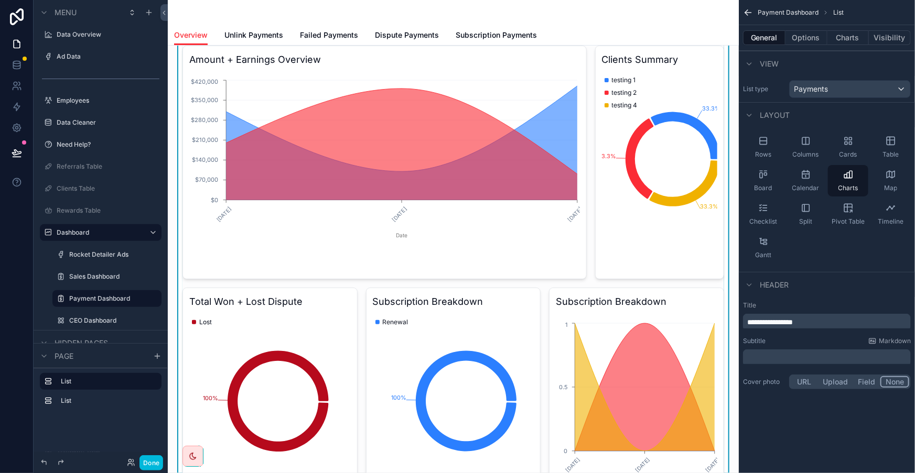
click at [859, 36] on button "Charts" at bounding box center [848, 37] width 42 height 15
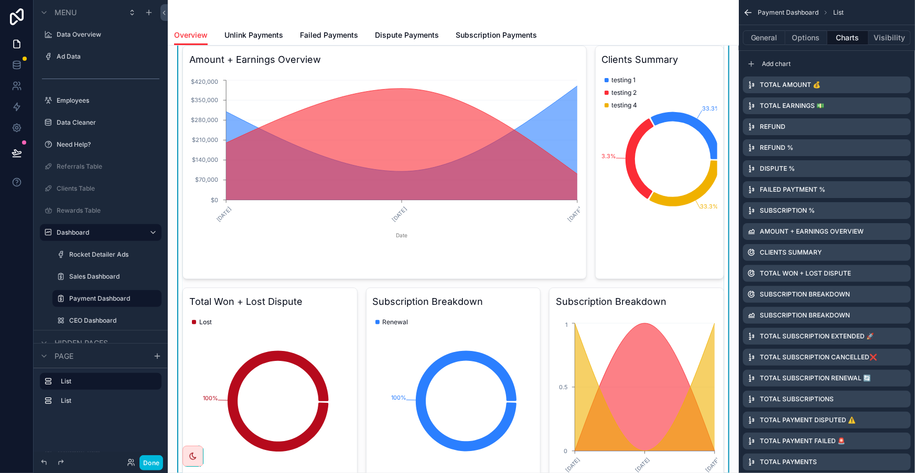
click at [906, 316] on div "scrollable content" at bounding box center [906, 316] width 0 height 0
click at [0, 0] on icon "scrollable content" at bounding box center [0, 0] width 0 height 0
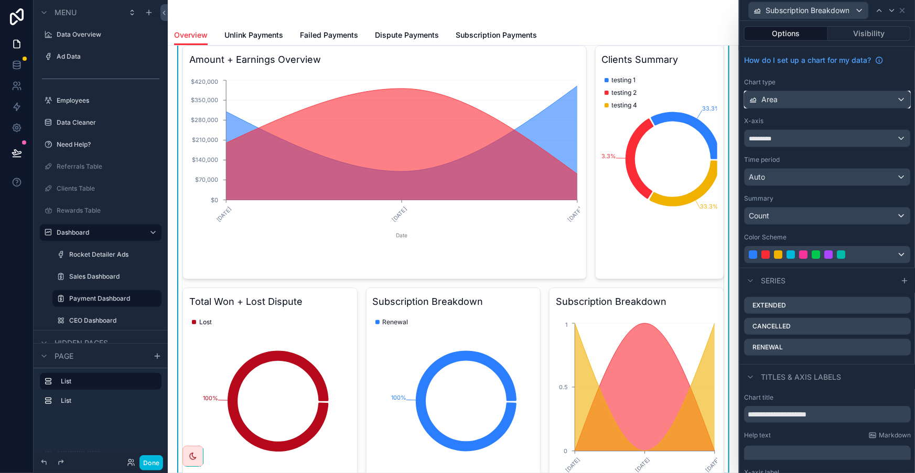
click at [841, 91] on div "Area" at bounding box center [827, 99] width 166 height 17
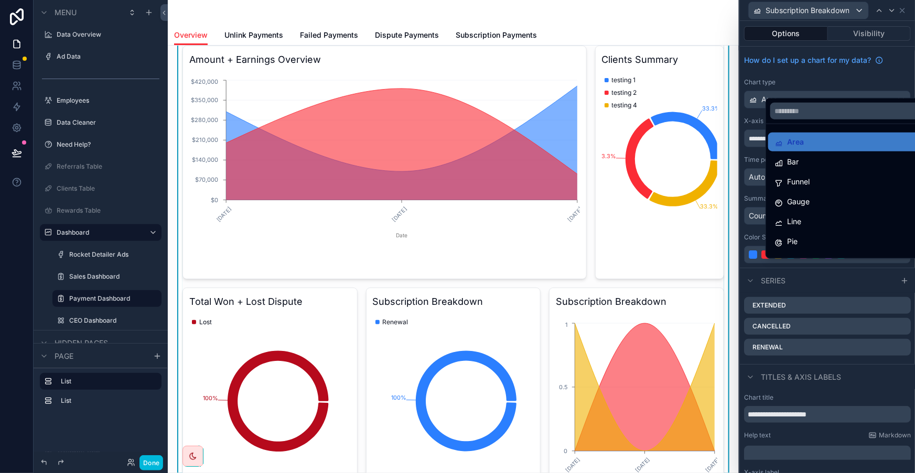
click at [843, 156] on div "Bar" at bounding box center [846, 162] width 145 height 13
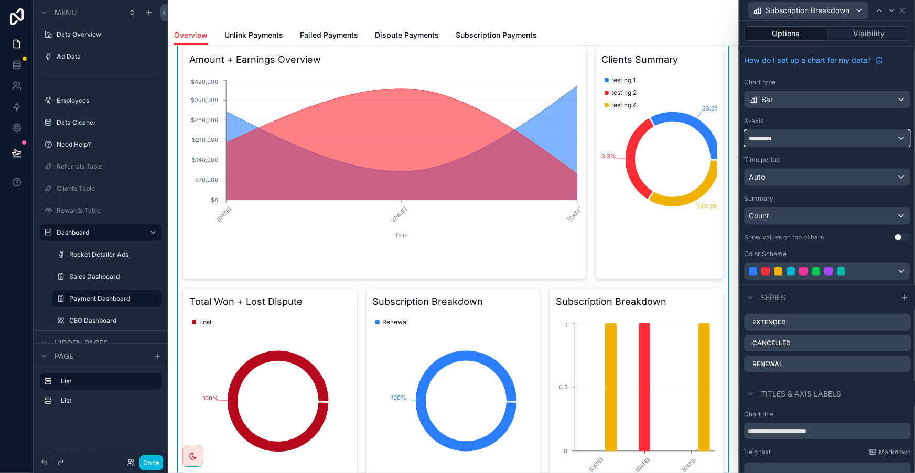
click at [805, 130] on div "*********" at bounding box center [827, 138] width 166 height 17
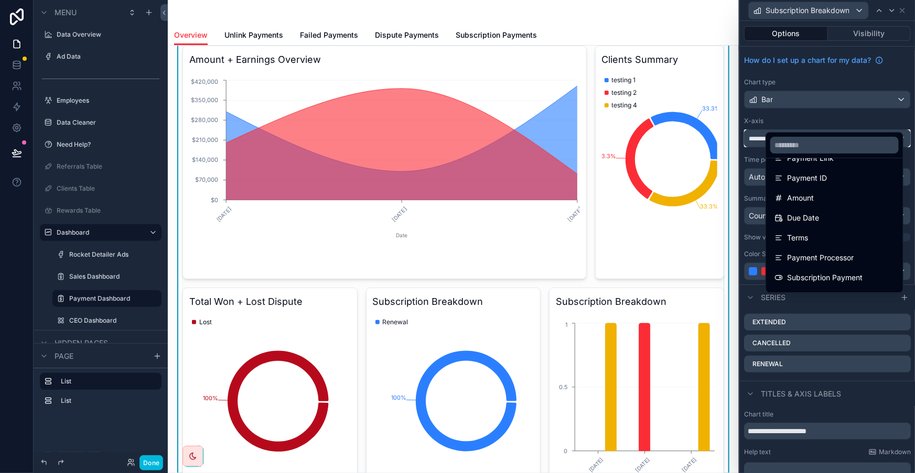
scroll to position [333, 0]
click at [838, 115] on div at bounding box center [827, 236] width 175 height 473
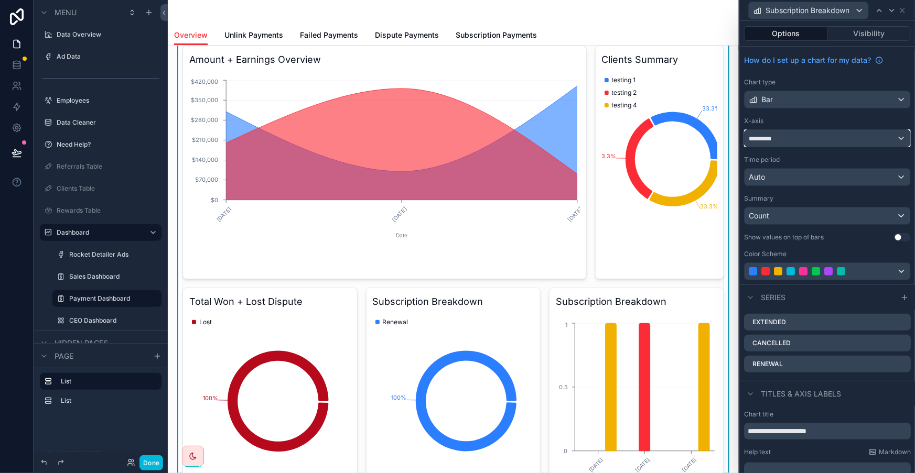
click at [837, 129] on button "*********" at bounding box center [827, 138] width 167 height 18
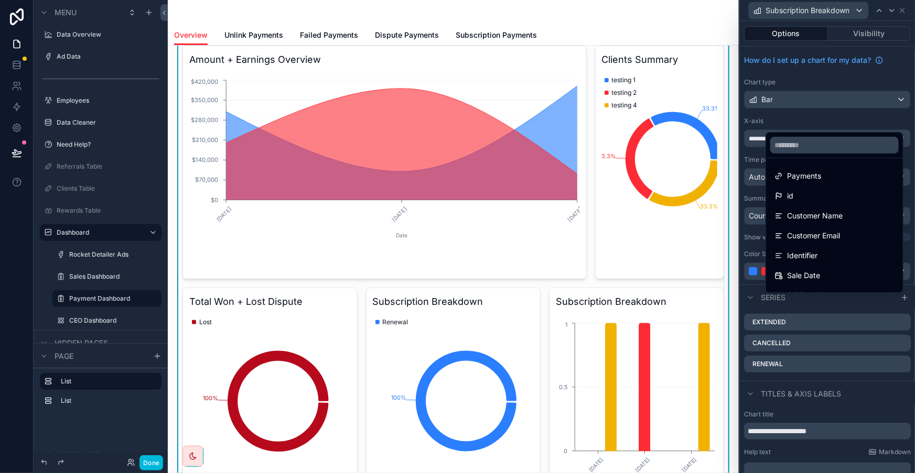
click at [848, 111] on div at bounding box center [827, 236] width 175 height 473
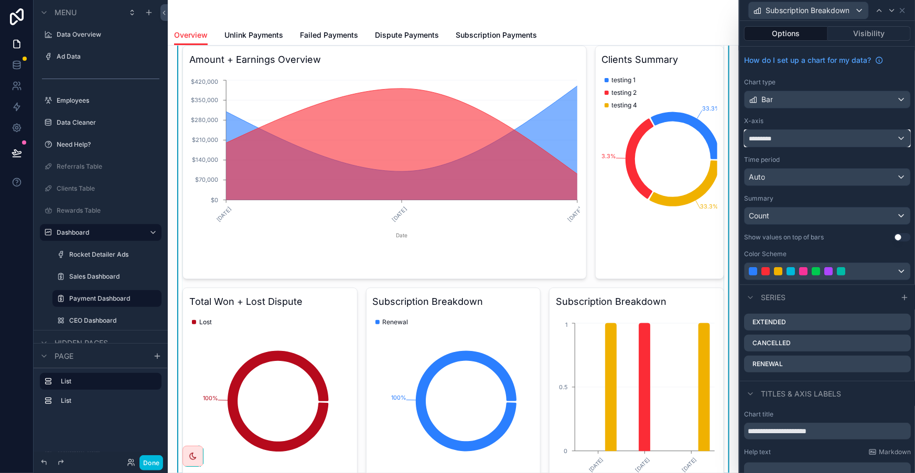
click at [826, 130] on div "*********" at bounding box center [827, 138] width 166 height 17
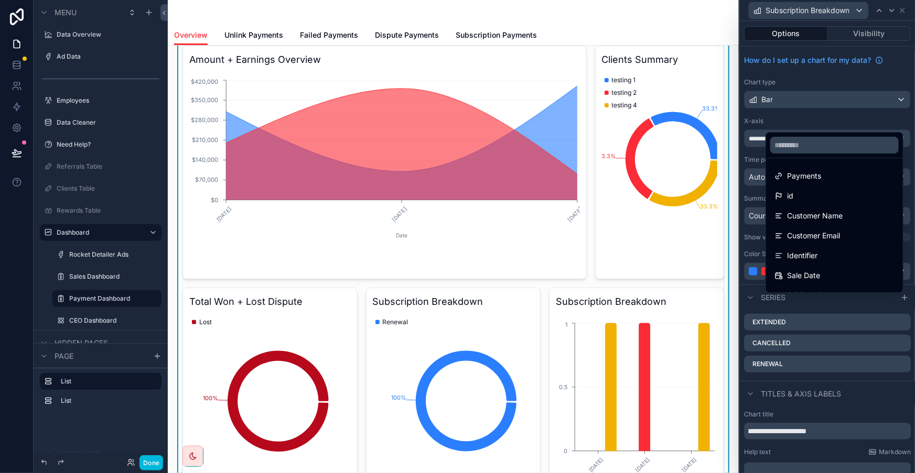
click at [817, 120] on div at bounding box center [827, 236] width 175 height 473
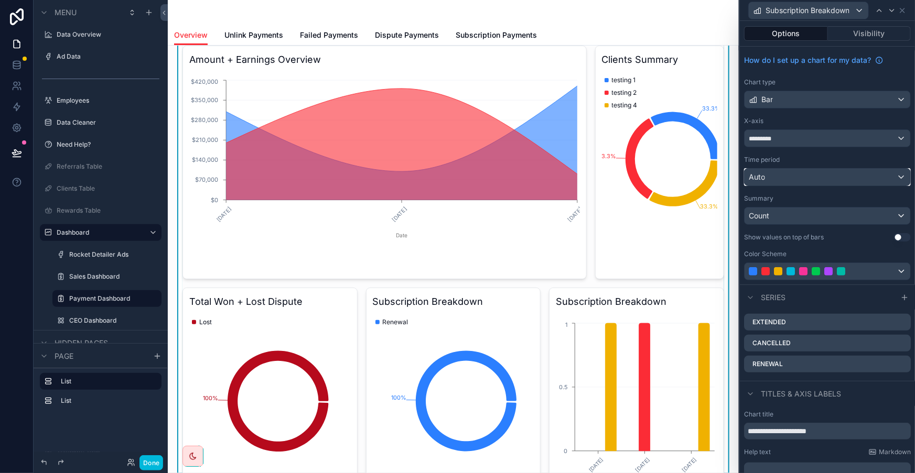
click at [817, 169] on div "Auto" at bounding box center [827, 177] width 166 height 17
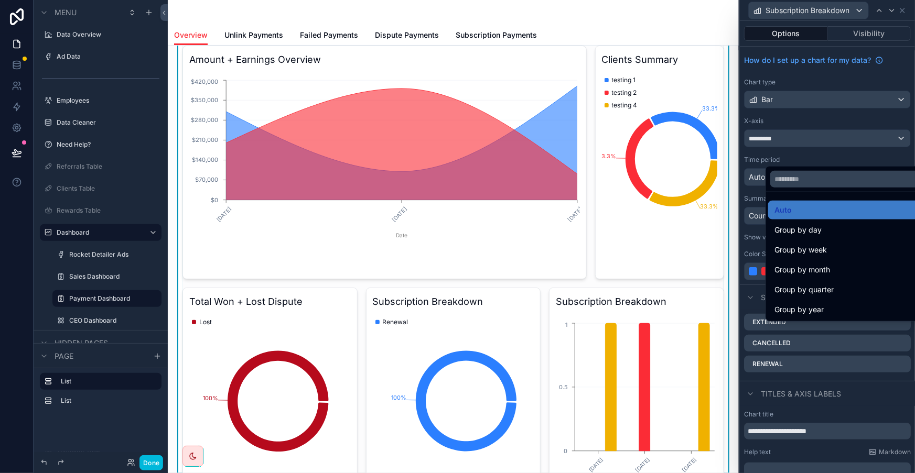
click at [819, 145] on div at bounding box center [827, 236] width 175 height 473
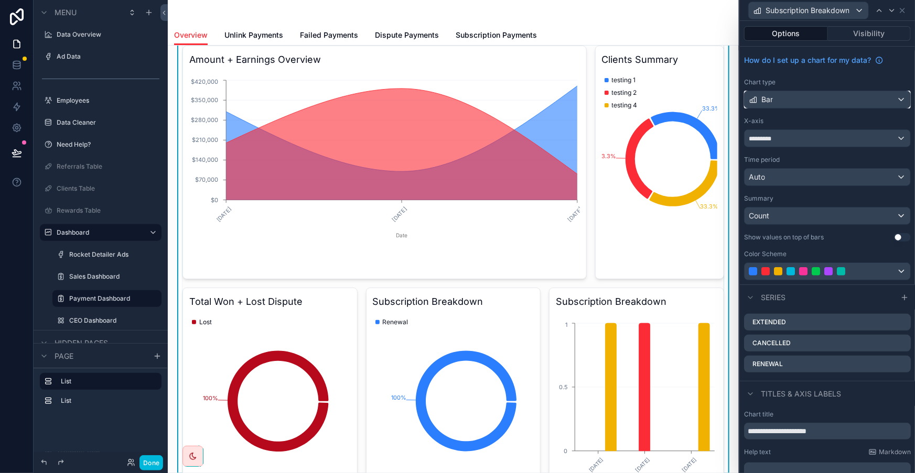
click at [842, 91] on div "Bar" at bounding box center [827, 99] width 166 height 17
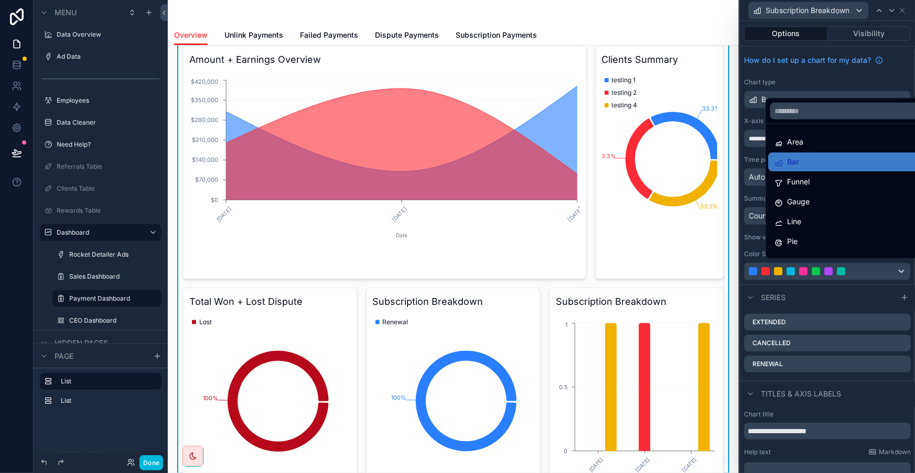
click at [815, 235] on div "Pie" at bounding box center [846, 241] width 145 height 13
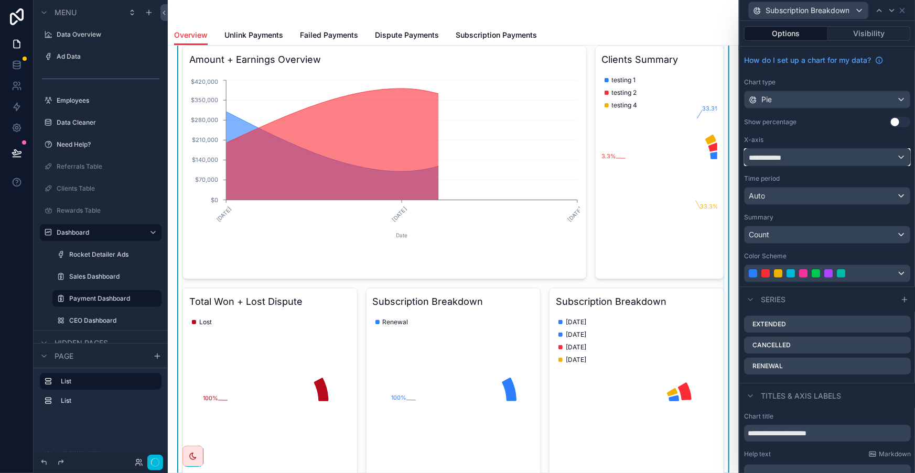
click at [831, 149] on div "**********" at bounding box center [827, 157] width 166 height 17
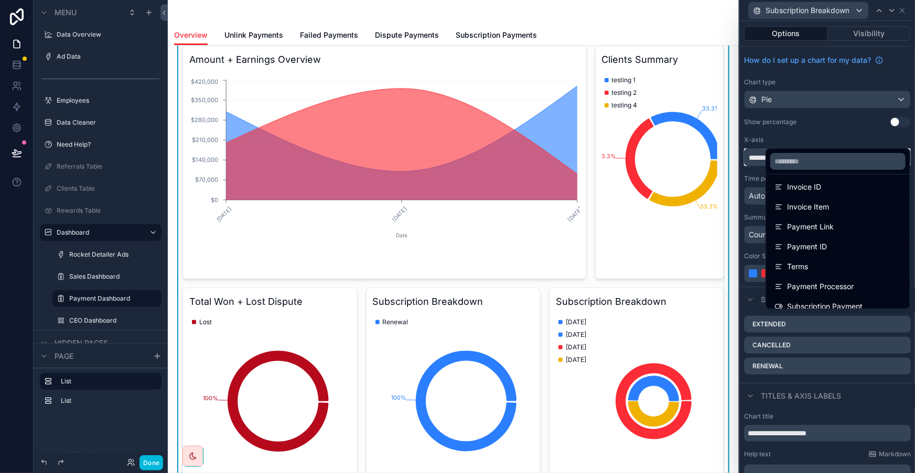
scroll to position [238, 0]
click at [833, 219] on ul "Payments Customer Name Customer Email Identifier Ad Spend Payment Disputed Disp…" at bounding box center [838, 242] width 144 height 134
click at [833, 264] on div "Payment Processor" at bounding box center [837, 273] width 139 height 19
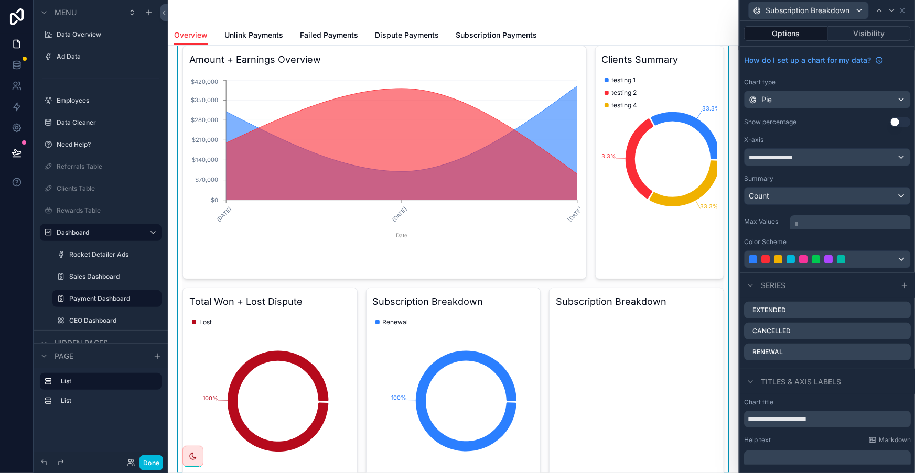
click at [0, 0] on icon at bounding box center [0, 0] width 0 height 0
click at [896, 277] on icon at bounding box center [896, 276] width 0 height 2
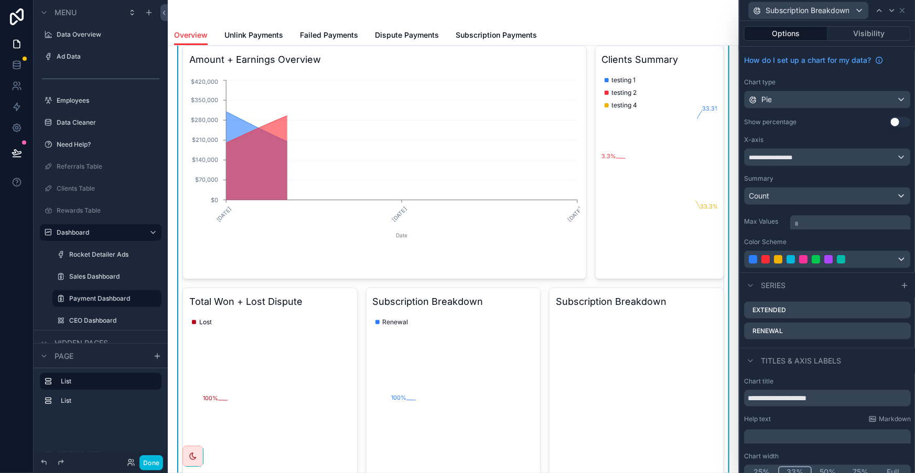
click at [0, 0] on icon at bounding box center [0, 0] width 0 height 0
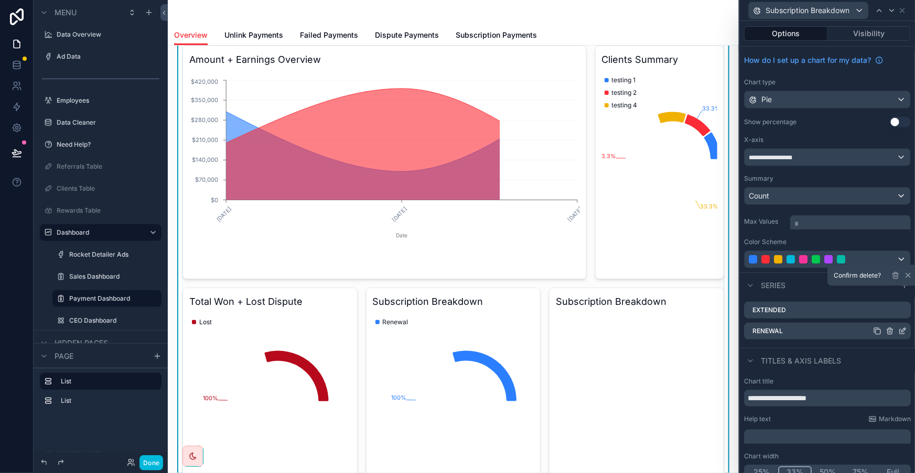
click at [893, 274] on icon at bounding box center [896, 274] width 6 height 0
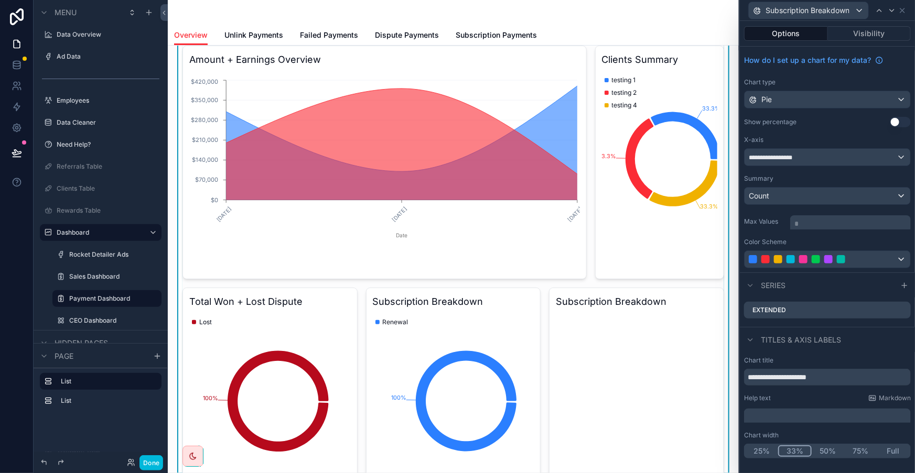
click at [906, 310] on div at bounding box center [906, 310] width 0 height 0
click at [0, 0] on icon at bounding box center [0, 0] width 0 height 0
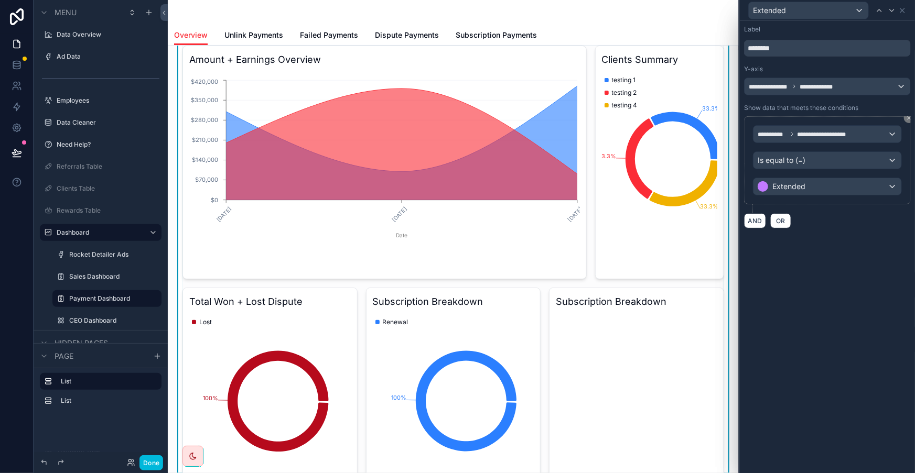
click at [911, 115] on icon at bounding box center [909, 118] width 6 height 6
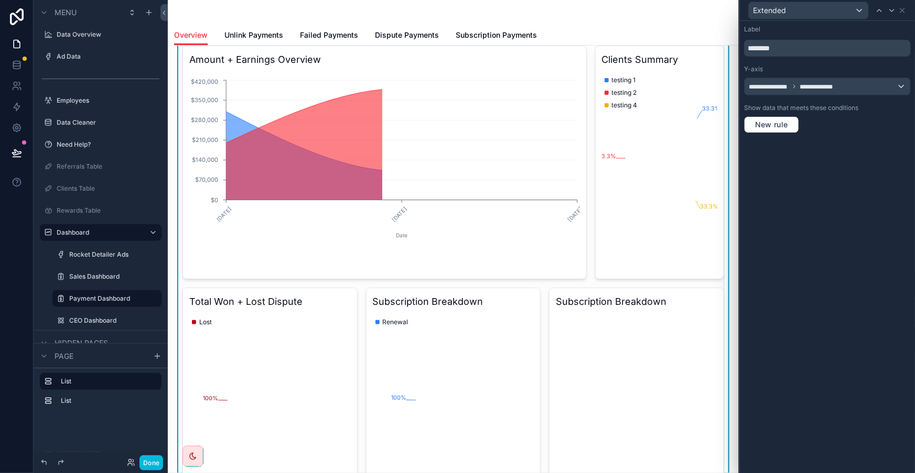
click at [900, 65] on div "**********" at bounding box center [827, 80] width 167 height 30
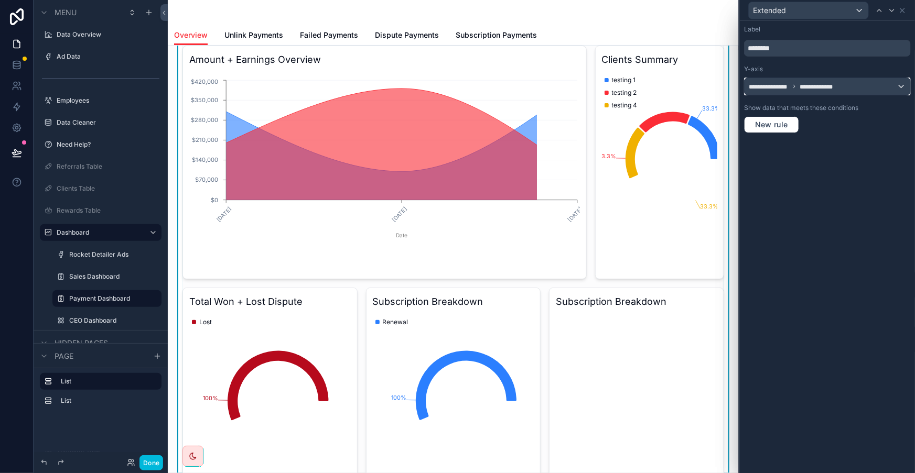
click at [888, 78] on div "**********" at bounding box center [827, 86] width 166 height 17
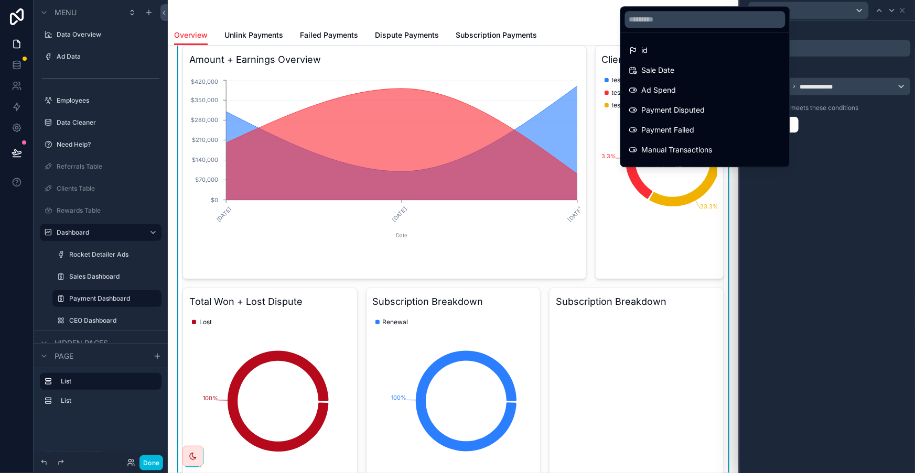
click at [706, 47] on div "id" at bounding box center [705, 50] width 152 height 13
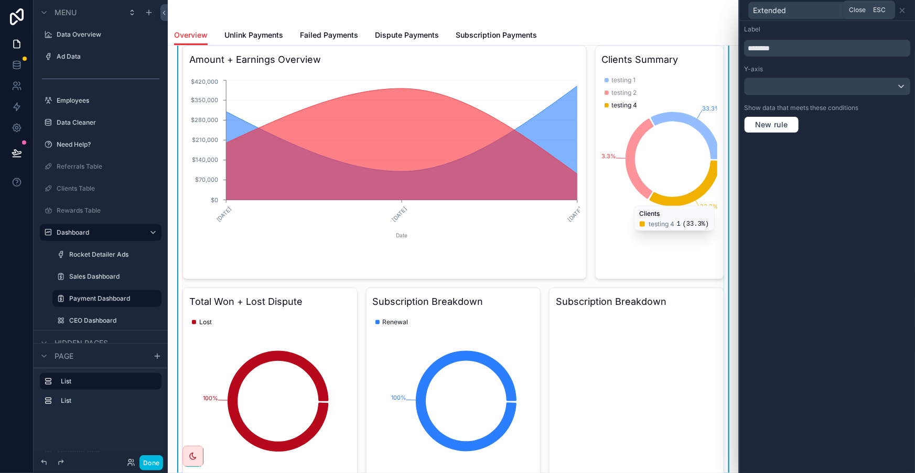
click at [906, 7] on icon at bounding box center [902, 10] width 8 height 8
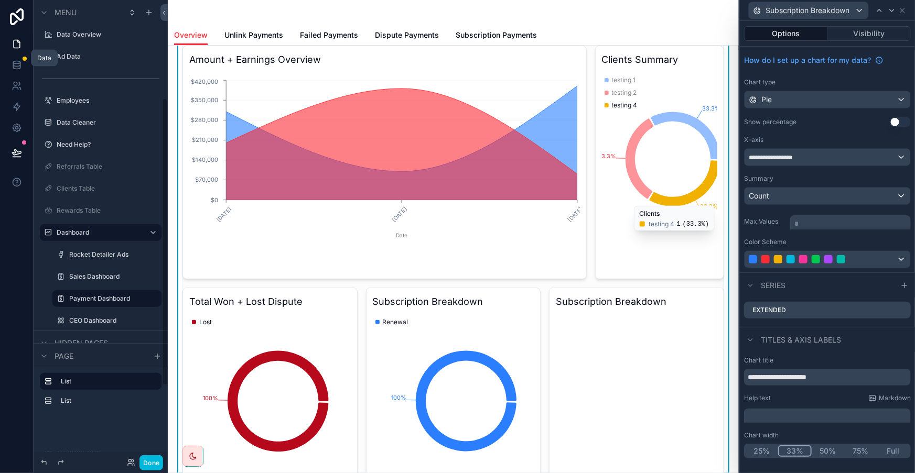
click at [25, 58] on link at bounding box center [16, 65] width 33 height 21
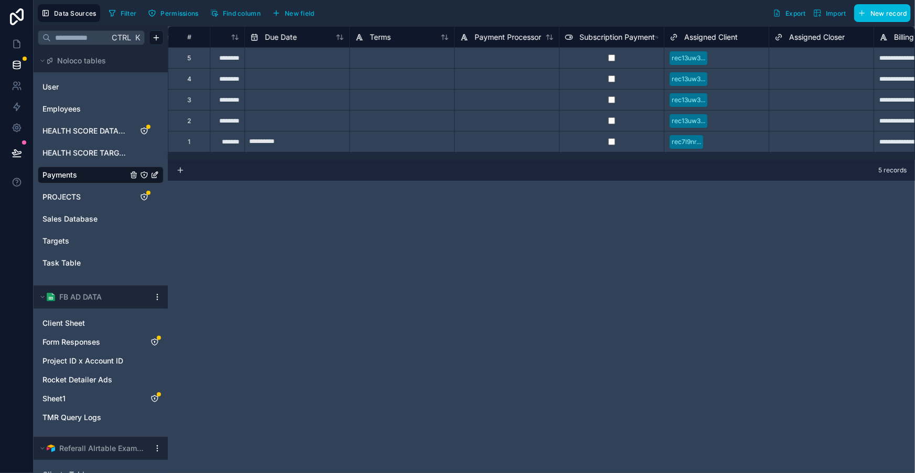
scroll to position [0, 1637]
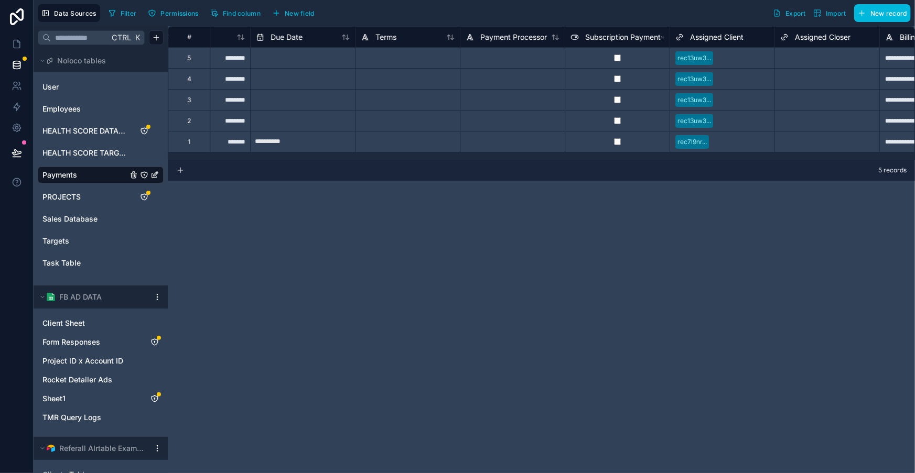
click at [493, 68] on div at bounding box center [512, 78] width 105 height 21
type input "********"
click at [508, 64] on div "********" at bounding box center [512, 57] width 105 height 21
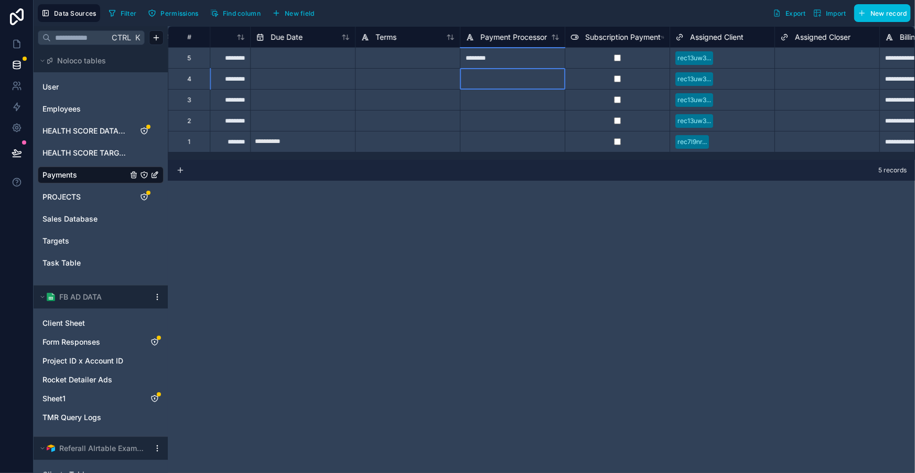
click at [492, 70] on div at bounding box center [512, 78] width 105 height 21
paste input "********"
type input "********"
click at [486, 91] on div at bounding box center [512, 99] width 105 height 21
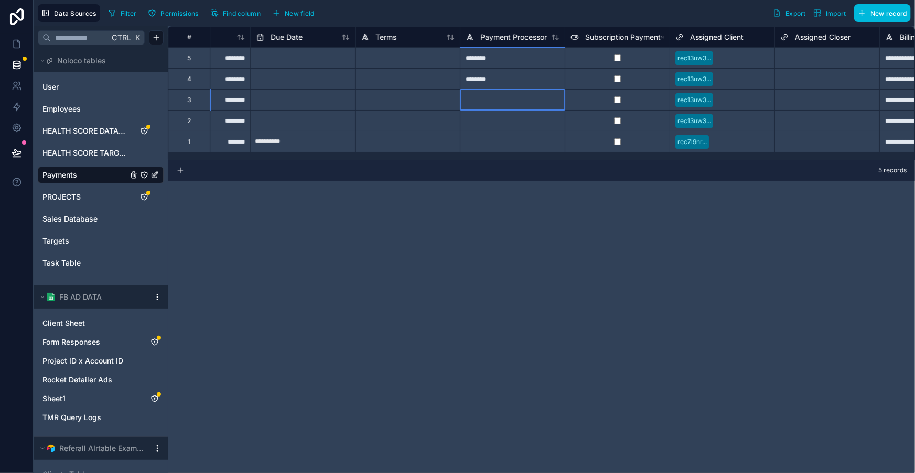
click at [486, 91] on div at bounding box center [512, 99] width 105 height 21
click at [476, 118] on div at bounding box center [512, 120] width 105 height 21
type input "********"
click at [476, 138] on div at bounding box center [512, 141] width 105 height 21
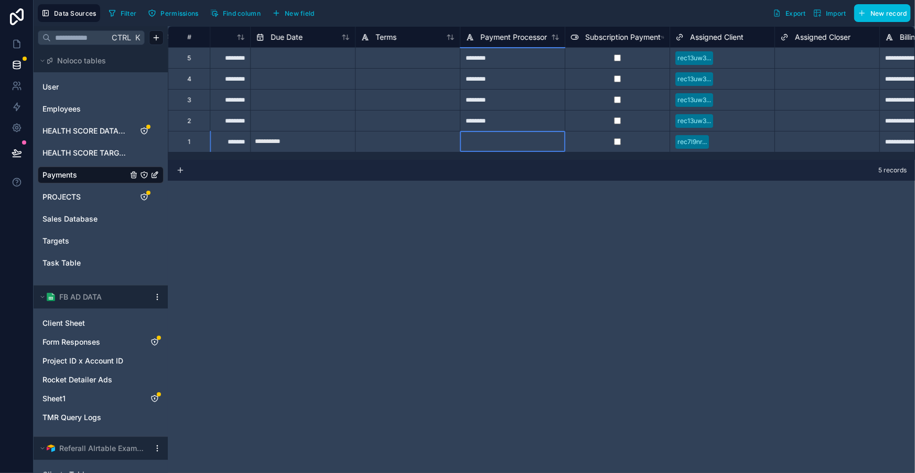
click at [476, 138] on div at bounding box center [512, 141] width 105 height 21
type input "********"
drag, startPoint x: 15, startPoint y: 42, endPoint x: 44, endPoint y: 42, distance: 28.3
click at [15, 42] on icon at bounding box center [17, 44] width 6 height 8
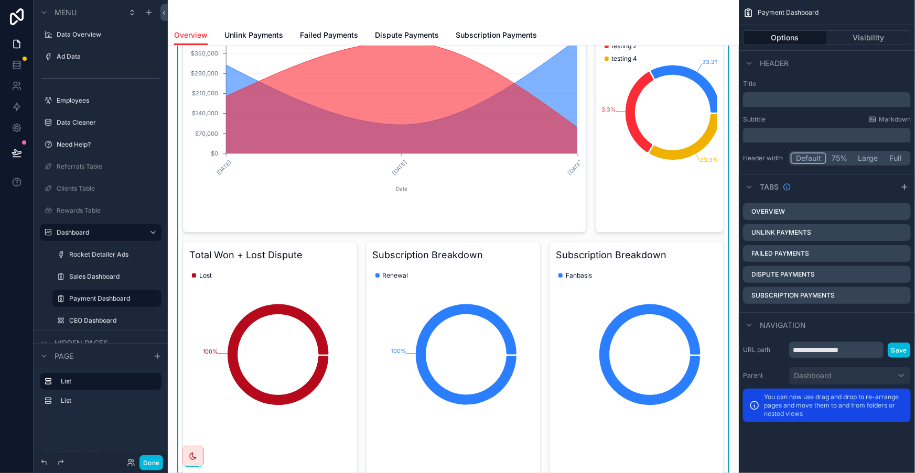
scroll to position [190, 0]
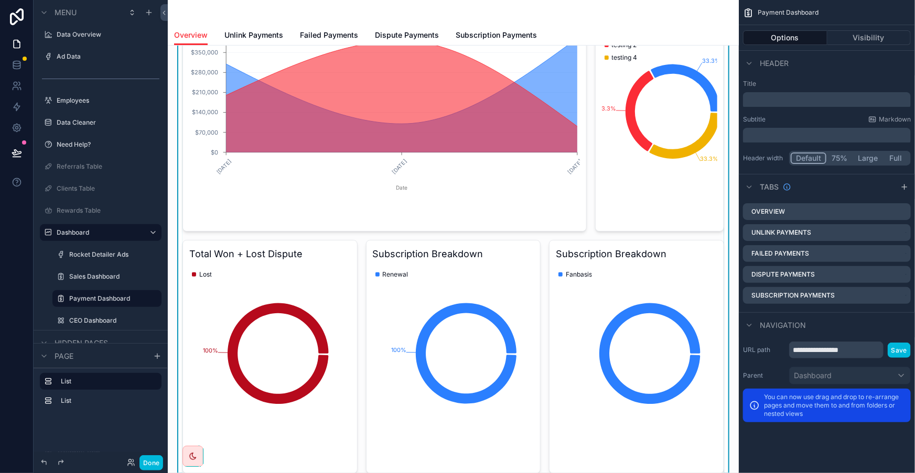
click at [600, 240] on div "Subscription Breakdown Fanbasis" at bounding box center [636, 357] width 175 height 234
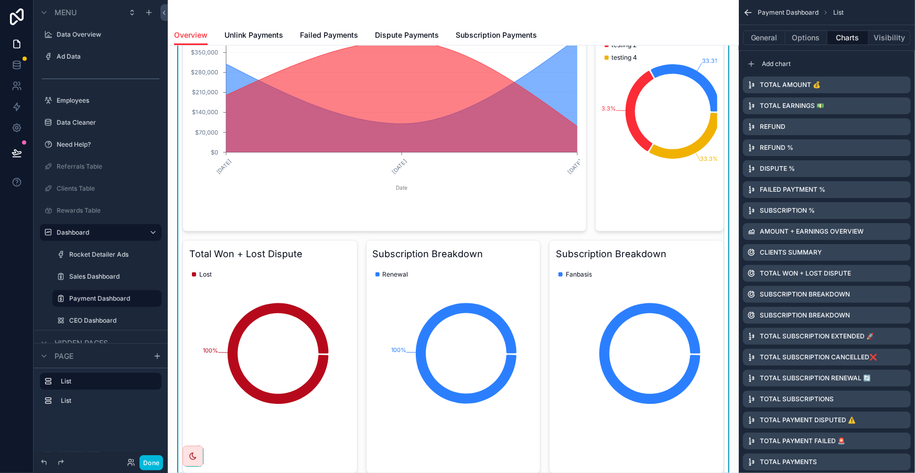
click at [0, 0] on icon "scrollable content" at bounding box center [0, 0] width 0 height 0
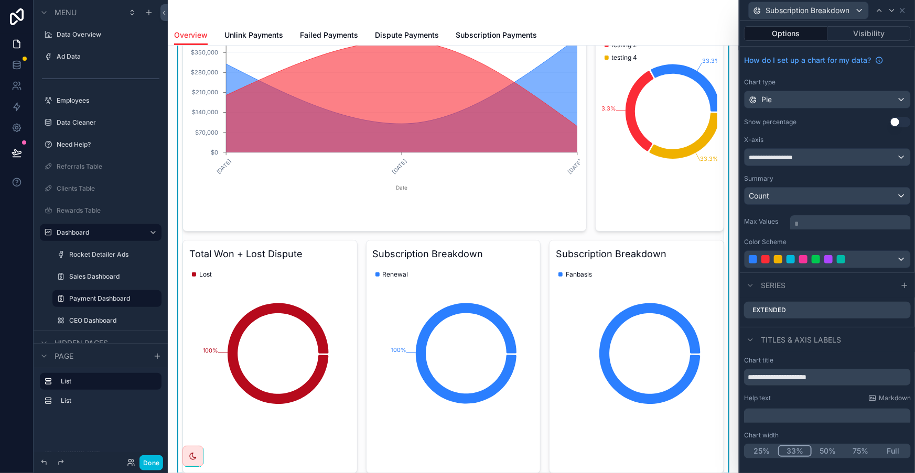
click at [0, 0] on icon at bounding box center [0, 0] width 0 height 0
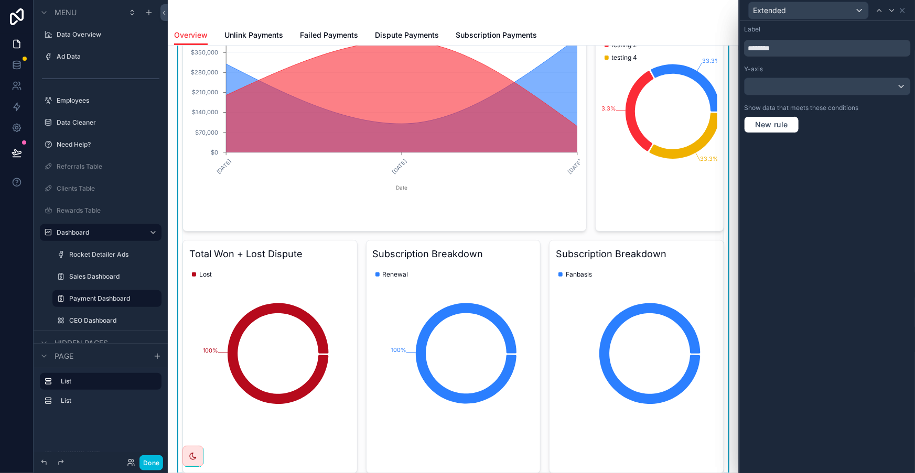
click at [789, 53] on div "Label ******** Y-axis Show data that meets these conditions New rule" at bounding box center [827, 79] width 175 height 116
click at [791, 47] on input "********" at bounding box center [827, 48] width 167 height 17
type input "**********"
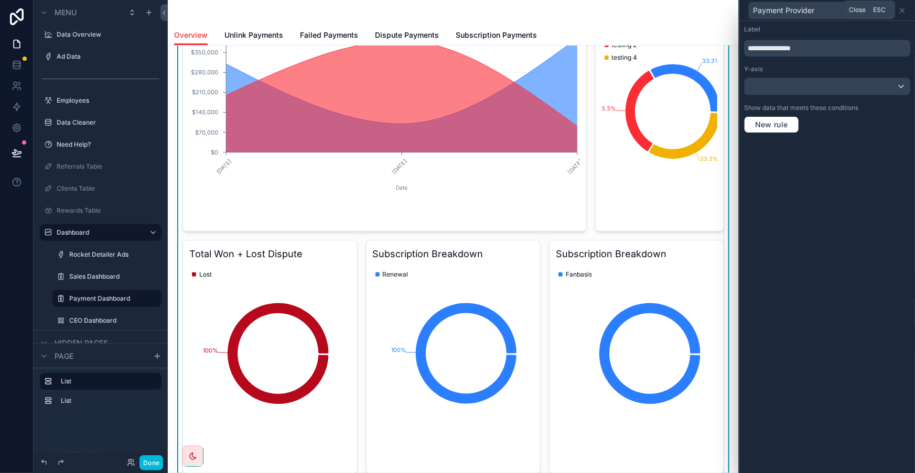
click at [906, 10] on icon at bounding box center [902, 10] width 8 height 8
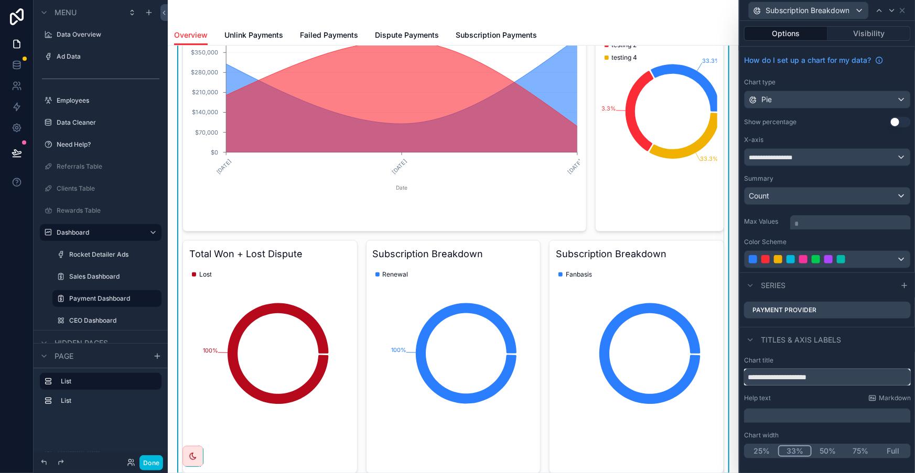
click at [827, 369] on input "**********" at bounding box center [827, 377] width 167 height 17
type input "**********"
click at [817, 188] on div "Count" at bounding box center [827, 196] width 166 height 17
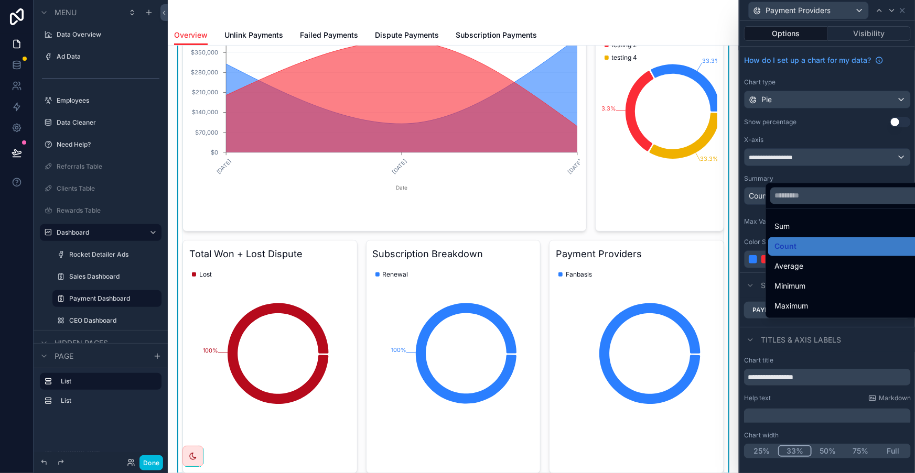
click at [833, 151] on div at bounding box center [827, 236] width 175 height 473
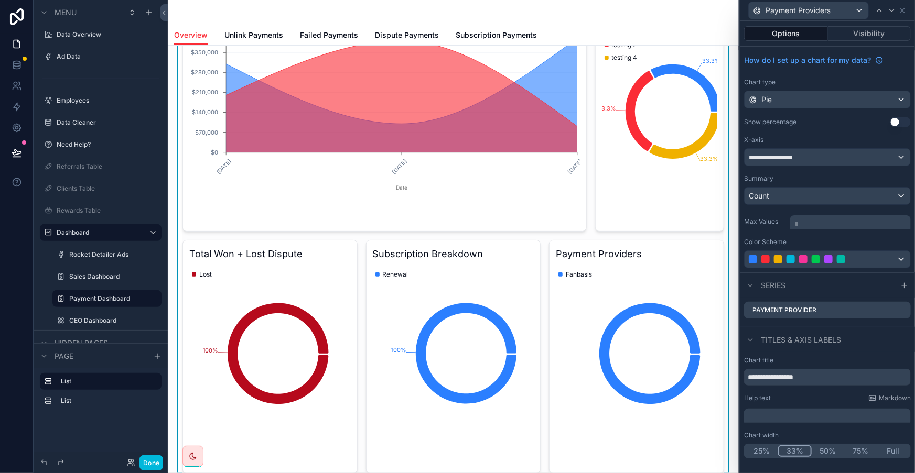
click at [896, 117] on button "Use setting" at bounding box center [899, 122] width 21 height 10
click at [881, 7] on icon at bounding box center [879, 10] width 8 height 8
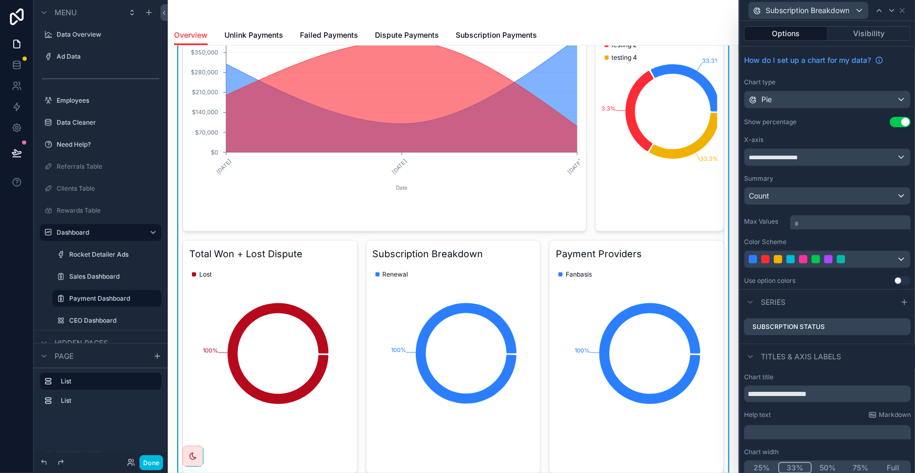
click at [0, 0] on icon at bounding box center [0, 0] width 0 height 0
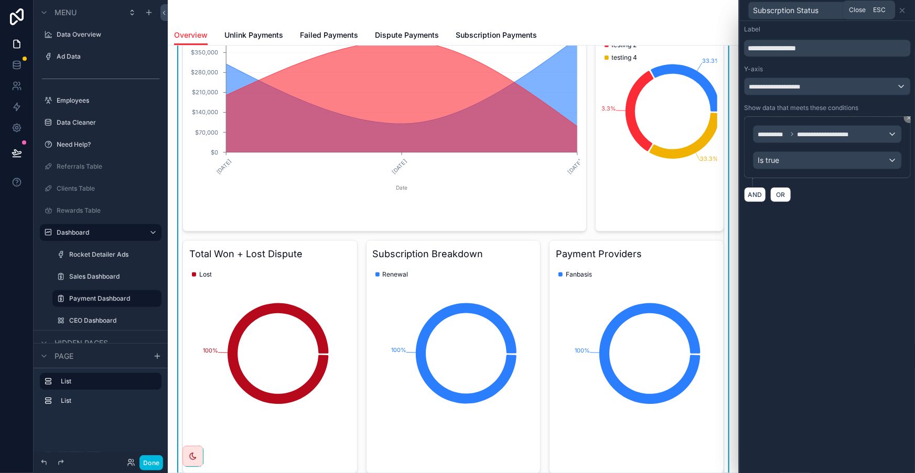
click at [906, 7] on icon at bounding box center [902, 10] width 8 height 8
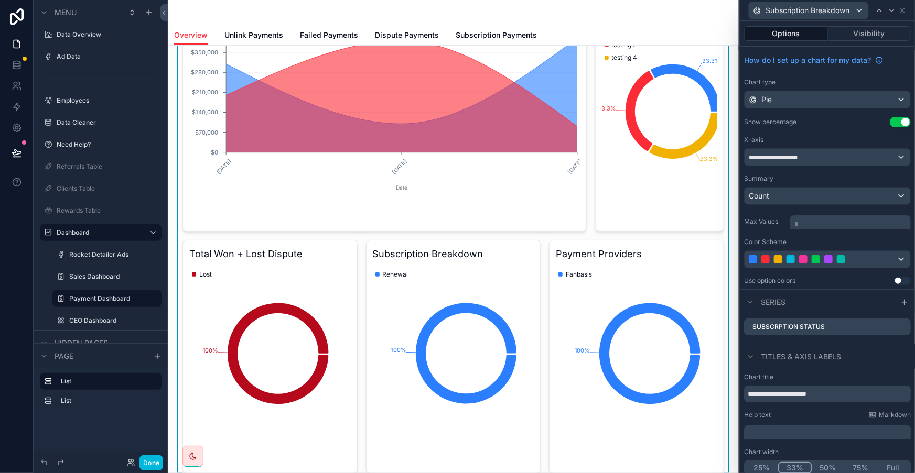
click at [0, 0] on icon at bounding box center [0, 0] width 0 height 0
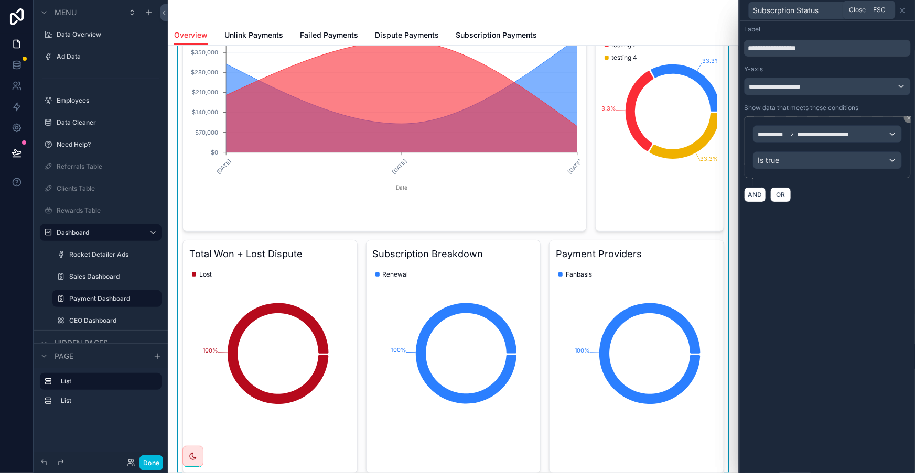
click at [903, 6] on icon at bounding box center [902, 10] width 8 height 8
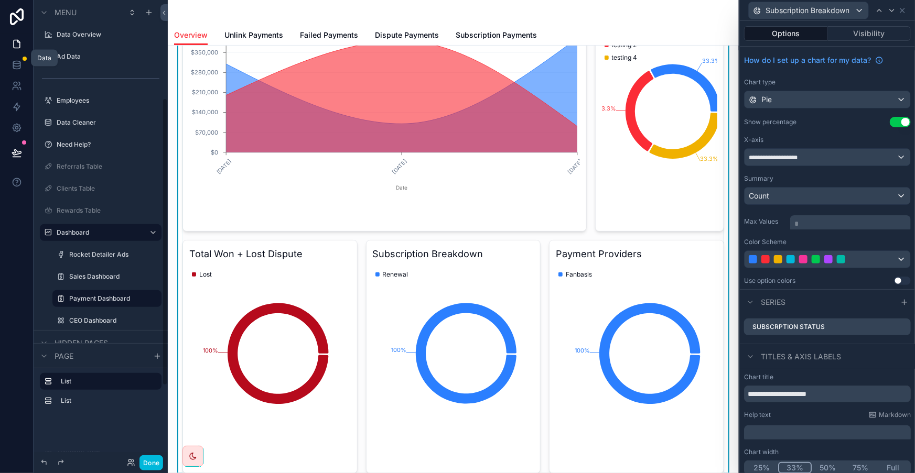
click at [23, 58] on link at bounding box center [16, 65] width 33 height 21
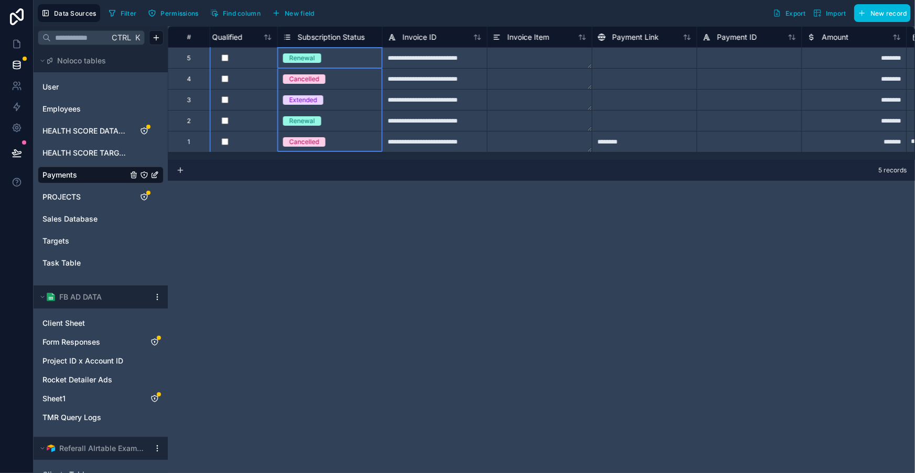
scroll to position [0, 981]
drag, startPoint x: 328, startPoint y: 60, endPoint x: 325, endPoint y: 132, distance: 72.4
click at [27, 37] on link at bounding box center [16, 44] width 33 height 21
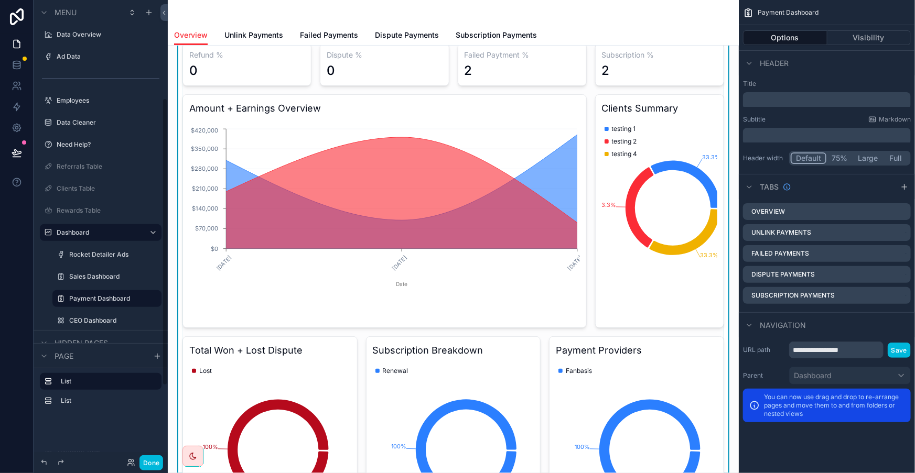
scroll to position [238, 0]
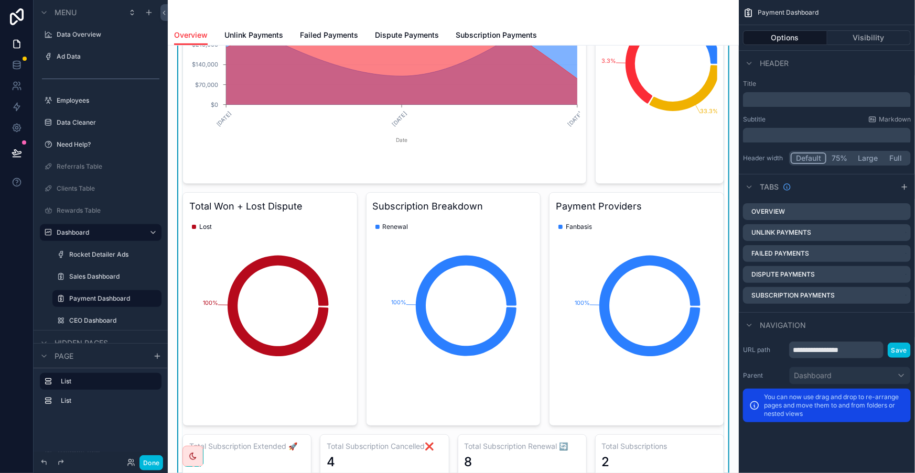
click at [448, 218] on icon "100%" at bounding box center [453, 306] width 161 height 176
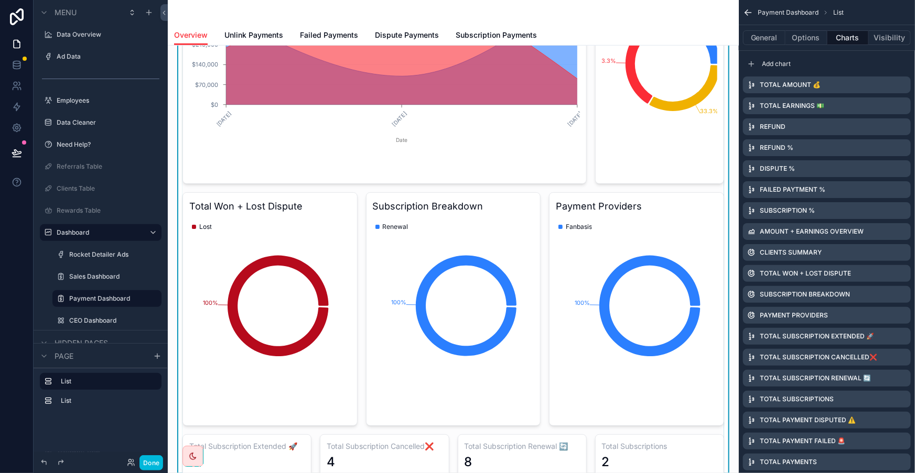
click at [489, 218] on icon "100%" at bounding box center [453, 306] width 161 height 176
click at [507, 218] on icon "100%" at bounding box center [453, 306] width 161 height 176
click at [817, 33] on button "Options" at bounding box center [806, 37] width 42 height 15
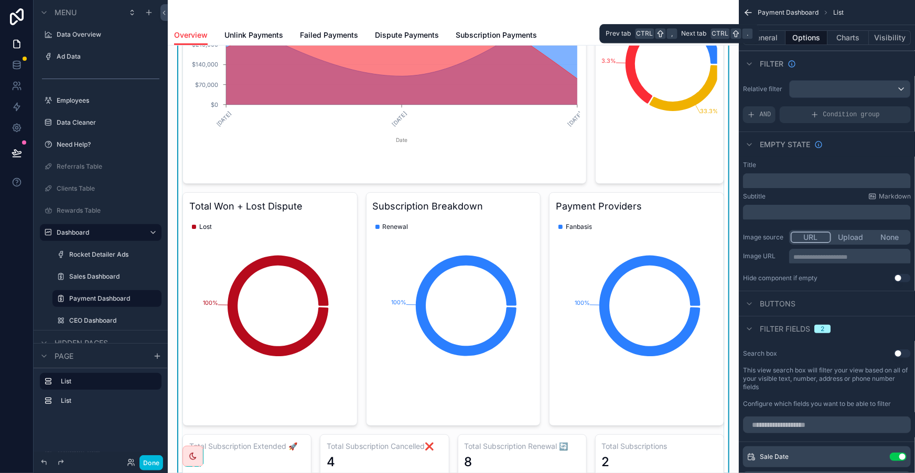
click at [785, 33] on button "General" at bounding box center [764, 37] width 42 height 15
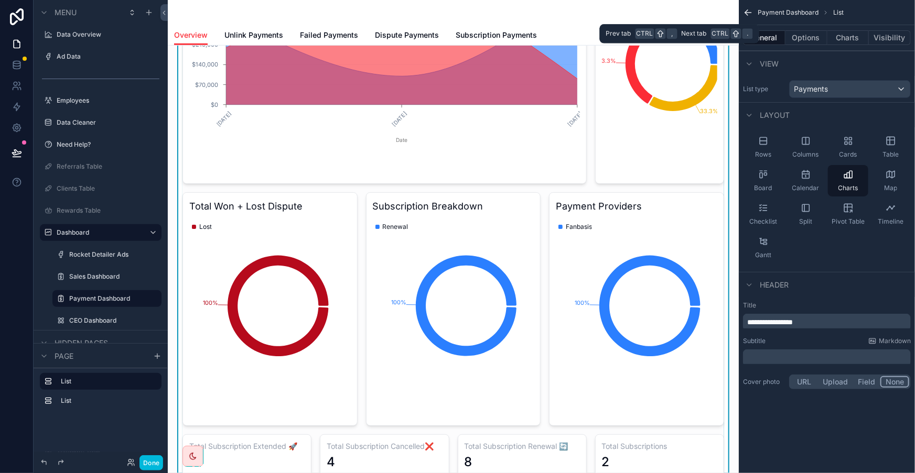
click at [854, 33] on button "Charts" at bounding box center [848, 37] width 42 height 15
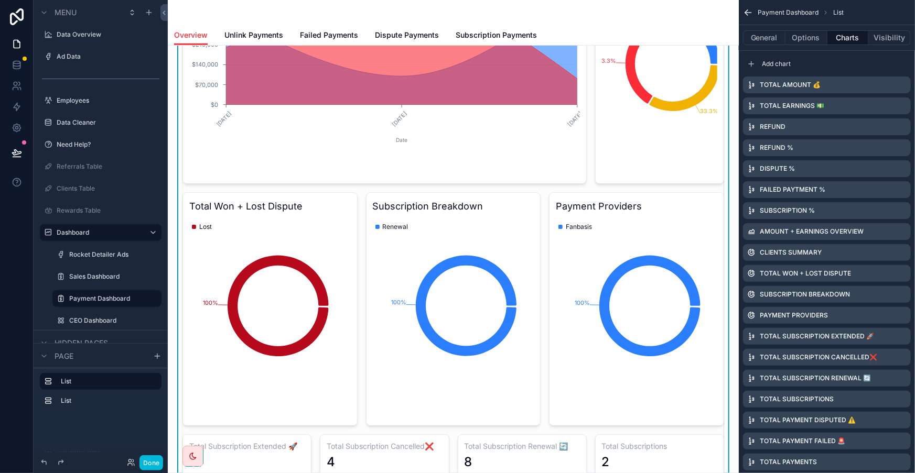
click at [0, 0] on icon "scrollable content" at bounding box center [0, 0] width 0 height 0
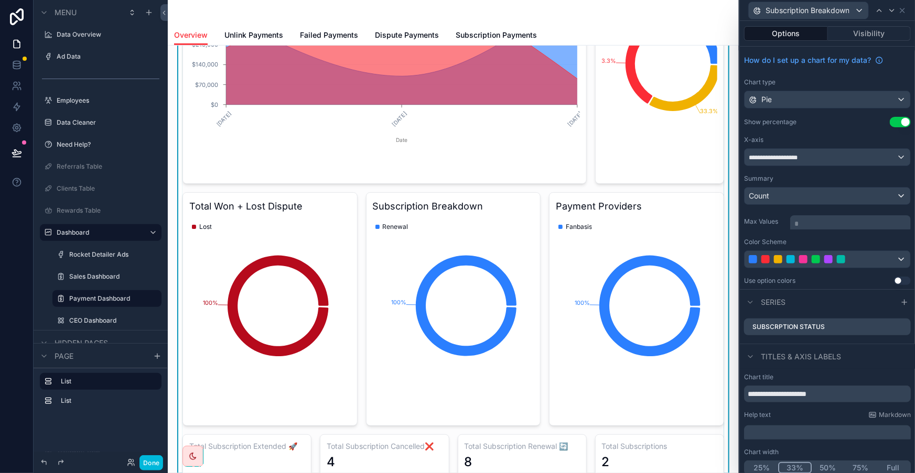
click at [0, 0] on icon at bounding box center [0, 0] width 0 height 0
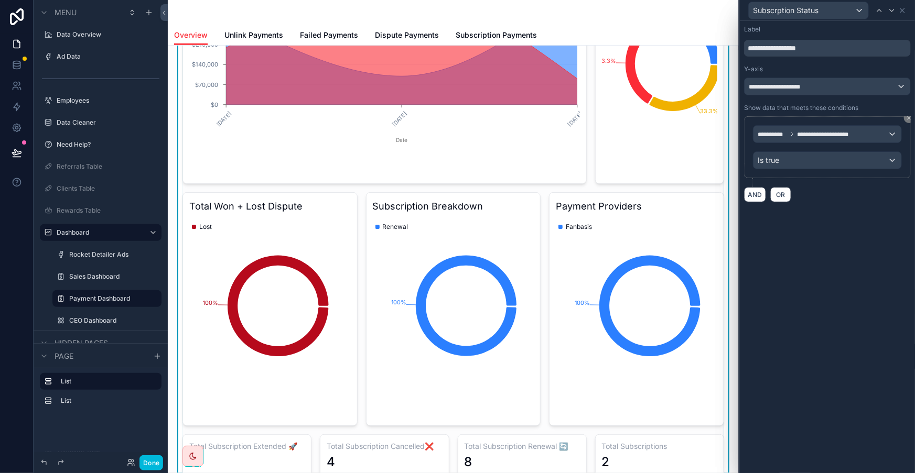
click at [907, 115] on icon at bounding box center [909, 118] width 6 height 6
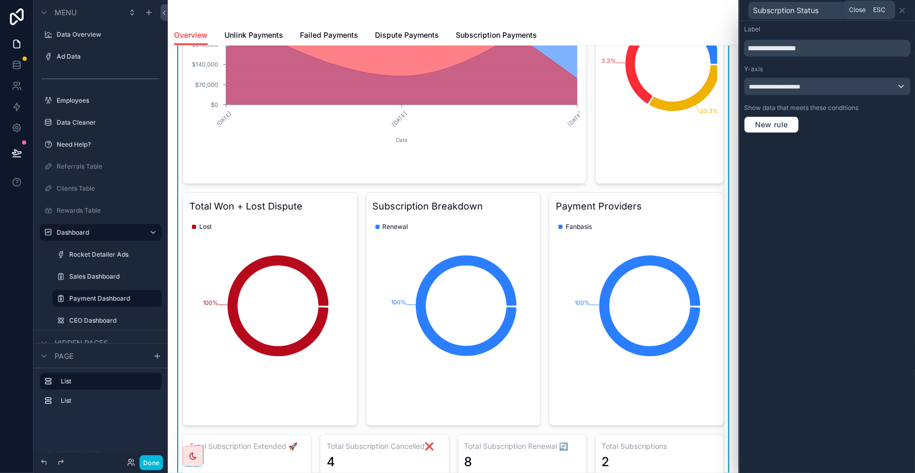
click at [903, 6] on icon at bounding box center [902, 10] width 8 height 8
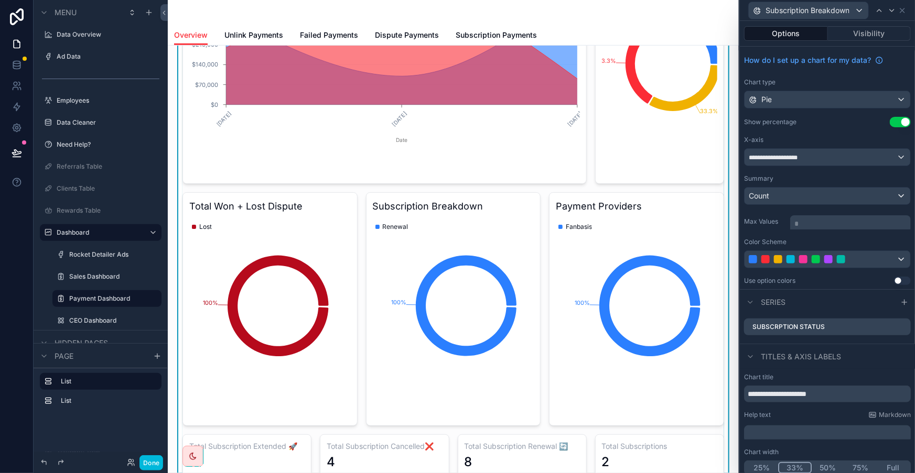
click at [0, 0] on icon at bounding box center [0, 0] width 0 height 0
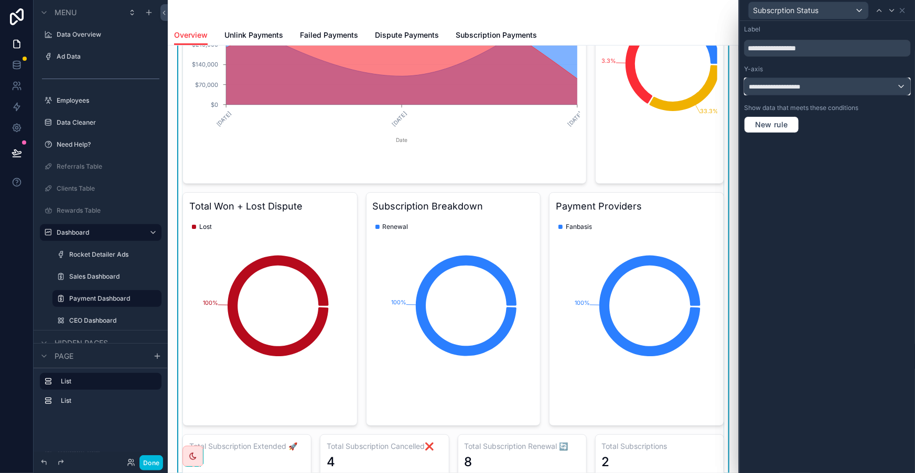
click at [861, 78] on div "**********" at bounding box center [827, 86] width 166 height 17
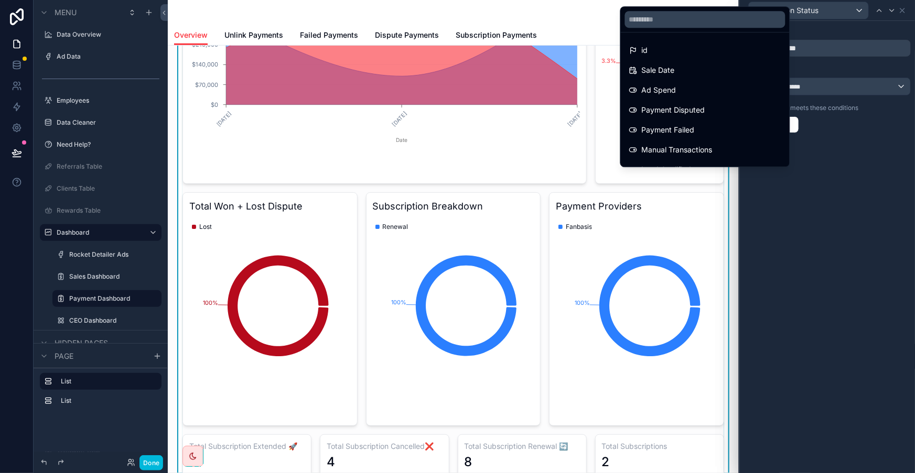
click at [695, 49] on div "id" at bounding box center [705, 50] width 152 height 13
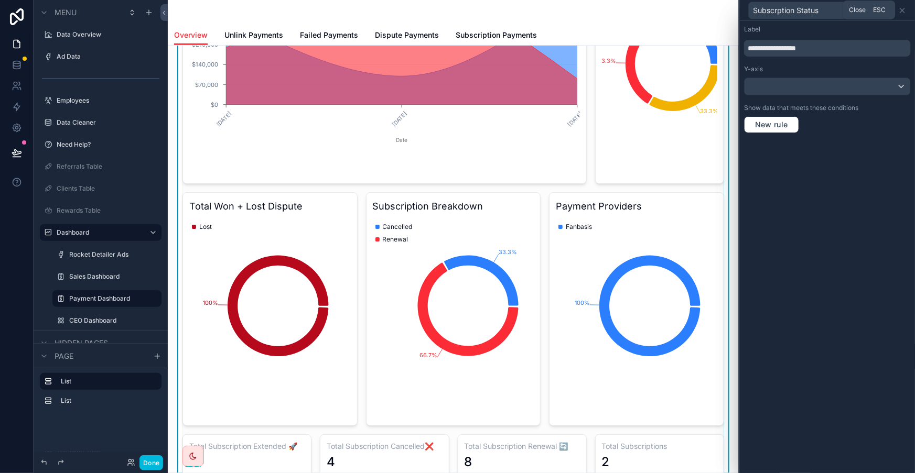
click at [903, 6] on icon at bounding box center [902, 10] width 8 height 8
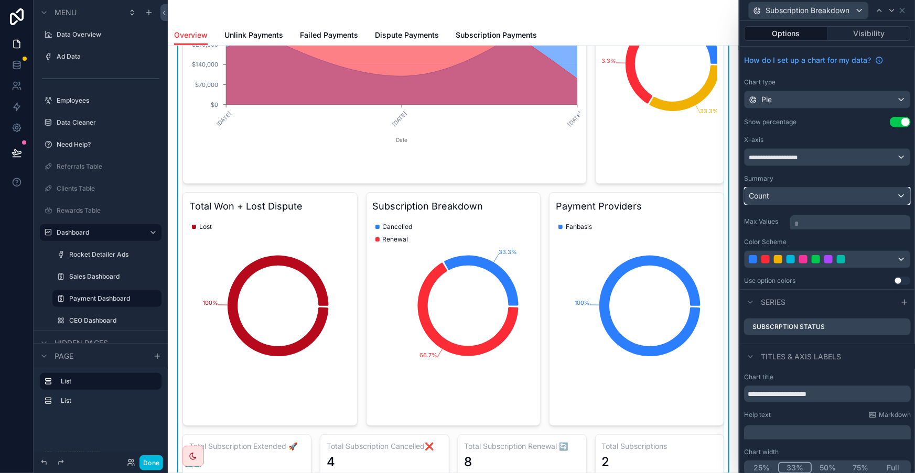
click at [816, 188] on div "Count" at bounding box center [827, 196] width 166 height 17
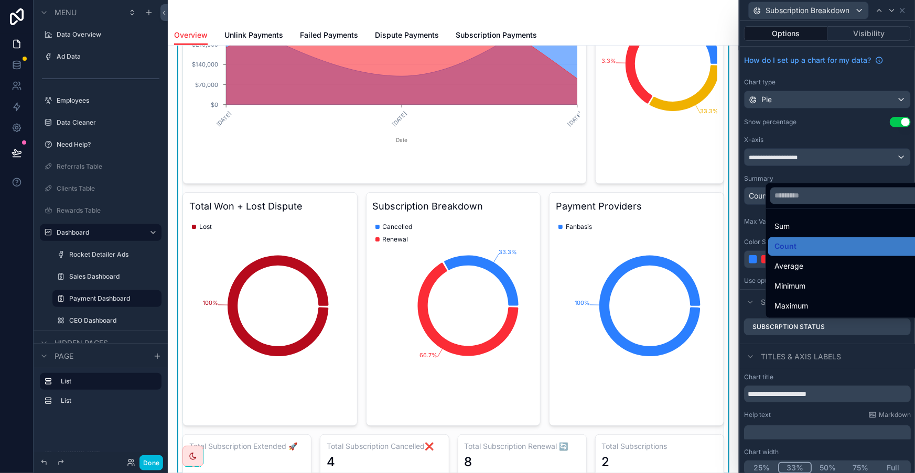
click at [798, 226] on div "Sum" at bounding box center [850, 227] width 165 height 19
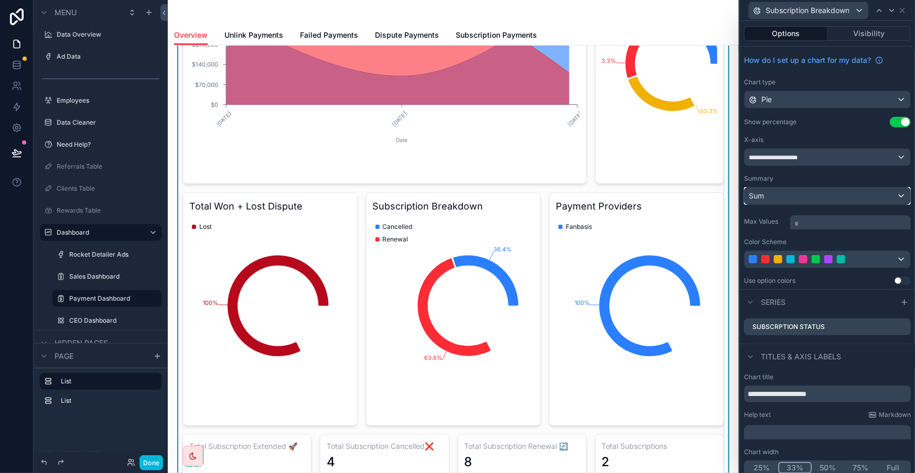
click at [810, 188] on div "Sum" at bounding box center [827, 196] width 166 height 17
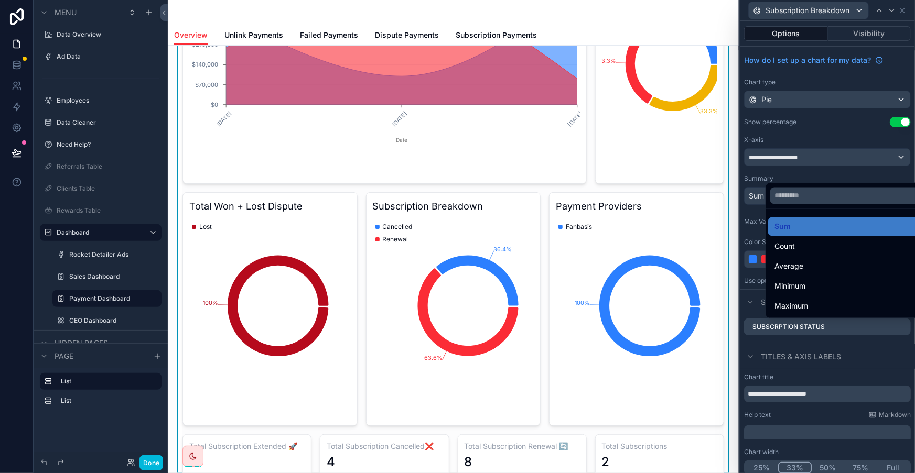
click at [798, 241] on div "Count" at bounding box center [850, 247] width 152 height 13
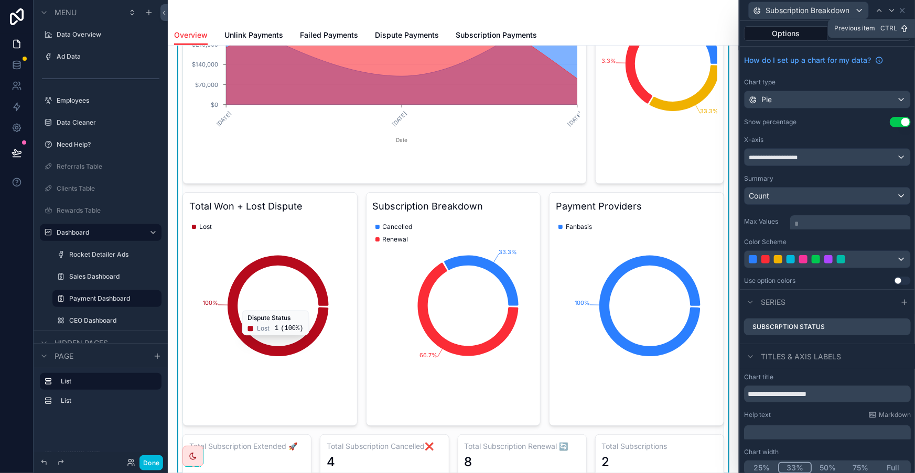
click at [883, 6] on icon at bounding box center [879, 10] width 8 height 8
click at [0, 0] on icon at bounding box center [0, 0] width 0 height 0
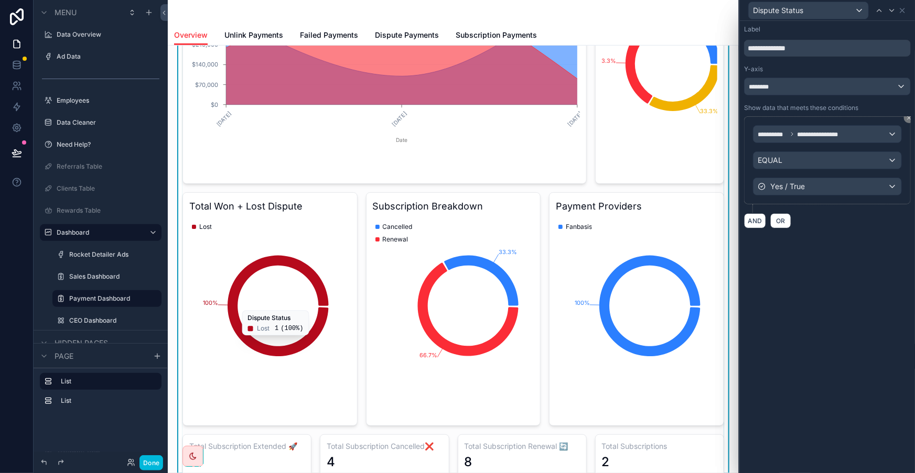
click at [906, 115] on icon at bounding box center [909, 118] width 6 height 6
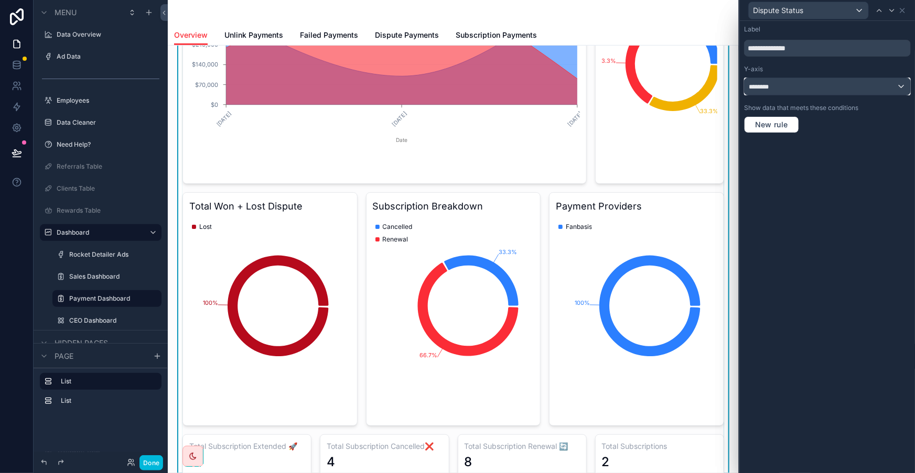
click at [871, 78] on div "********" at bounding box center [827, 86] width 166 height 17
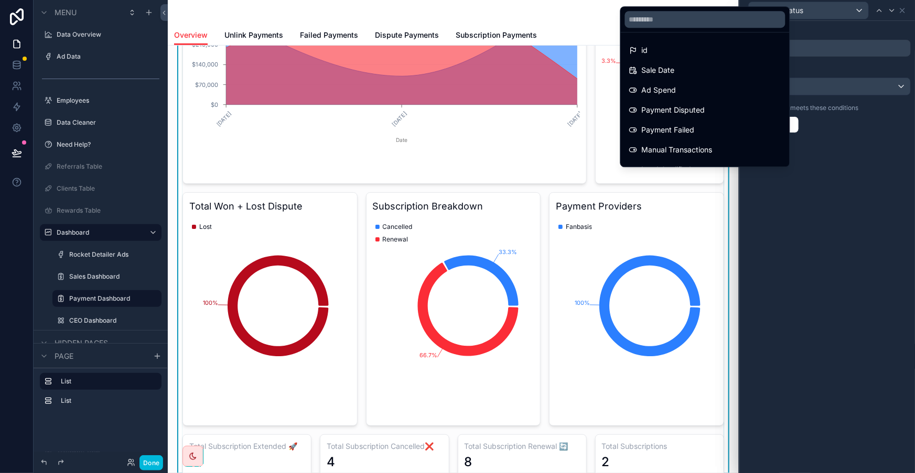
click at [737, 46] on div "id" at bounding box center [705, 50] width 152 height 13
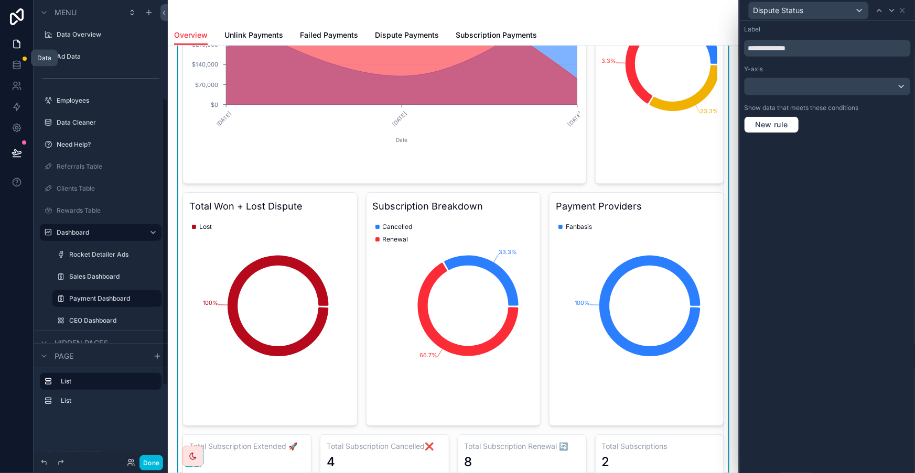
click at [14, 55] on link at bounding box center [16, 65] width 33 height 21
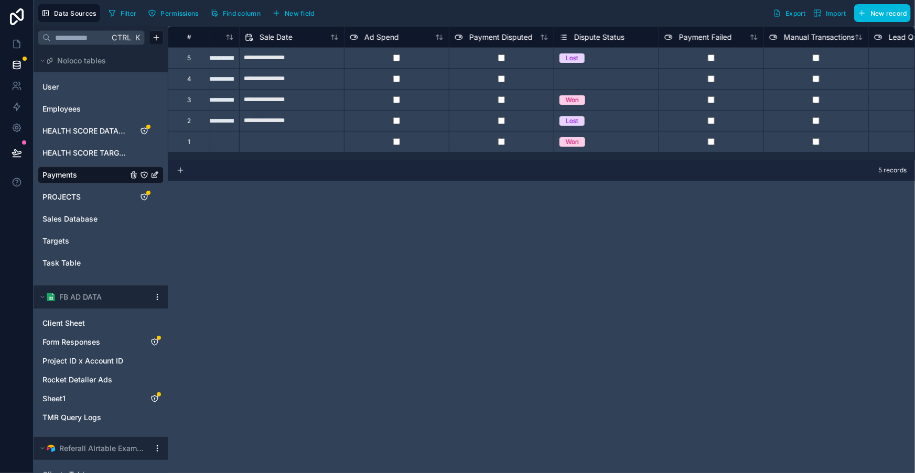
scroll to position [0, 288]
click at [20, 35] on link at bounding box center [16, 44] width 33 height 21
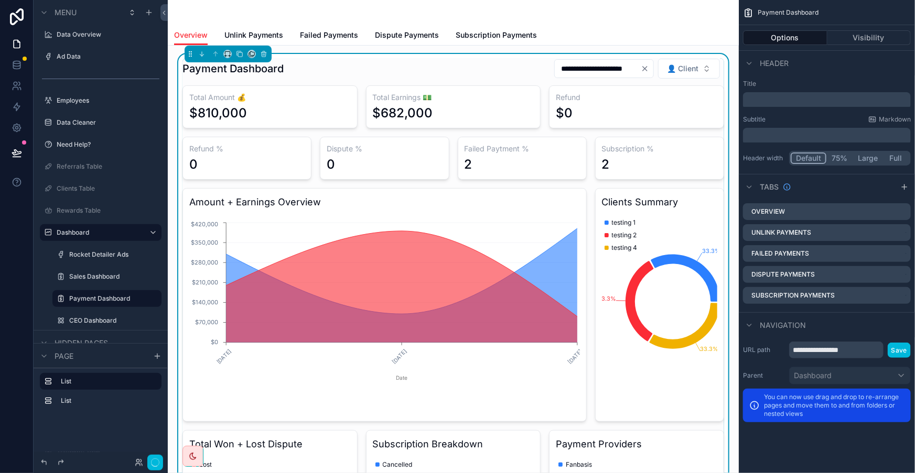
click at [649, 64] on icon "Clear" at bounding box center [645, 68] width 8 height 8
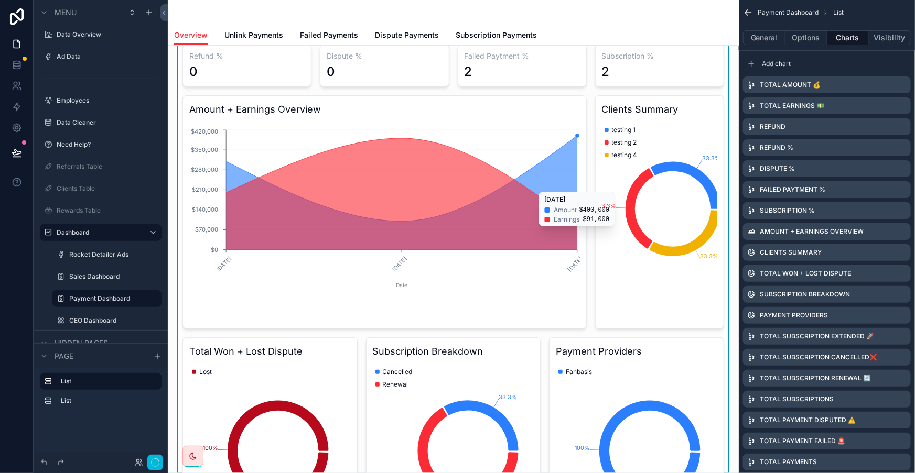
scroll to position [95, 0]
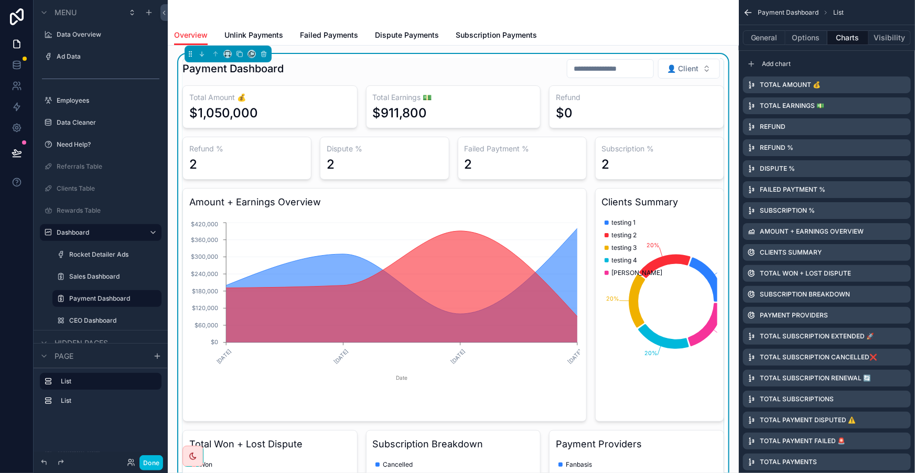
click at [827, 30] on button "Options" at bounding box center [806, 37] width 42 height 15
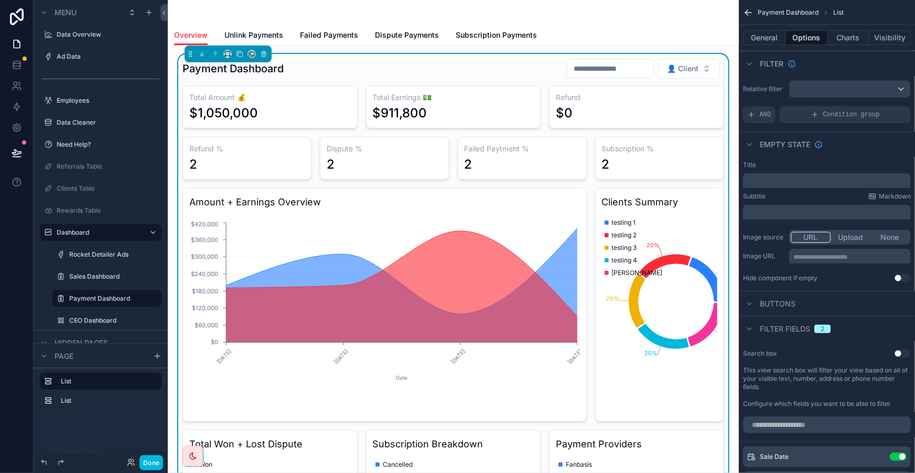
click at [785, 32] on button "General" at bounding box center [764, 37] width 42 height 15
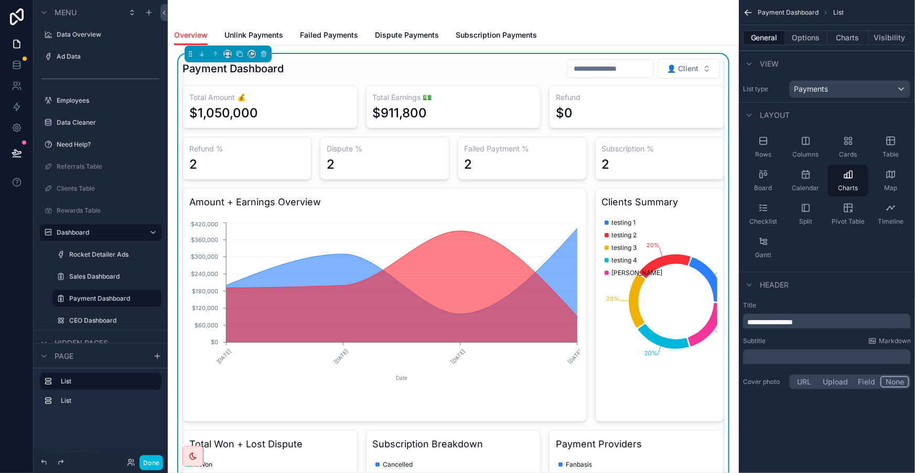
click at [863, 35] on button "Charts" at bounding box center [848, 37] width 42 height 15
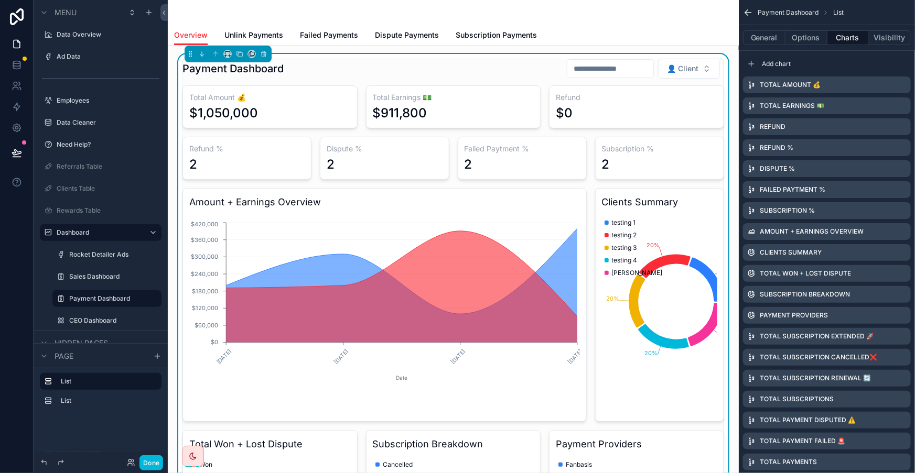
click at [821, 34] on button "Options" at bounding box center [806, 37] width 42 height 15
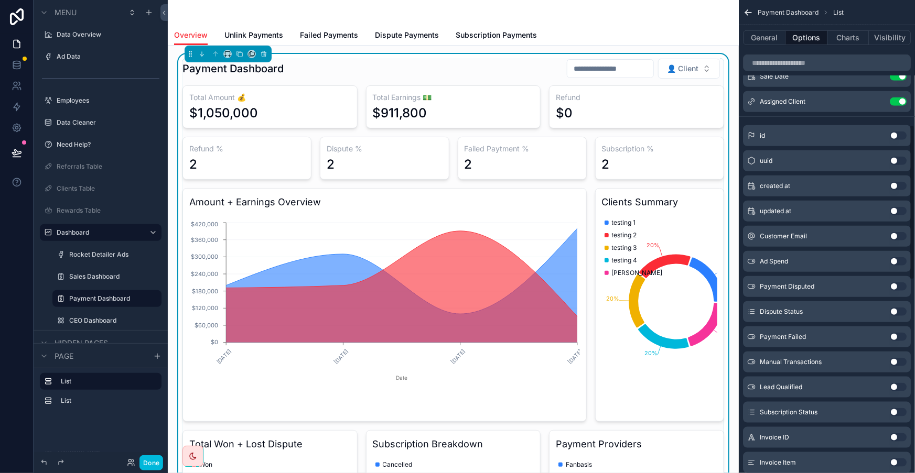
scroll to position [381, 0]
click at [896, 257] on button "Use setting" at bounding box center [897, 261] width 17 height 8
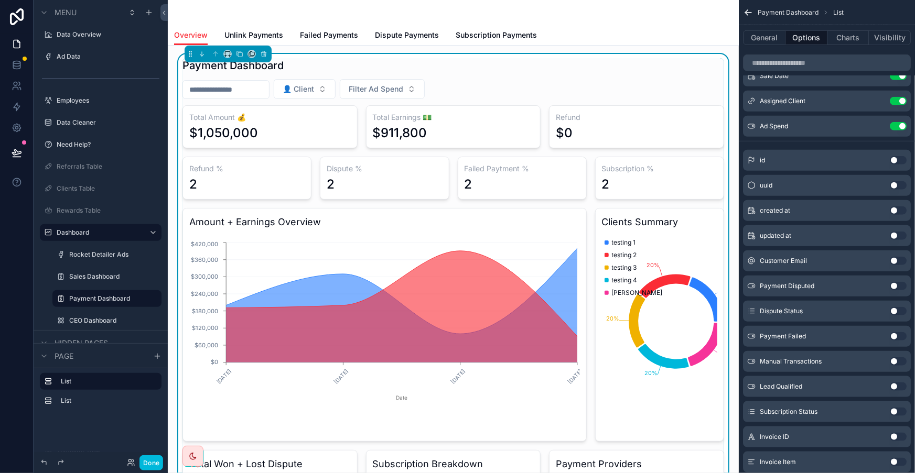
click at [0, 0] on icon "scrollable content" at bounding box center [0, 0] width 0 height 0
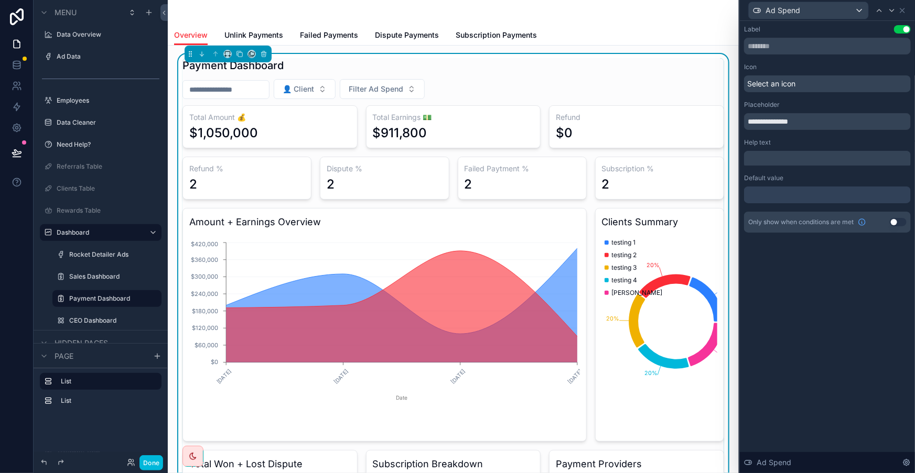
click at [843, 154] on p "﻿" at bounding box center [828, 159] width 160 height 10
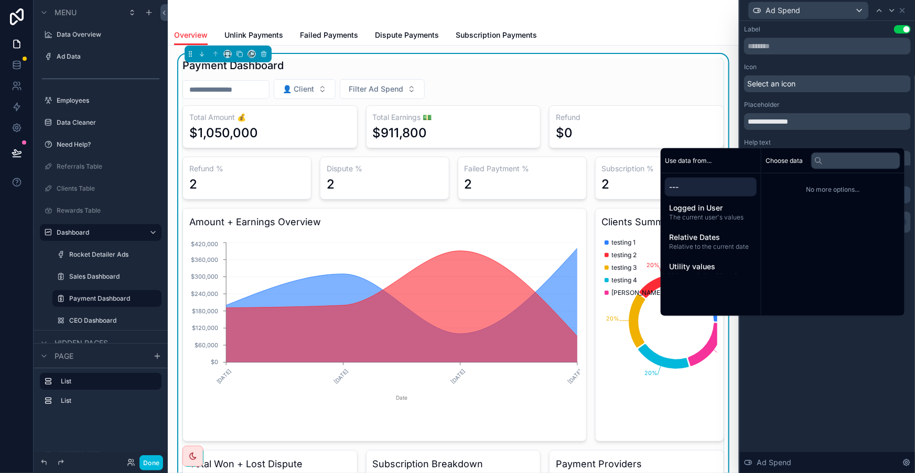
click at [835, 292] on div "Choose data No more options..." at bounding box center [832, 232] width 143 height 168
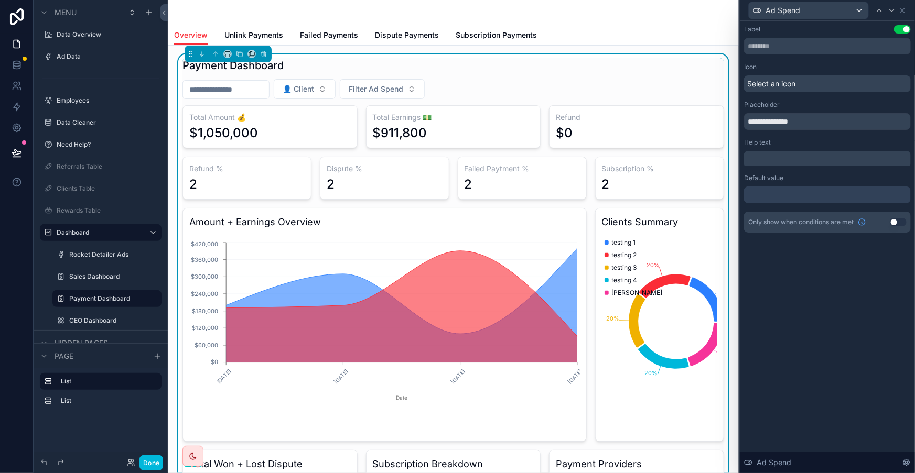
click at [804, 299] on div "**********" at bounding box center [827, 247] width 175 height 452
click at [810, 187] on div at bounding box center [827, 195] width 167 height 17
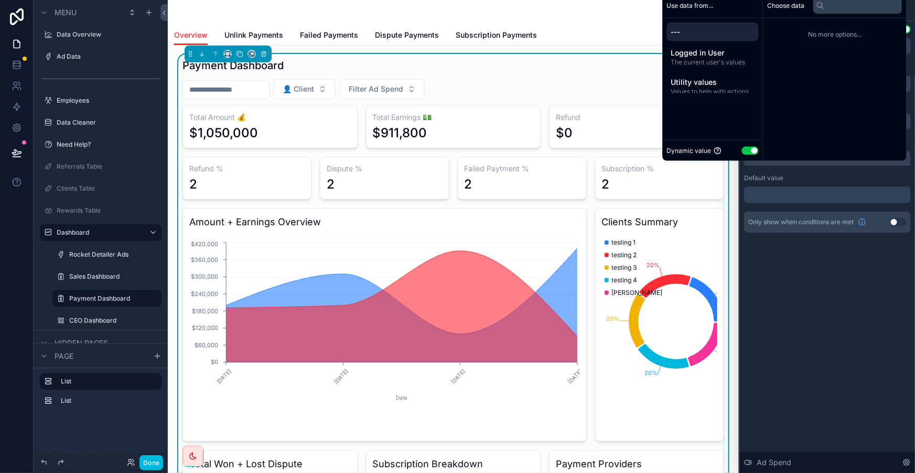
click at [748, 147] on div "Dynamic value Use setting" at bounding box center [713, 151] width 92 height 12
click at [752, 150] on button "Use setting" at bounding box center [750, 150] width 17 height 8
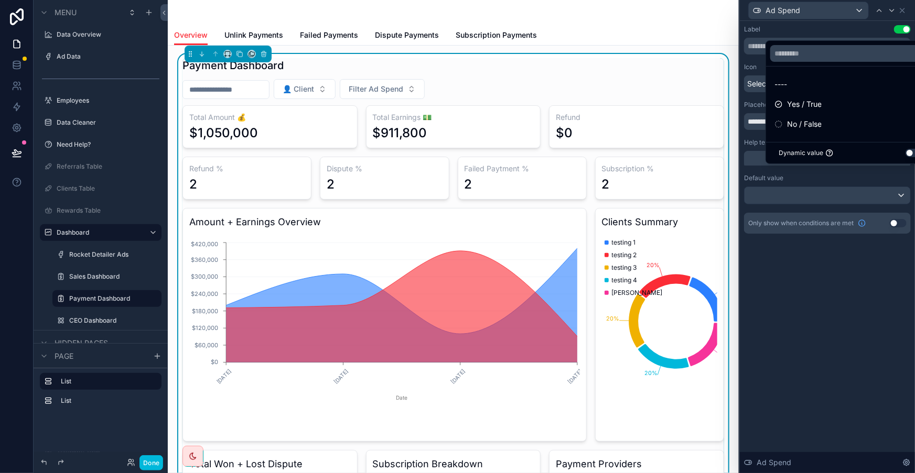
click at [804, 128] on span "No / False" at bounding box center [804, 124] width 35 height 13
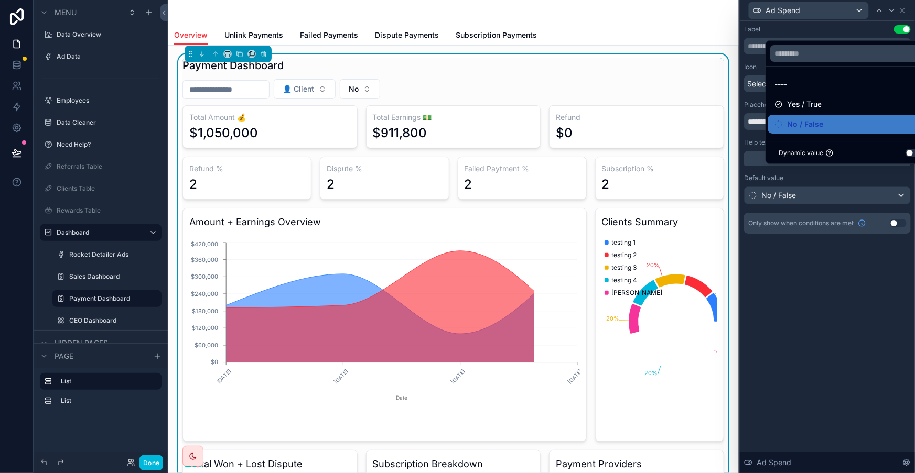
click at [810, 219] on span "Only show when conditions are met" at bounding box center [800, 223] width 105 height 8
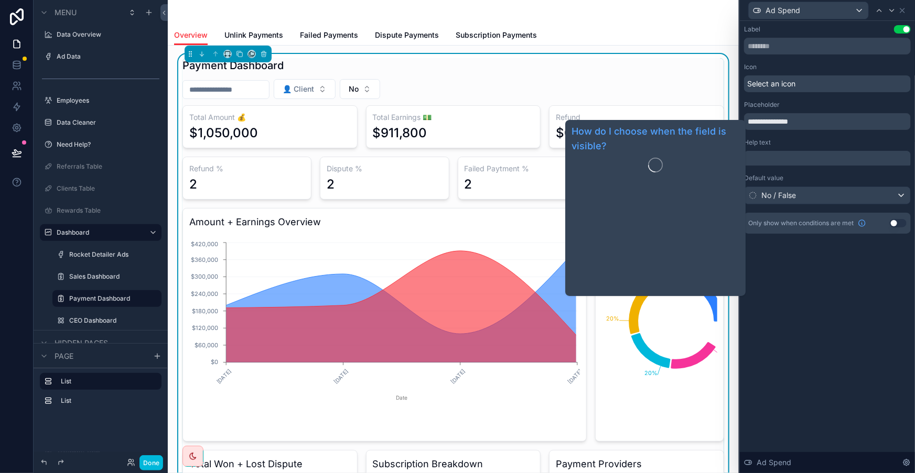
click at [822, 216] on div "**********" at bounding box center [827, 140] width 175 height 238
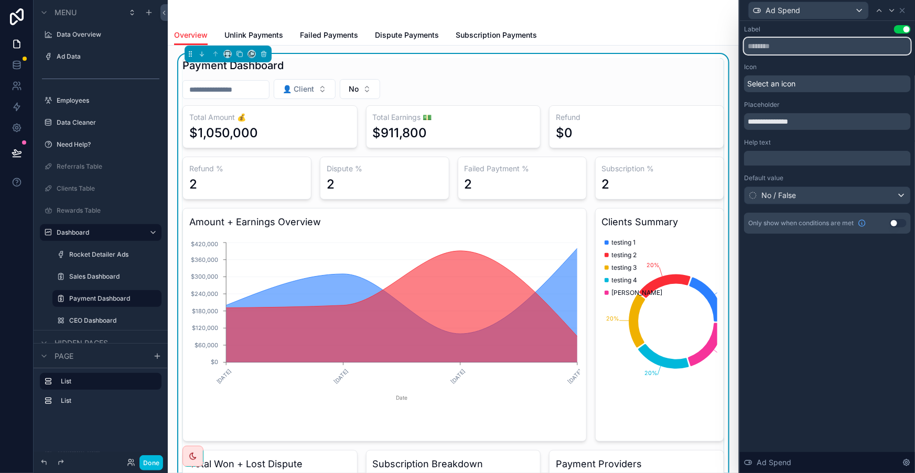
click at [832, 44] on input "text" at bounding box center [827, 46] width 167 height 17
click at [906, 9] on icon at bounding box center [902, 10] width 8 height 8
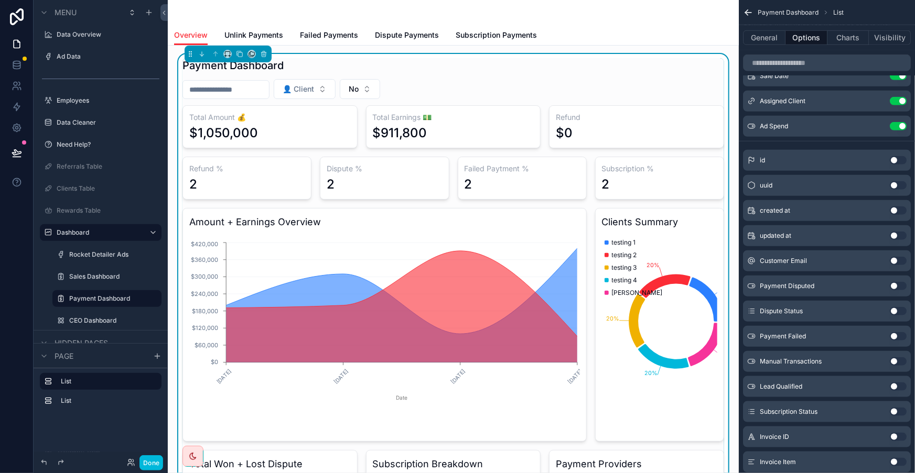
click at [655, 112] on h3 "Refund" at bounding box center [636, 117] width 161 height 10
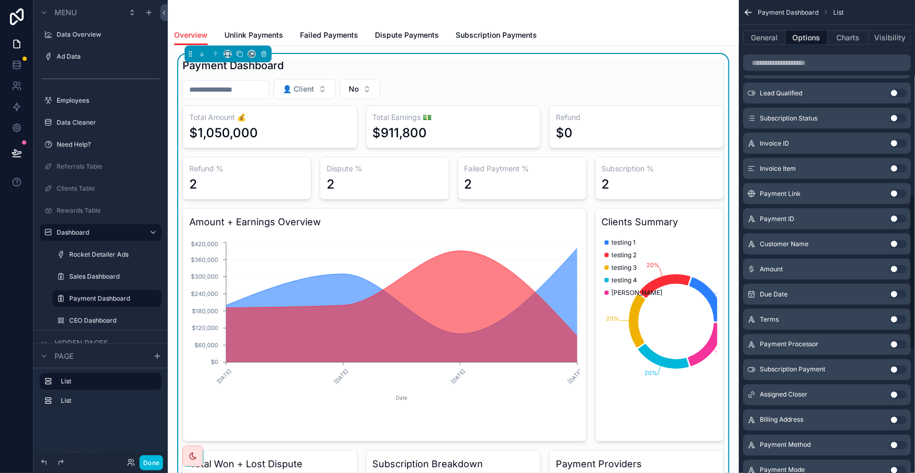
scroll to position [714, 0]
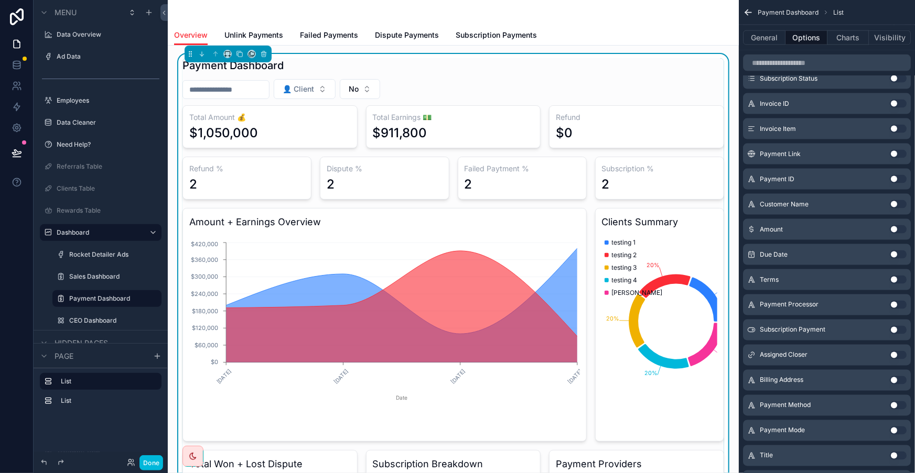
click at [895, 351] on button "Use setting" at bounding box center [897, 355] width 17 height 8
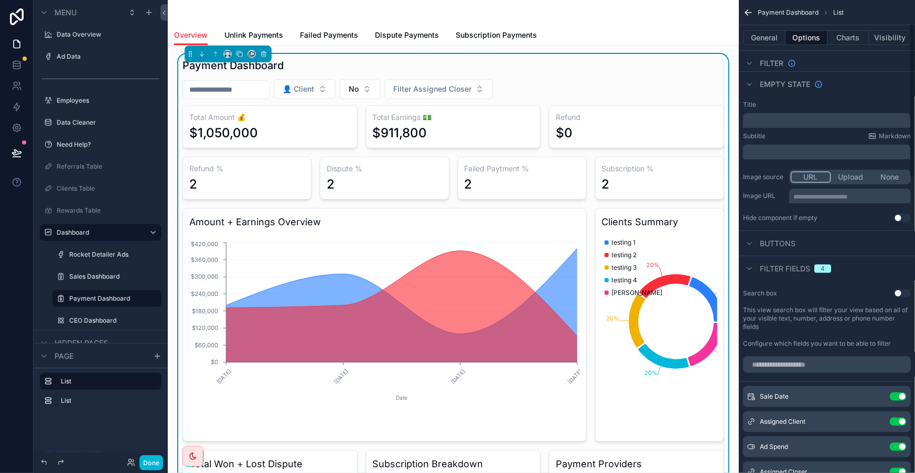
scroll to position [143, 0]
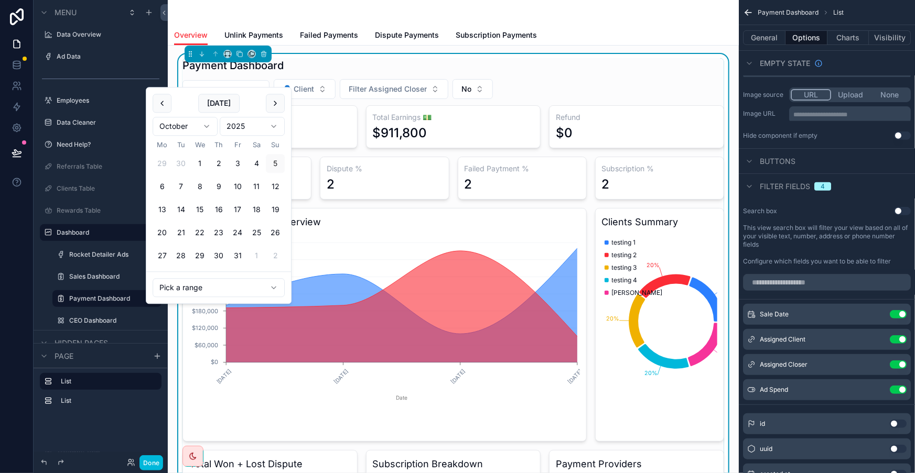
click at [234, 82] on input "scrollable content" at bounding box center [226, 89] width 86 height 15
click at [373, 66] on div "Payment Dashboard 👤 Client Filter Assigned Closer No Total Amount 💰 $1,050,000 …" at bounding box center [452, 422] width 541 height 729
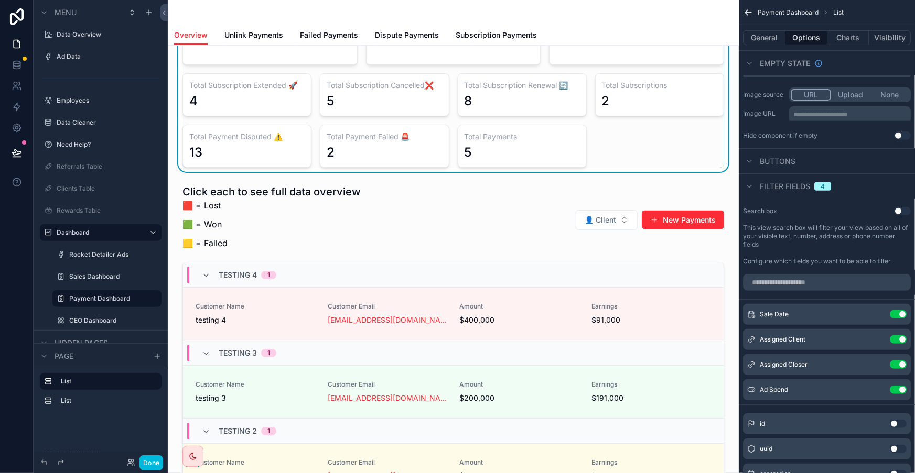
scroll to position [571, 0]
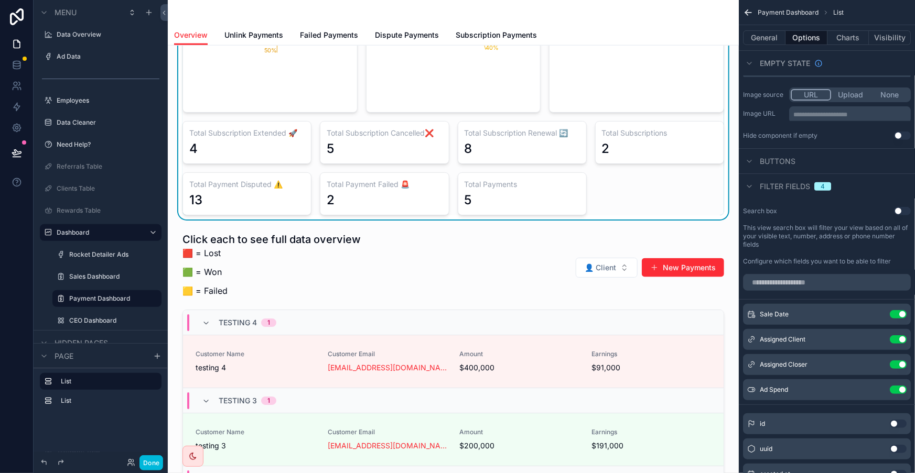
click at [459, 228] on div "scrollable content" at bounding box center [453, 450] width 554 height 445
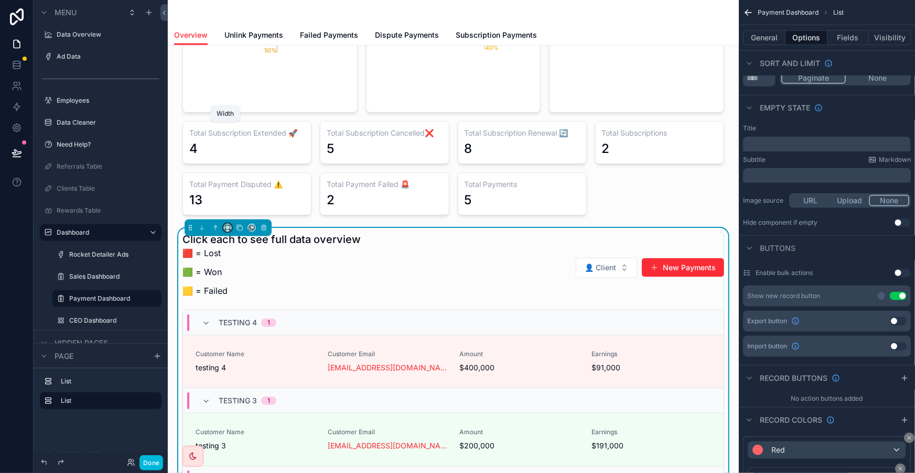
click at [224, 224] on icon "scrollable content" at bounding box center [227, 227] width 7 height 7
click at [229, 261] on span "Full width" at bounding box center [244, 267] width 32 height 13
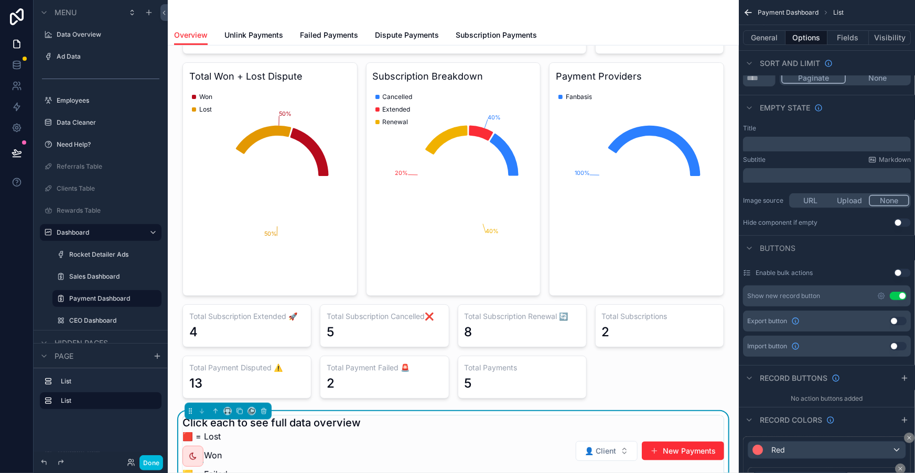
scroll to position [381, 0]
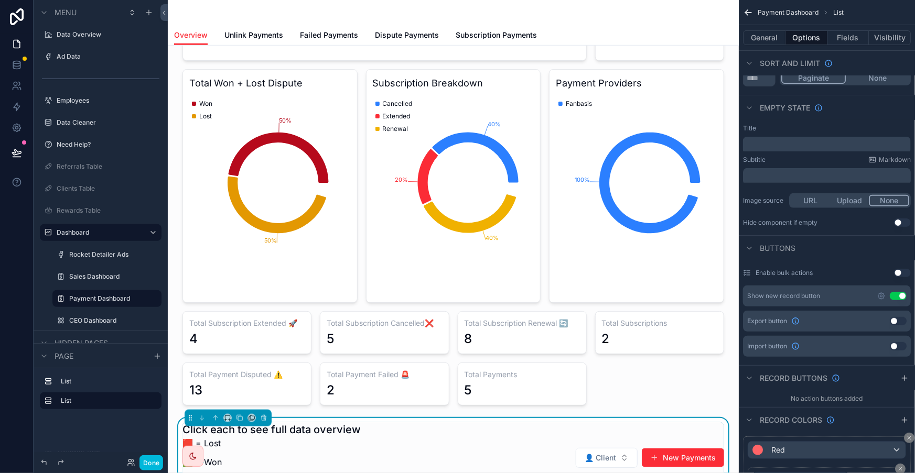
click at [624, 269] on div "scrollable content" at bounding box center [453, 41] width 554 height 737
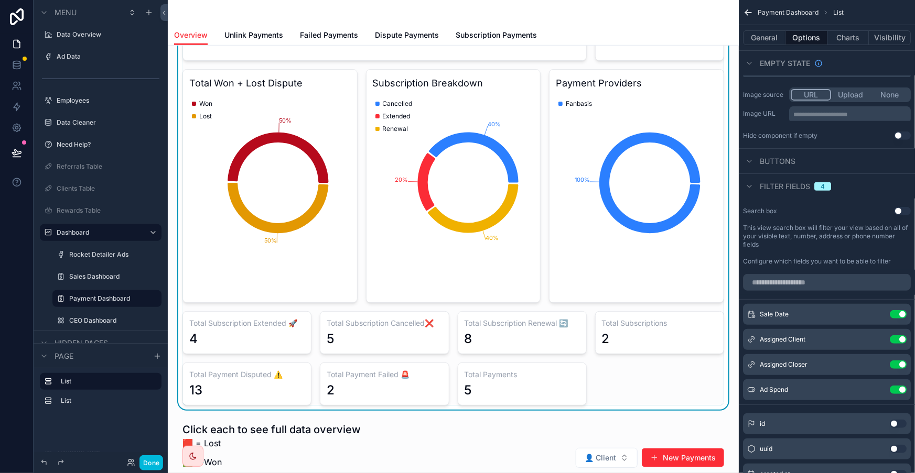
click at [624, 269] on div "Total Amount 💰 $1,050,000 Total Earnings 💵 $911,800 Refund $0 Refund % 2 Disput…" at bounding box center [452, 64] width 541 height 681
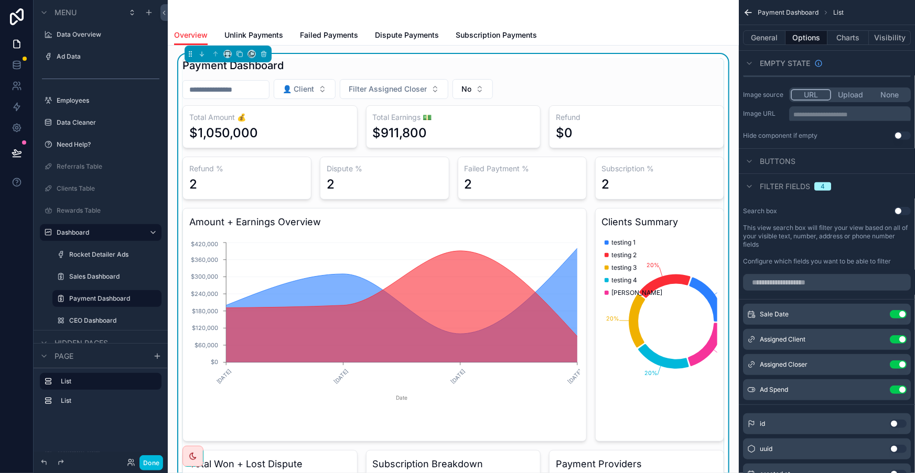
scroll to position [0, 0]
drag, startPoint x: 263, startPoint y: 30, endPoint x: 280, endPoint y: 30, distance: 17.8
click at [263, 30] on span "Unlink Payments" at bounding box center [253, 35] width 59 height 10
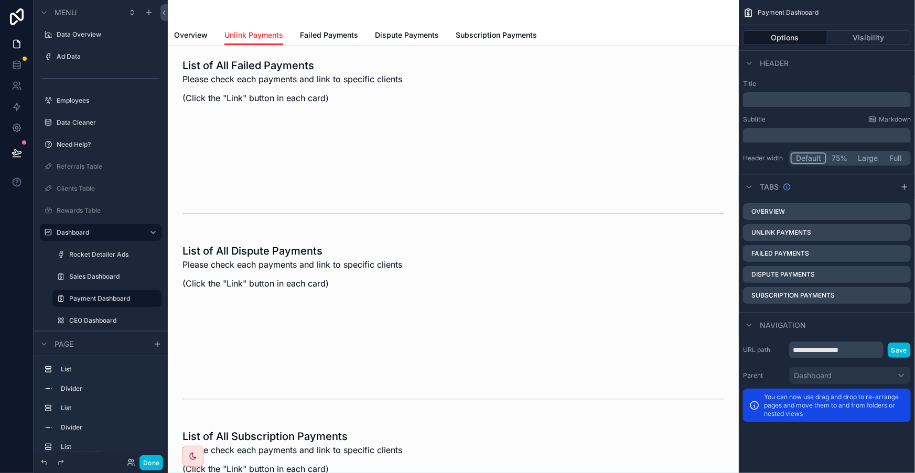
click at [314, 31] on span "Failed Payments" at bounding box center [329, 35] width 58 height 10
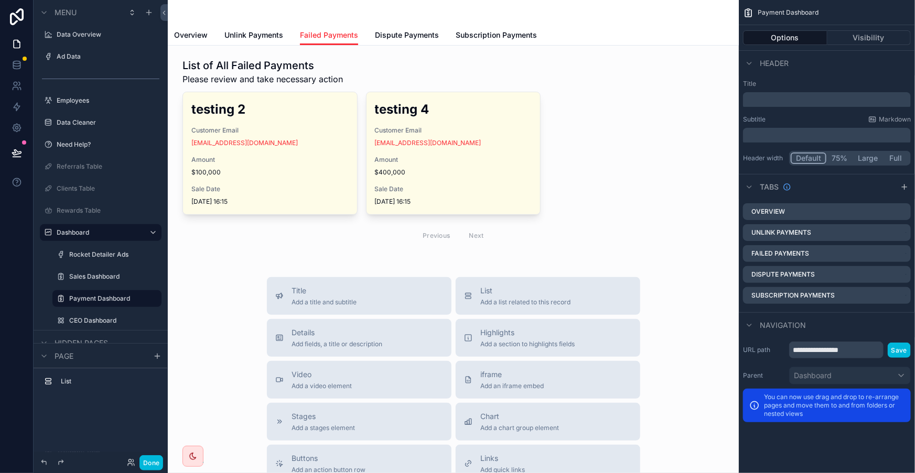
click at [375, 30] on span "Dispute Payments" at bounding box center [407, 35] width 64 height 10
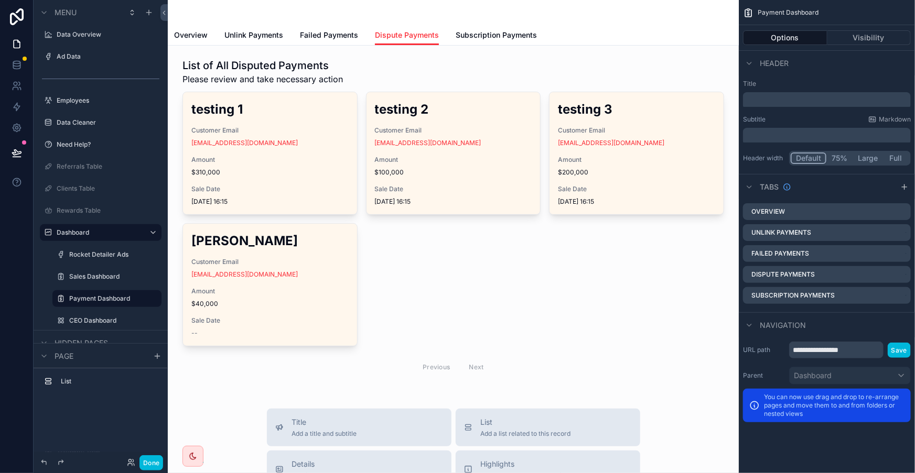
click at [455, 30] on span "Subscription Payments" at bounding box center [495, 35] width 81 height 10
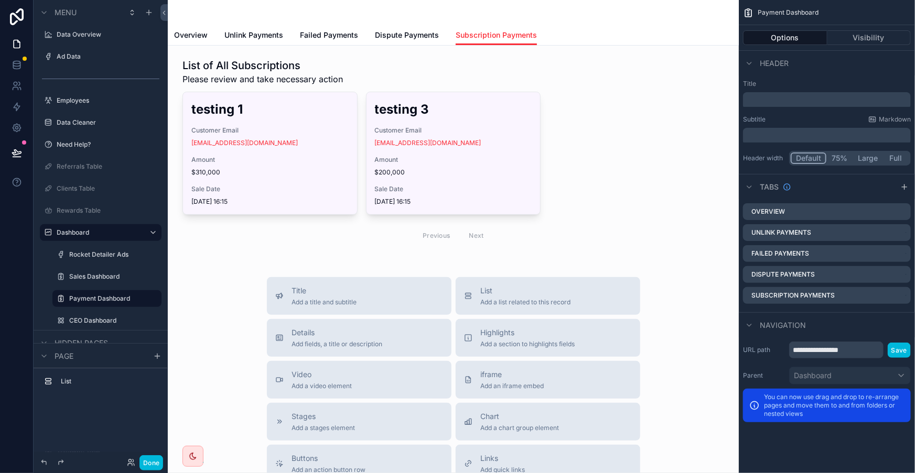
click at [307, 30] on span "Failed Payments" at bounding box center [329, 35] width 58 height 10
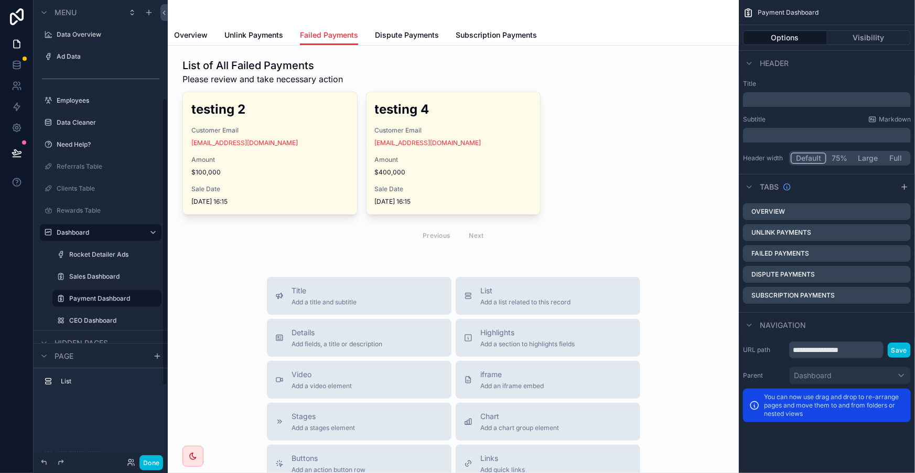
drag, startPoint x: 100, startPoint y: 261, endPoint x: 75, endPoint y: 230, distance: 39.2
click at [100, 317] on label "CEO Dashboard" at bounding box center [112, 321] width 86 height 8
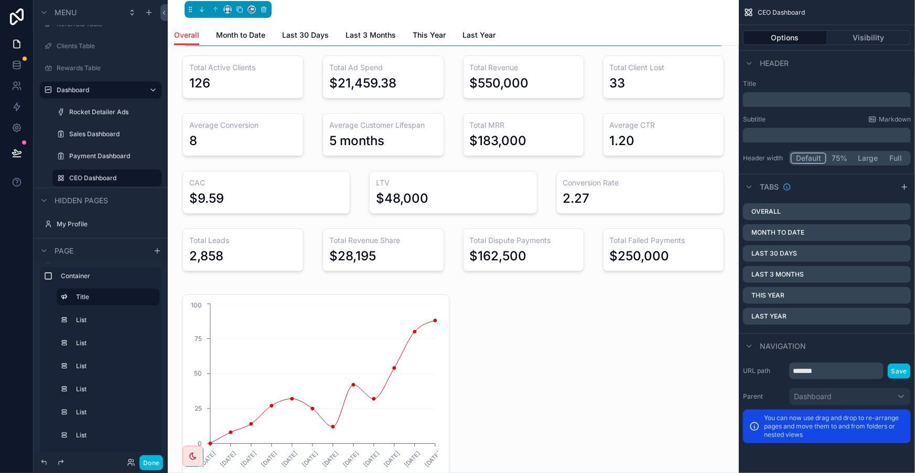
scroll to position [95, 0]
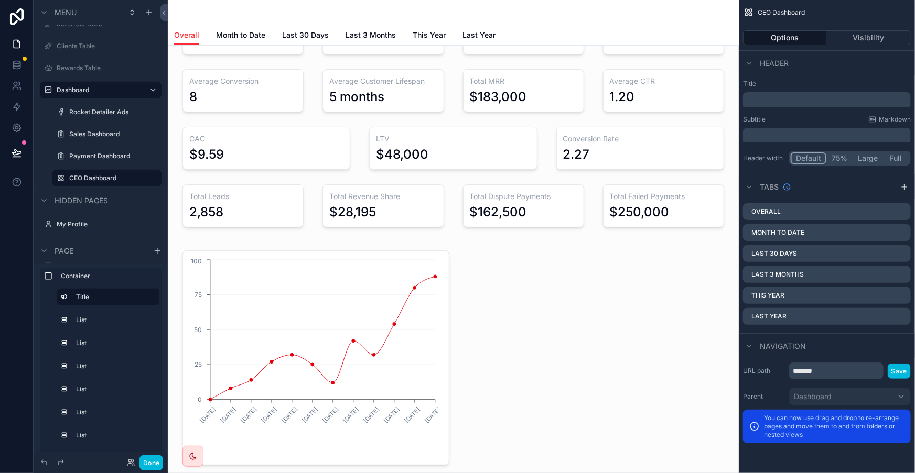
click at [325, 305] on div "scrollable content" at bounding box center [453, 357] width 554 height 223
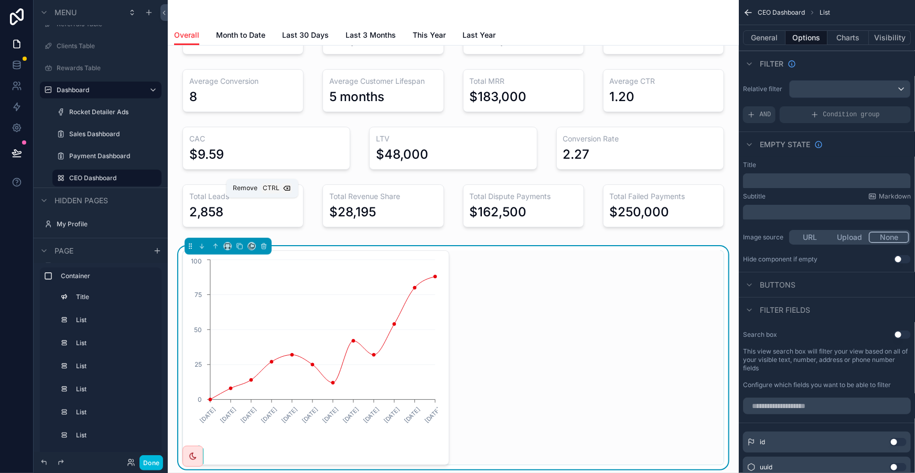
click at [260, 243] on icon "scrollable content" at bounding box center [263, 246] width 7 height 7
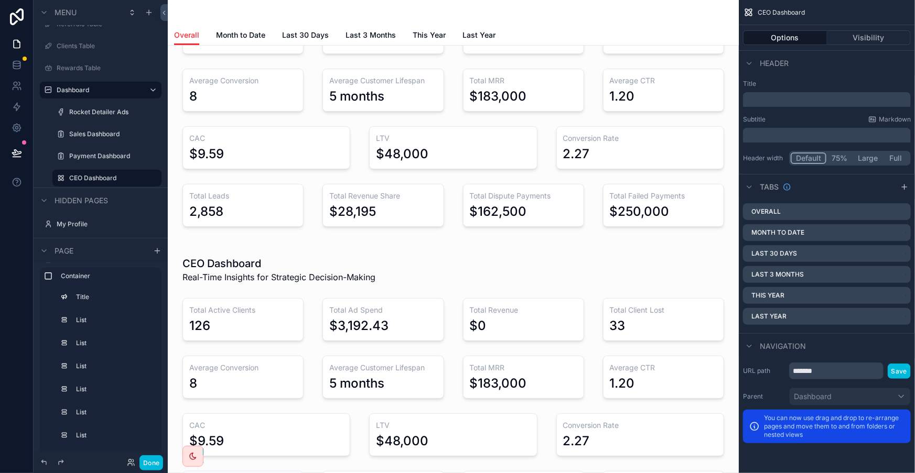
scroll to position [0, 0]
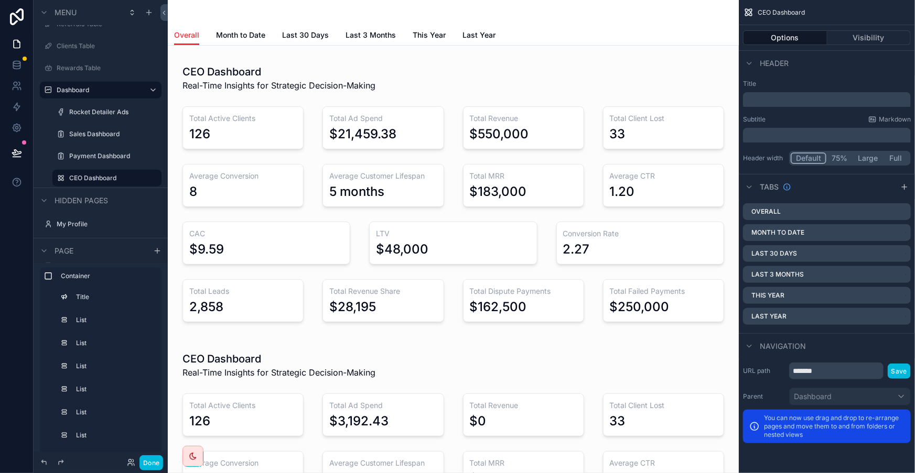
click at [261, 341] on div "scrollable content" at bounding box center [453, 480] width 554 height 279
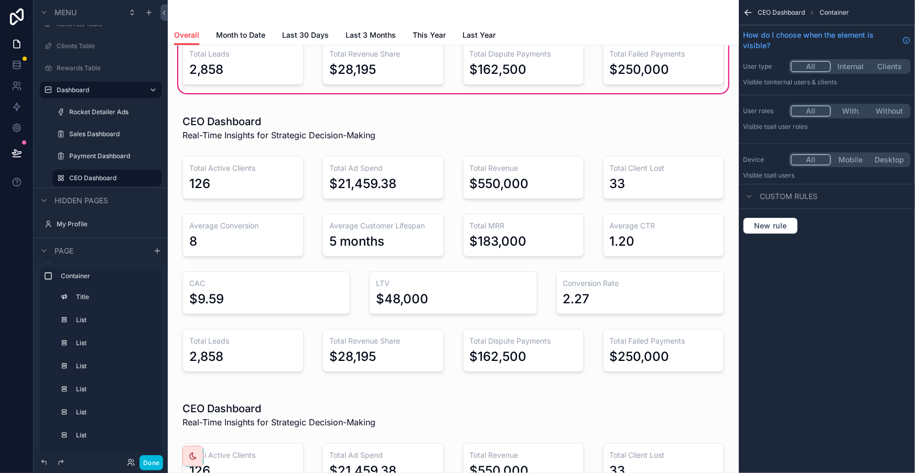
scroll to position [524, 0]
click at [215, 264] on div "scrollable content" at bounding box center [453, 243] width 554 height 279
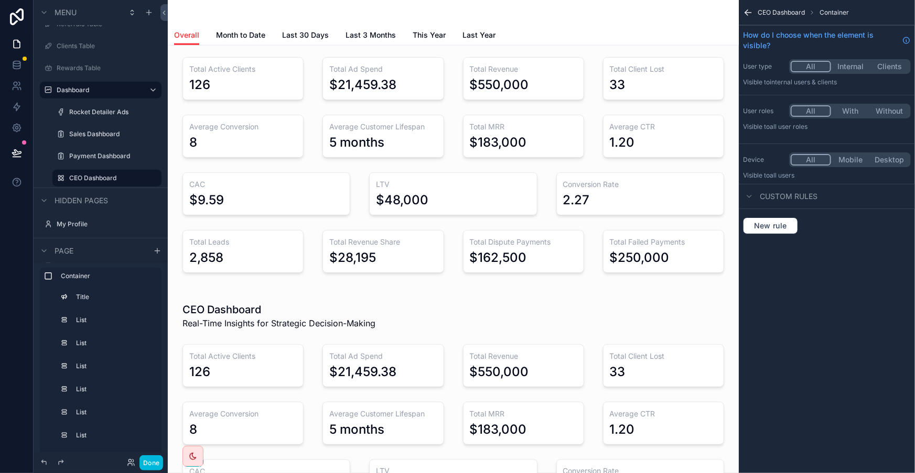
scroll to position [714, 0]
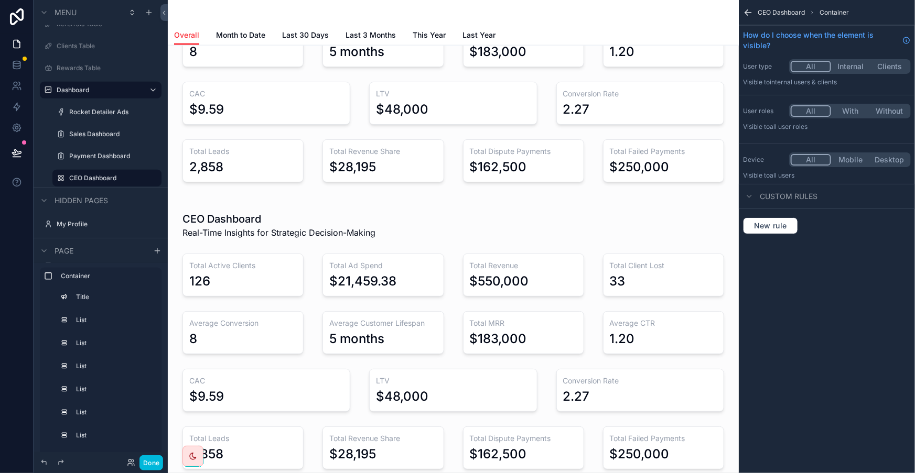
click at [264, 201] on div "scrollable content" at bounding box center [453, 340] width 554 height 279
click at [69, 376] on label "Container" at bounding box center [107, 380] width 92 height 8
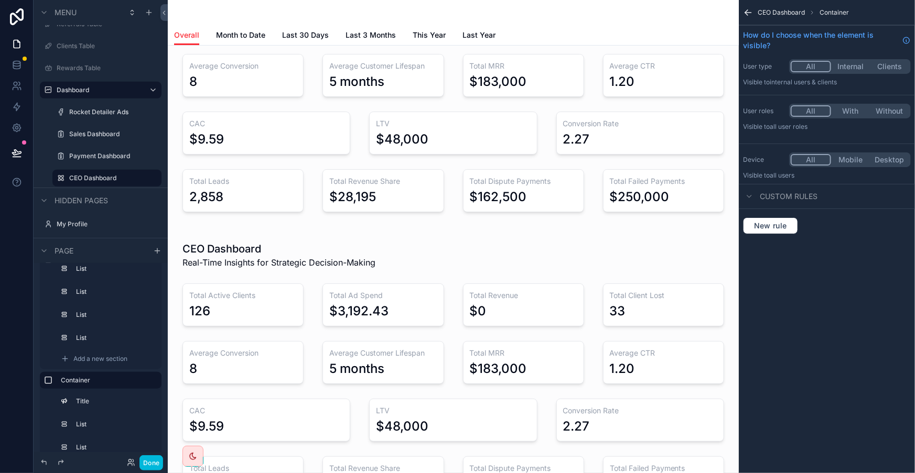
scroll to position [333, 0]
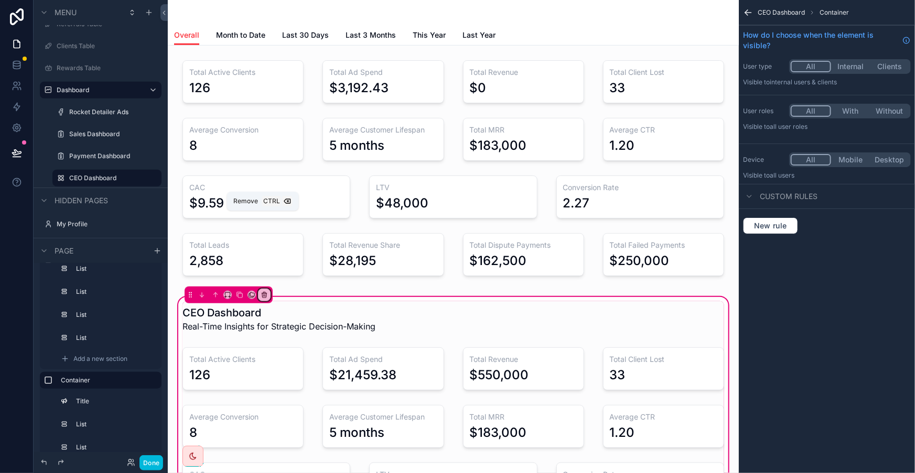
click at [261, 291] on icon "scrollable content" at bounding box center [264, 294] width 7 height 7
click at [261, 251] on span "Remove entire container" at bounding box center [302, 257] width 83 height 13
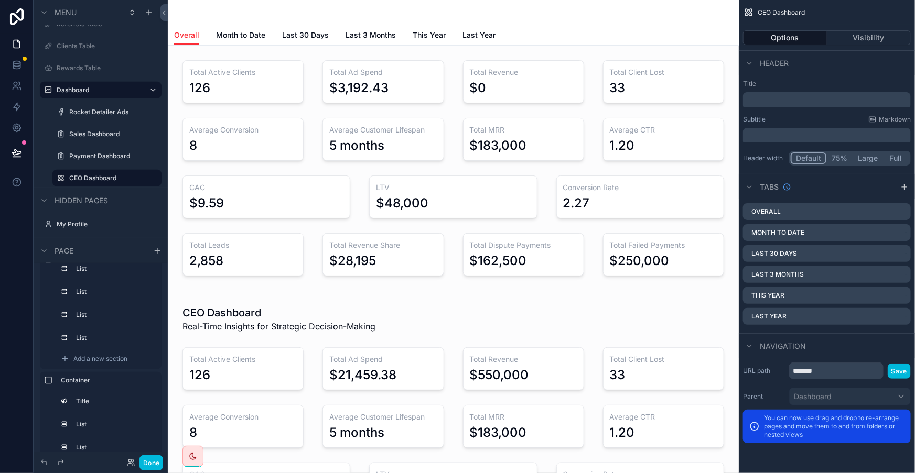
click at [213, 295] on div "scrollable content" at bounding box center [453, 434] width 554 height 279
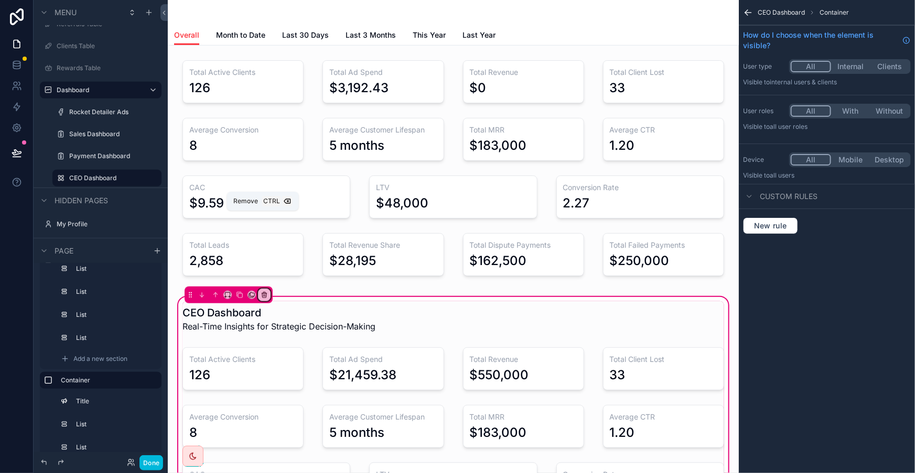
click at [261, 291] on icon "scrollable content" at bounding box center [264, 294] width 7 height 7
click at [261, 255] on span "Remove entire container" at bounding box center [302, 257] width 83 height 13
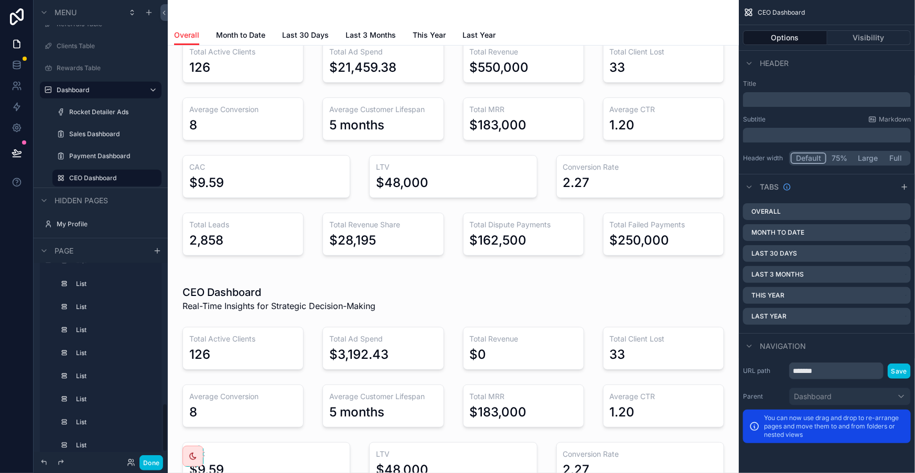
scroll to position [47, 0]
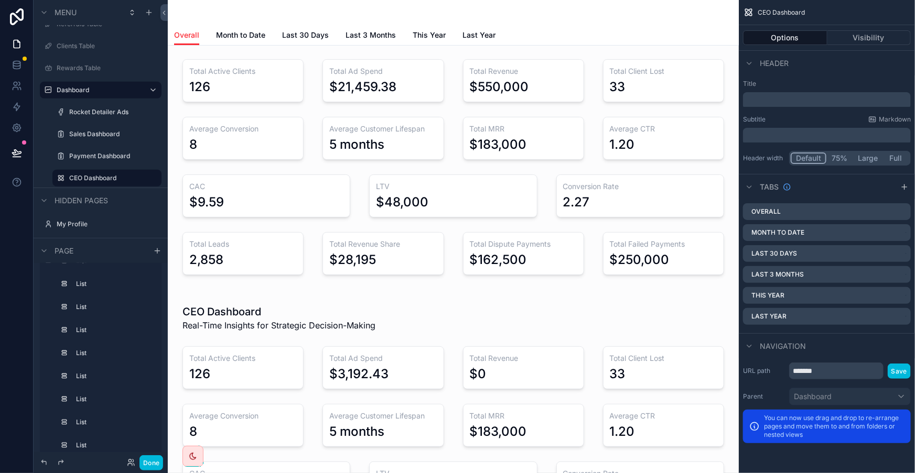
click at [212, 294] on div "scrollable content" at bounding box center [453, 433] width 554 height 279
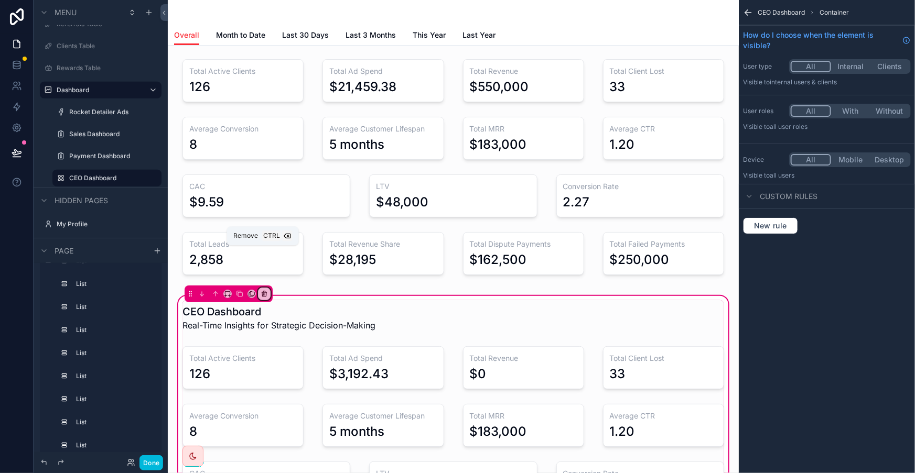
click at [262, 292] on icon "scrollable content" at bounding box center [264, 292] width 5 height 0
click at [261, 291] on span "Remove entire container" at bounding box center [302, 292] width 83 height 13
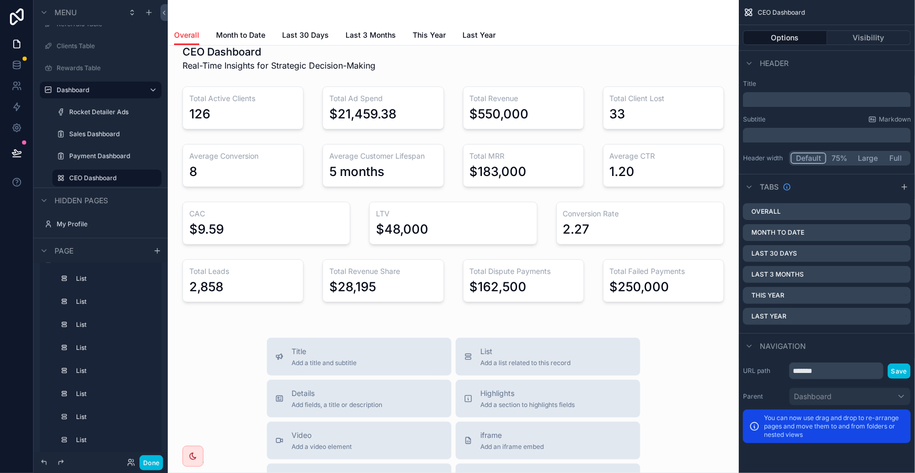
scroll to position [0, 0]
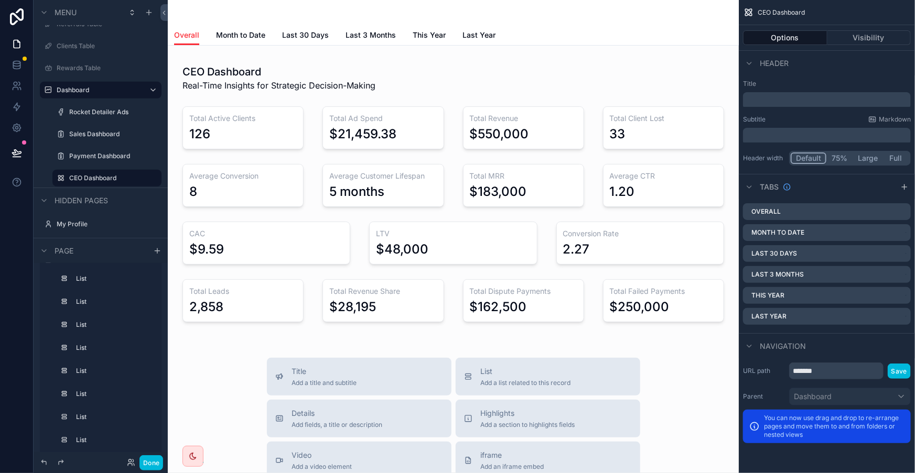
click at [466, 204] on div "scrollable content" at bounding box center [453, 193] width 554 height 279
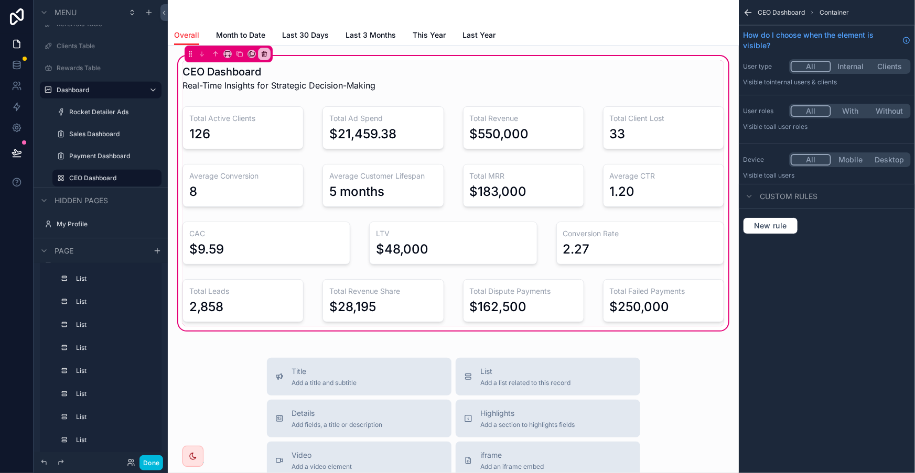
click at [501, 167] on div "scrollable content" at bounding box center [524, 185] width 134 height 51
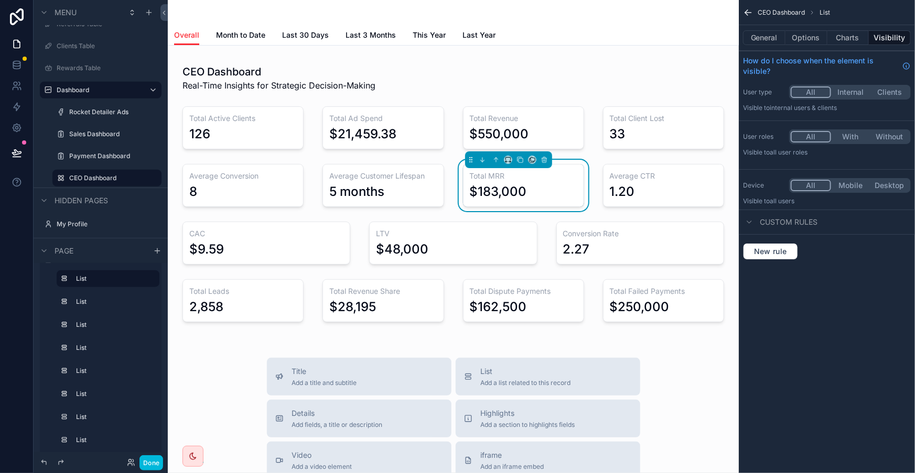
click at [587, 146] on div "CEO Dashboard Real-Time Insights for Strategic Decision-Making Total Active Cli…" at bounding box center [453, 193] width 554 height 266
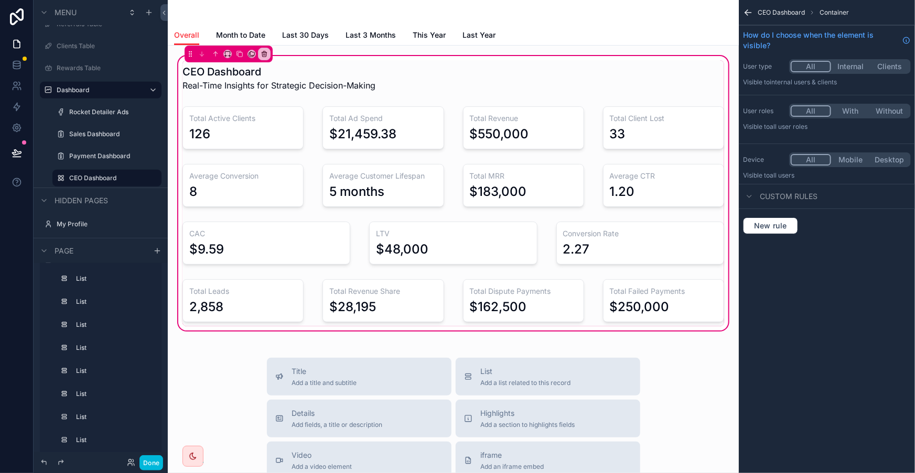
click at [601, 131] on div "scrollable content" at bounding box center [663, 127] width 134 height 51
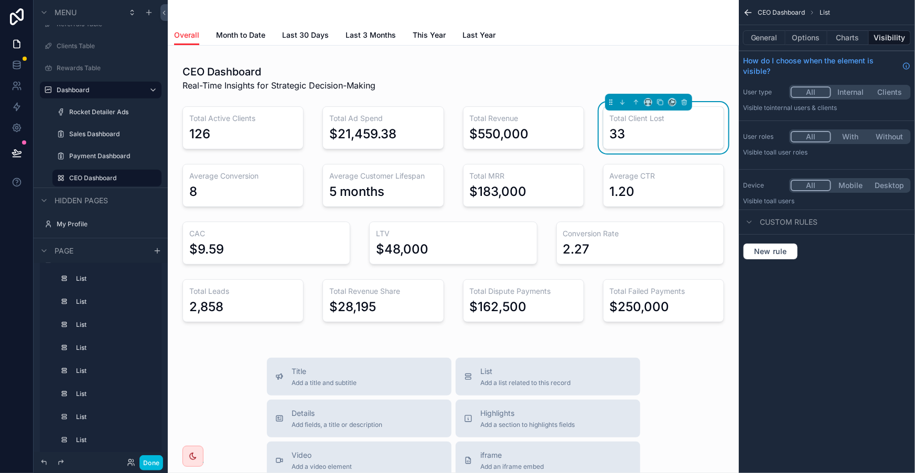
click at [535, 126] on div "scrollable content" at bounding box center [524, 127] width 134 height 51
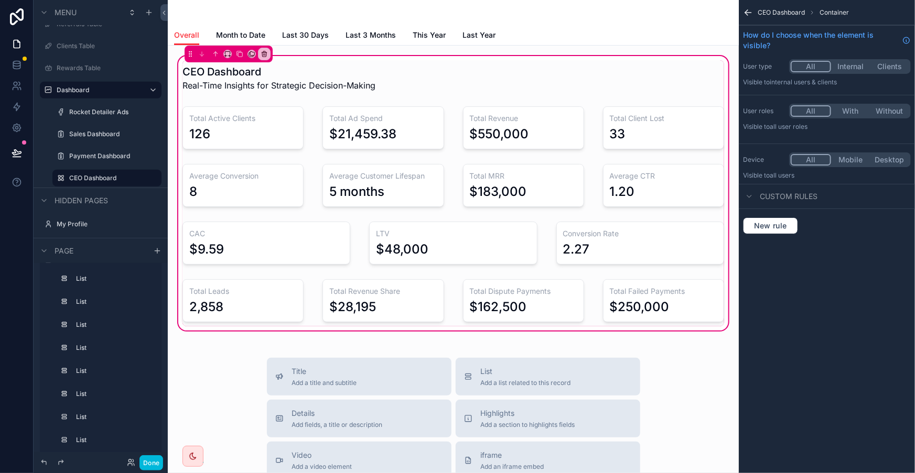
click at [516, 120] on div "scrollable content" at bounding box center [524, 127] width 134 height 51
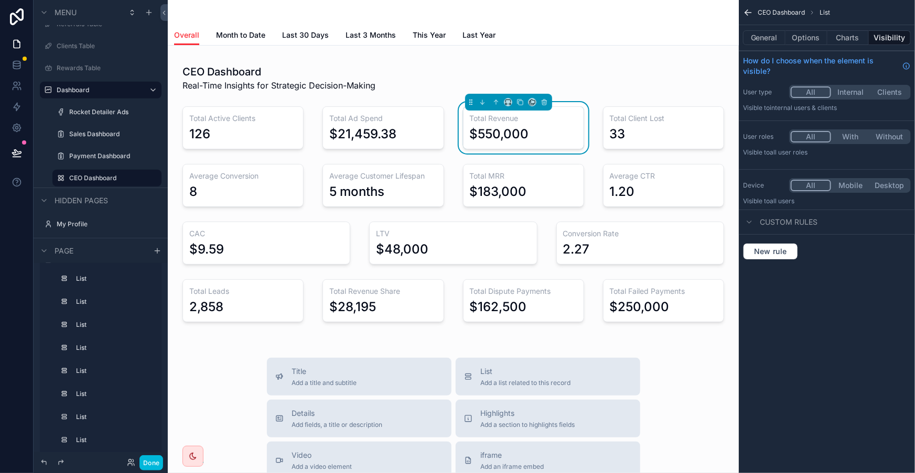
click at [400, 122] on div "scrollable content" at bounding box center [383, 127] width 134 height 51
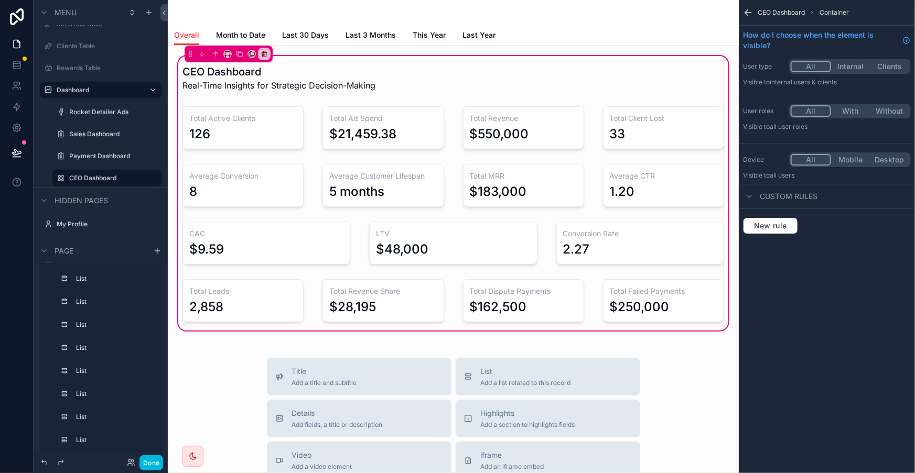
click at [283, 118] on div "scrollable content" at bounding box center [243, 127] width 134 height 51
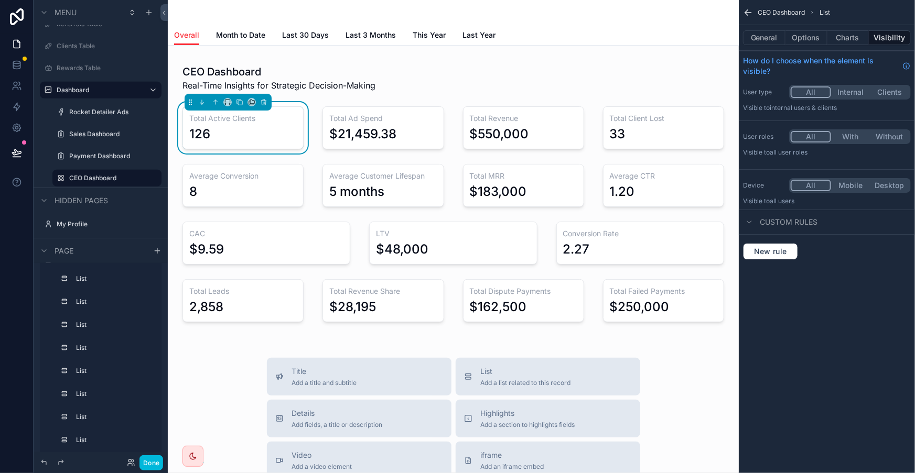
click at [281, 238] on div "CEO Dashboard Real-Time Insights for Strategic Decision-Making Total Active Cli…" at bounding box center [453, 193] width 554 height 266
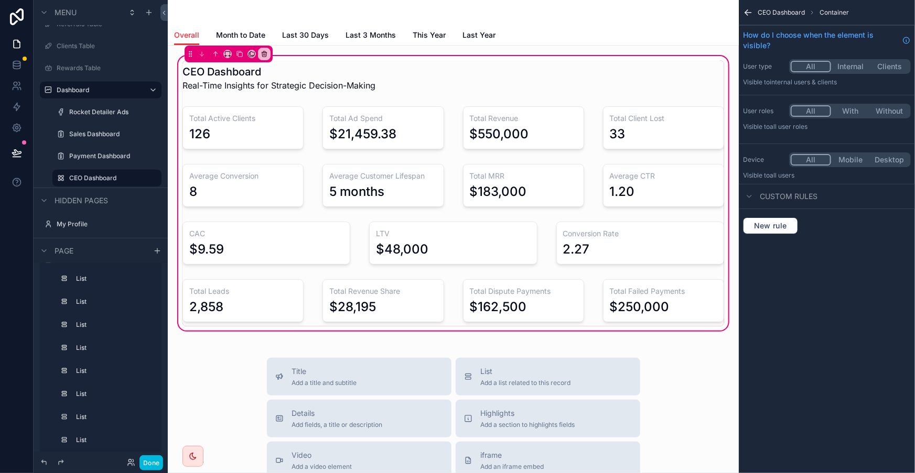
click at [285, 275] on div "scrollable content" at bounding box center [243, 300] width 134 height 51
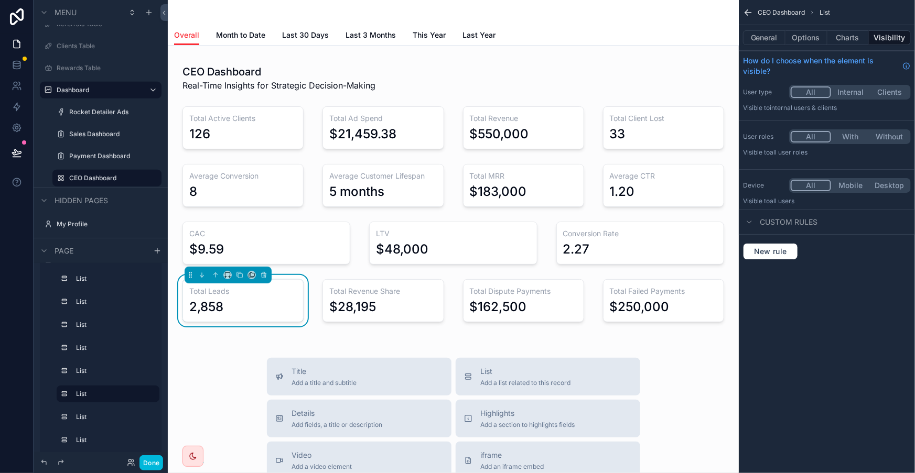
click at [359, 275] on div "scrollable content" at bounding box center [383, 300] width 134 height 51
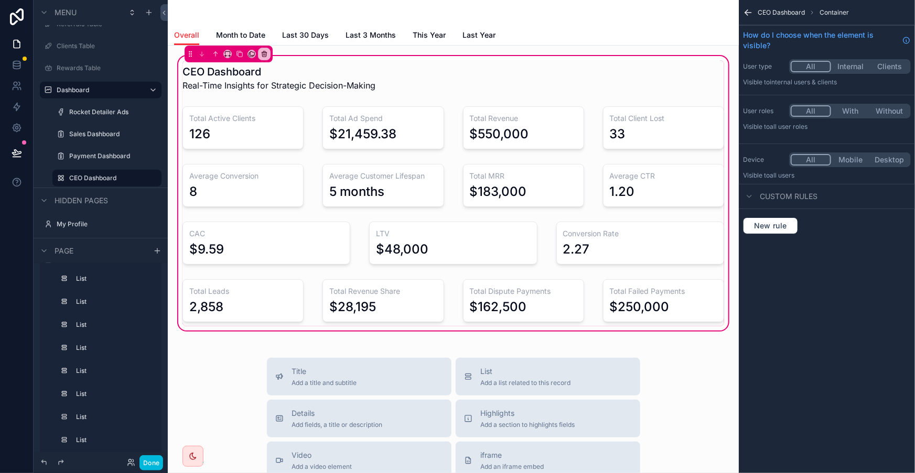
click at [532, 275] on div "scrollable content" at bounding box center [524, 300] width 134 height 51
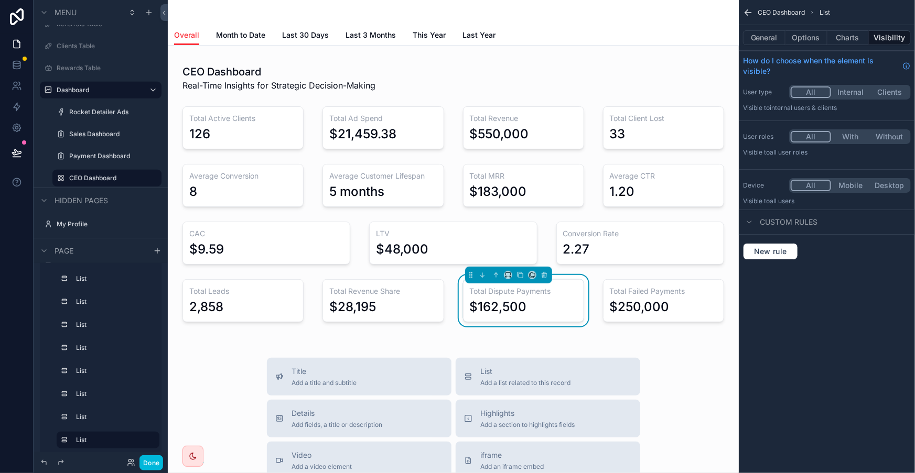
click at [599, 275] on div "scrollable content" at bounding box center [663, 300] width 134 height 51
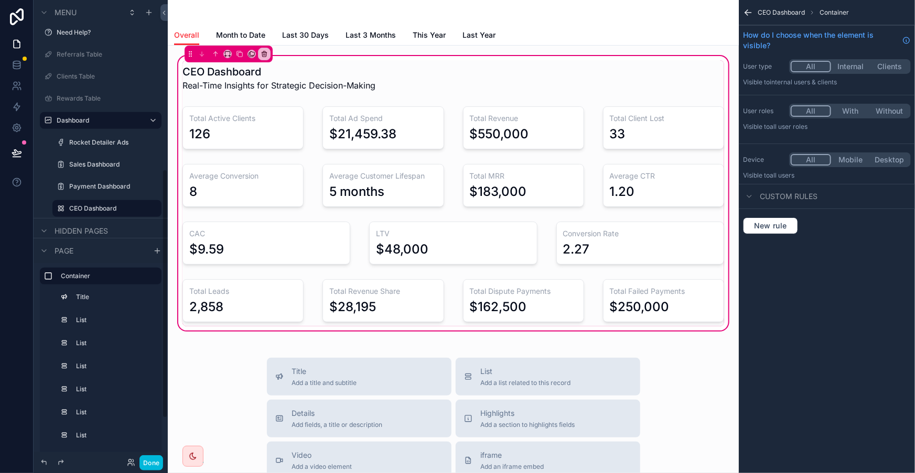
scroll to position [252, 0]
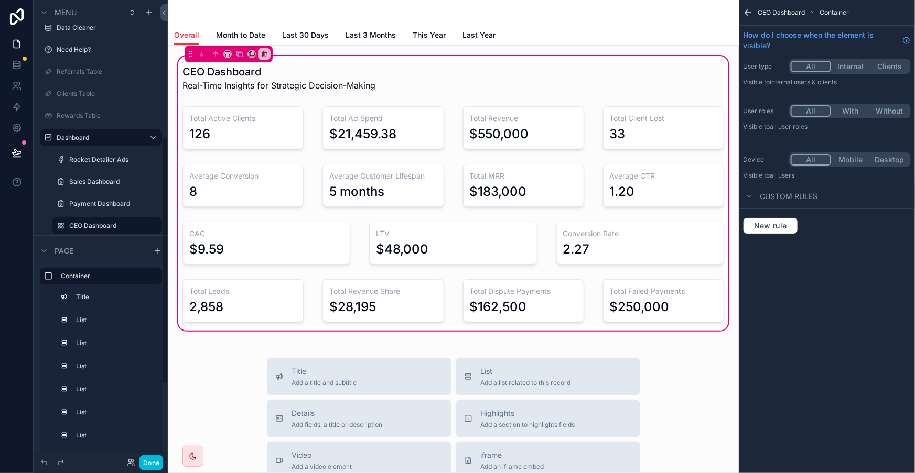
click at [77, 200] on div "Payment Dashboard" at bounding box center [114, 204] width 90 height 8
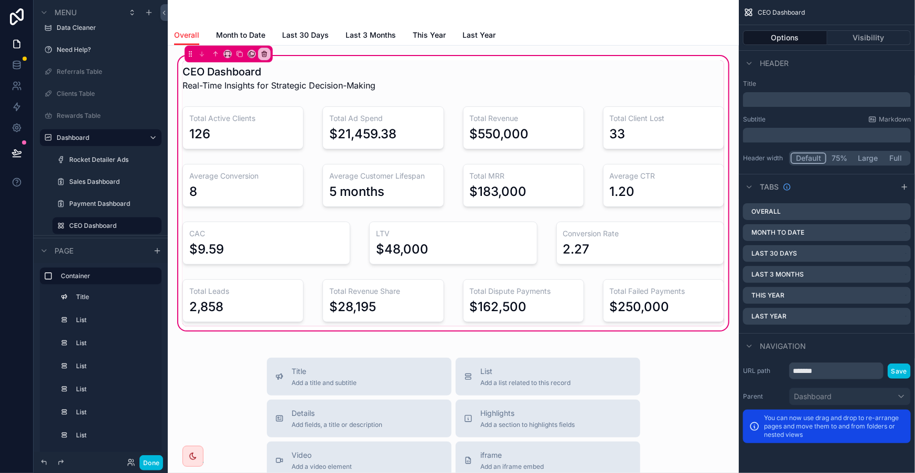
click at [57, 200] on icon "scrollable content" at bounding box center [61, 204] width 8 height 8
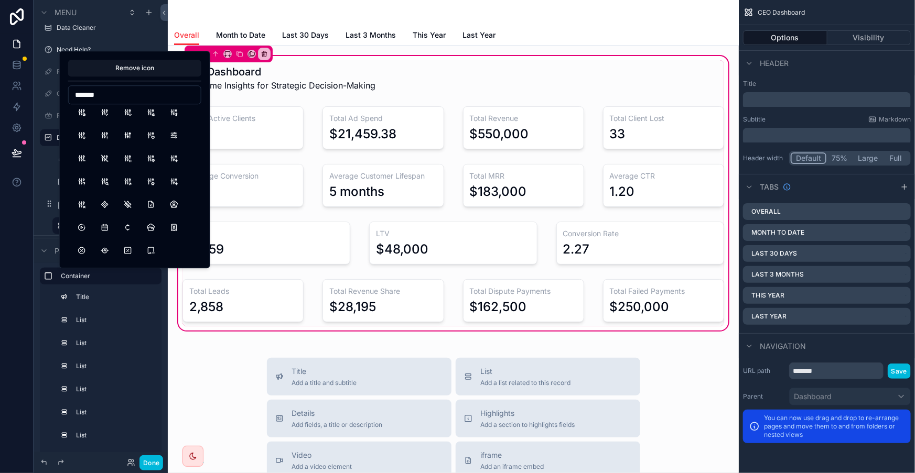
scroll to position [0, 0]
type input "*******"
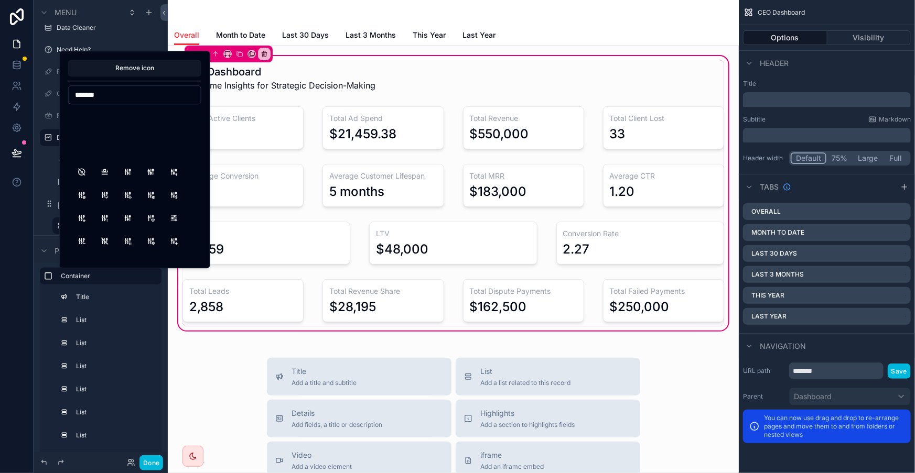
scroll to position [187, 0]
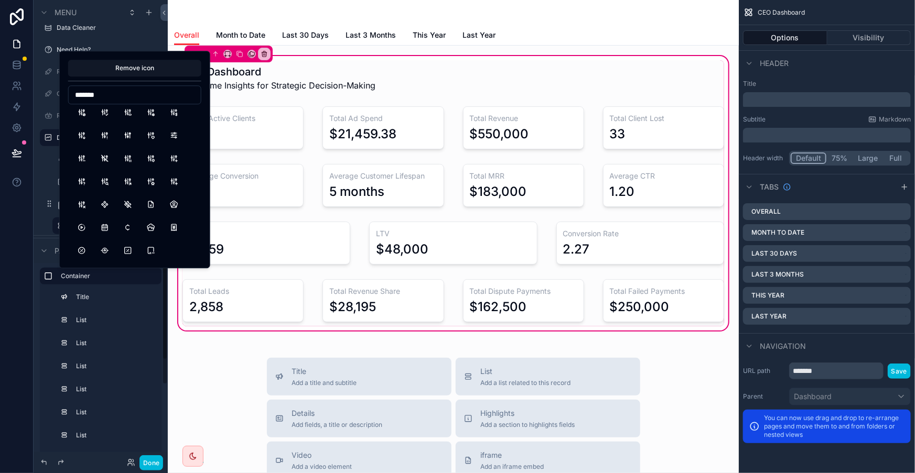
click at [132, 297] on div "Title" at bounding box center [115, 297] width 79 height 8
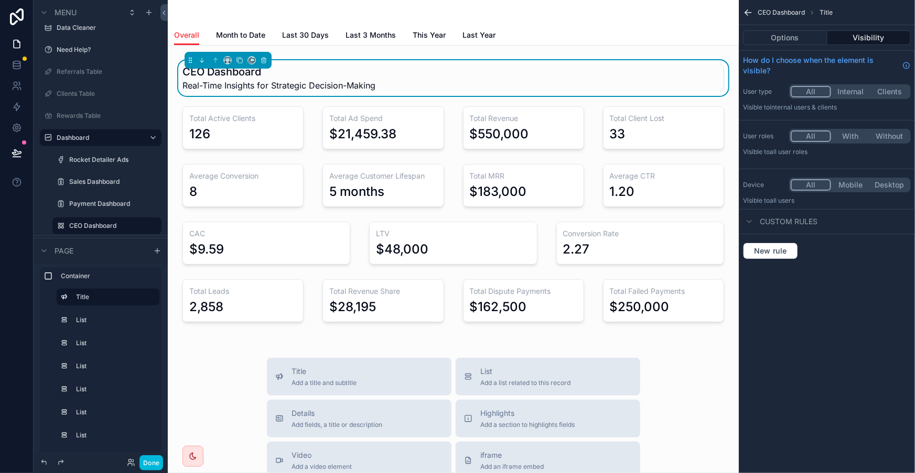
click at [57, 178] on icon "scrollable content" at bounding box center [61, 182] width 8 height 8
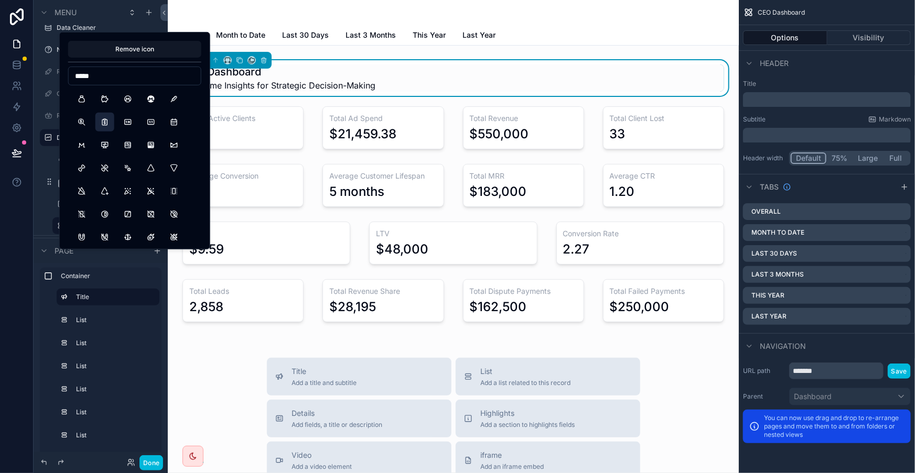
type input "*****"
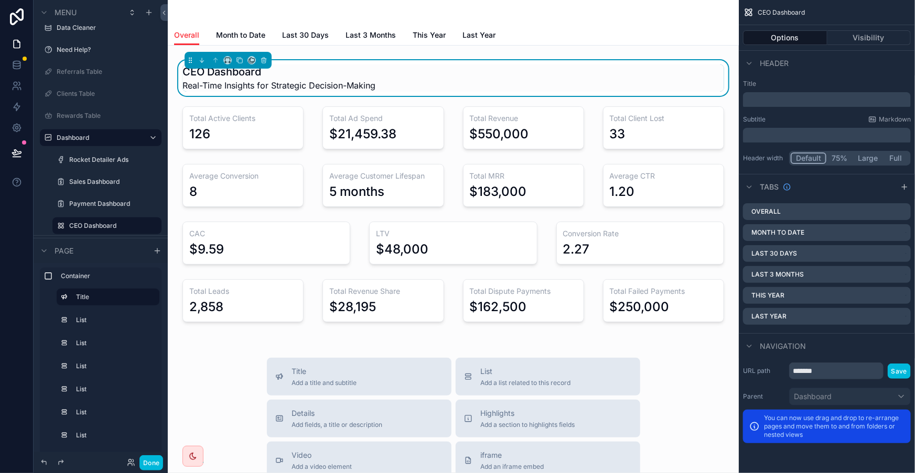
click at [235, 297] on div "CEO Dashboard Real-Time Insights for Strategic Decision-Making Total Active Cli…" at bounding box center [453, 430] width 571 height 769
drag, startPoint x: 264, startPoint y: 36, endPoint x: 254, endPoint y: 35, distance: 9.5
click at [264, 36] on link "Month to Date" at bounding box center [240, 36] width 49 height 21
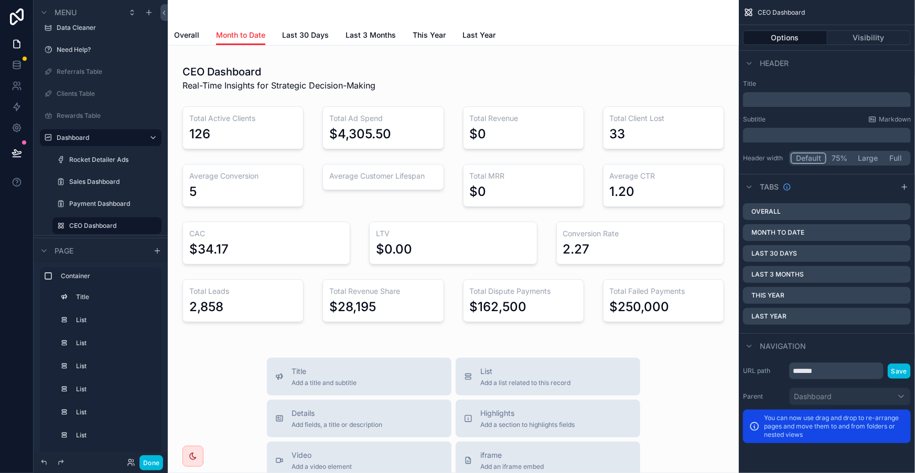
click at [295, 30] on span "Last 30 Days" at bounding box center [305, 35] width 47 height 10
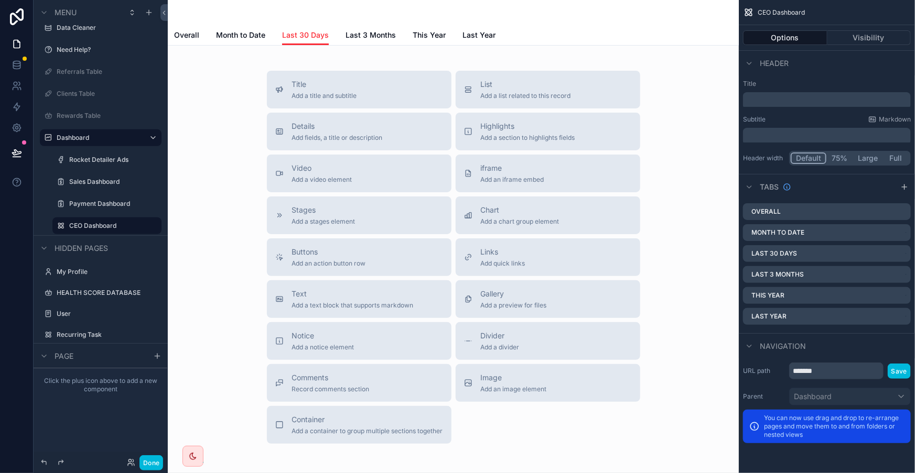
click at [241, 30] on span "Month to Date" at bounding box center [240, 35] width 49 height 10
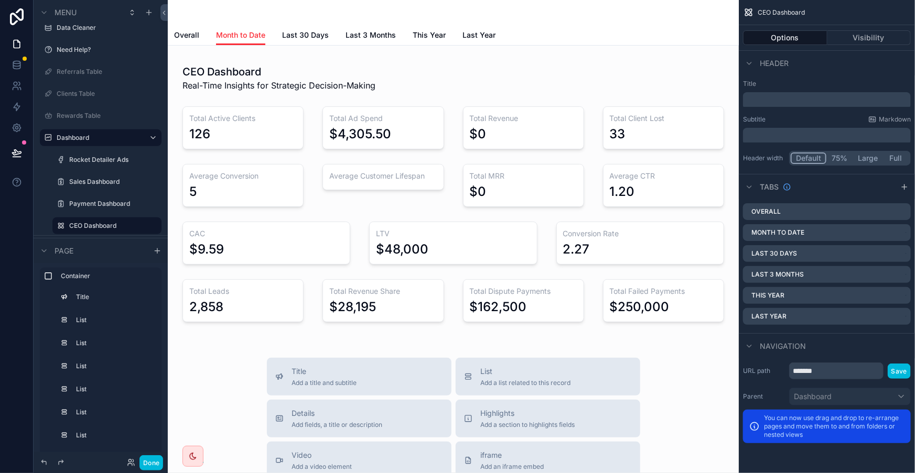
click at [289, 26] on link "Last 30 Days" at bounding box center [305, 36] width 47 height 21
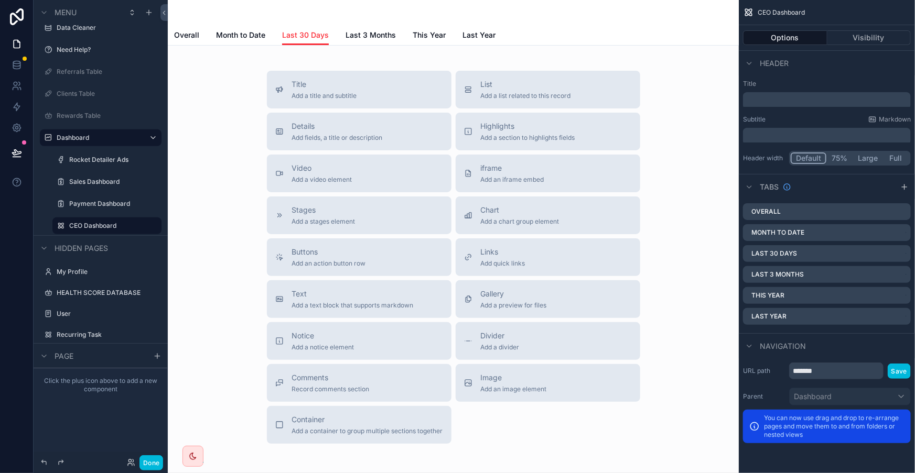
click at [346, 30] on span "Last 3 Months" at bounding box center [370, 35] width 50 height 10
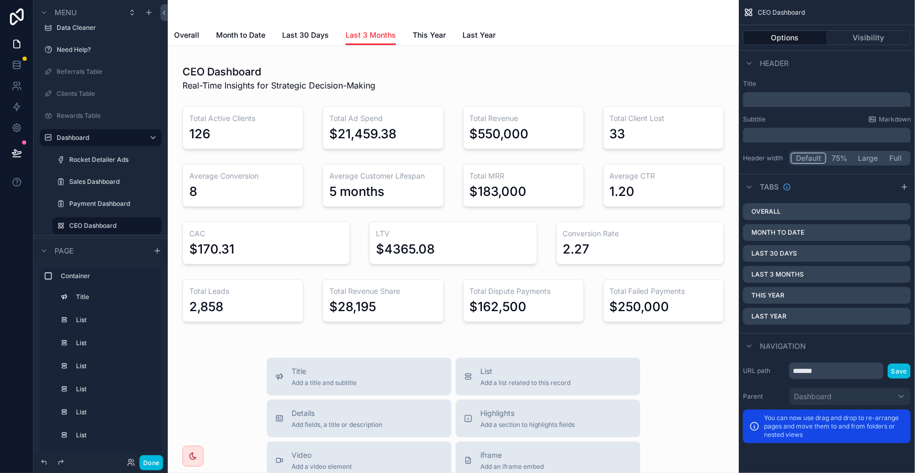
click at [199, 30] on span "Overall" at bounding box center [186, 35] width 25 height 10
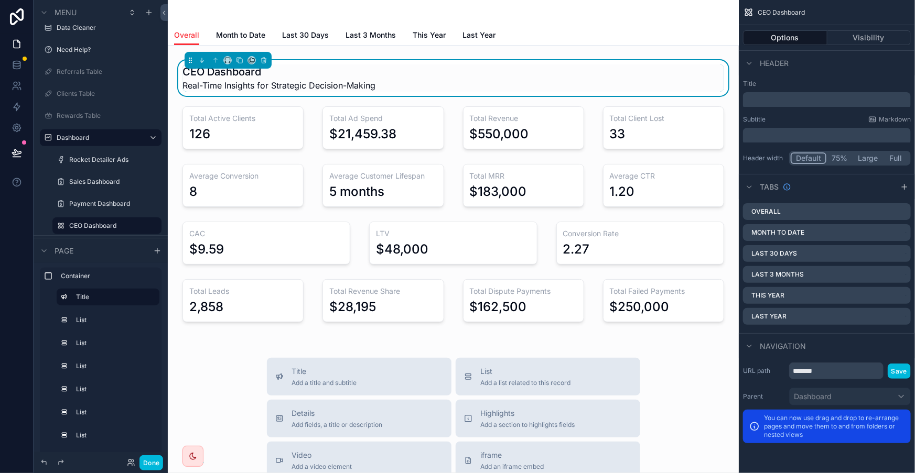
click at [655, 275] on div "scrollable content" at bounding box center [663, 300] width 134 height 51
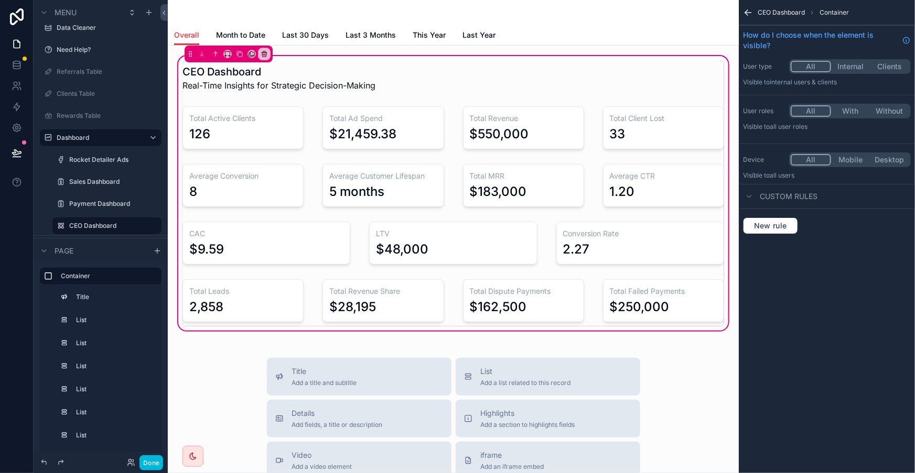
click at [655, 275] on div "scrollable content" at bounding box center [663, 300] width 134 height 51
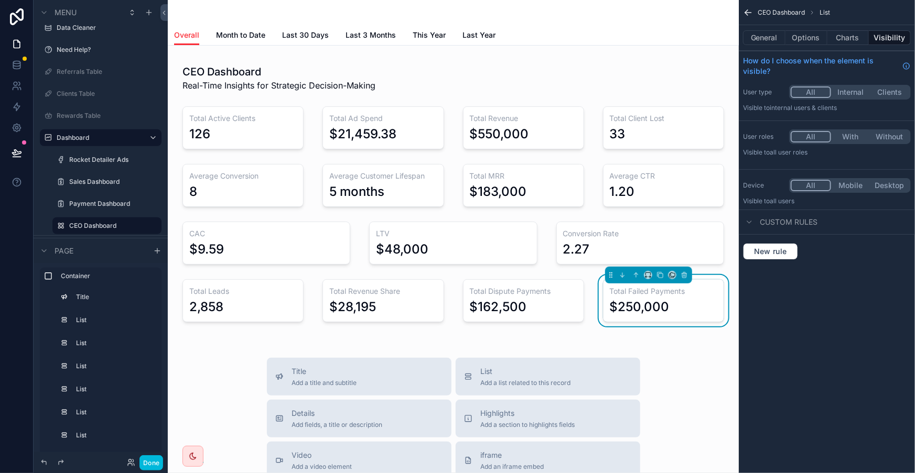
click at [532, 366] on span "List" at bounding box center [526, 371] width 90 height 10
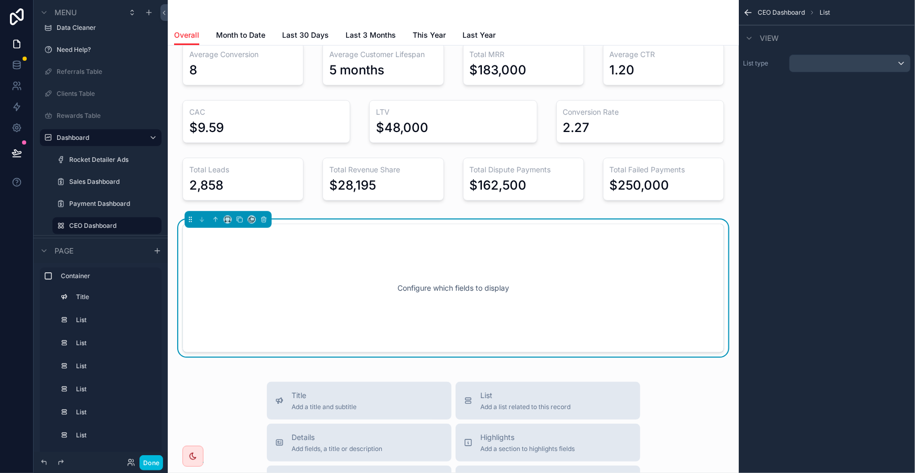
click at [459, 255] on div "Configure which fields to display" at bounding box center [453, 288] width 507 height 94
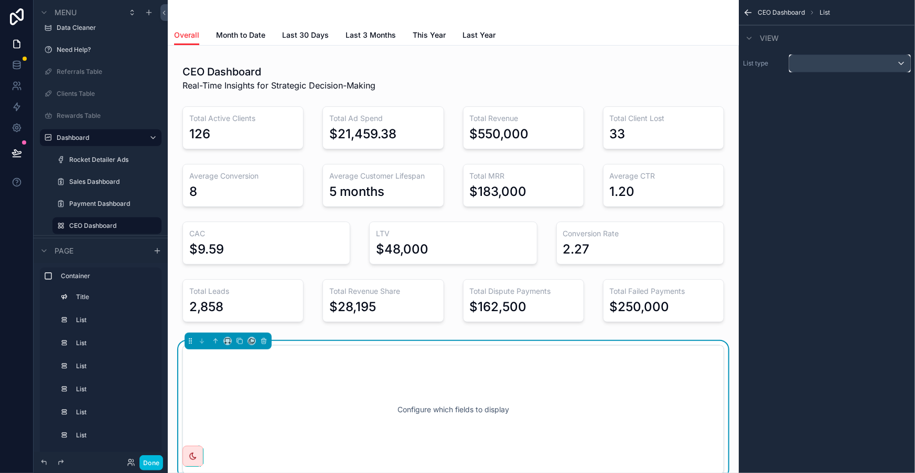
click at [808, 59] on div "scrollable content" at bounding box center [849, 63] width 121 height 17
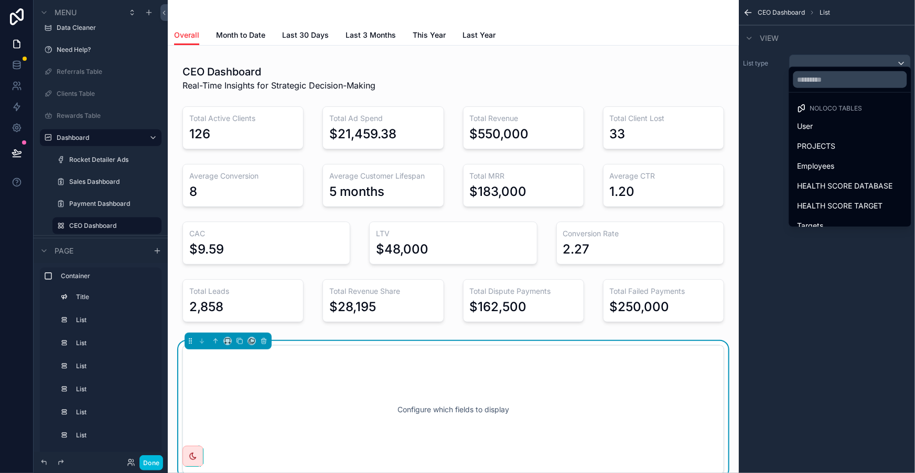
click at [857, 140] on div "PROJECTS" at bounding box center [849, 146] width 105 height 13
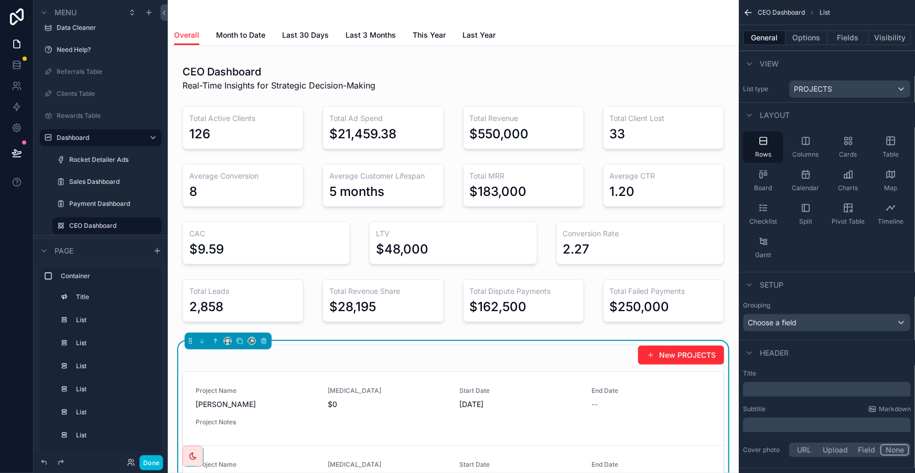
click at [820, 34] on button "Options" at bounding box center [806, 37] width 42 height 15
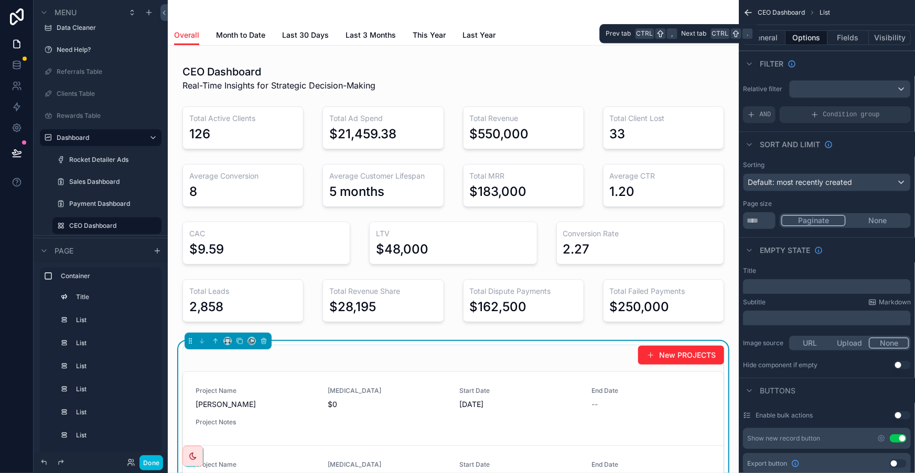
click at [838, 33] on button "Fields" at bounding box center [848, 37] width 42 height 15
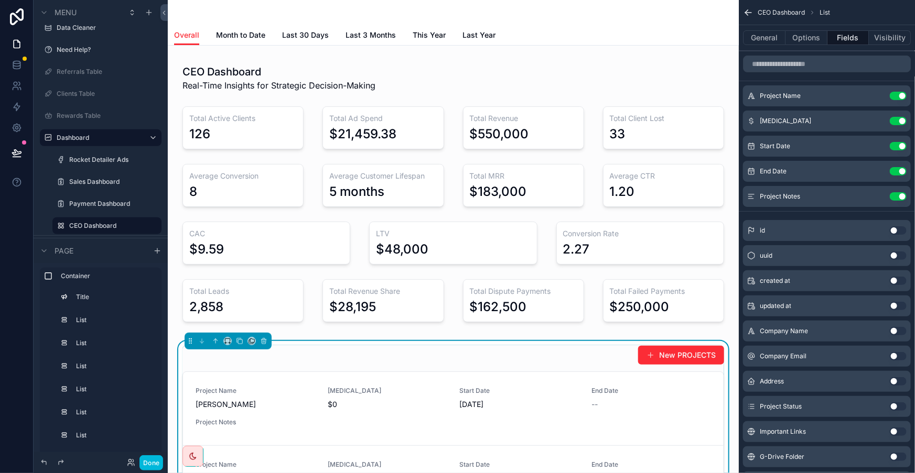
click at [818, 30] on button "Options" at bounding box center [806, 37] width 42 height 15
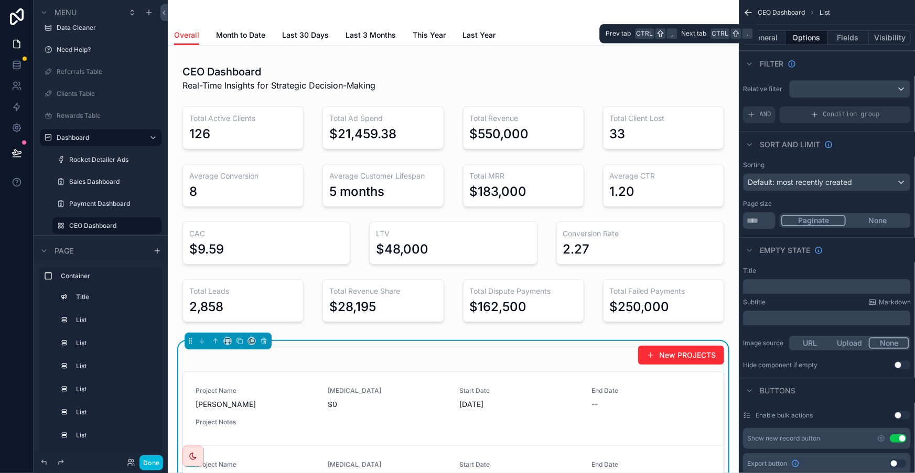
click at [762, 37] on div "General Options Fields Visibility" at bounding box center [827, 37] width 176 height 25
click at [776, 35] on button "General" at bounding box center [764, 37] width 42 height 15
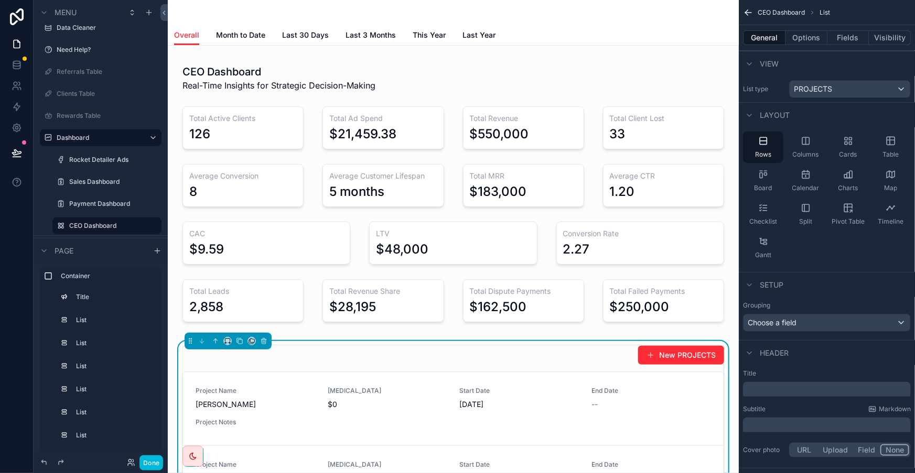
click at [853, 169] on icon "scrollable content" at bounding box center [848, 174] width 10 height 10
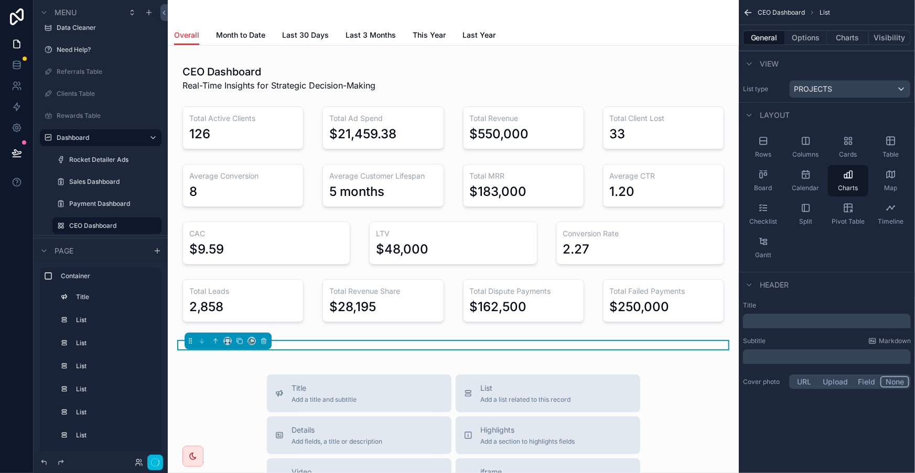
click at [858, 30] on button "Charts" at bounding box center [848, 37] width 42 height 15
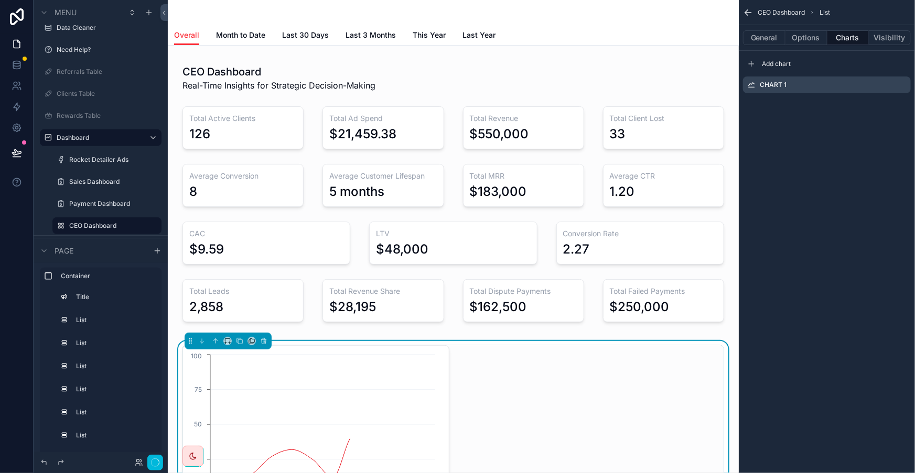
click at [0, 0] on icon "scrollable content" at bounding box center [0, 0] width 0 height 0
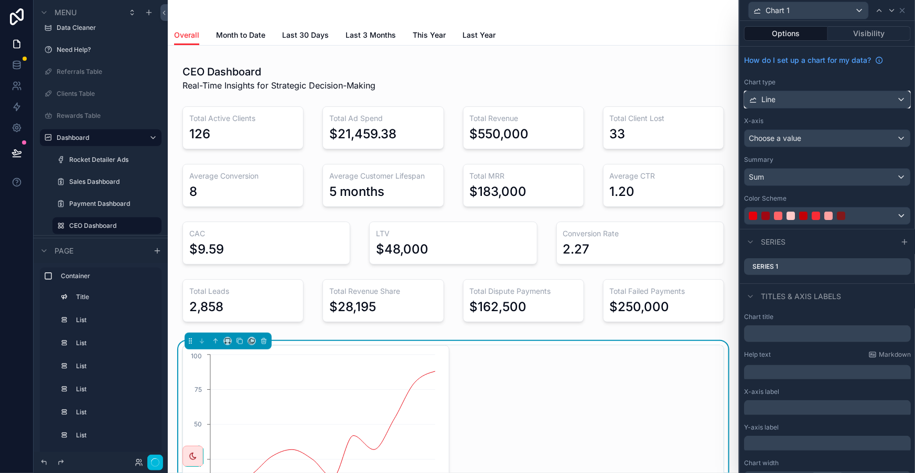
click at [824, 91] on div "Line" at bounding box center [827, 99] width 166 height 17
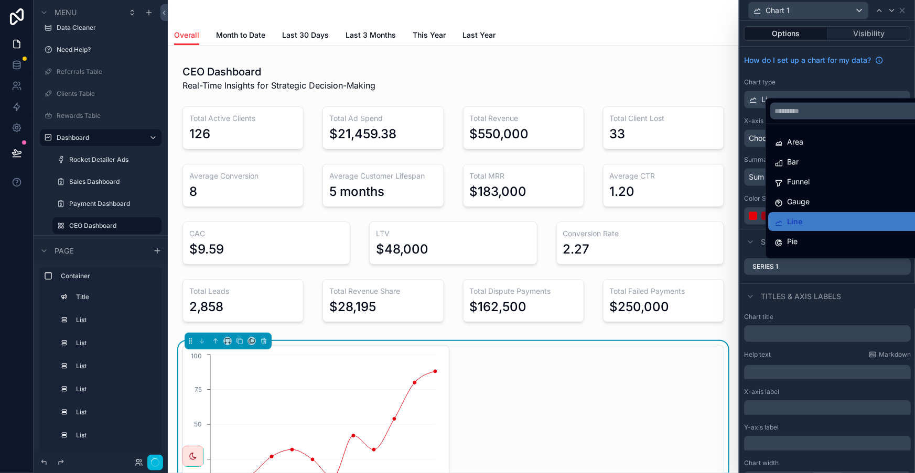
click at [816, 192] on div "Gauge" at bounding box center [850, 201] width 165 height 19
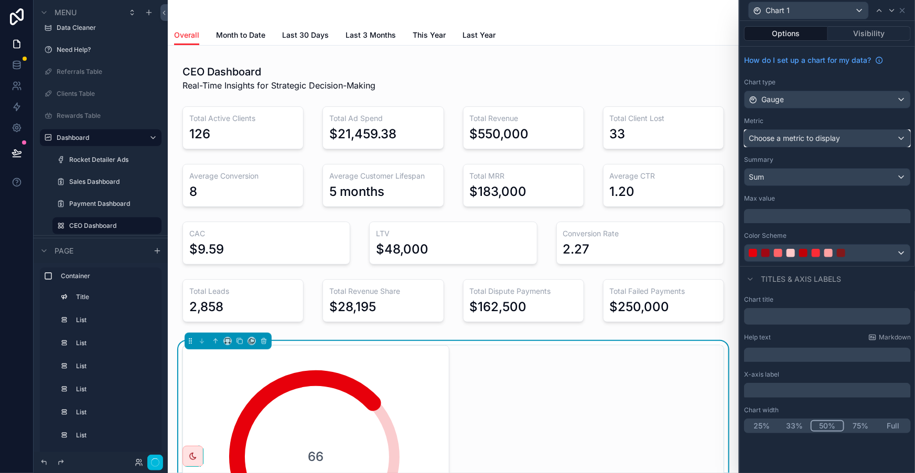
click at [833, 130] on div "Choose a metric to display" at bounding box center [827, 138] width 166 height 17
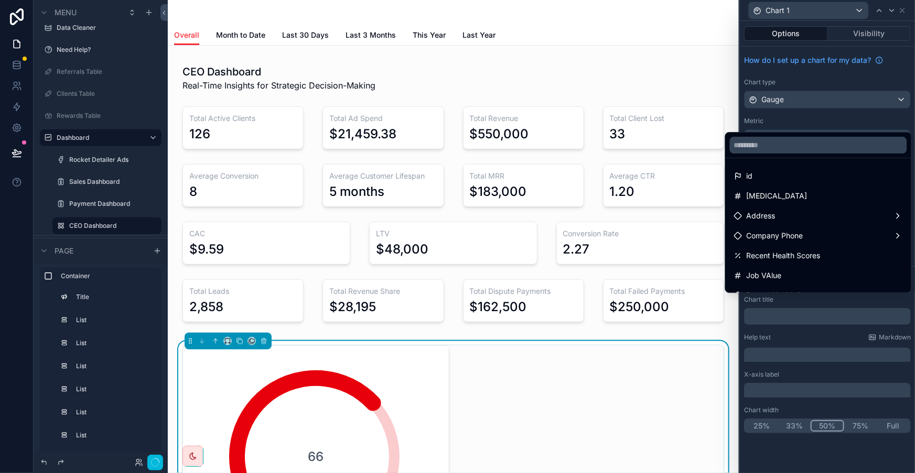
click at [807, 187] on div "[MEDICAL_DATA]" at bounding box center [818, 196] width 181 height 19
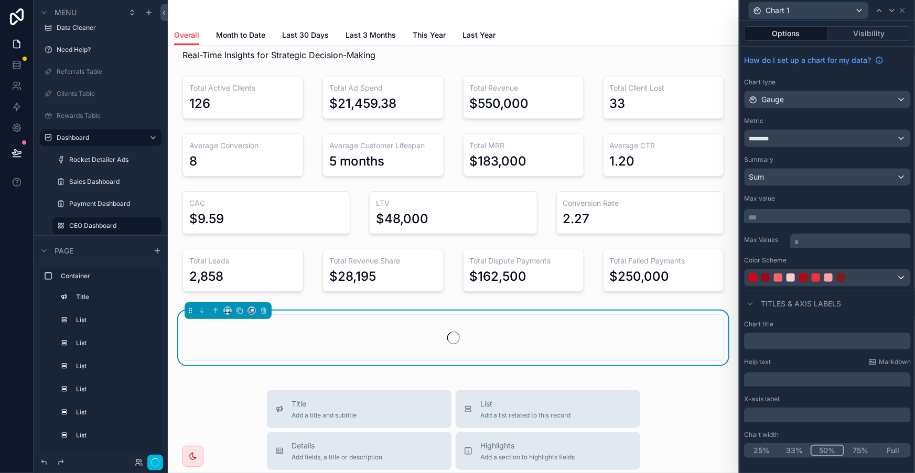
scroll to position [47, 0]
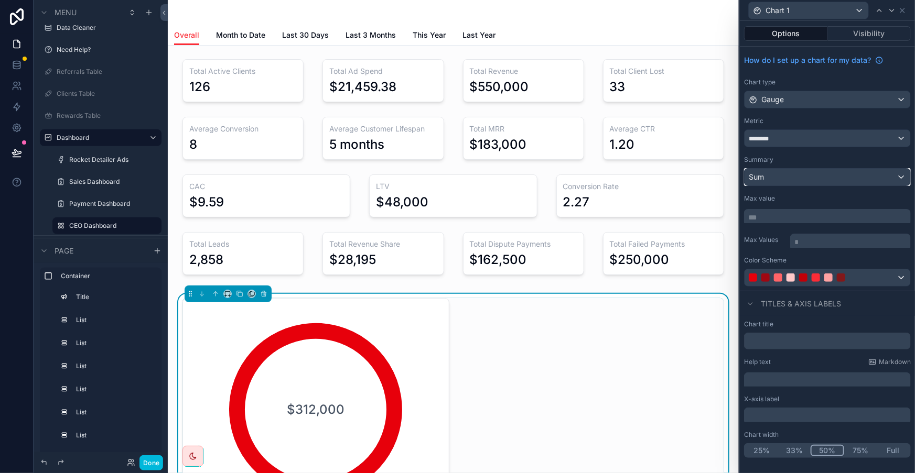
click at [824, 169] on div "Sum" at bounding box center [827, 177] width 166 height 17
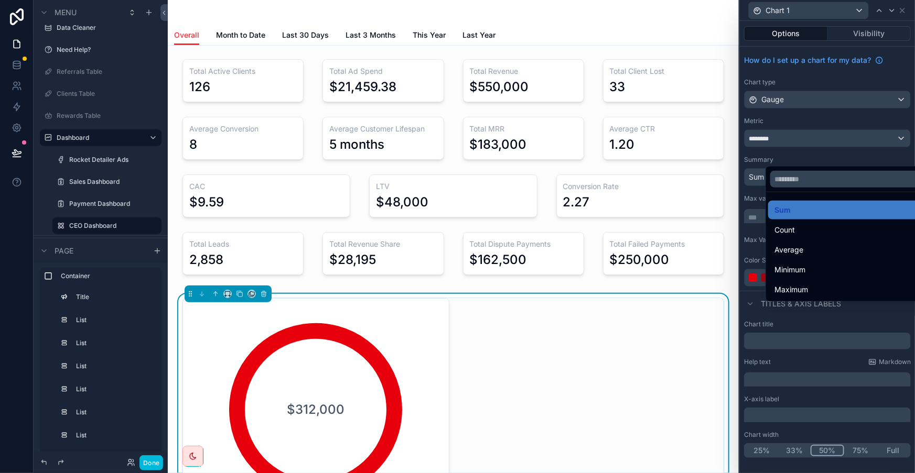
click at [797, 241] on div "Average" at bounding box center [850, 250] width 165 height 19
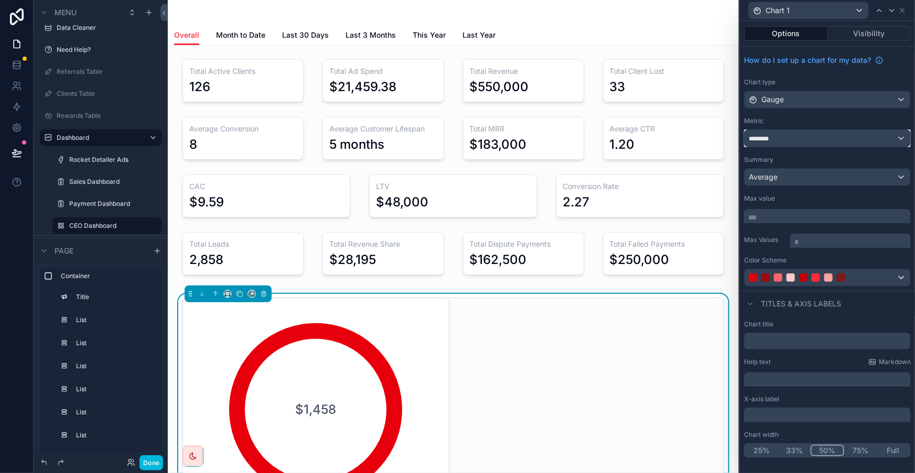
click at [823, 130] on div "********" at bounding box center [827, 138] width 166 height 17
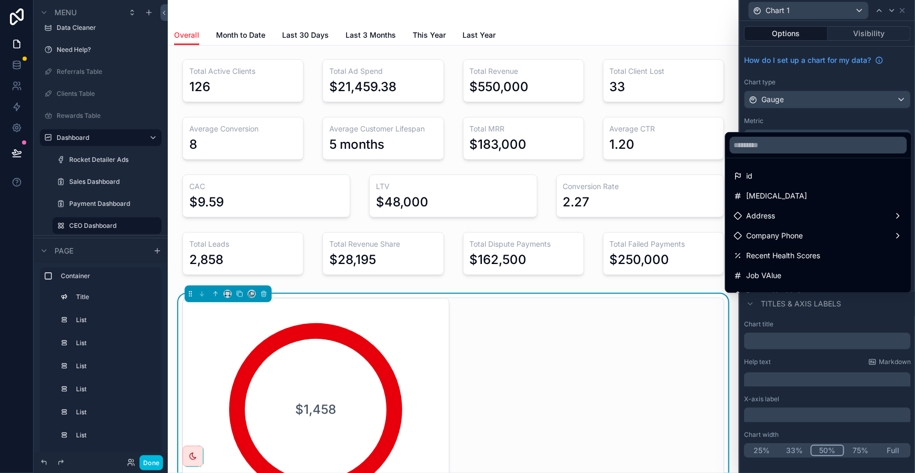
click at [827, 110] on div at bounding box center [827, 236] width 175 height 473
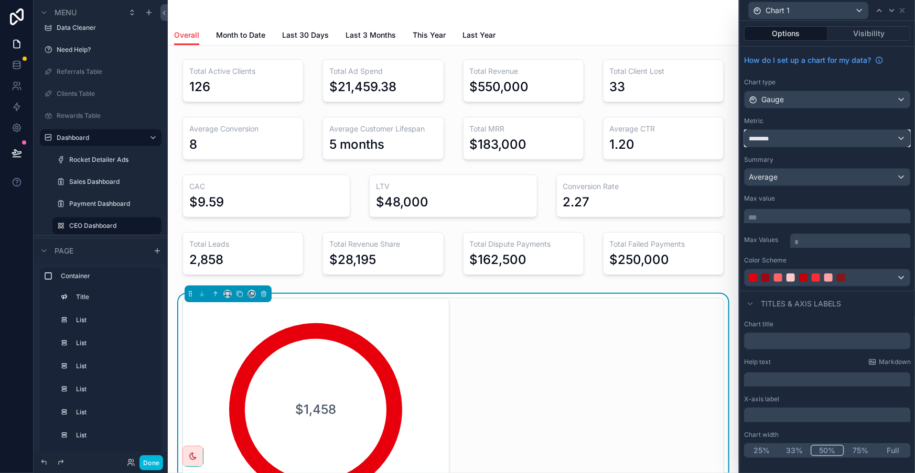
click at [824, 130] on div "********" at bounding box center [827, 138] width 166 height 17
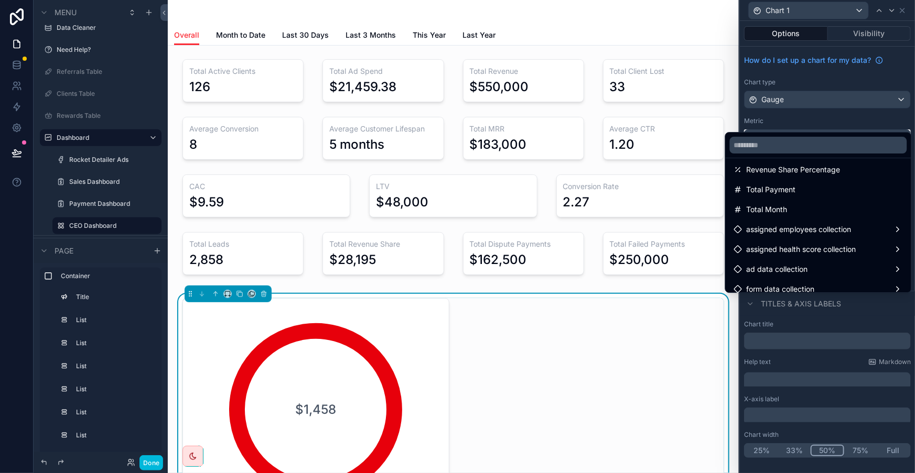
scroll to position [331, 0]
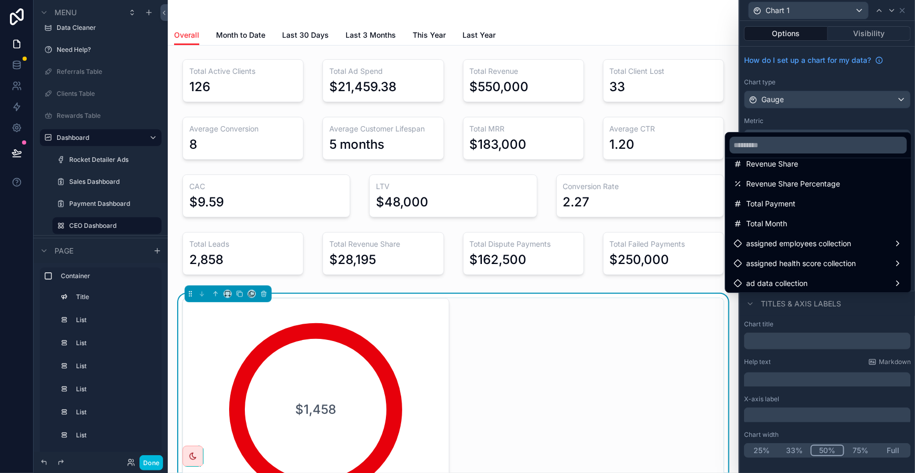
click at [821, 257] on span "assigned health score collection" at bounding box center [801, 263] width 110 height 13
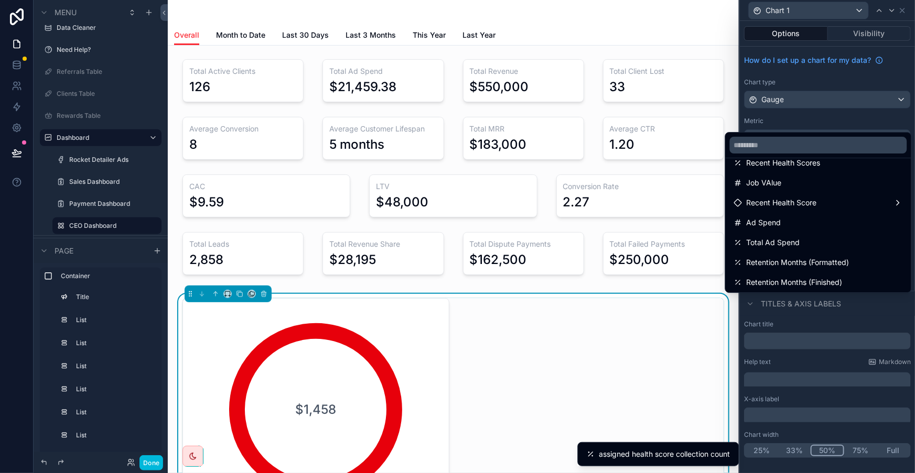
scroll to position [45, 0]
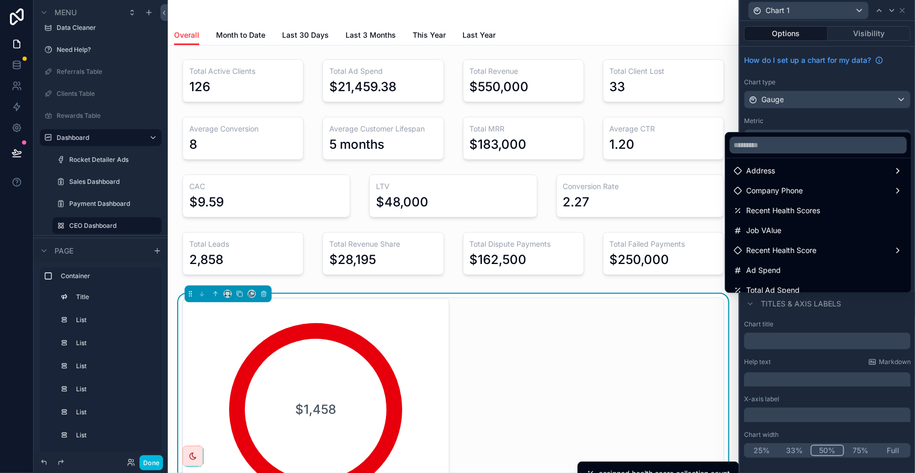
click at [817, 244] on span "Recent Health Score" at bounding box center [781, 250] width 70 height 13
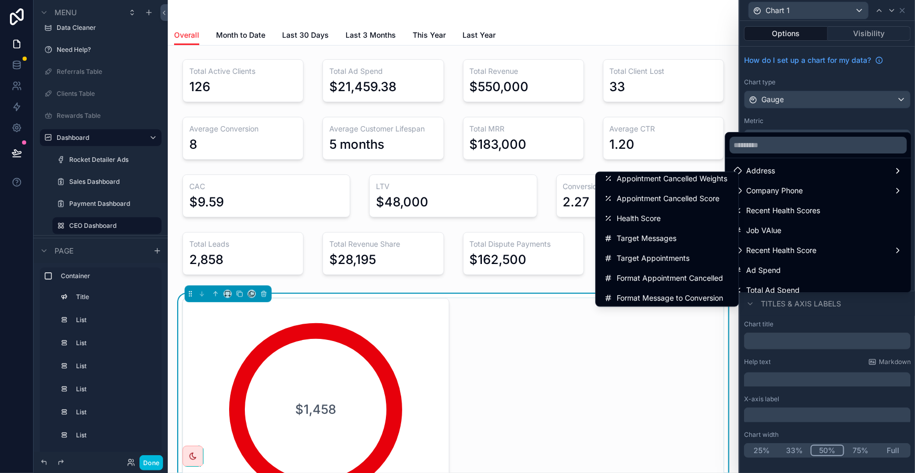
scroll to position [486, 0]
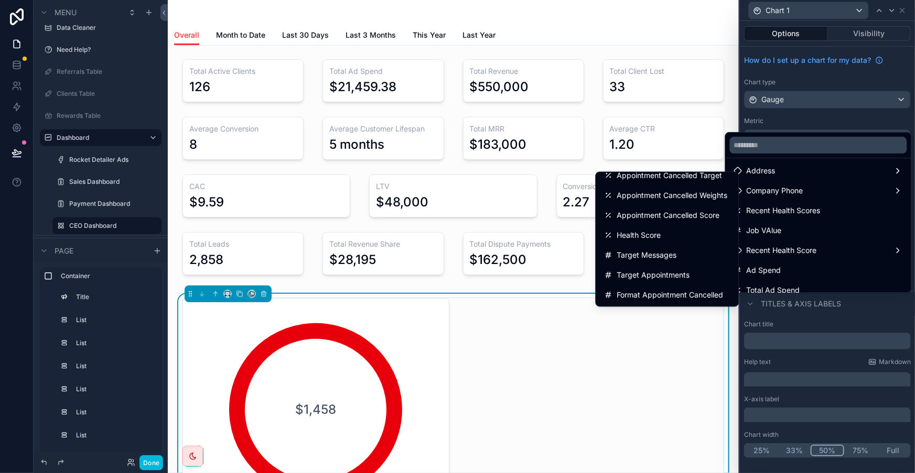
drag, startPoint x: 697, startPoint y: 235, endPoint x: 734, endPoint y: 225, distance: 37.9
click at [734, 225] on ul "id Assigned Client Ad Spend Message CPM Appointments Appointment Cost ROAS Weig…" at bounding box center [667, 239] width 143 height 134
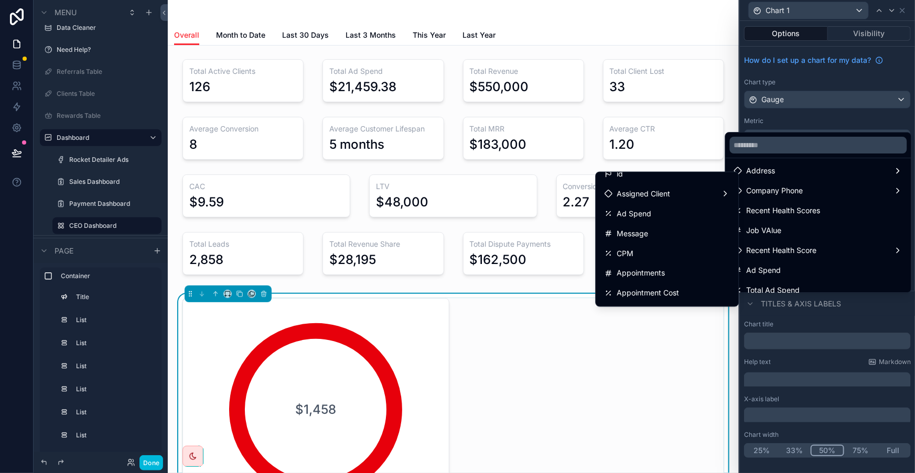
scroll to position [0, 0]
click at [686, 184] on div "id" at bounding box center [667, 184] width 126 height 13
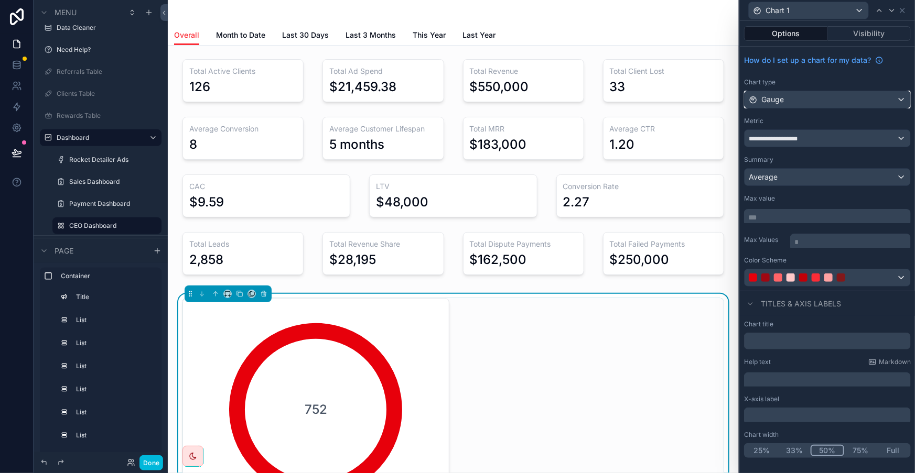
click at [828, 91] on div "Gauge" at bounding box center [827, 99] width 166 height 17
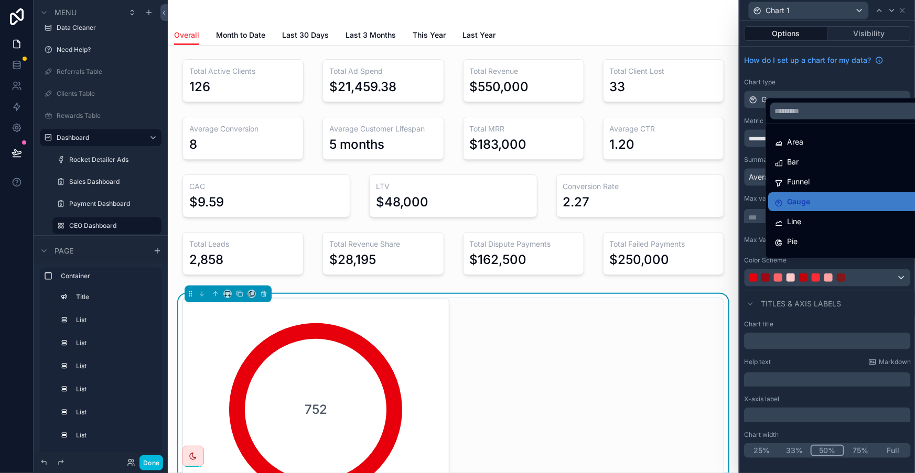
click at [797, 235] on div "Pie" at bounding box center [850, 241] width 152 height 13
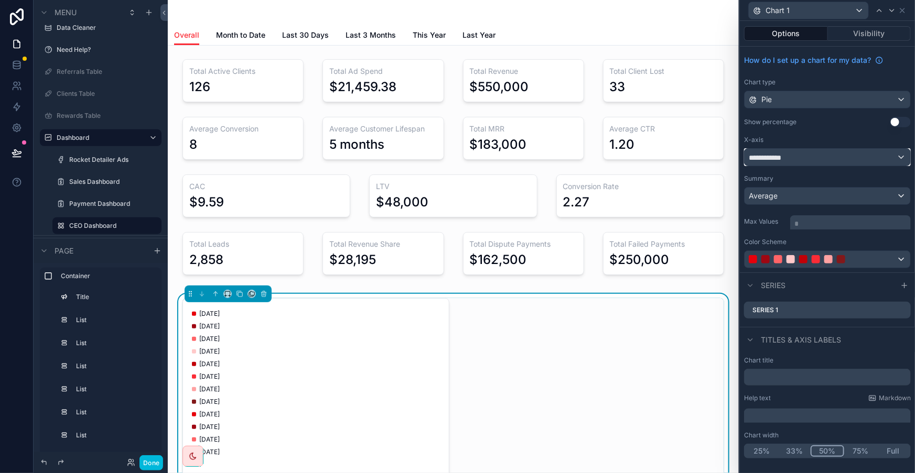
click at [804, 149] on div "**********" at bounding box center [827, 157] width 166 height 17
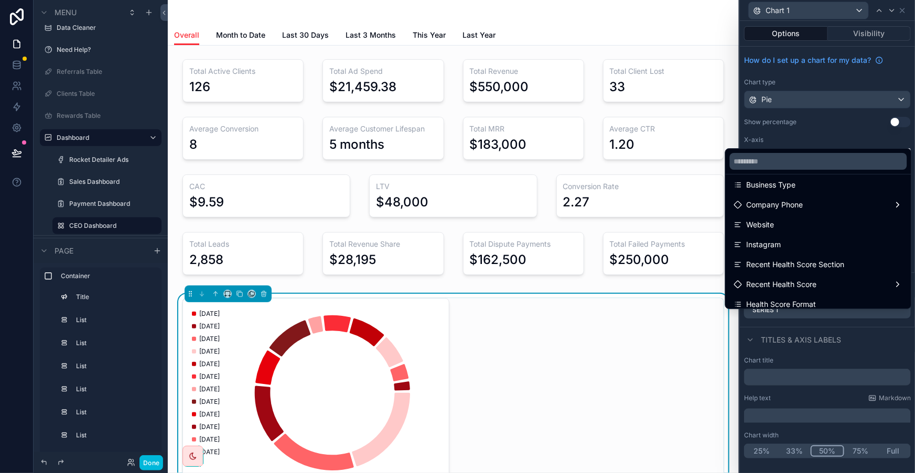
scroll to position [238, 0]
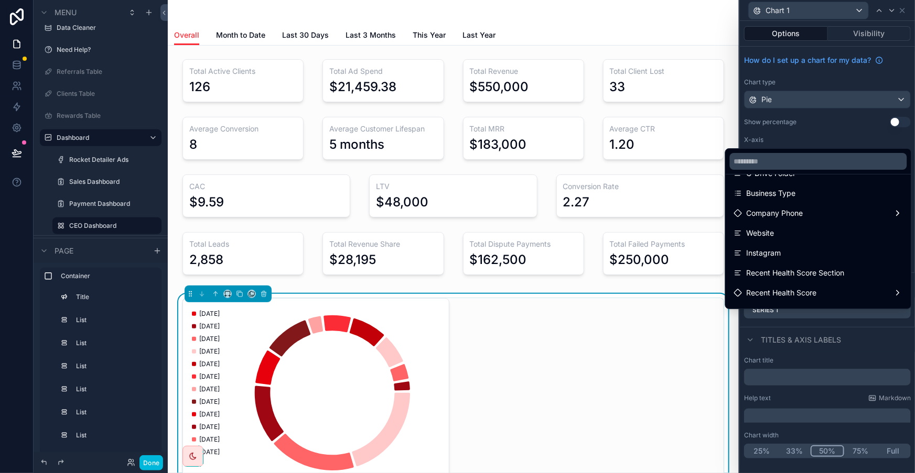
drag, startPoint x: 796, startPoint y: 221, endPoint x: 799, endPoint y: 238, distance: 17.1
click at [799, 238] on ul "PROJECTS Company Name Account ID Company Email GHL Contact ID First 50 Testers …" at bounding box center [818, 242] width 186 height 134
drag, startPoint x: 799, startPoint y: 238, endPoint x: 802, endPoint y: 229, distance: 9.4
click at [802, 229] on ul "PROJECTS Company Name Account ID Company Email GHL Contact ID First 50 Testers …" at bounding box center [818, 242] width 186 height 134
click at [802, 267] on span "Recent Health Score Section" at bounding box center [795, 273] width 98 height 13
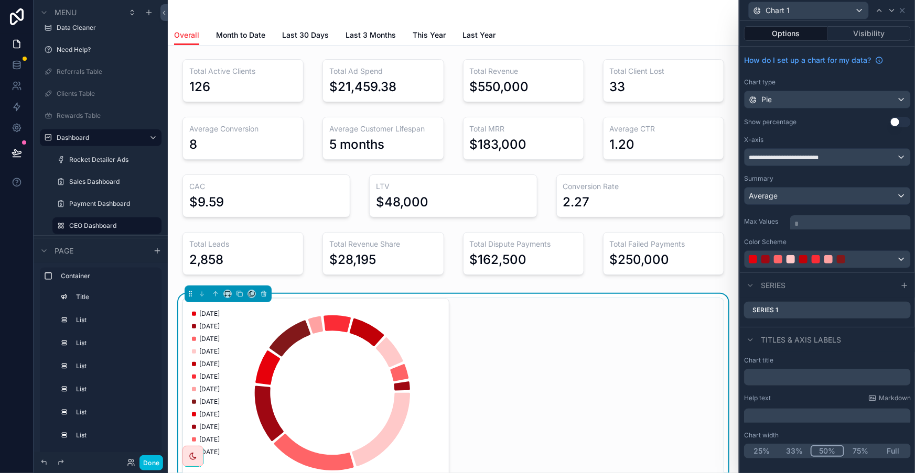
click at [0, 0] on icon at bounding box center [0, 0] width 0 height 0
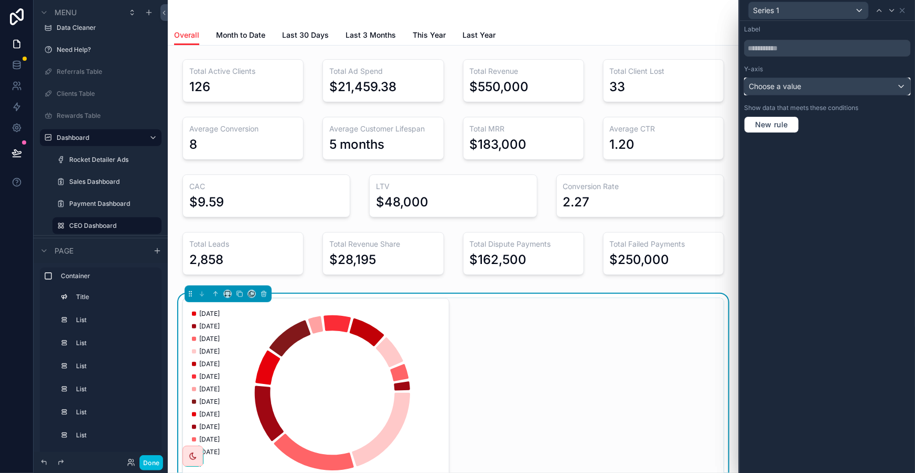
click at [801, 82] on span "Choose a value" at bounding box center [774, 86] width 52 height 9
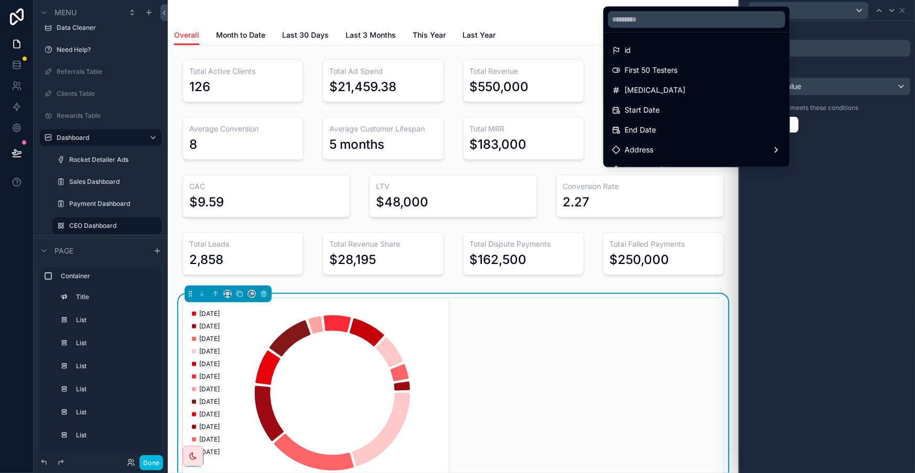
click at [722, 48] on div "id" at bounding box center [696, 50] width 169 height 13
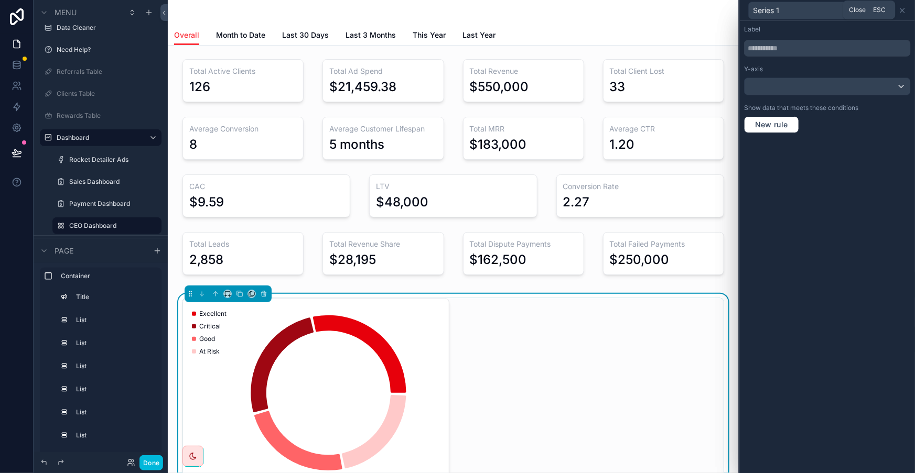
click at [906, 7] on icon at bounding box center [902, 10] width 8 height 8
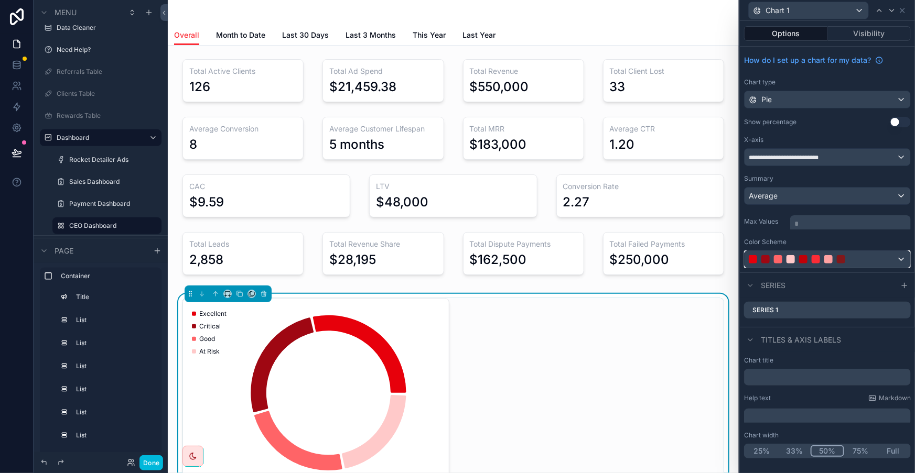
click at [823, 251] on div at bounding box center [827, 259] width 166 height 17
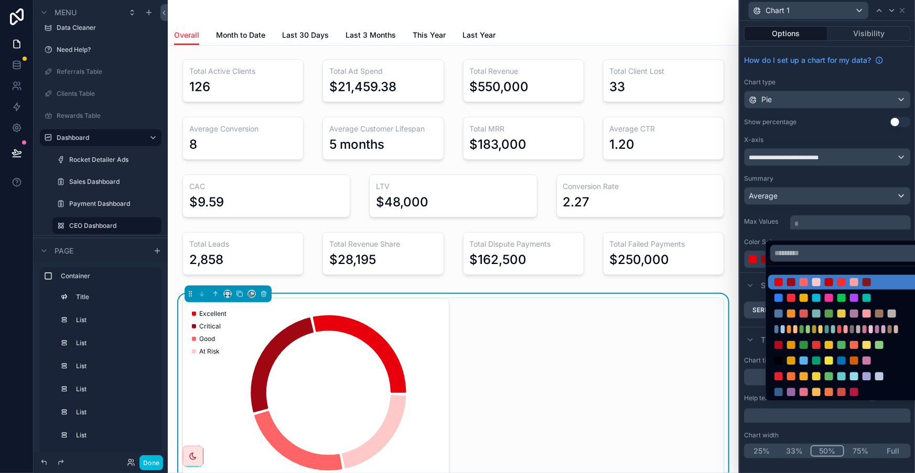
click at [804, 294] on div at bounding box center [841, 298] width 134 height 8
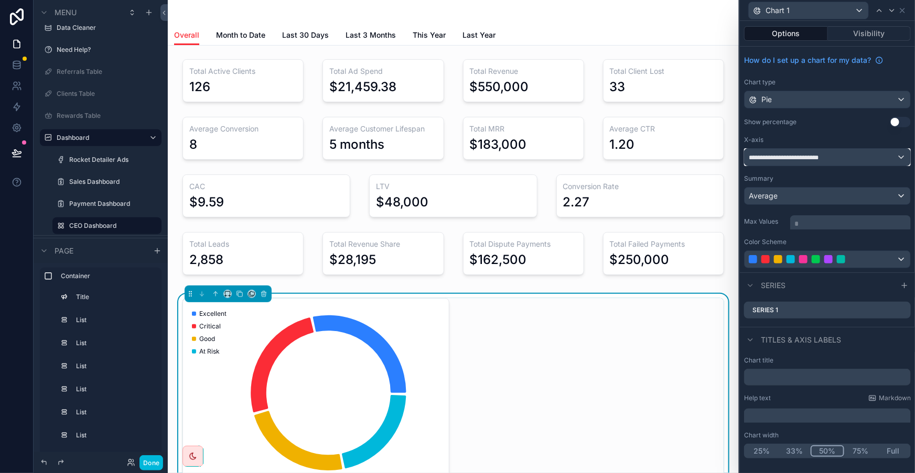
drag, startPoint x: 848, startPoint y: 142, endPoint x: 837, endPoint y: 168, distance: 28.7
click at [845, 151] on div "**********" at bounding box center [827, 160] width 175 height 226
click at [837, 188] on div "Average" at bounding box center [827, 196] width 166 height 17
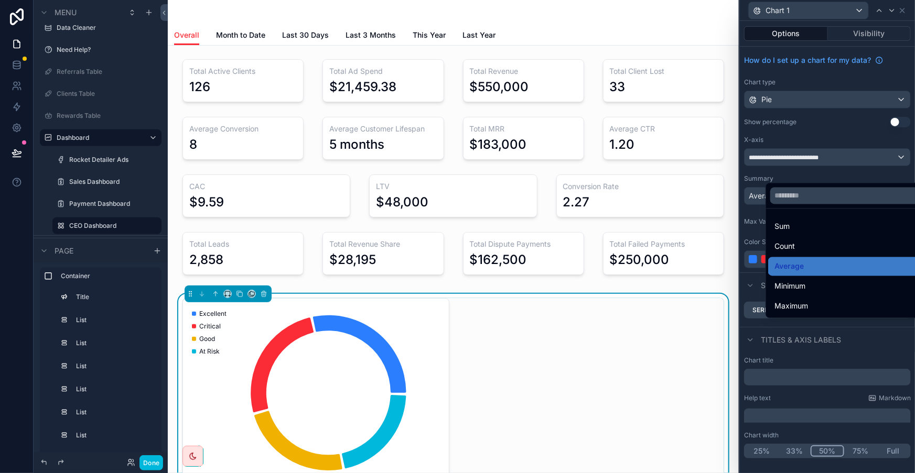
click at [787, 241] on span "Count" at bounding box center [784, 247] width 20 height 13
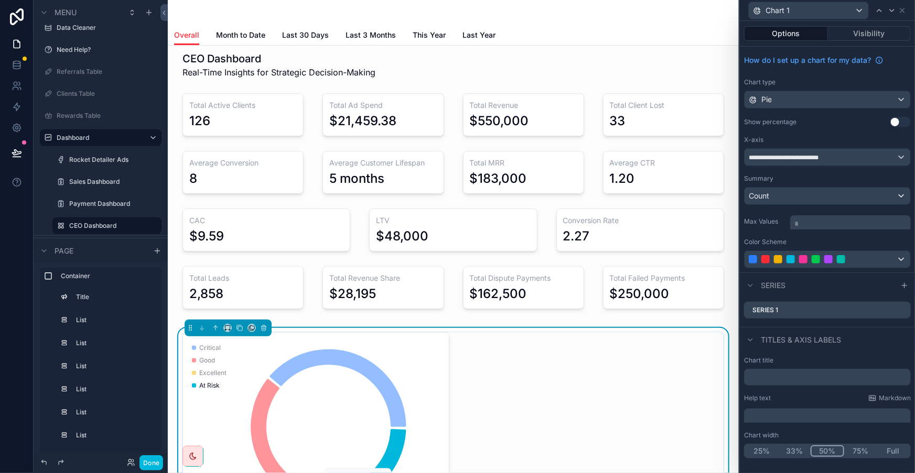
scroll to position [0, 0]
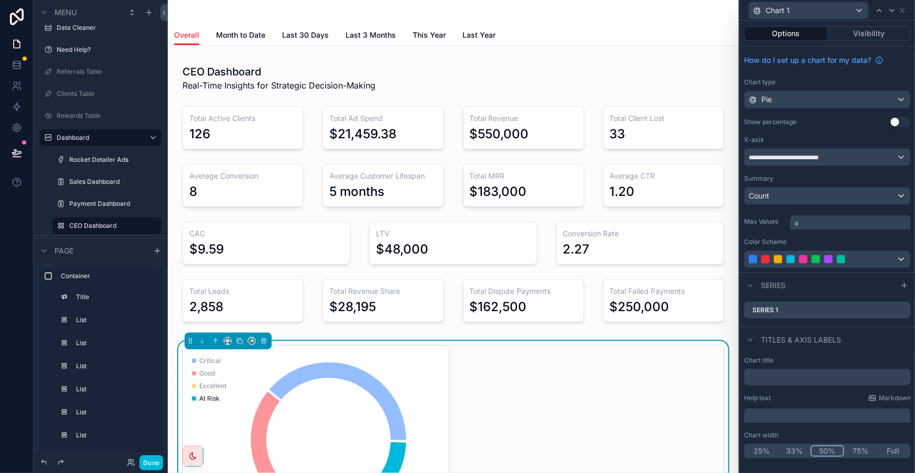
click at [57, 200] on icon "scrollable content" at bounding box center [61, 204] width 8 height 8
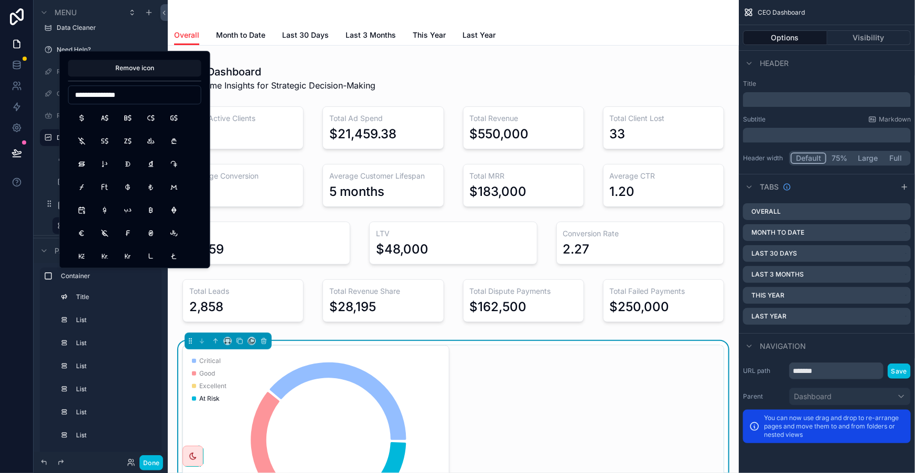
click at [120, 90] on input "**********" at bounding box center [135, 95] width 132 height 15
type input "**********"
click at [77, 108] on button "CurrencyDollar" at bounding box center [81, 117] width 19 height 19
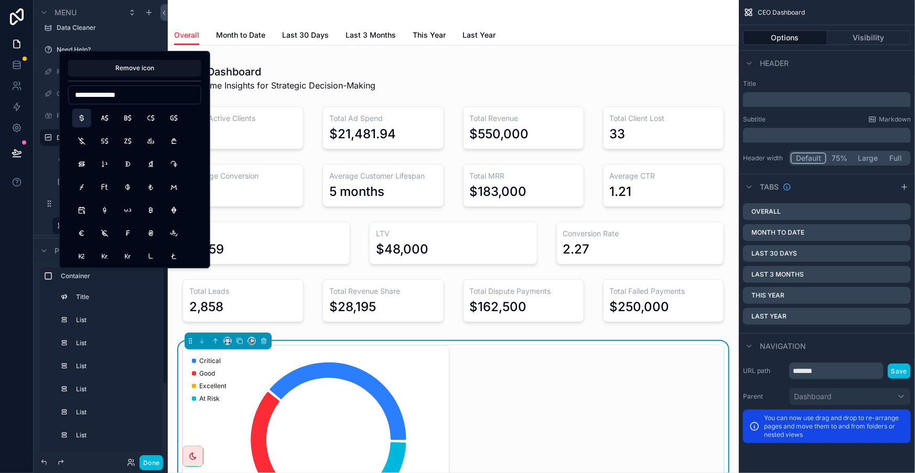
click at [46, 216] on div "CEO Dashboard" at bounding box center [107, 225] width 122 height 19
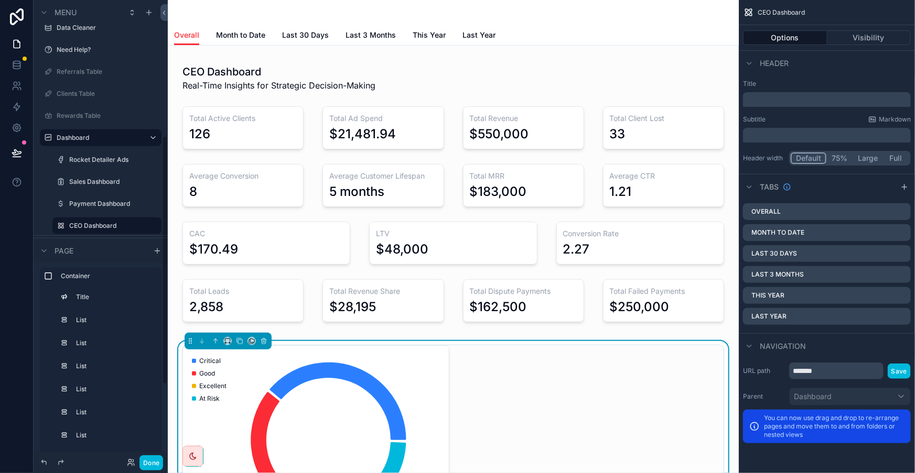
click at [57, 222] on icon "scrollable content" at bounding box center [61, 226] width 8 height 8
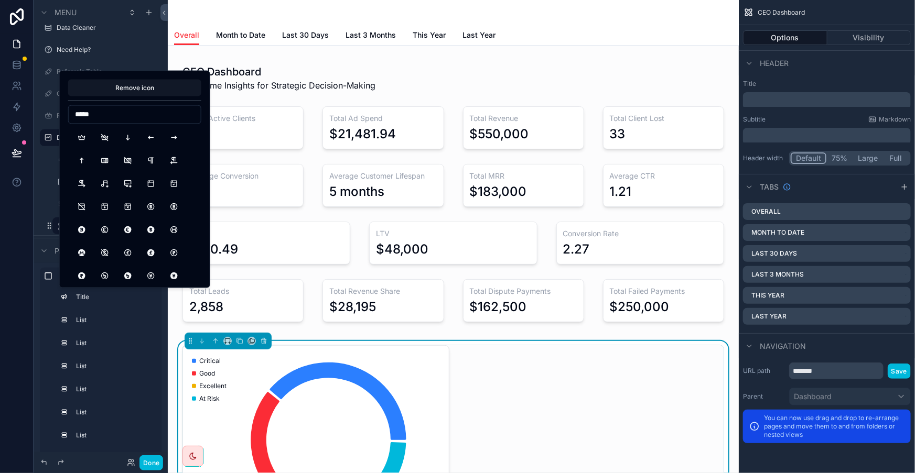
type input "*****"
click at [84, 128] on button "Crown" at bounding box center [81, 137] width 19 height 19
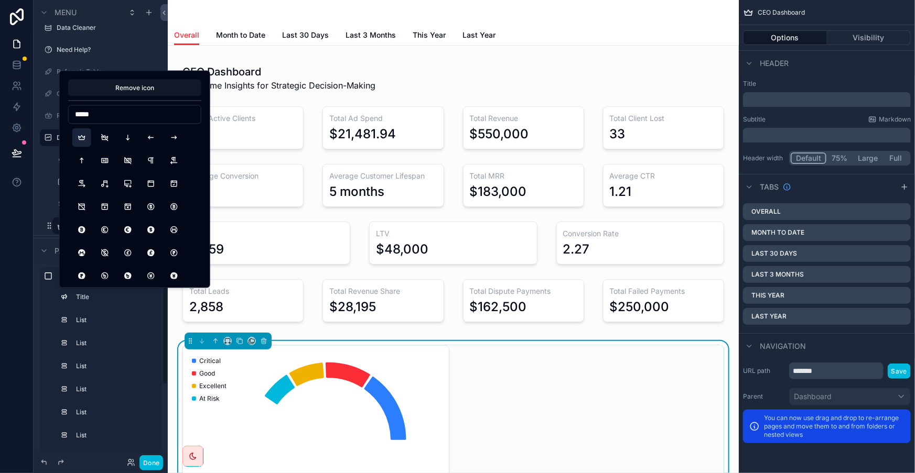
click at [34, 155] on div "**********" at bounding box center [101, 181] width 134 height 108
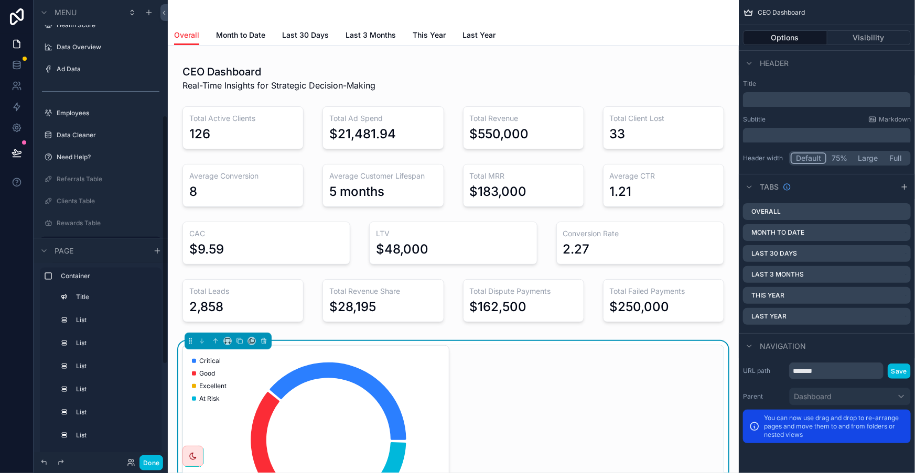
scroll to position [214, 0]
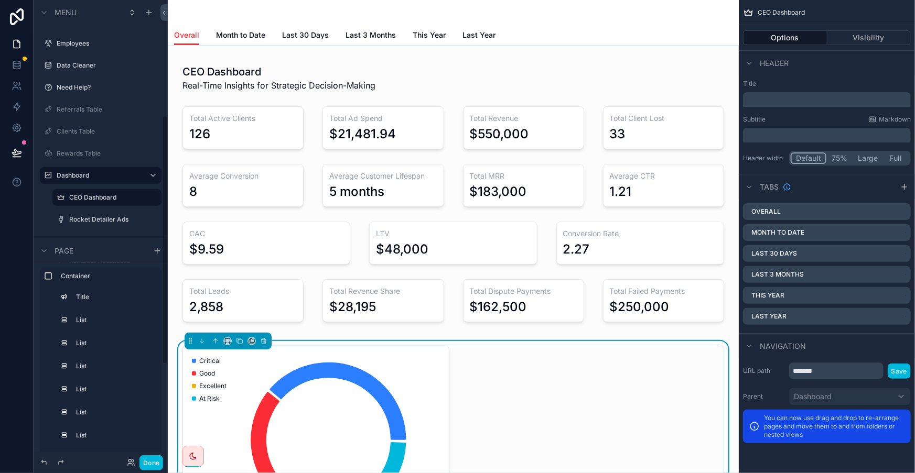
click at [73, 215] on label "Rocket Detailer Ads" at bounding box center [112, 219] width 86 height 8
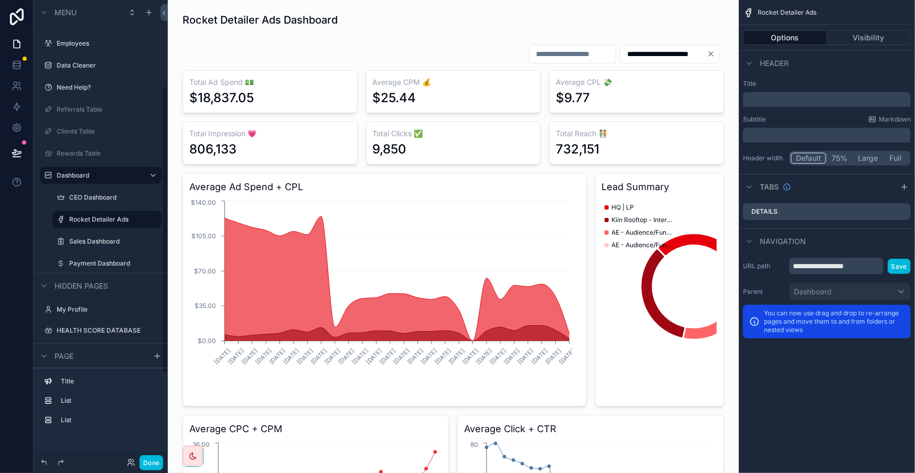
scroll to position [138, 0]
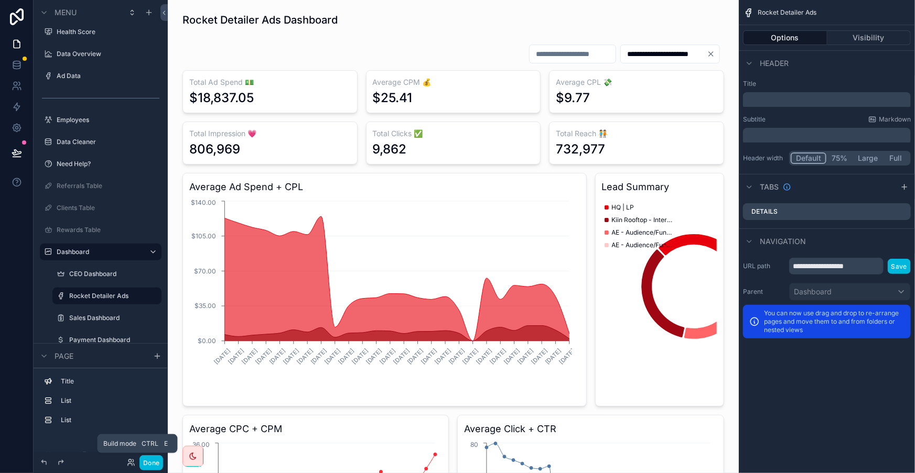
click at [139, 464] on button "Done" at bounding box center [151, 462] width 24 height 15
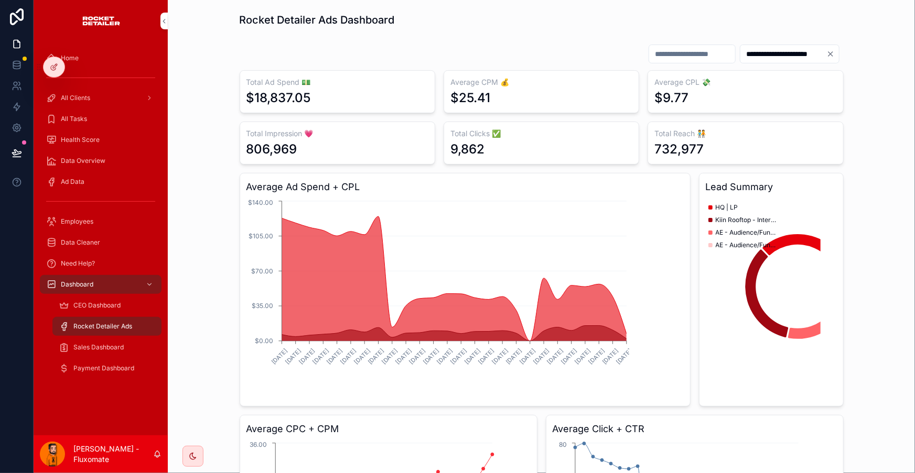
click at [82, 132] on div "Health Score" at bounding box center [100, 140] width 109 height 17
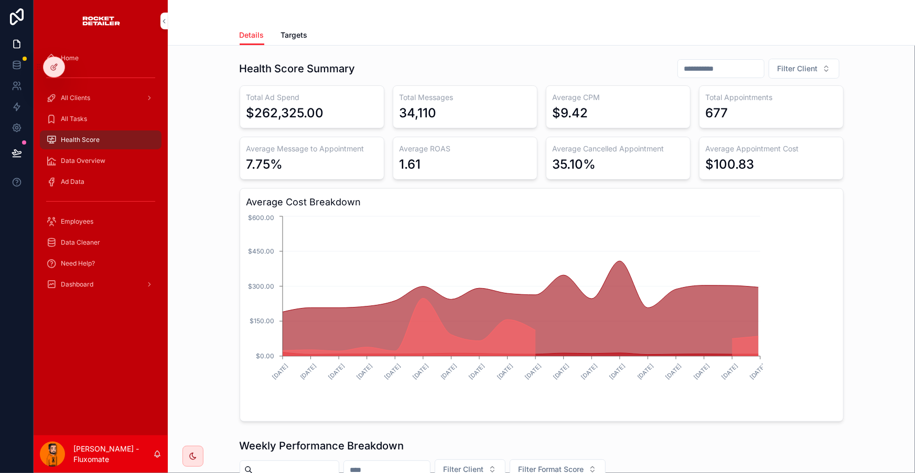
click at [94, 110] on link "All Tasks" at bounding box center [101, 119] width 122 height 19
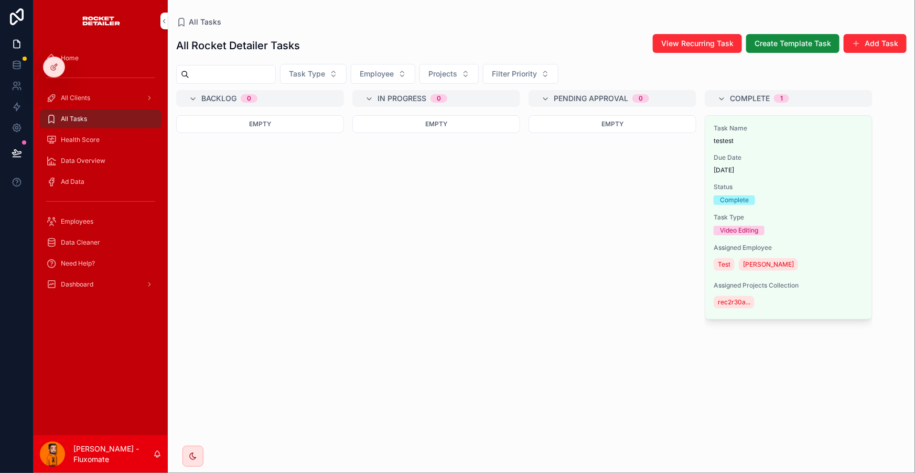
click at [82, 157] on span "Data Overview" at bounding box center [83, 161] width 45 height 8
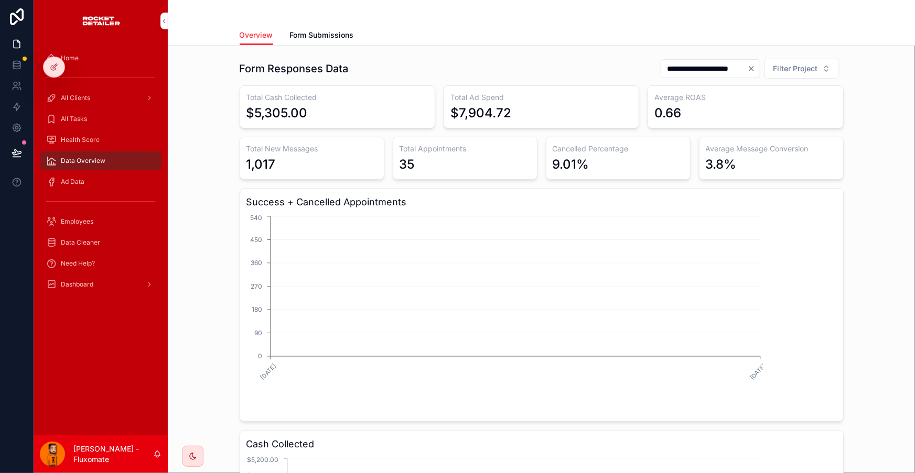
click at [80, 173] on div "Ad Data" at bounding box center [100, 181] width 109 height 17
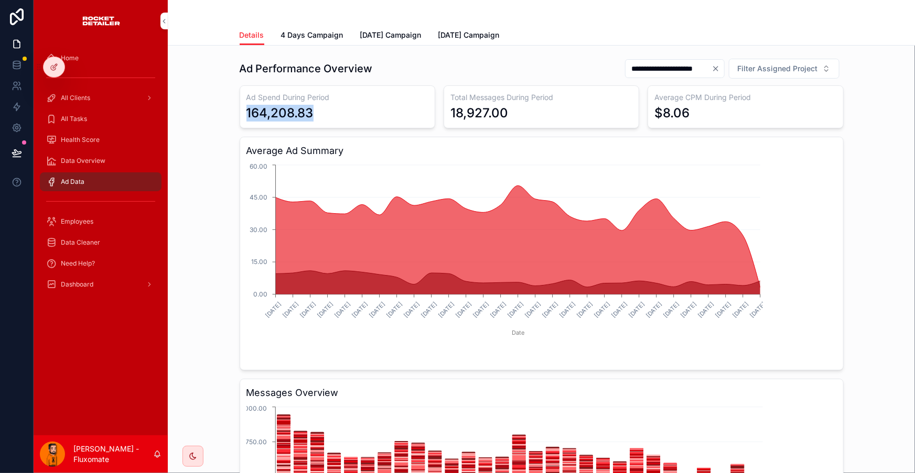
drag, startPoint x: 266, startPoint y: 92, endPoint x: 341, endPoint y: 94, distance: 75.0
click at [341, 94] on div "Ad Spend During Period 164,208.83" at bounding box center [338, 106] width 196 height 43
click at [341, 105] on div "164,208.83" at bounding box center [337, 113] width 182 height 17
click at [446, 97] on div "Total Messages During Period 18,927.00" at bounding box center [541, 106] width 196 height 43
click at [524, 105] on div "18,927.00" at bounding box center [541, 113] width 182 height 17
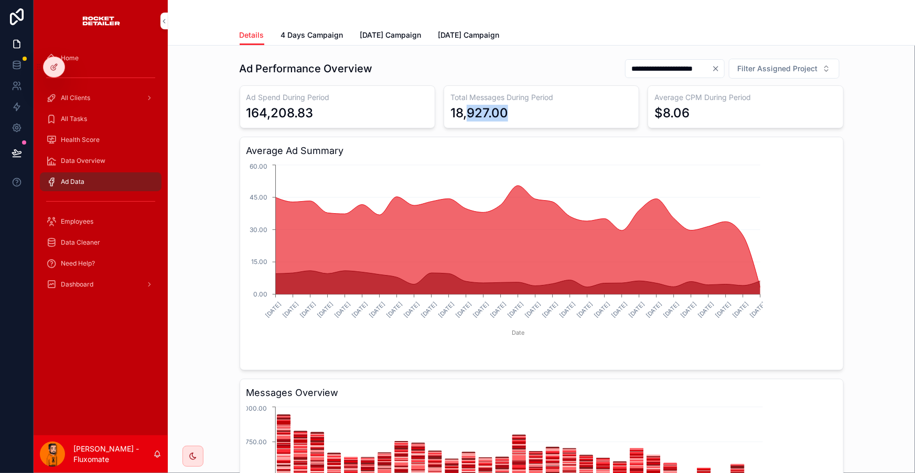
click at [530, 105] on div "18,927.00" at bounding box center [541, 113] width 182 height 17
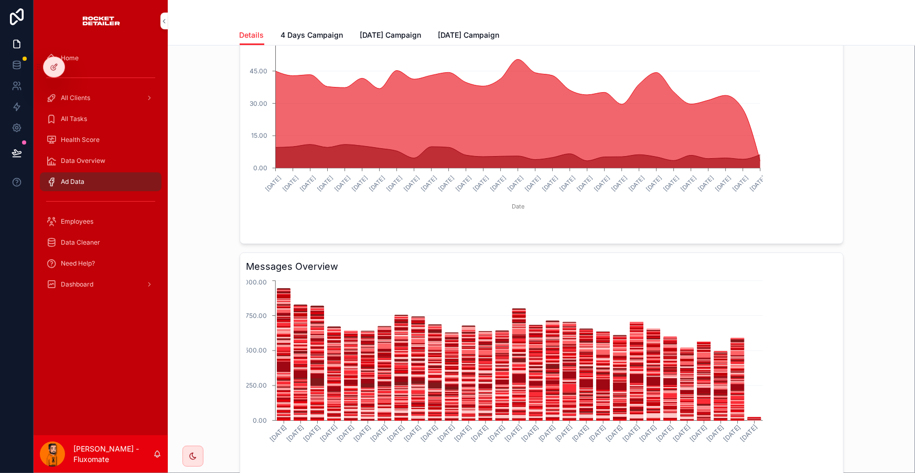
scroll to position [140, 0]
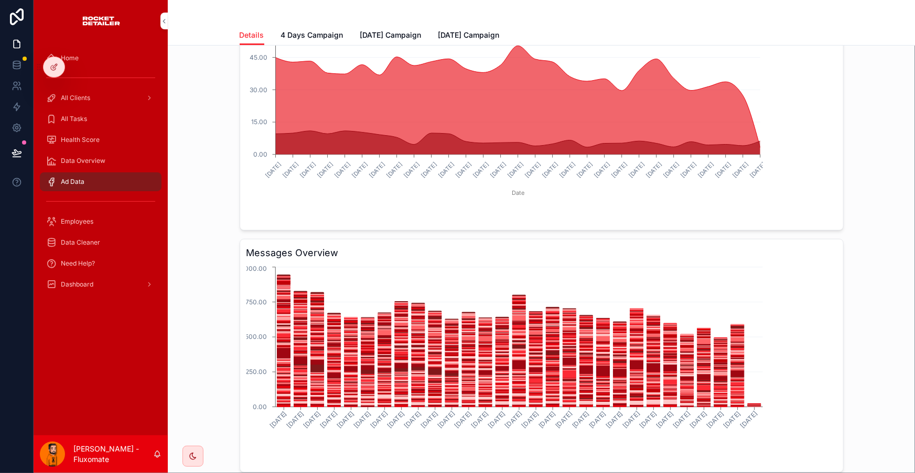
click at [78, 157] on span "Data Overview" at bounding box center [83, 161] width 45 height 8
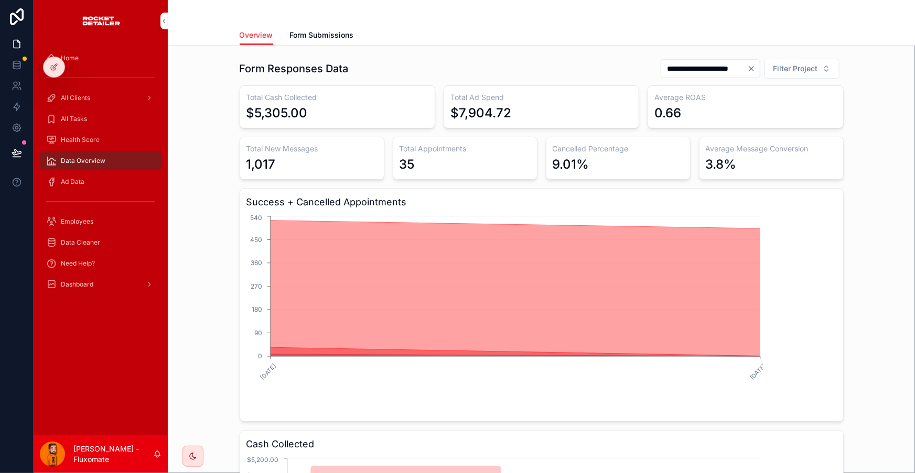
click at [320, 36] on link "Form Submissions" at bounding box center [322, 36] width 64 height 21
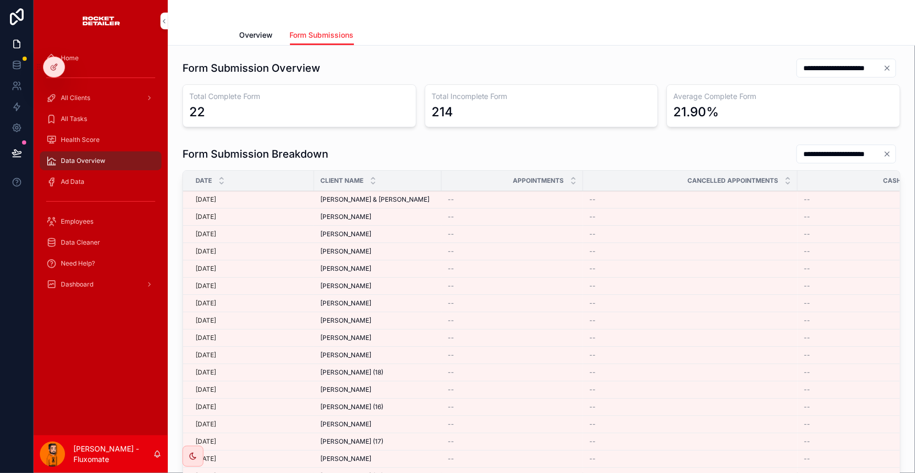
click at [273, 26] on link "Overview" at bounding box center [257, 36] width 34 height 21
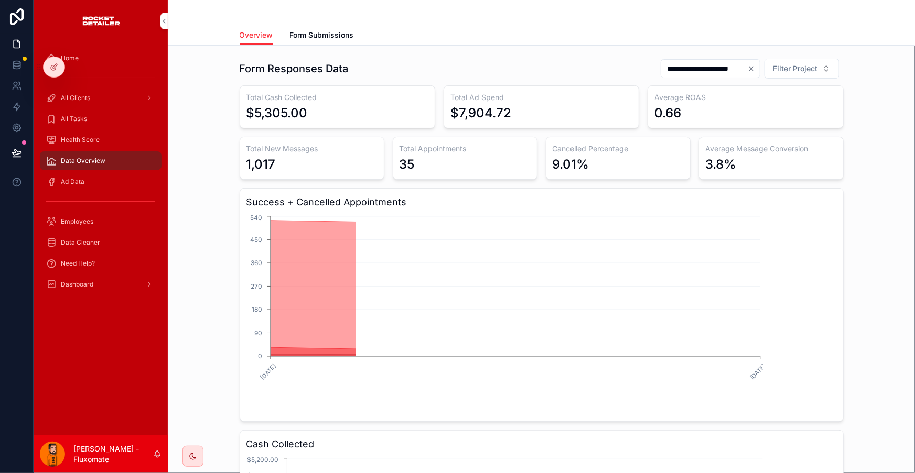
click at [90, 173] on div "Ad Data" at bounding box center [100, 181] width 109 height 17
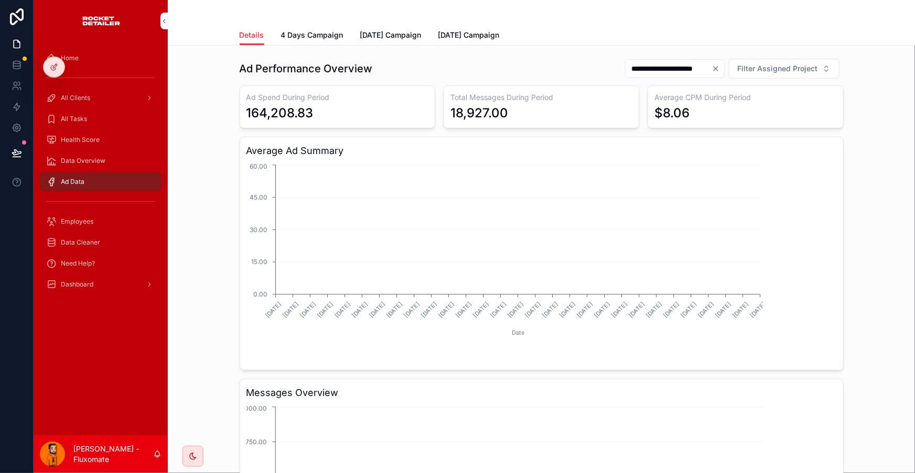
click at [98, 232] on div "Data Cleaner" at bounding box center [101, 242] width 134 height 21
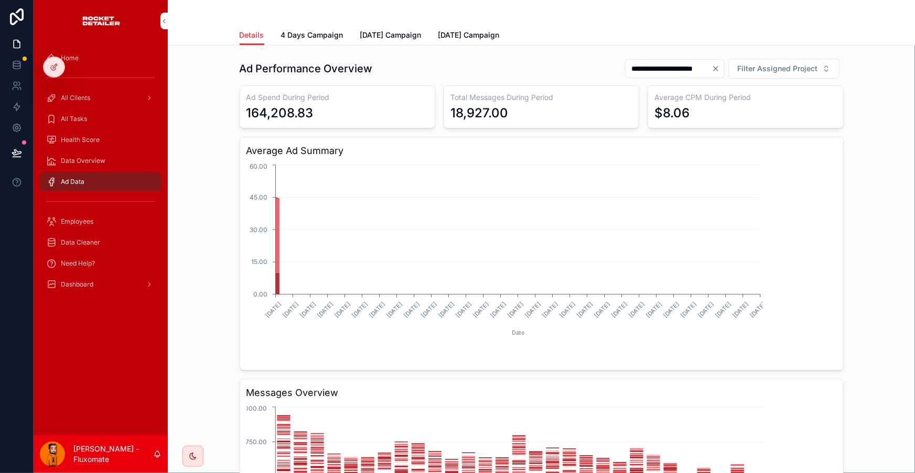
click at [90, 276] on div "Dashboard" at bounding box center [100, 284] width 109 height 17
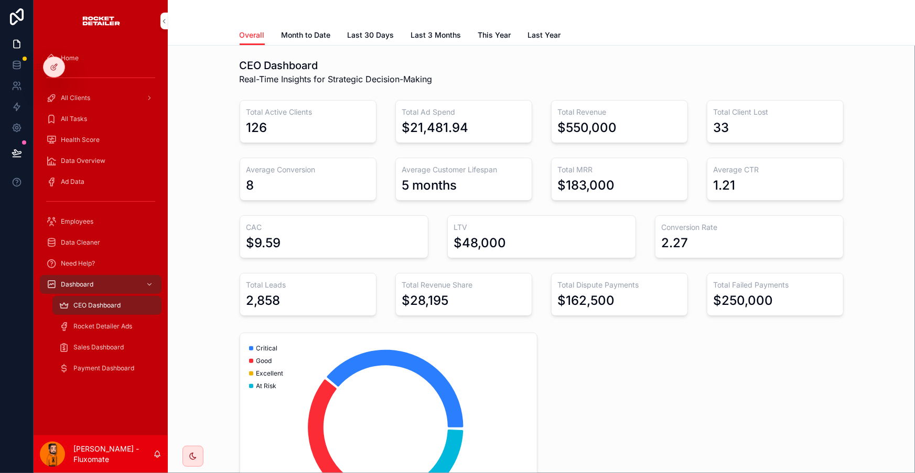
click at [97, 318] on div "Rocket Detailer Ads" at bounding box center [107, 326] width 96 height 17
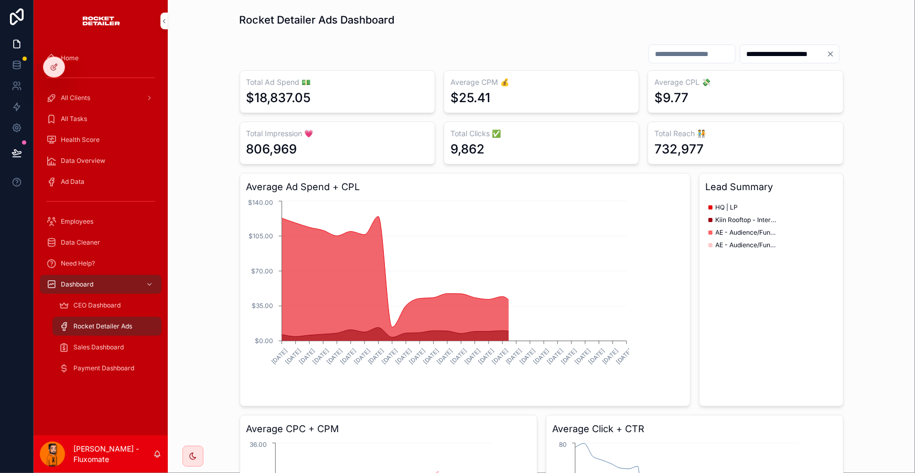
click at [103, 297] on div "CEO Dashboard" at bounding box center [107, 305] width 96 height 17
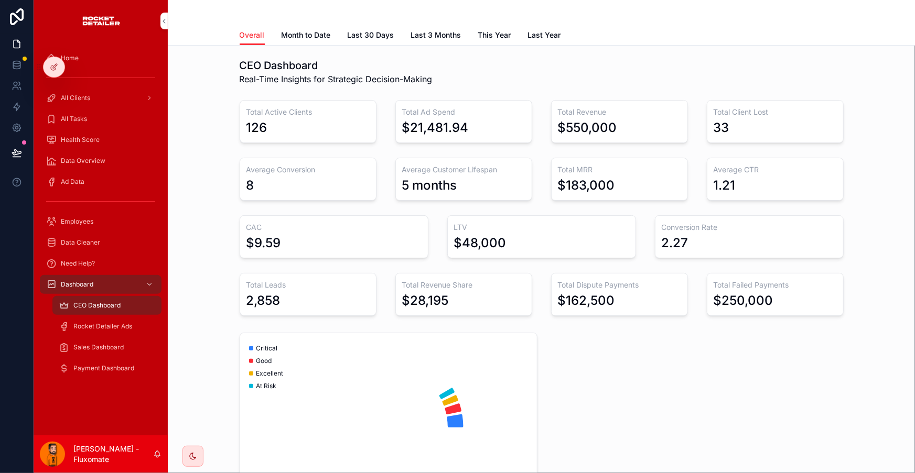
click at [100, 339] on div "Sales Dashboard" at bounding box center [107, 347] width 96 height 17
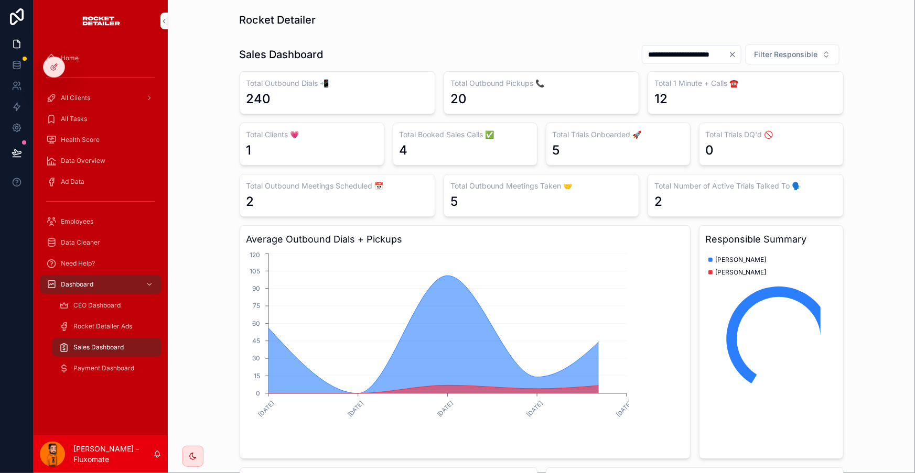
click at [105, 358] on div "Payment Dashboard" at bounding box center [107, 368] width 122 height 21
click at [102, 364] on span "Payment Dashboard" at bounding box center [103, 368] width 61 height 8
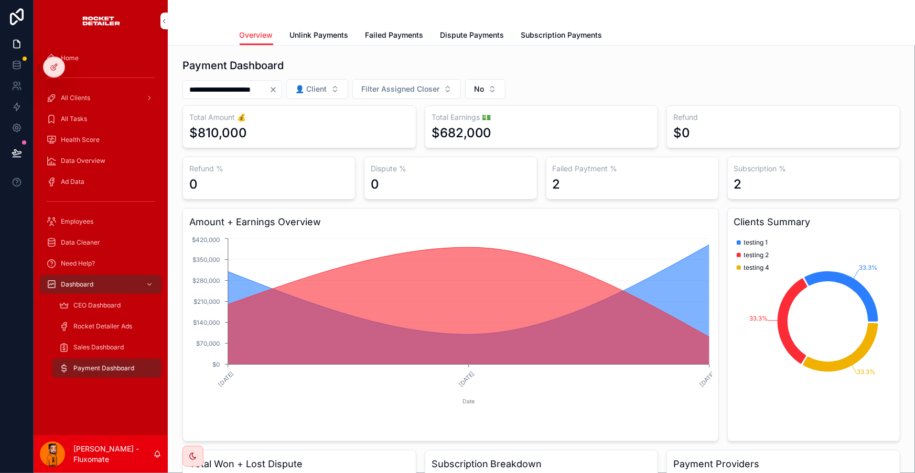
click at [56, 64] on icon at bounding box center [55, 66] width 4 height 4
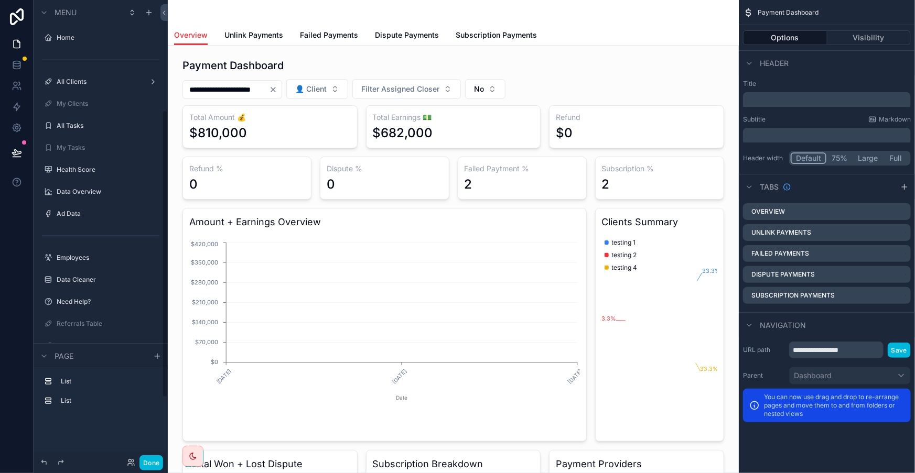
scroll to position [177, 0]
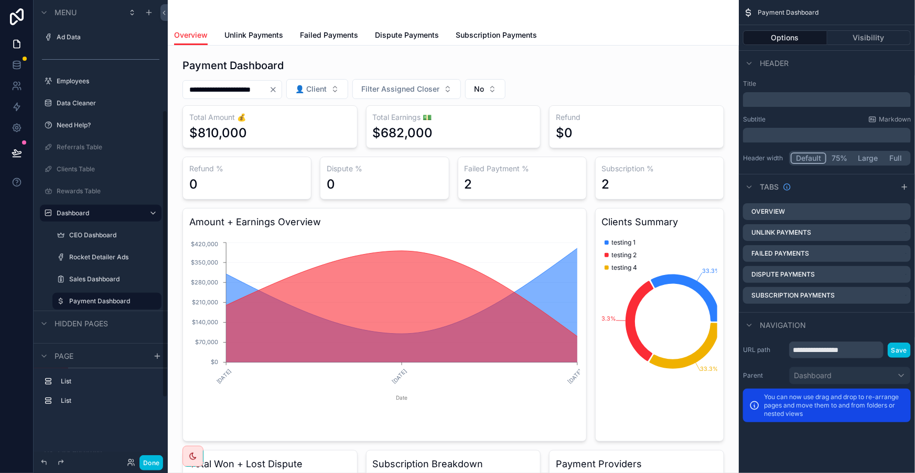
click at [522, 67] on div "scrollable content" at bounding box center [453, 422] width 554 height 737
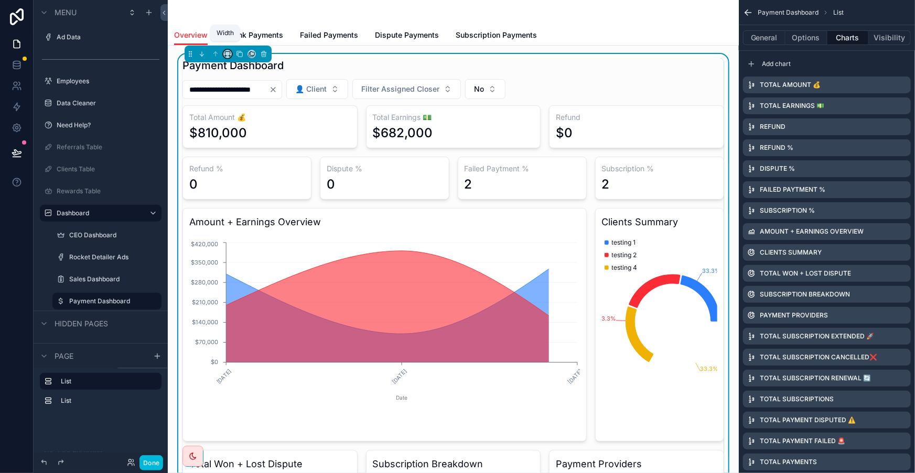
click at [223, 50] on button "scrollable content" at bounding box center [227, 54] width 8 height 8
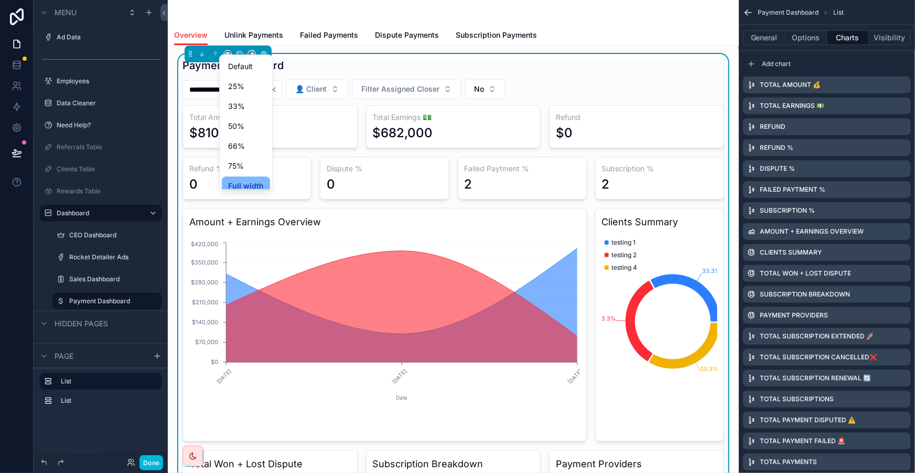
click at [228, 65] on span "Default" at bounding box center [240, 66] width 25 height 13
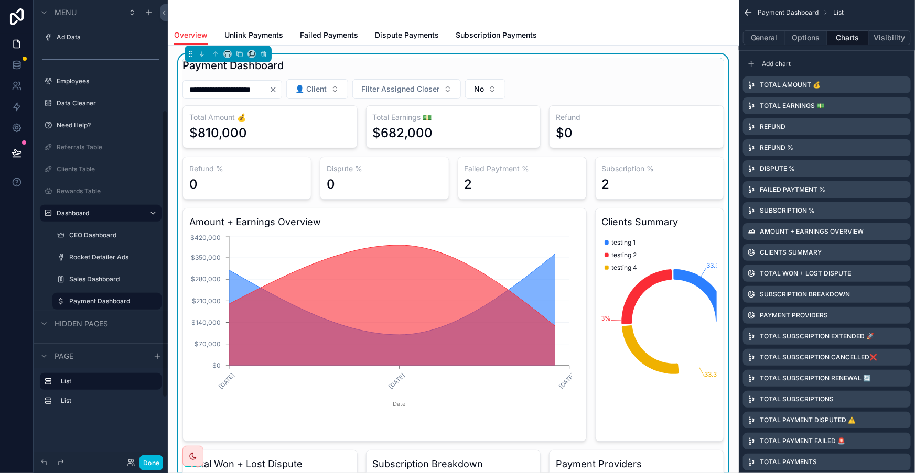
click at [139, 459] on button "Done" at bounding box center [151, 462] width 24 height 15
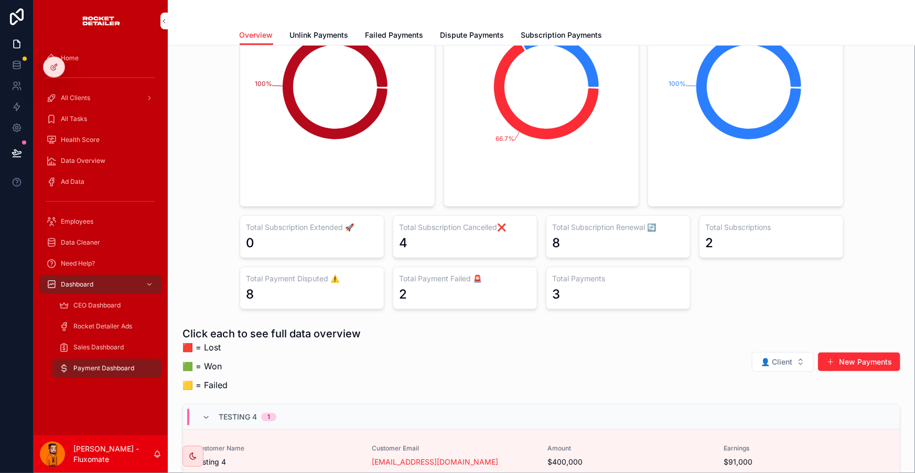
scroll to position [524, 0]
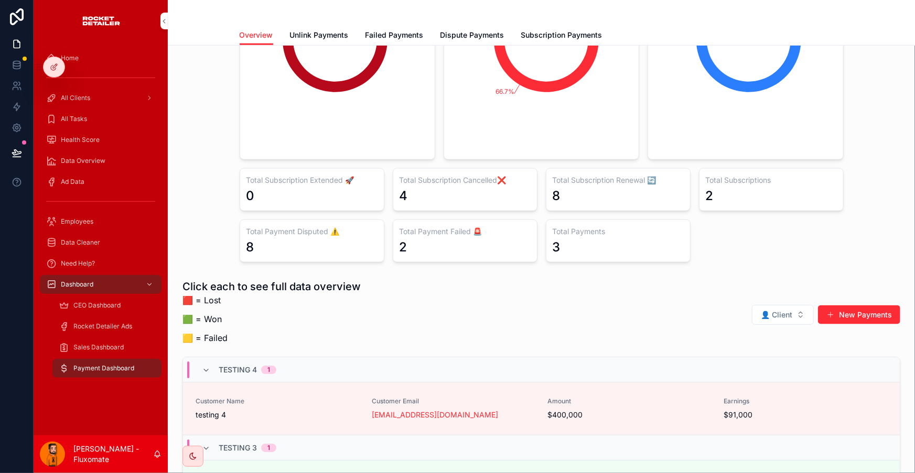
click at [50, 67] on icon at bounding box center [54, 67] width 8 height 8
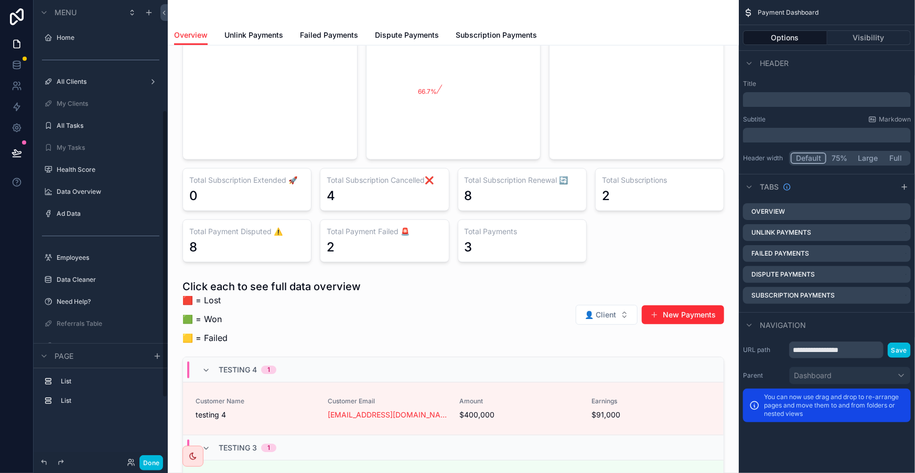
scroll to position [177, 0]
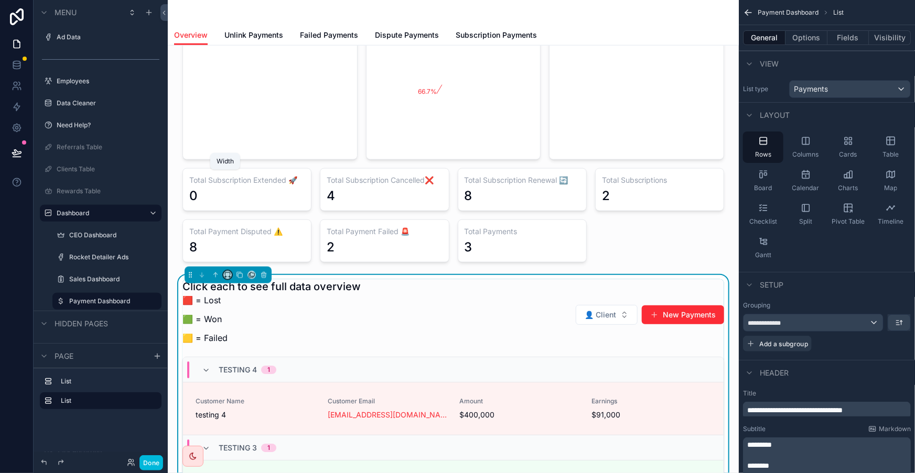
click at [224, 272] on icon "scrollable content" at bounding box center [227, 275] width 7 height 7
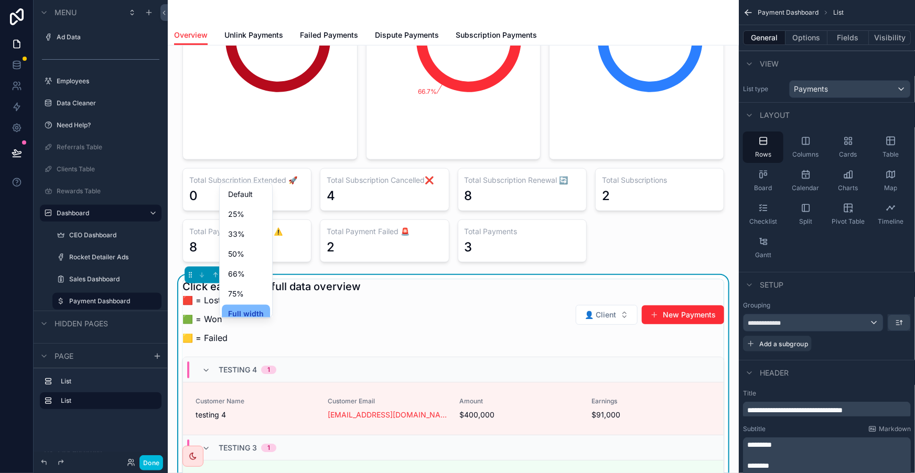
click at [222, 186] on div "Default" at bounding box center [246, 195] width 48 height 19
click at [139, 466] on button "Done" at bounding box center [151, 462] width 24 height 15
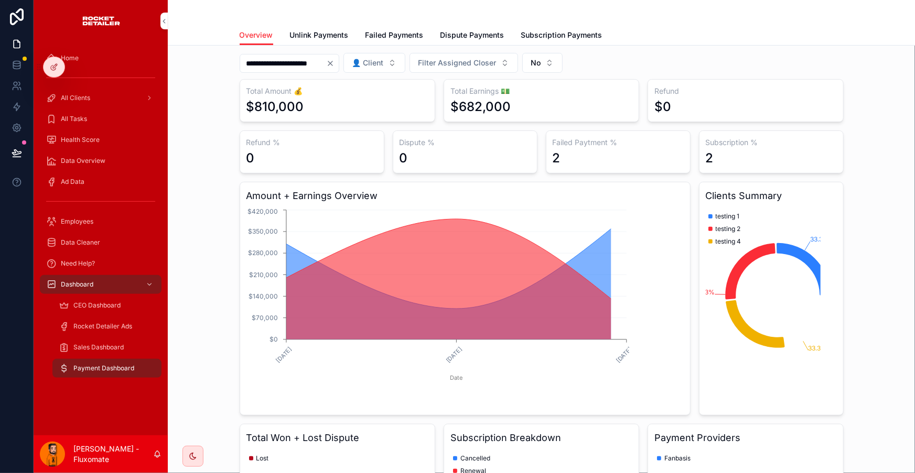
scroll to position [0, 0]
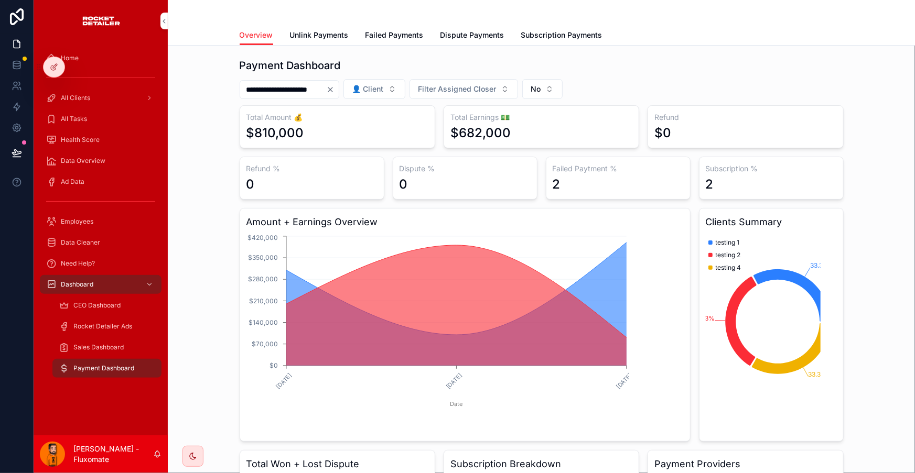
click at [405, 79] on button "👤 Client" at bounding box center [374, 89] width 62 height 20
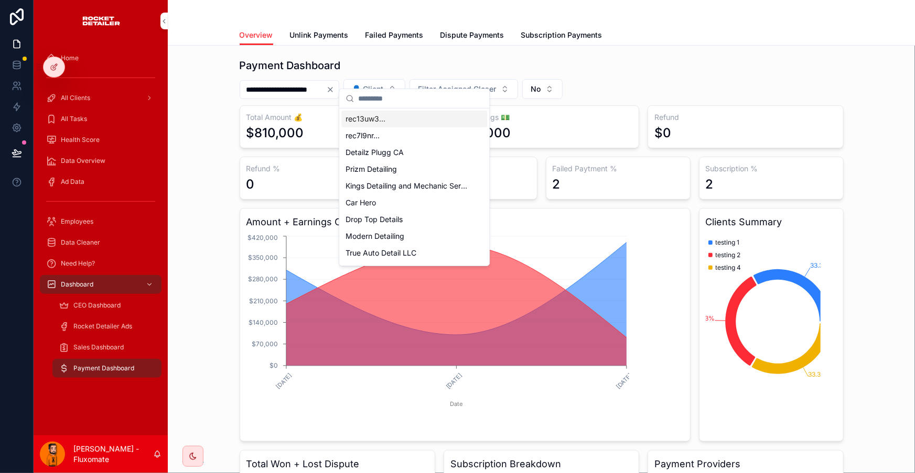
click at [452, 84] on span "Filter Assigned Closer" at bounding box center [457, 89] width 78 height 10
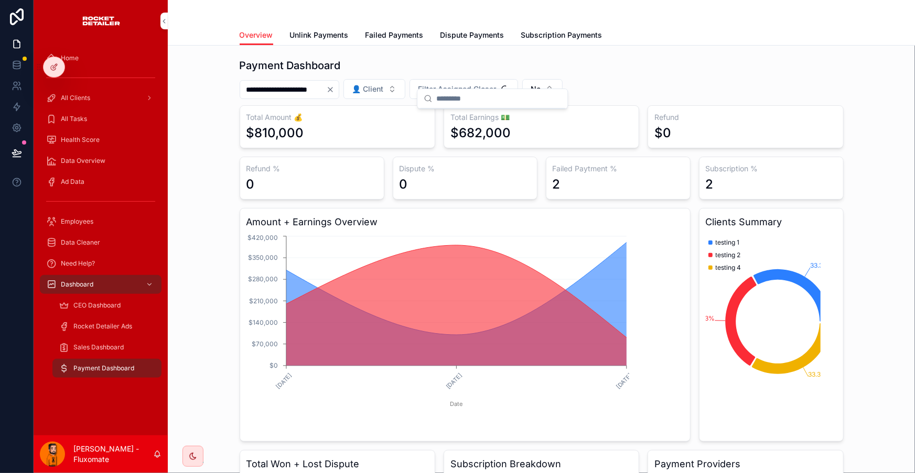
click at [405, 79] on button "👤 Client" at bounding box center [374, 89] width 62 height 20
click at [448, 84] on span "Filter Assigned Closer" at bounding box center [457, 89] width 78 height 10
click at [536, 79] on button "No" at bounding box center [542, 89] width 40 height 20
click at [577, 79] on div "**********" at bounding box center [542, 89] width 604 height 20
click at [112, 297] on div "CEO Dashboard" at bounding box center [107, 305] width 96 height 17
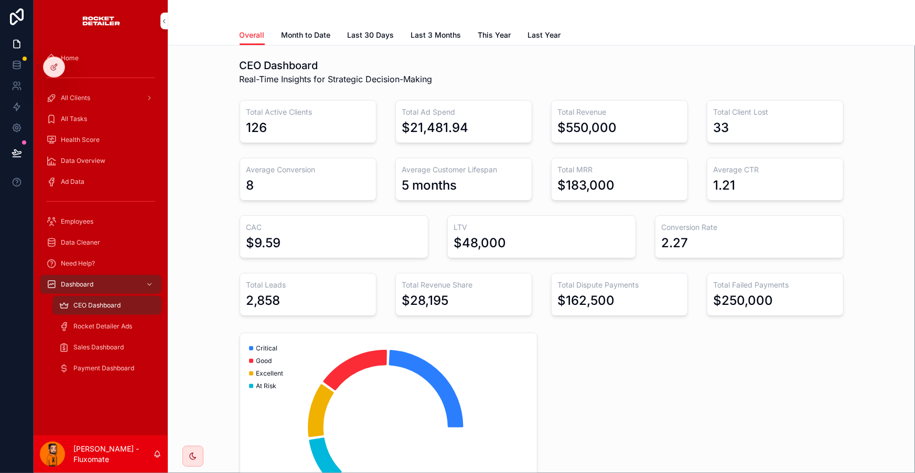
click at [114, 322] on span "Rocket Detailer Ads" at bounding box center [102, 326] width 59 height 8
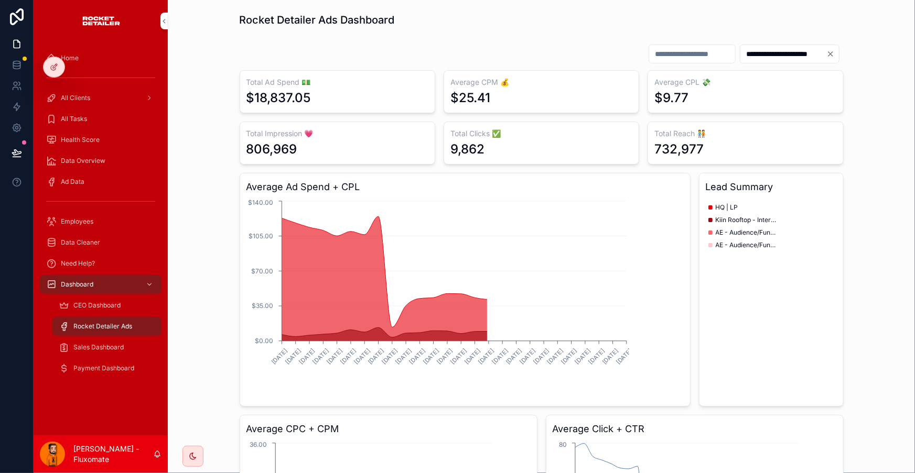
click at [110, 339] on div "Sales Dashboard" at bounding box center [107, 347] width 96 height 17
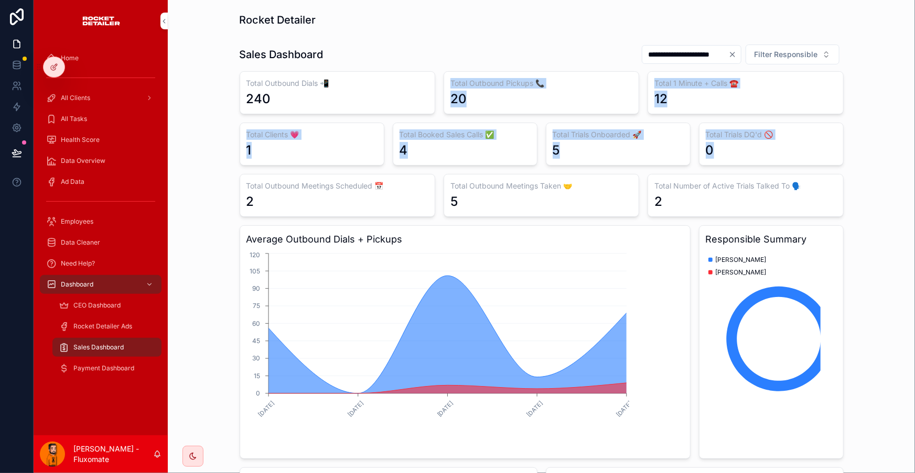
drag, startPoint x: 783, startPoint y: 144, endPoint x: 394, endPoint y: 92, distance: 391.9
click at [394, 92] on div "Total Outbound Dials 📲 240 Total Outbound Pickups 📞 20 Total 1 Minute + Calls ☎…" at bounding box center [542, 386] width 604 height 630
click at [394, 92] on div "240" at bounding box center [337, 99] width 182 height 17
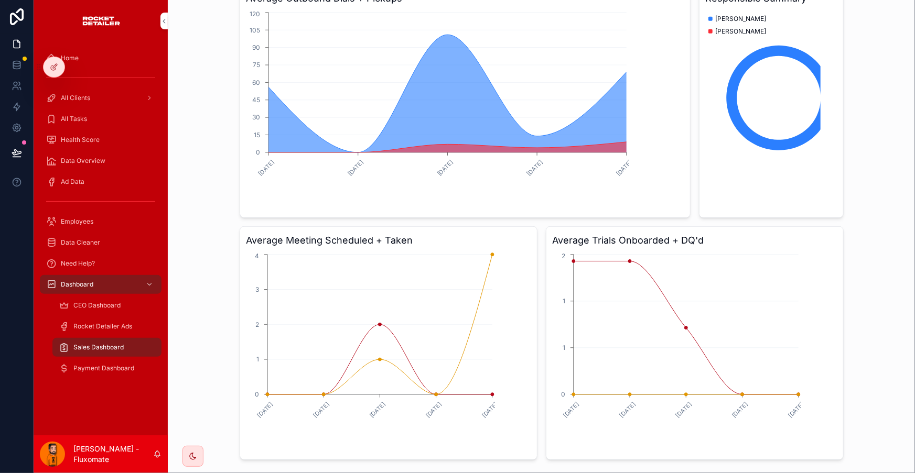
scroll to position [333, 0]
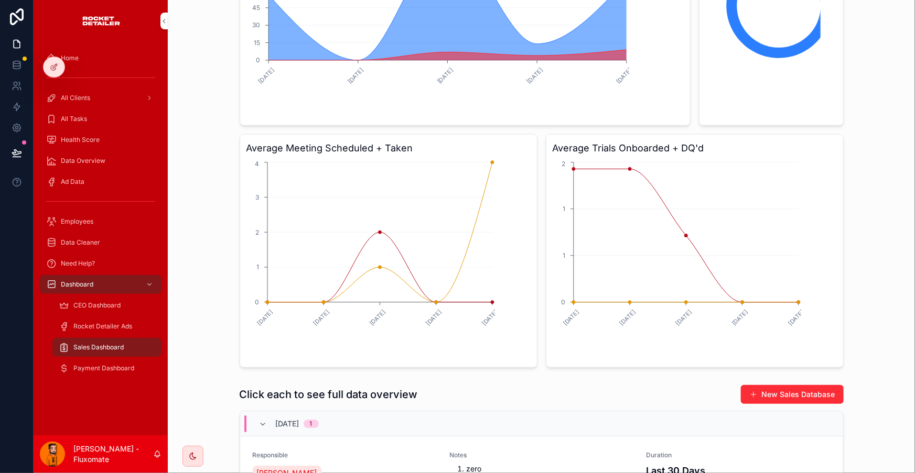
click at [741, 385] on button "New Sales Database" at bounding box center [792, 394] width 103 height 19
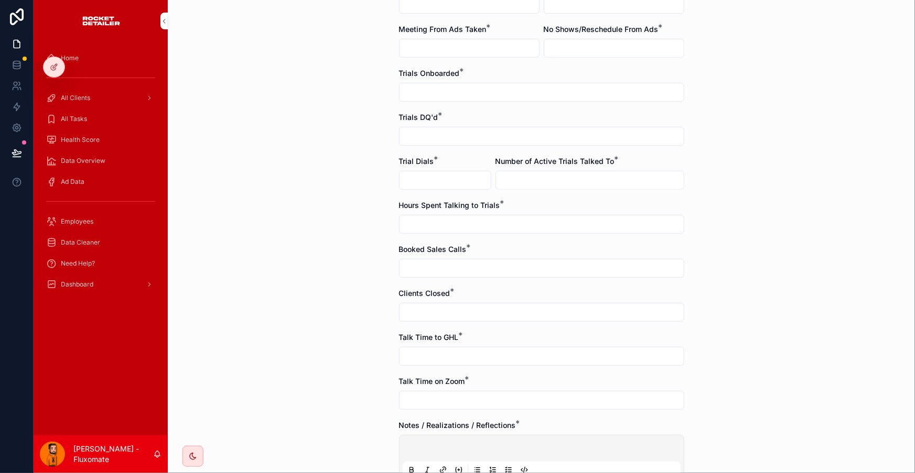
scroll to position [316, 0]
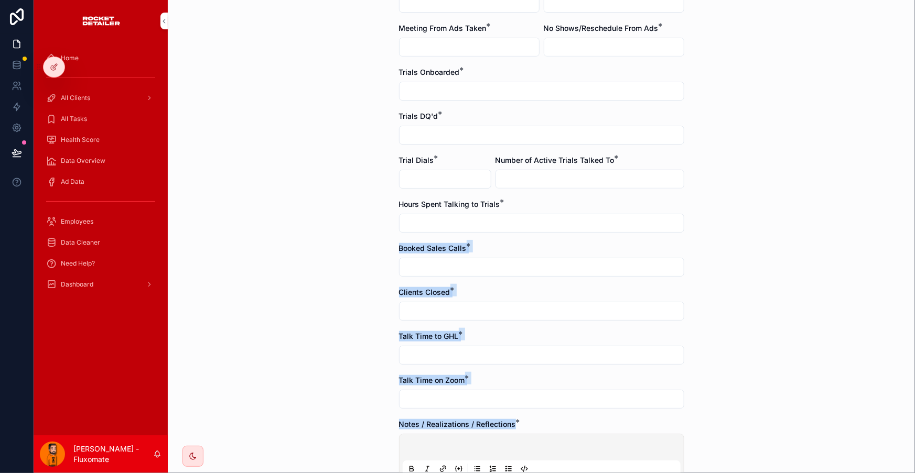
drag, startPoint x: 551, startPoint y: 337, endPoint x: 362, endPoint y: 177, distance: 247.3
click at [362, 177] on div "**********" at bounding box center [541, 236] width 747 height 473
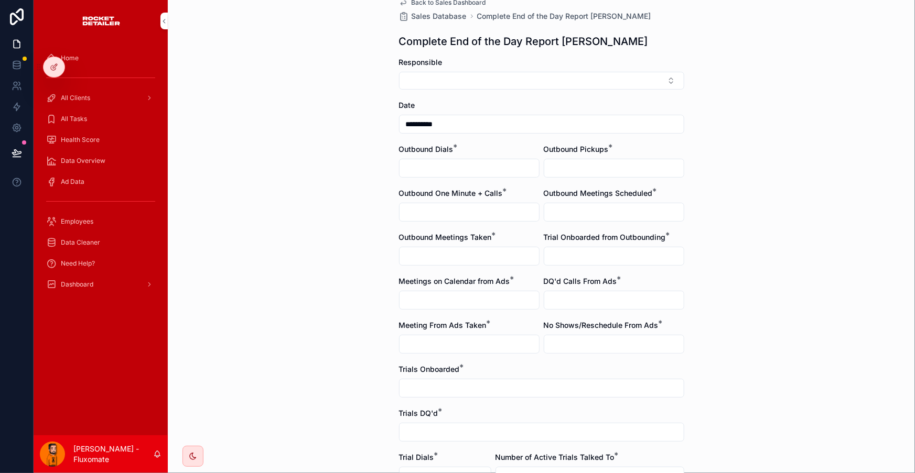
scroll to position [0, 0]
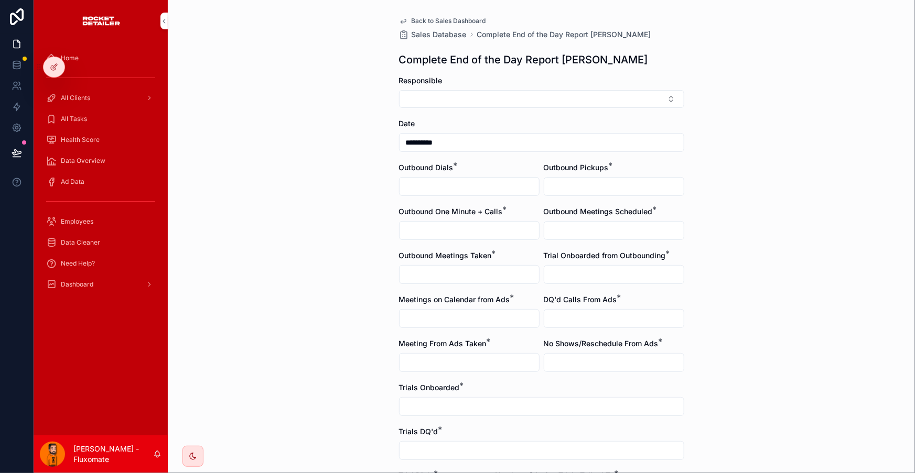
click at [369, 191] on div "**********" at bounding box center [541, 236] width 747 height 473
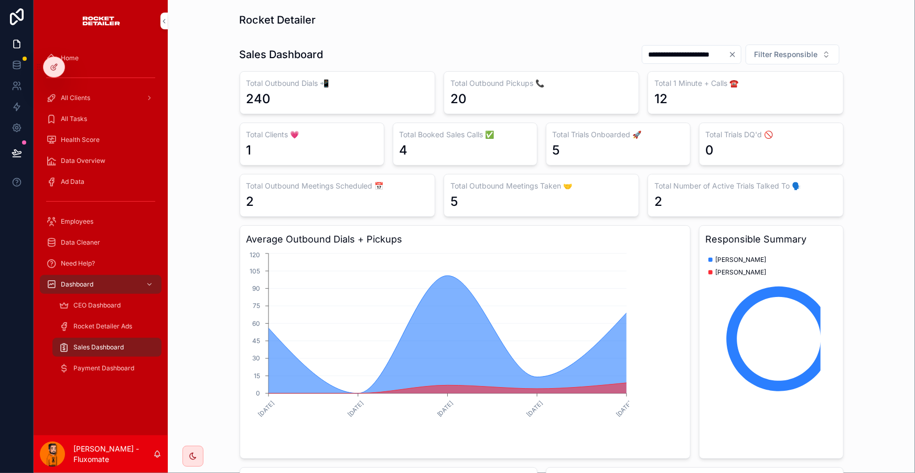
click at [102, 322] on span "Rocket Detailer Ads" at bounding box center [102, 326] width 59 height 8
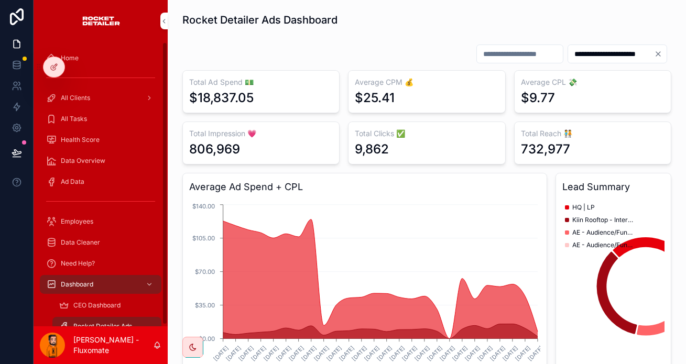
click at [95, 339] on div "Sales Dashboard" at bounding box center [107, 347] width 96 height 17
